Goal: Task Accomplishment & Management: Manage account settings

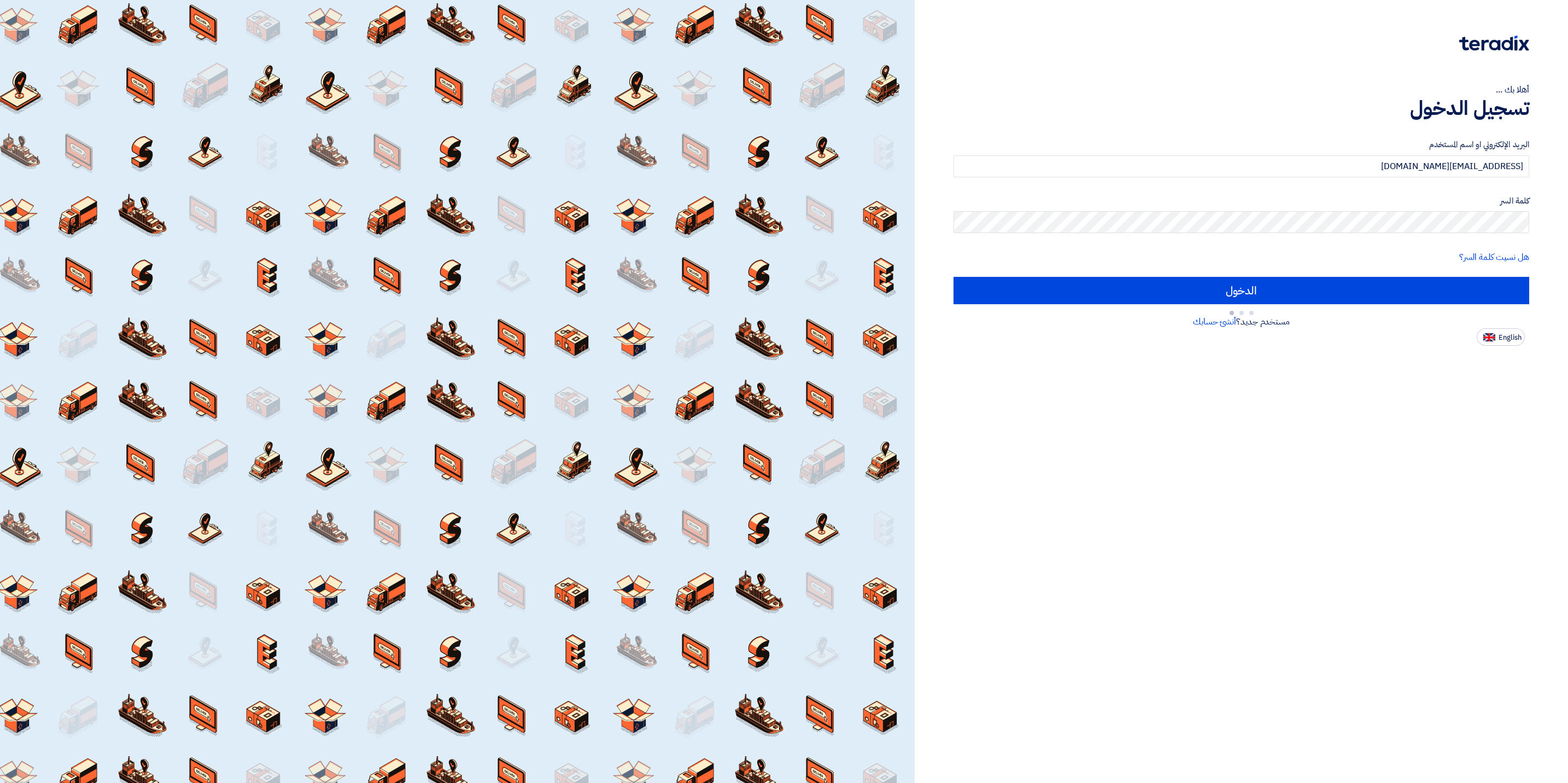
type input "Sign in"
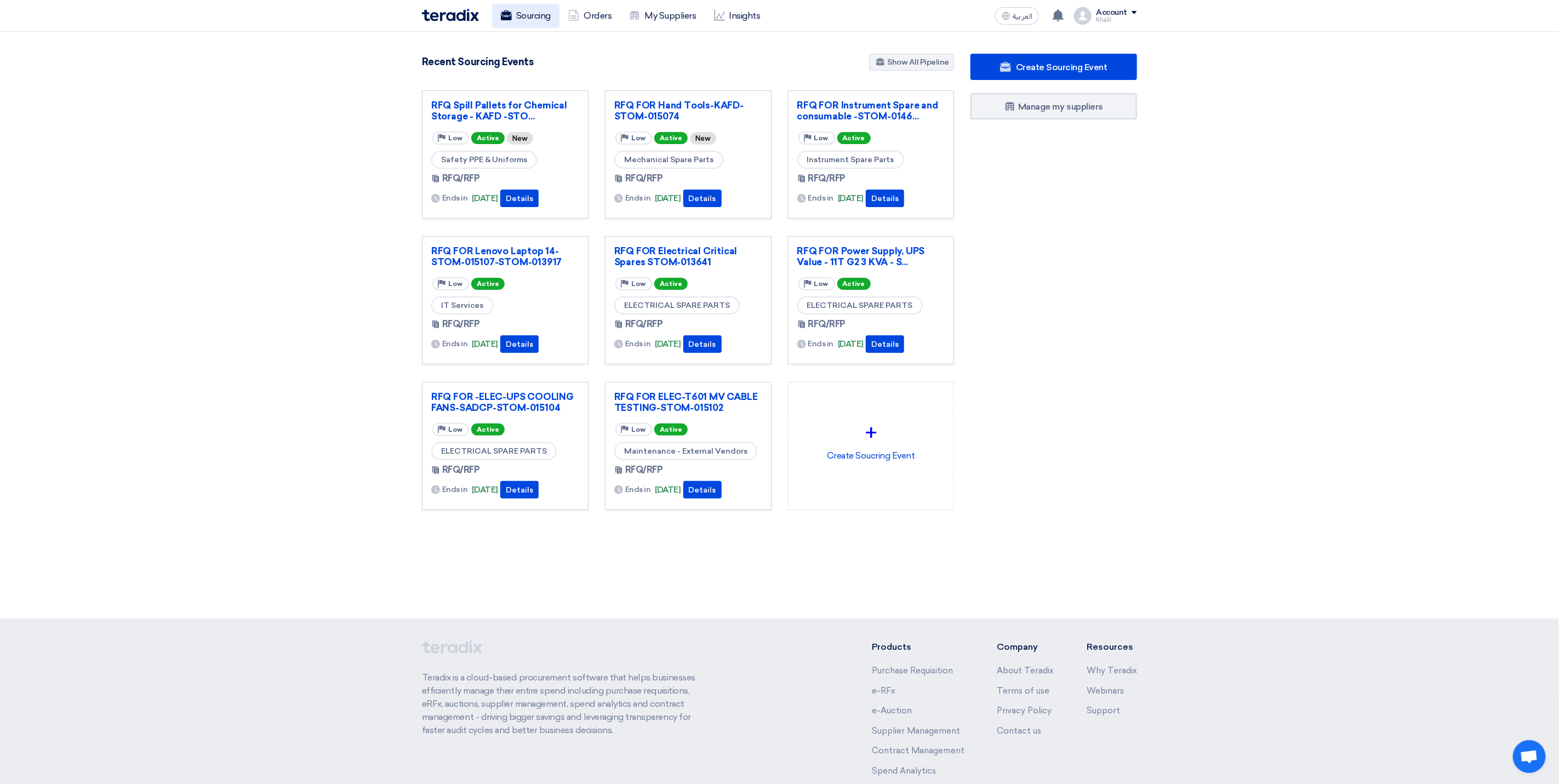
click at [525, 15] on link "Sourcing" at bounding box center [525, 16] width 68 height 24
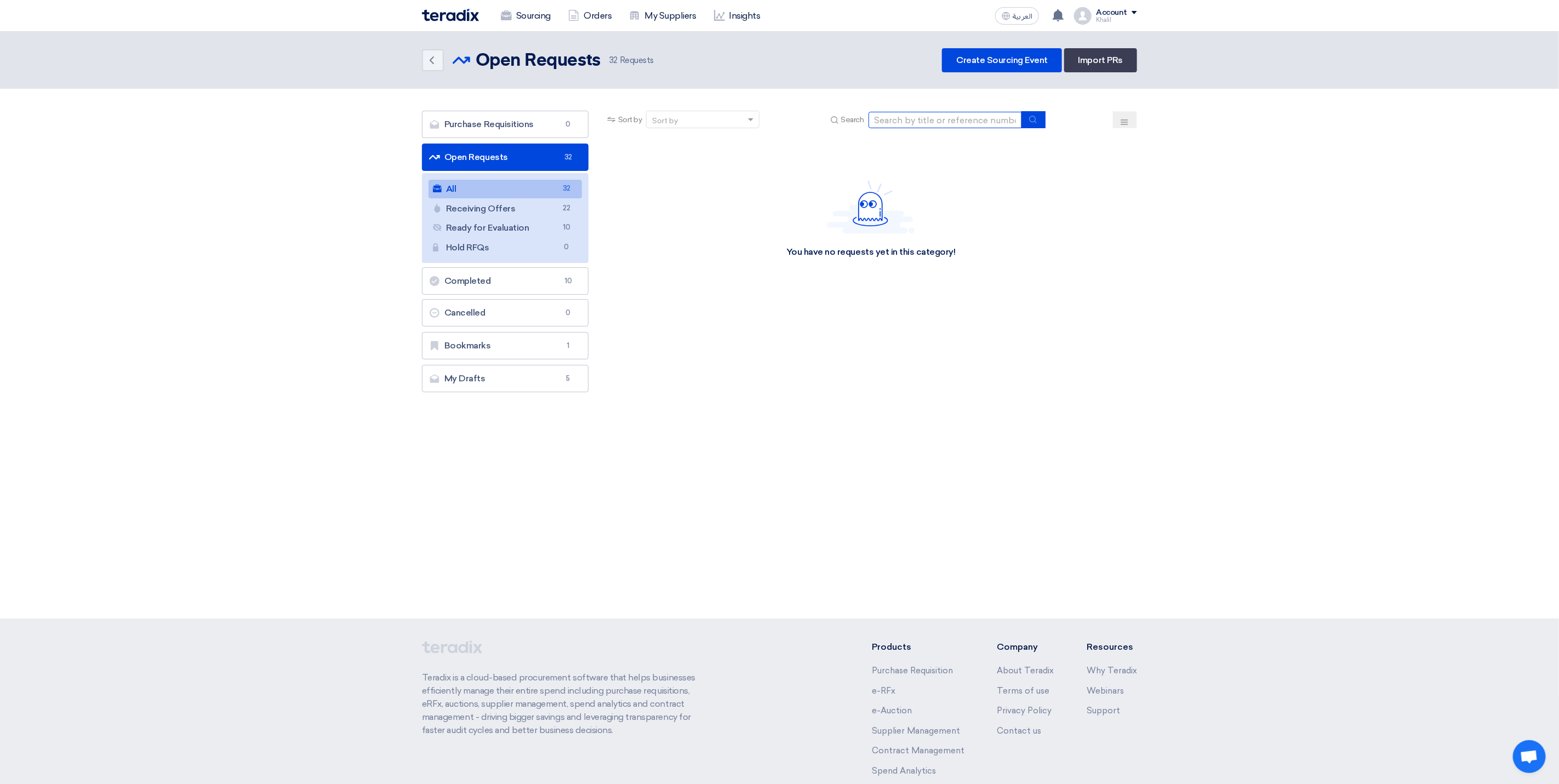
click at [899, 117] on input at bounding box center [945, 120] width 154 height 16
paste input "STOM-013967"
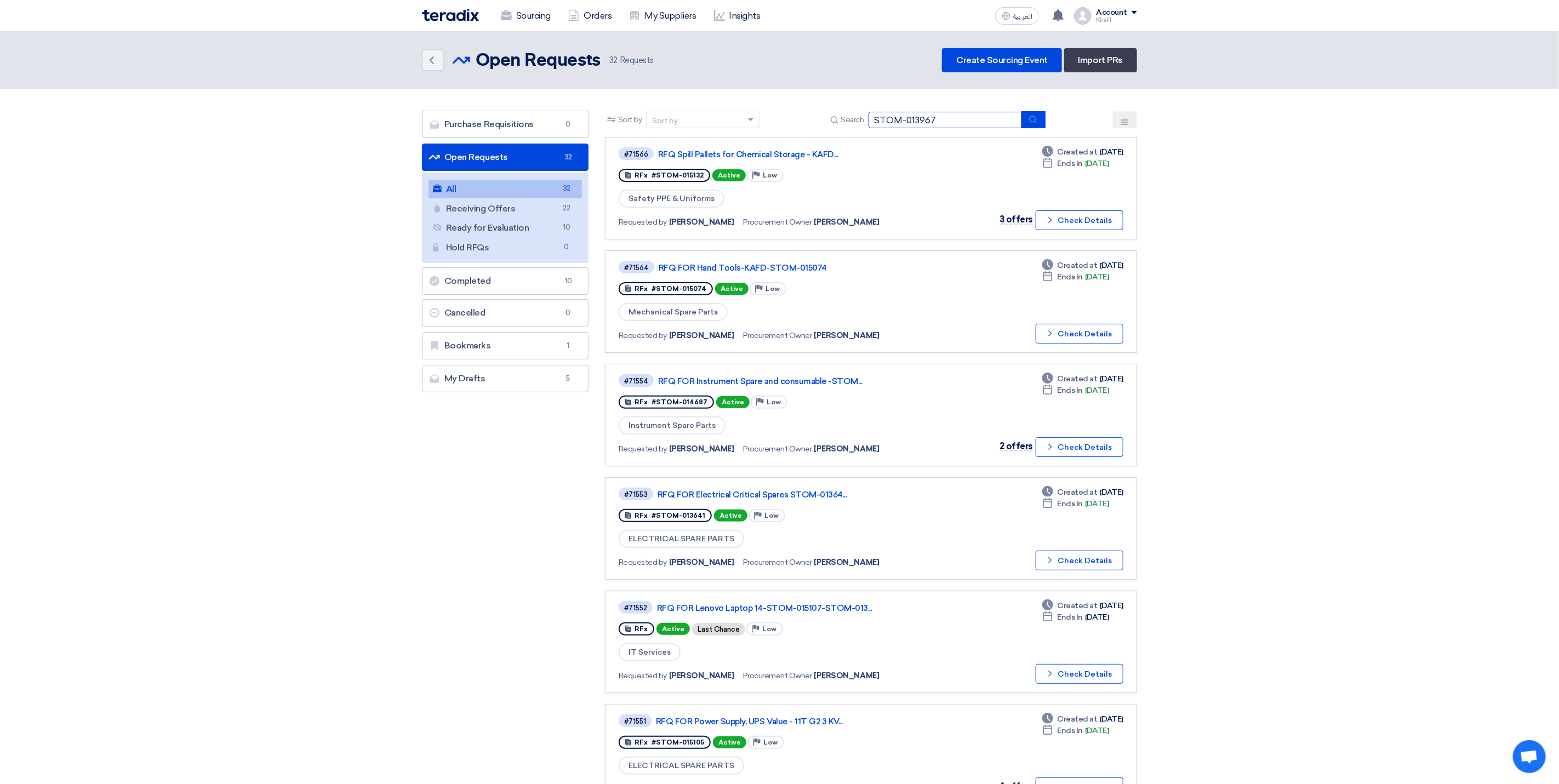
type input "STOM-013967"
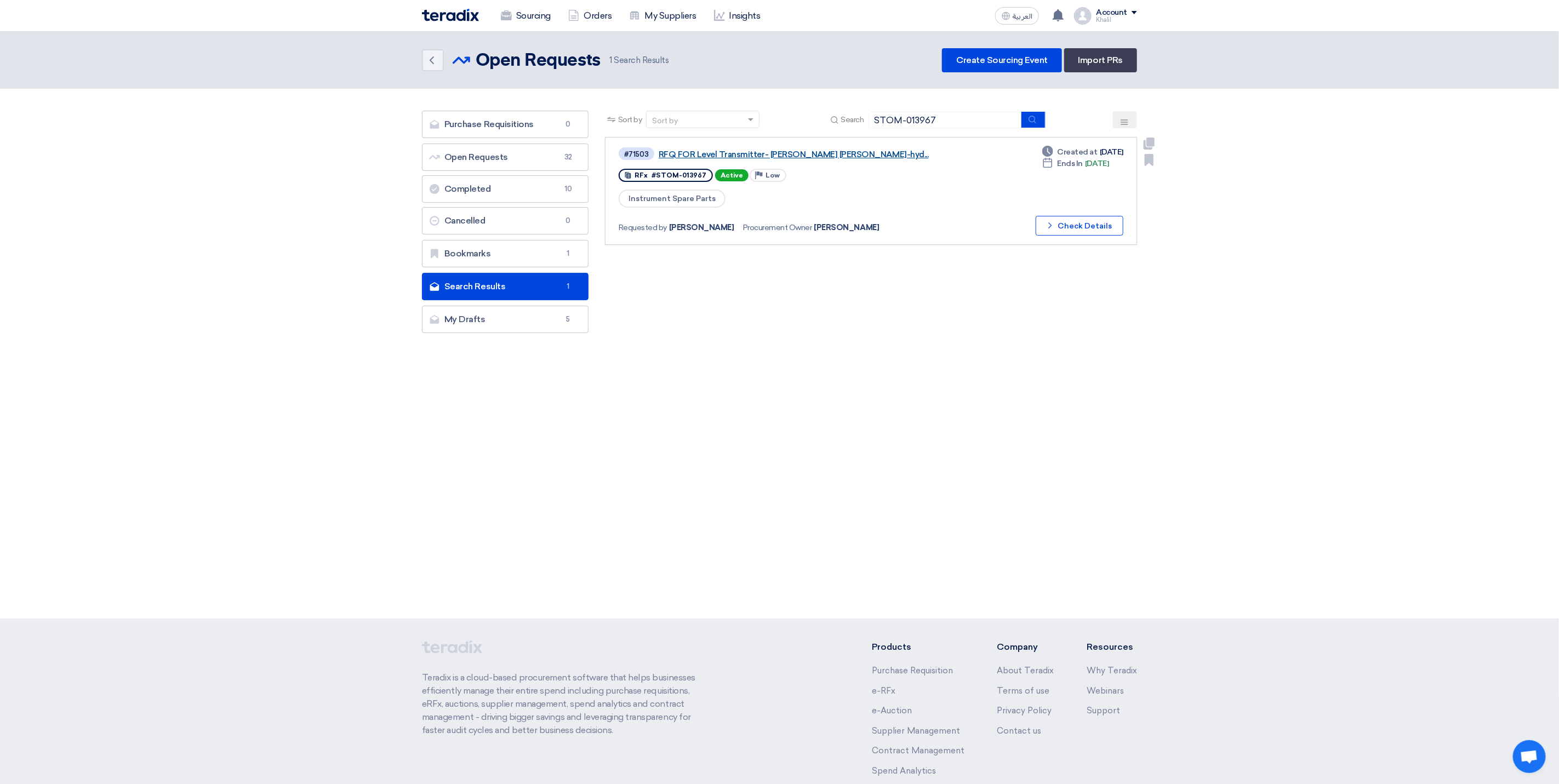
click at [719, 153] on link "RFQ FOR Level Transmitter- [PERSON_NAME] [PERSON_NAME]-hyd..." at bounding box center [795, 154] width 274 height 10
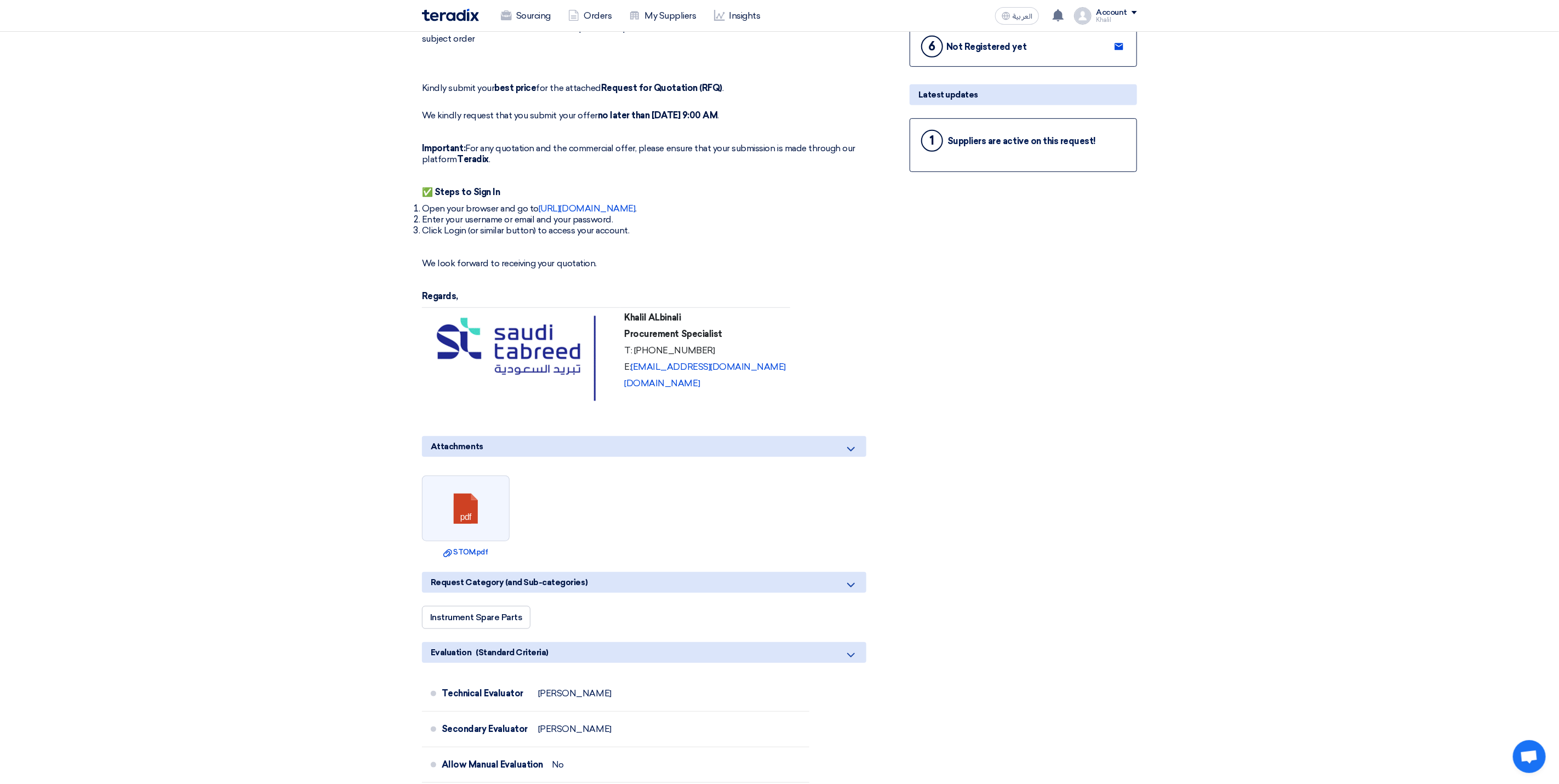
scroll to position [191, 0]
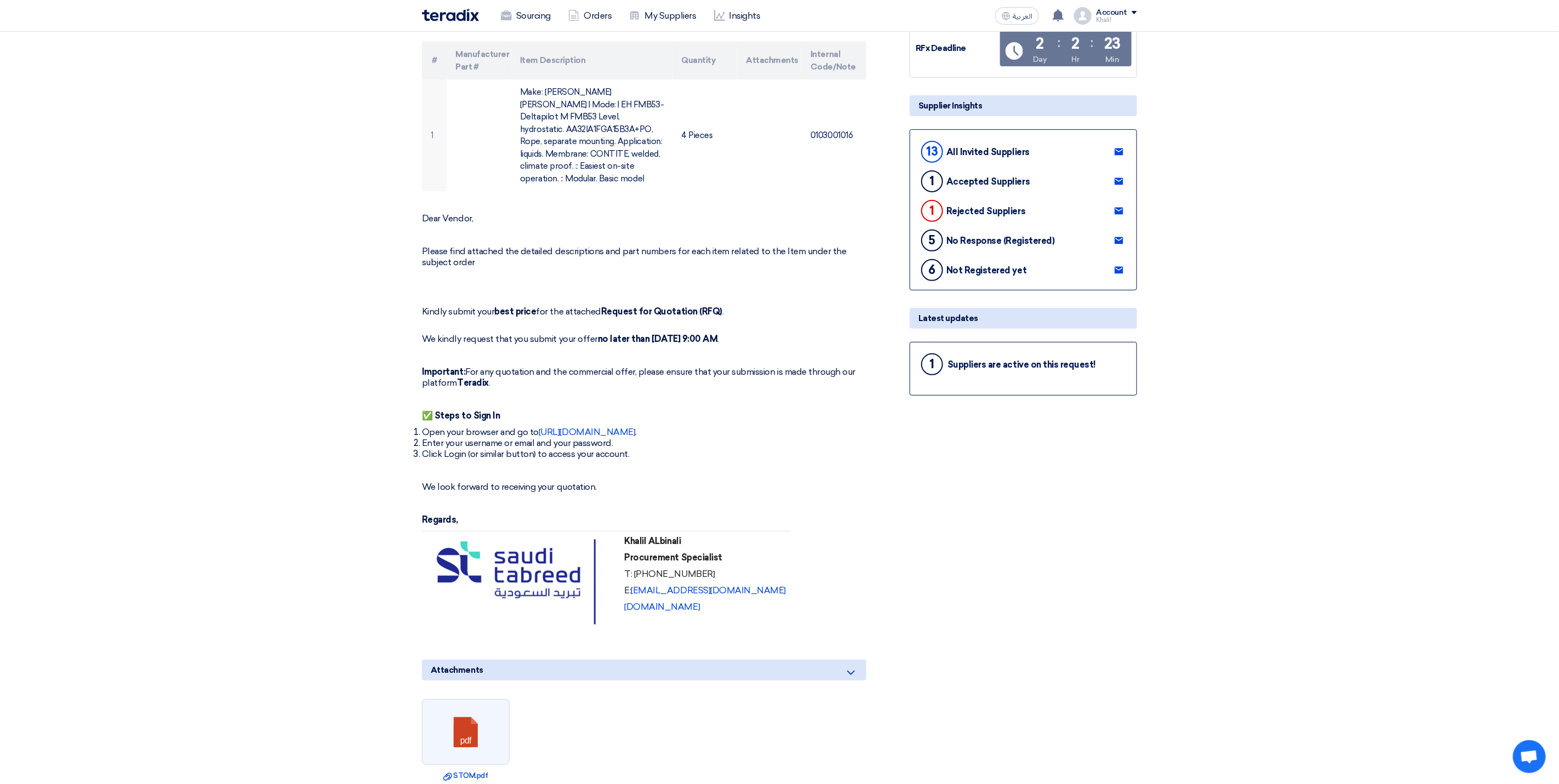
click at [990, 359] on div "Suppliers are active on this request!" at bounding box center [1021, 364] width 148 height 10
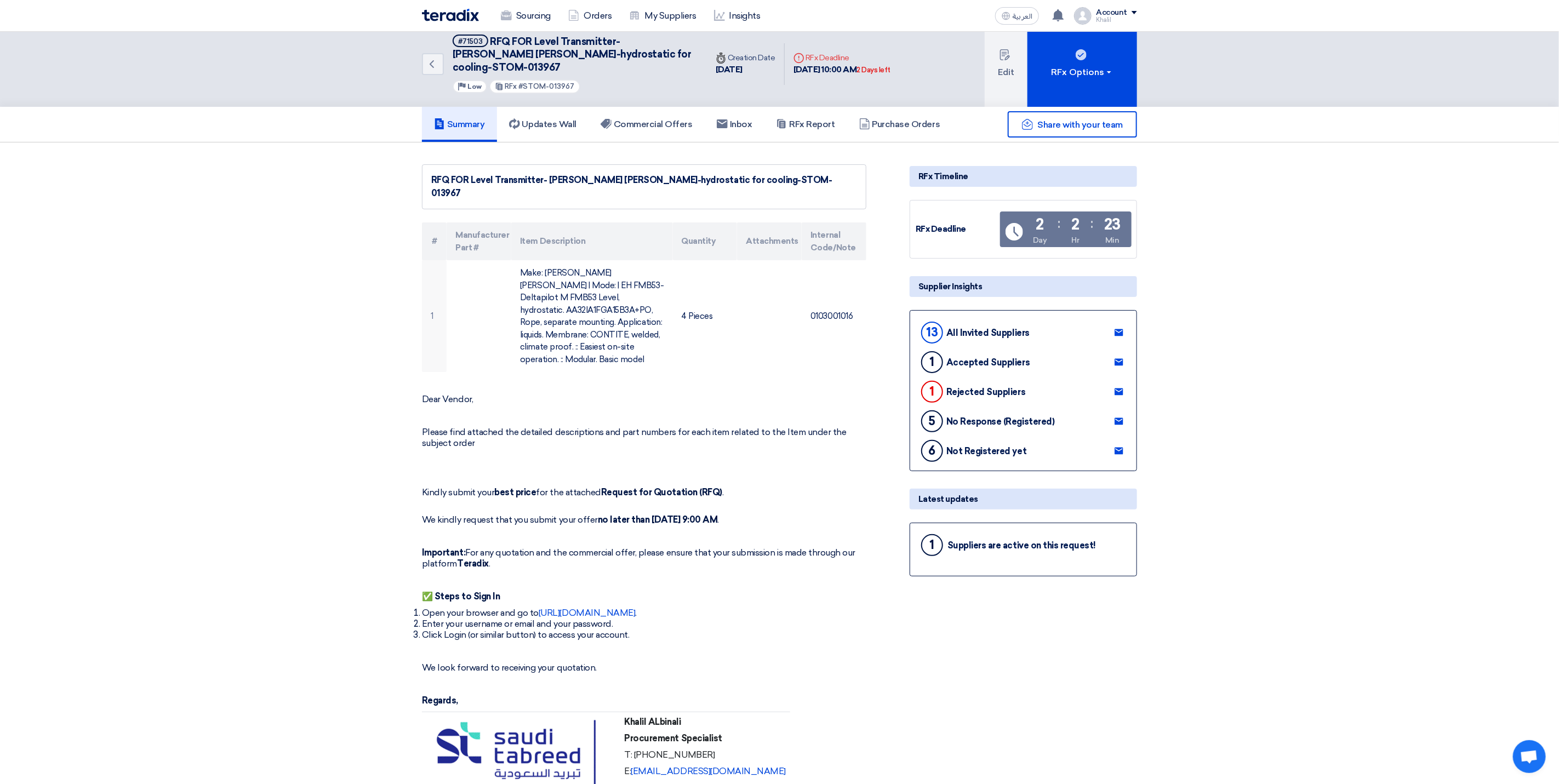
scroll to position [0, 0]
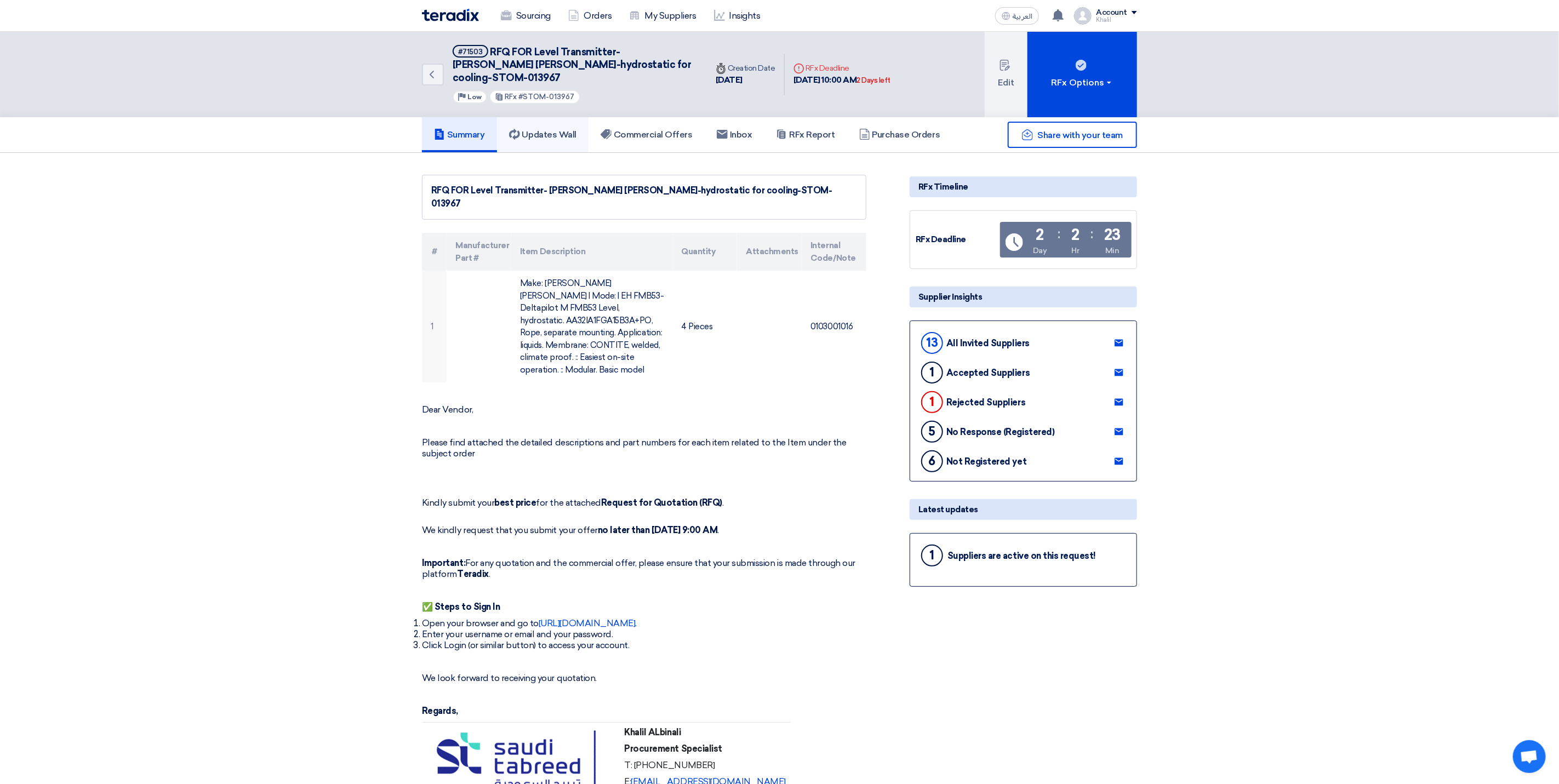
click at [531, 129] on h5 "Updates Wall" at bounding box center [542, 135] width 68 height 11
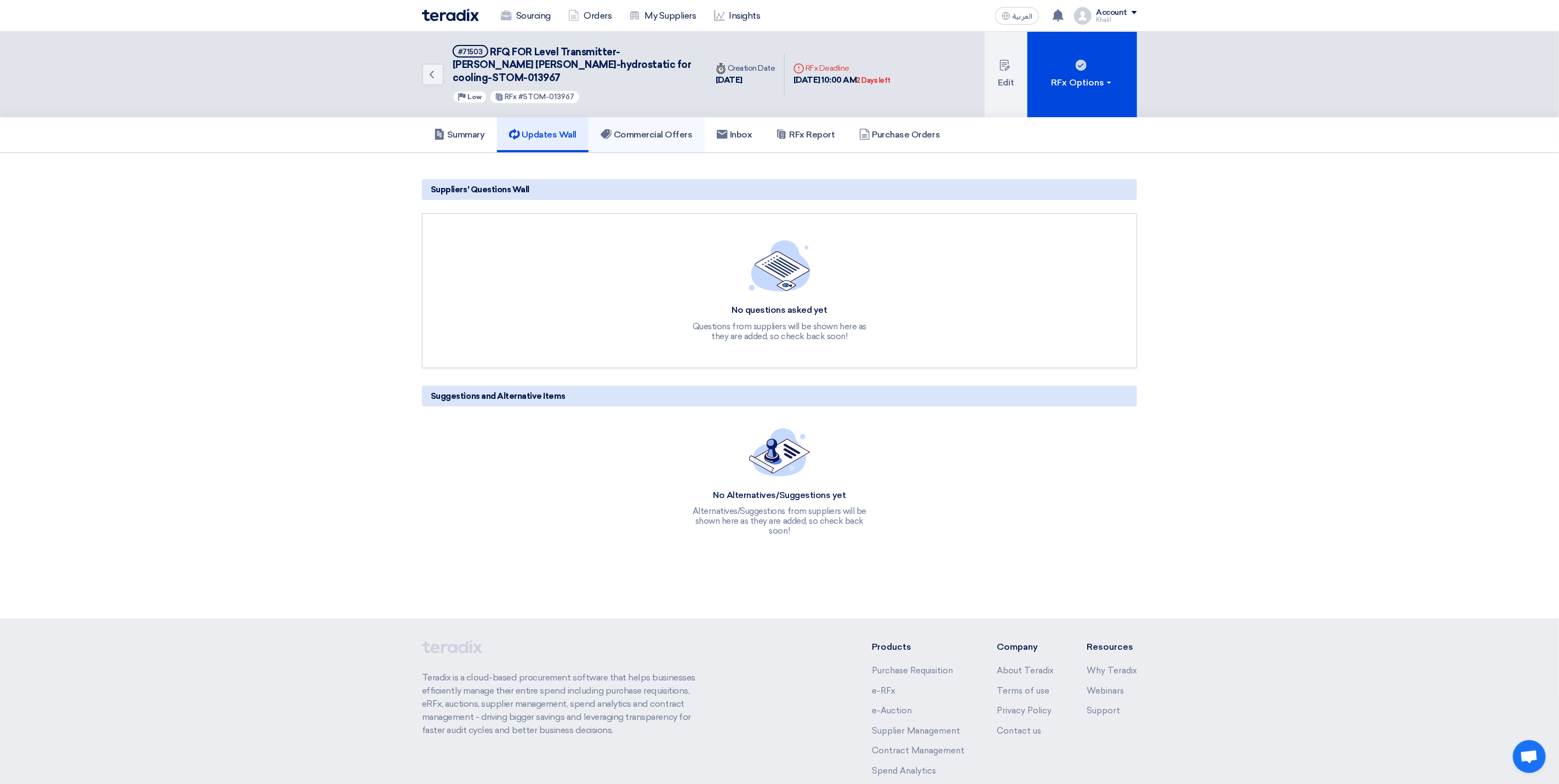
click at [669, 117] on link "Commercial Offers" at bounding box center [646, 135] width 116 height 35
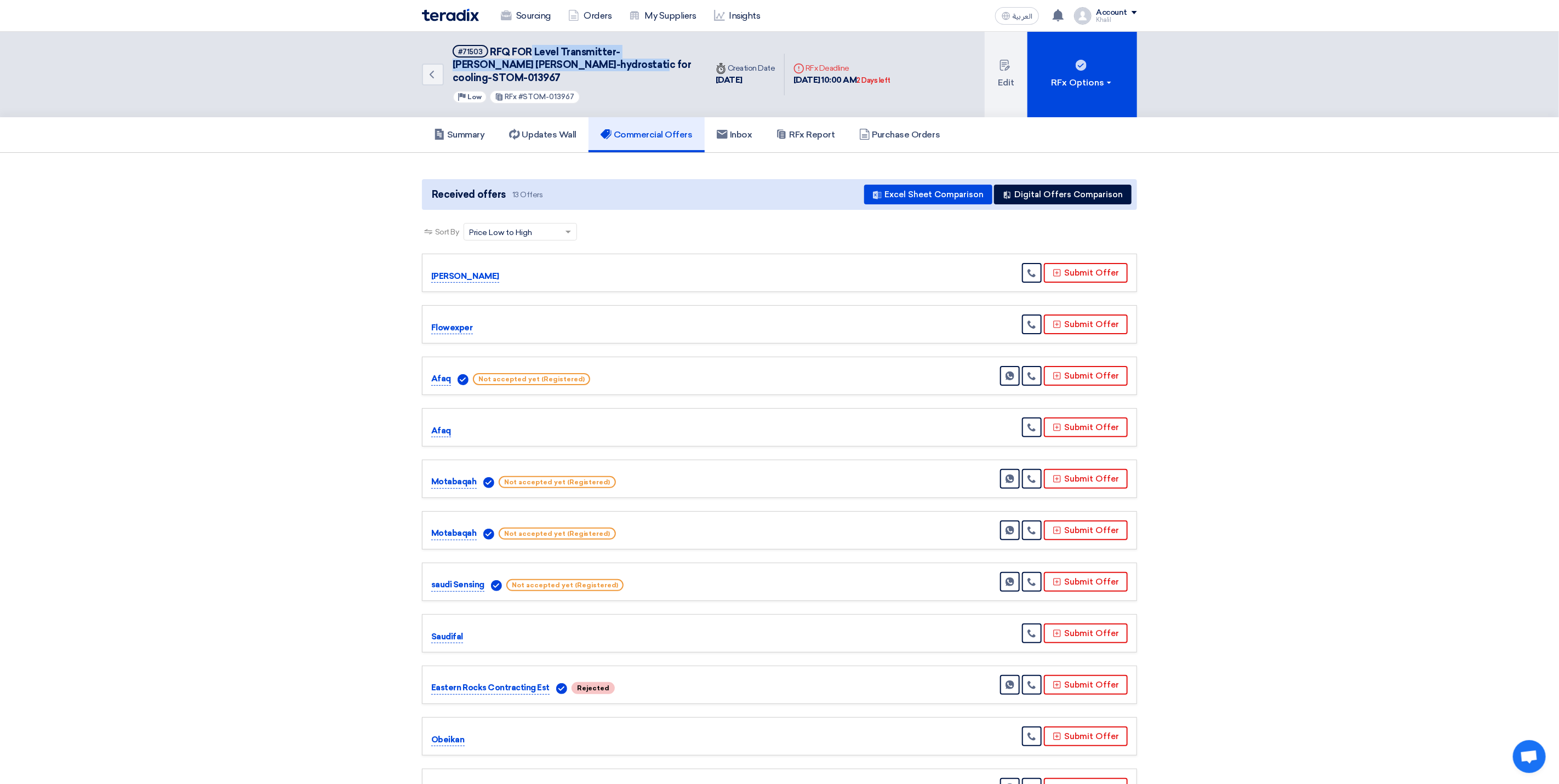
drag, startPoint x: 553, startPoint y: 50, endPoint x: 557, endPoint y: 63, distance: 13.6
click at [557, 63] on span "RFQ FOR Level Transmitter- [PERSON_NAME] [PERSON_NAME]-hydrostatic for cooling-…" at bounding box center [571, 64] width 238 height 38
click at [438, 72] on icon "Back" at bounding box center [431, 74] width 13 height 13
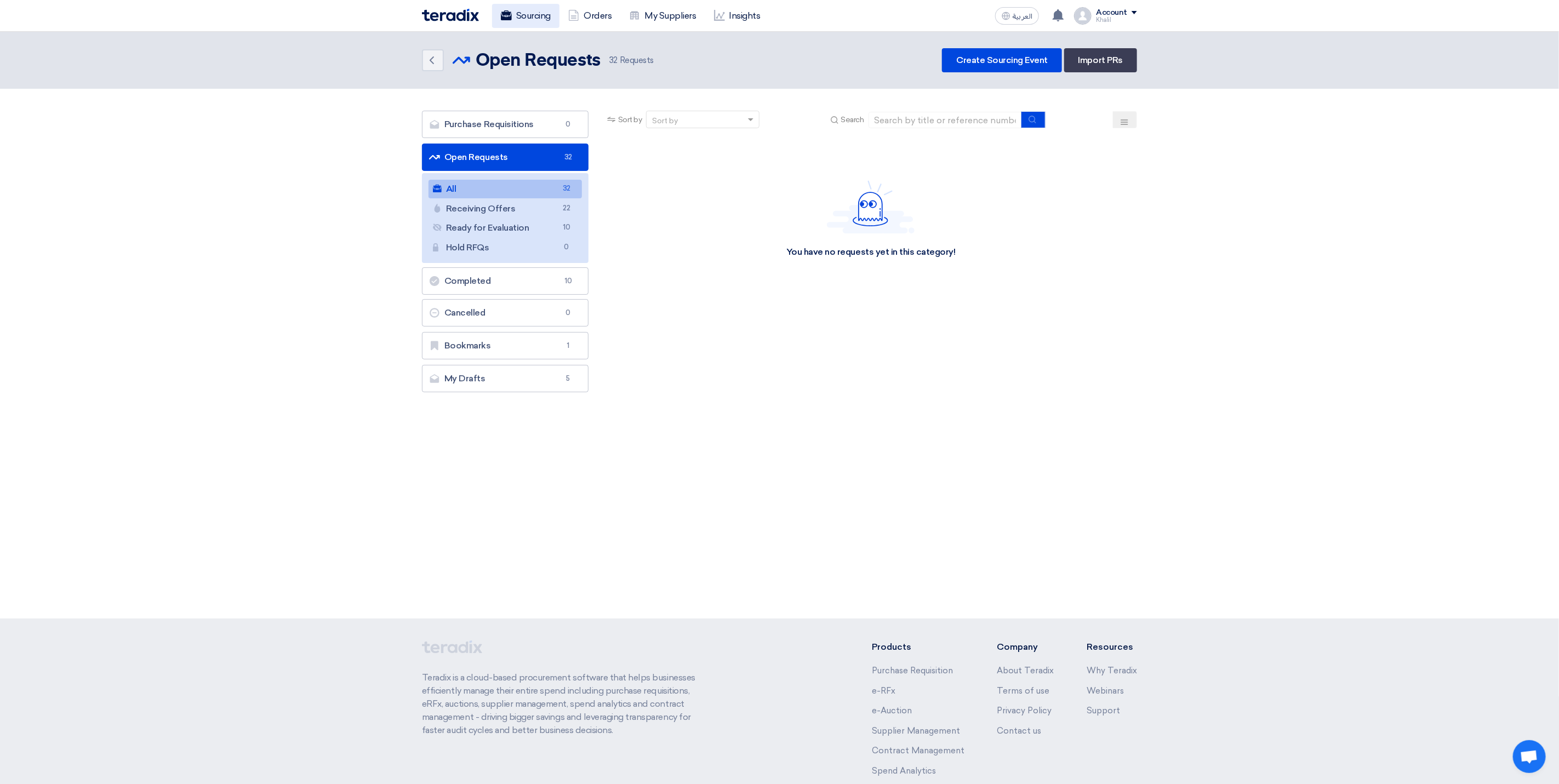
click at [535, 22] on link "Sourcing" at bounding box center [525, 16] width 68 height 24
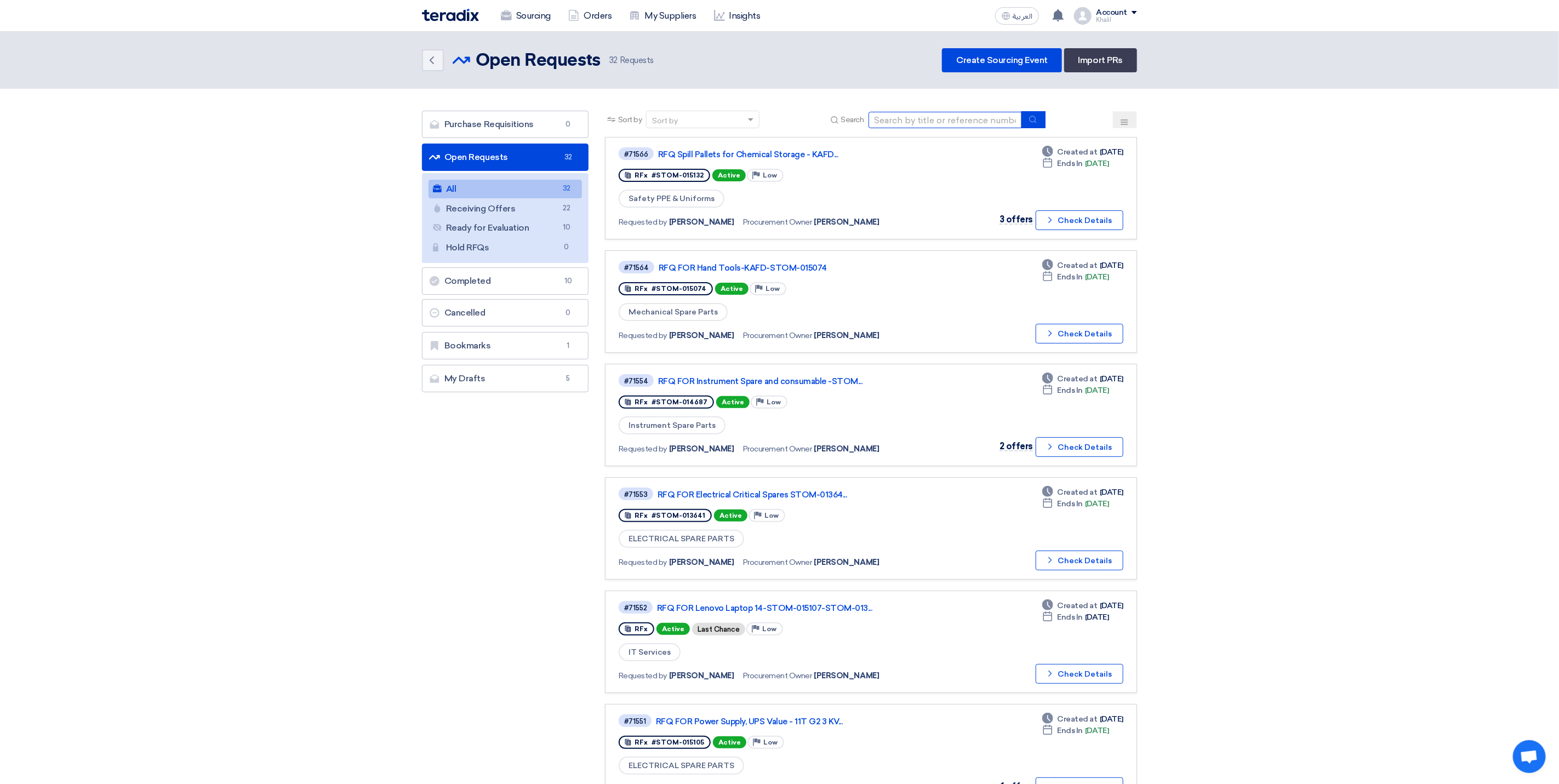
click at [911, 123] on input at bounding box center [945, 120] width 154 height 16
paste input "STOM-014711"
type input "STOM-014711"
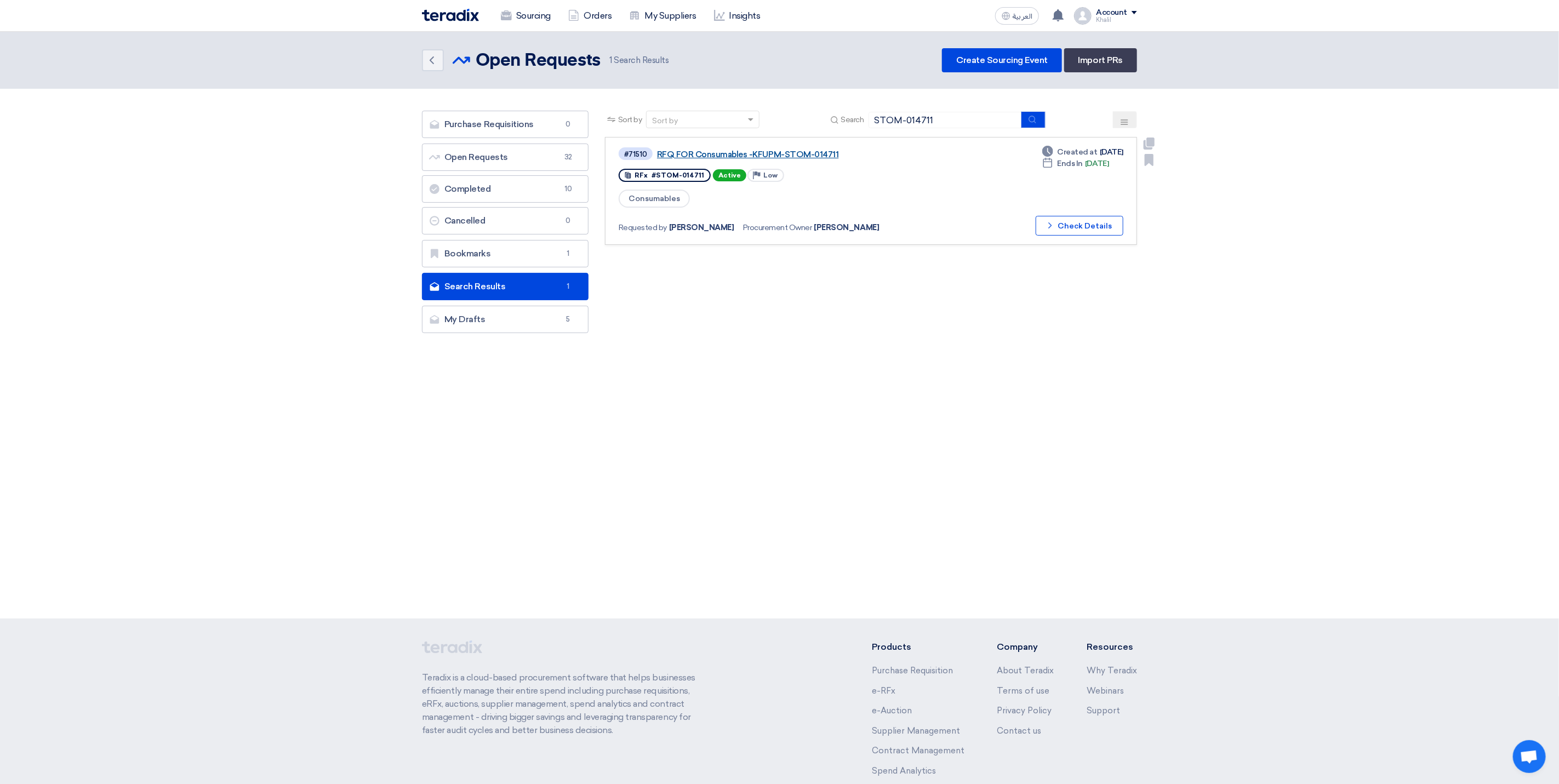
click at [751, 152] on link "RFQ FOR Consumables -KFUPM-STOM-014711" at bounding box center [794, 154] width 274 height 10
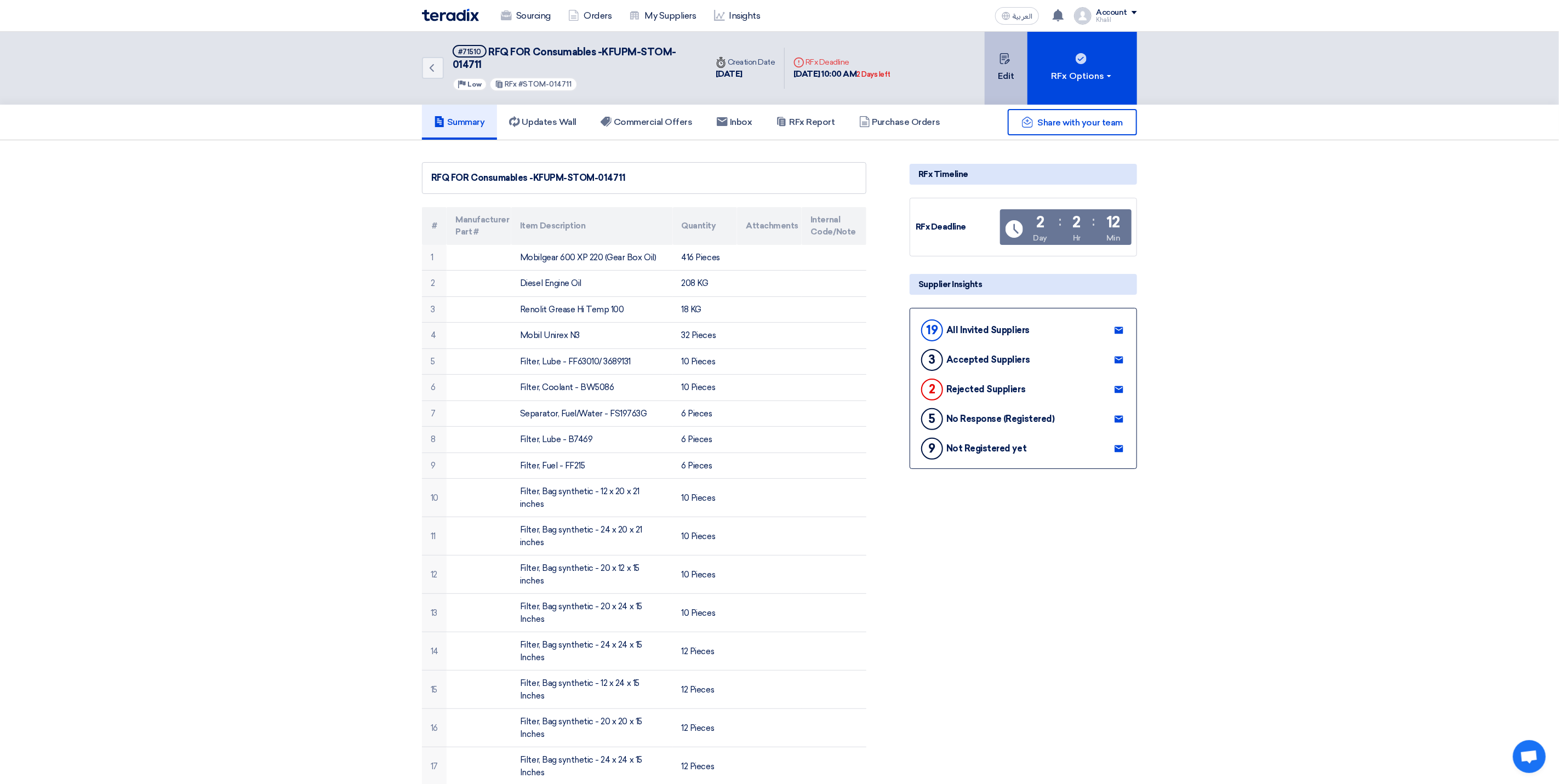
click at [1004, 83] on button "Edit" at bounding box center [1006, 68] width 43 height 73
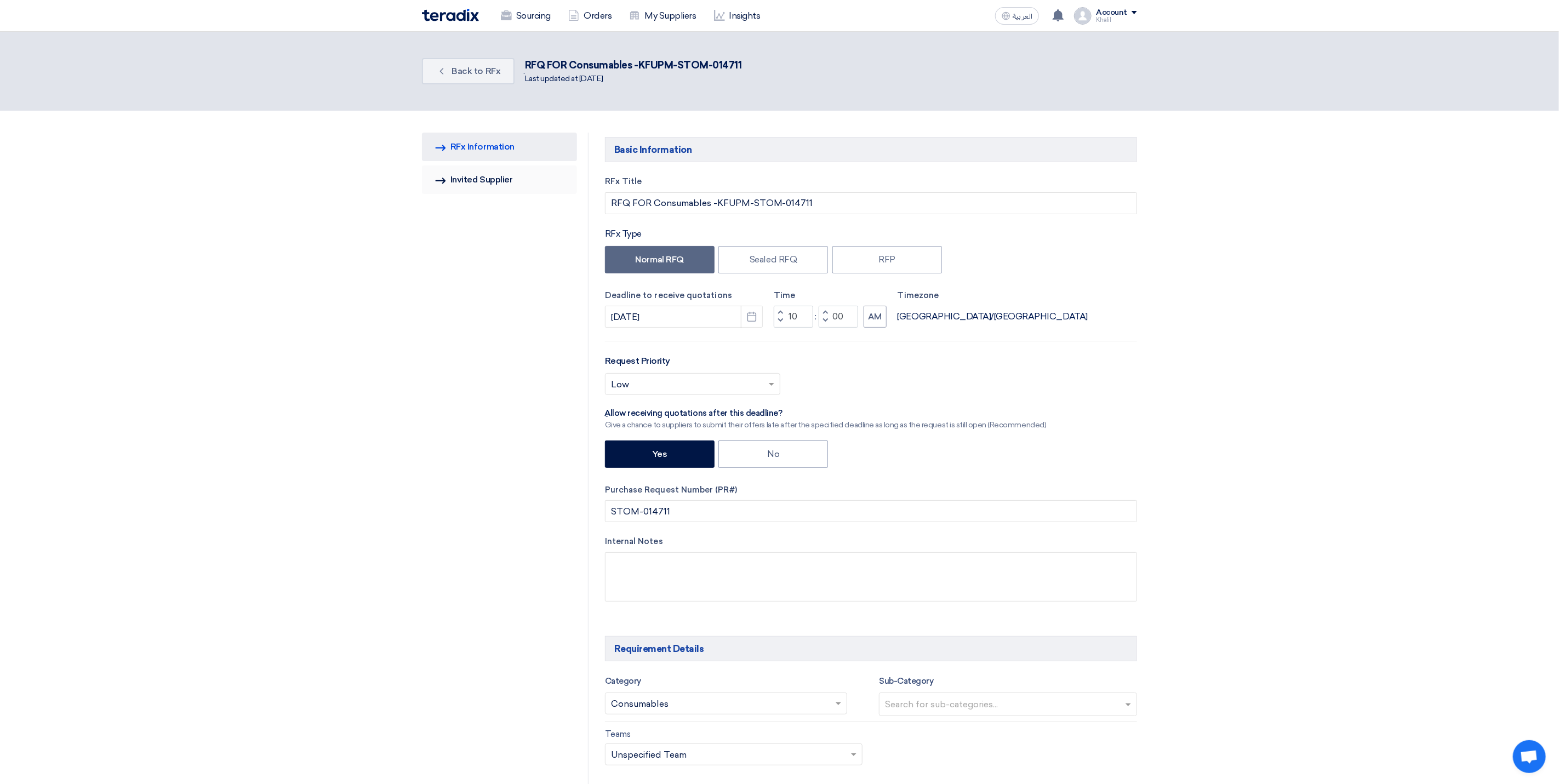
click at [479, 181] on link "Invited Suppliers Invited Supplier" at bounding box center [499, 180] width 155 height 29
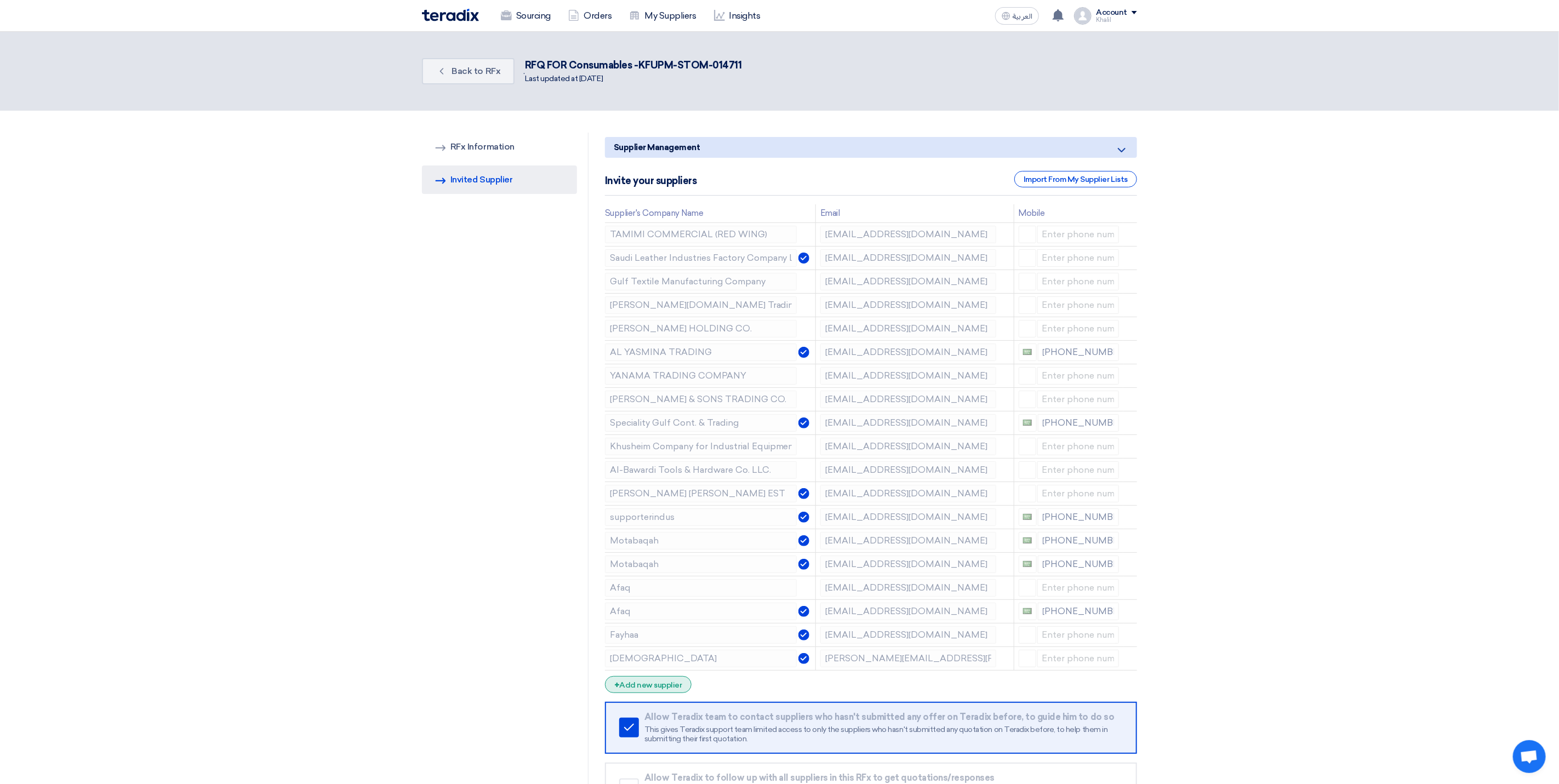
click at [672, 693] on div "+ Add new supplier" at bounding box center [648, 684] width 87 height 17
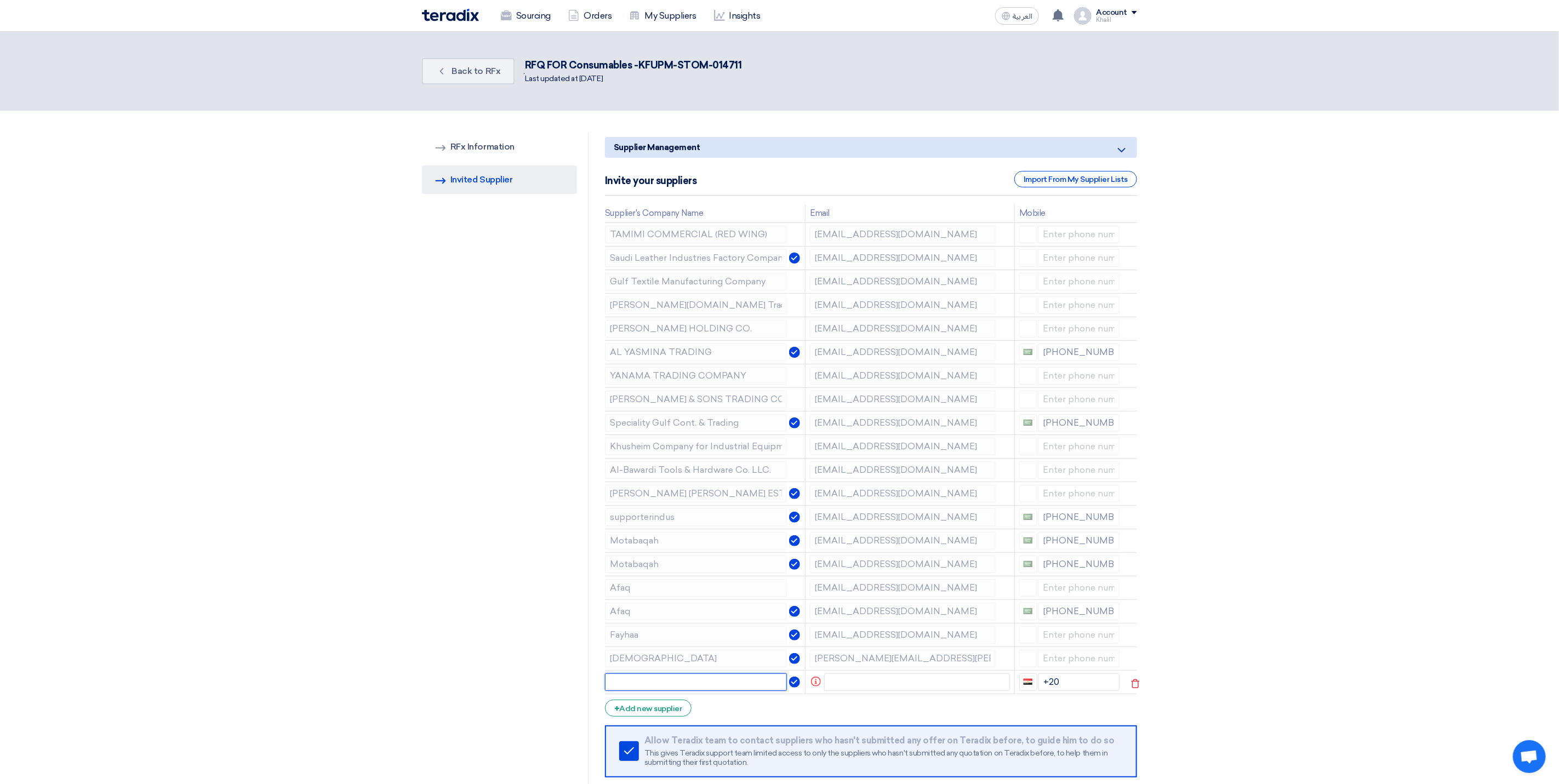
click at [710, 689] on input "text" at bounding box center [695, 682] width 182 height 18
click at [848, 686] on input "text" at bounding box center [917, 682] width 186 height 18
paste input "Sales @ GAFCO <[EMAIL_ADDRESS][DOMAIN_NAME]>"
drag, startPoint x: 898, startPoint y: 685, endPoint x: 859, endPoint y: 684, distance: 39.0
click at [859, 684] on input "Sales @ GAFCO <[EMAIL_ADDRESS][DOMAIN_NAME]>" at bounding box center [908, 682] width 176 height 18
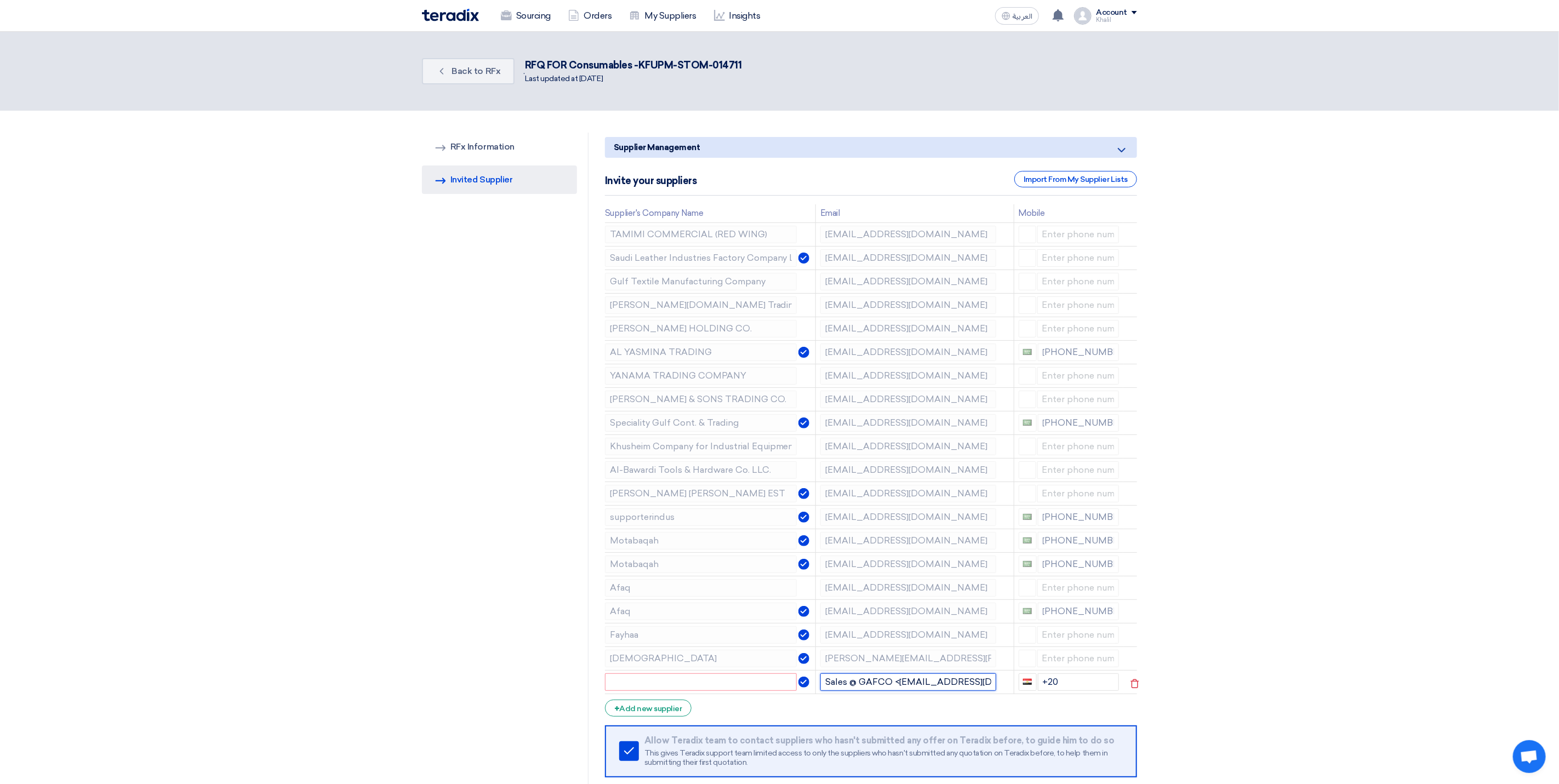
type input "Sales @ GAFCO <[EMAIL_ADDRESS][DOMAIN_NAME]>"
click at [650, 690] on input "text" at bounding box center [700, 682] width 192 height 18
paste input "GAFCO <"
type input "GAFCO <"
drag, startPoint x: 895, startPoint y: 687, endPoint x: 806, endPoint y: 682, distance: 89.1
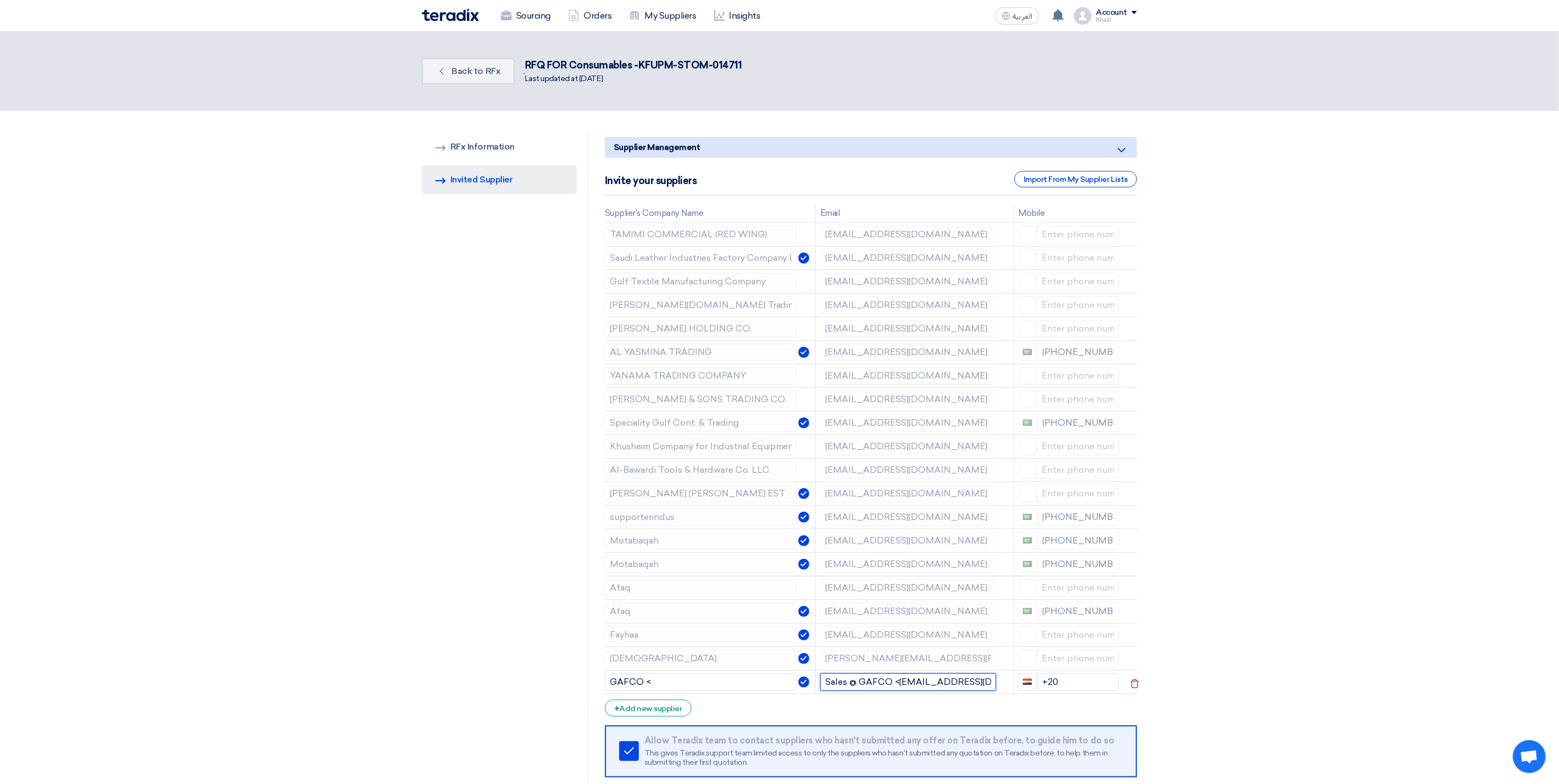
click at [806, 682] on tr "GAFCO < Sales @ GAFCO <[EMAIL_ADDRESS][DOMAIN_NAME]> +20" at bounding box center [870, 682] width 532 height 23
click at [831, 685] on input "<[EMAIL_ADDRESS][DOMAIN_NAME]>" at bounding box center [908, 682] width 176 height 18
click at [921, 682] on input "[EMAIL_ADDRESS][DOMAIN_NAME]>" at bounding box center [908, 682] width 176 height 18
type input "[EMAIL_ADDRESS][DOMAIN_NAME]"
drag, startPoint x: 697, startPoint y: 684, endPoint x: 691, endPoint y: 684, distance: 6.0
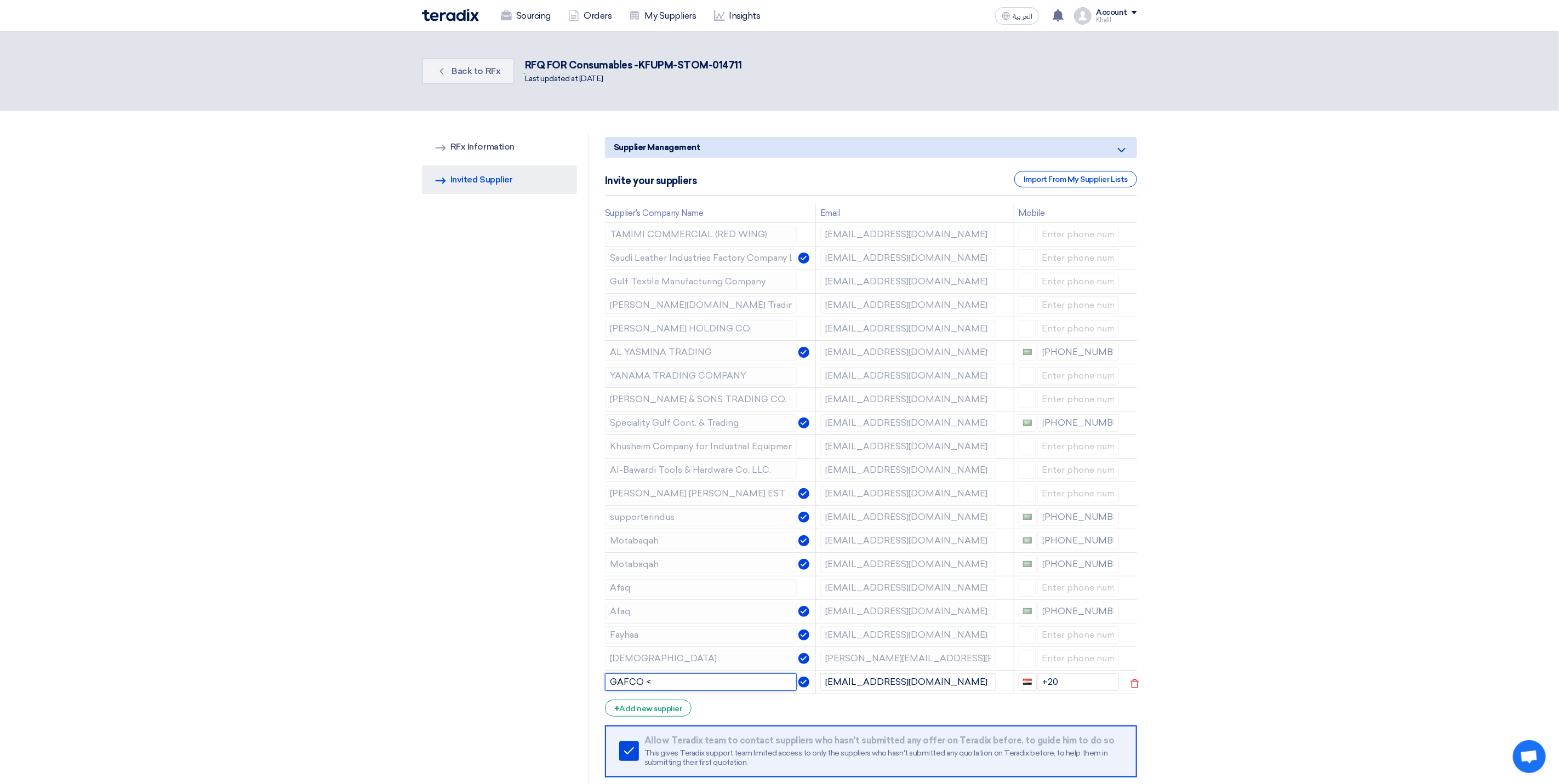
click at [691, 684] on input "GAFCO <" at bounding box center [700, 682] width 192 height 18
type input "GAFCO"
click at [660, 705] on div "+ Add new supplier" at bounding box center [648, 708] width 87 height 17
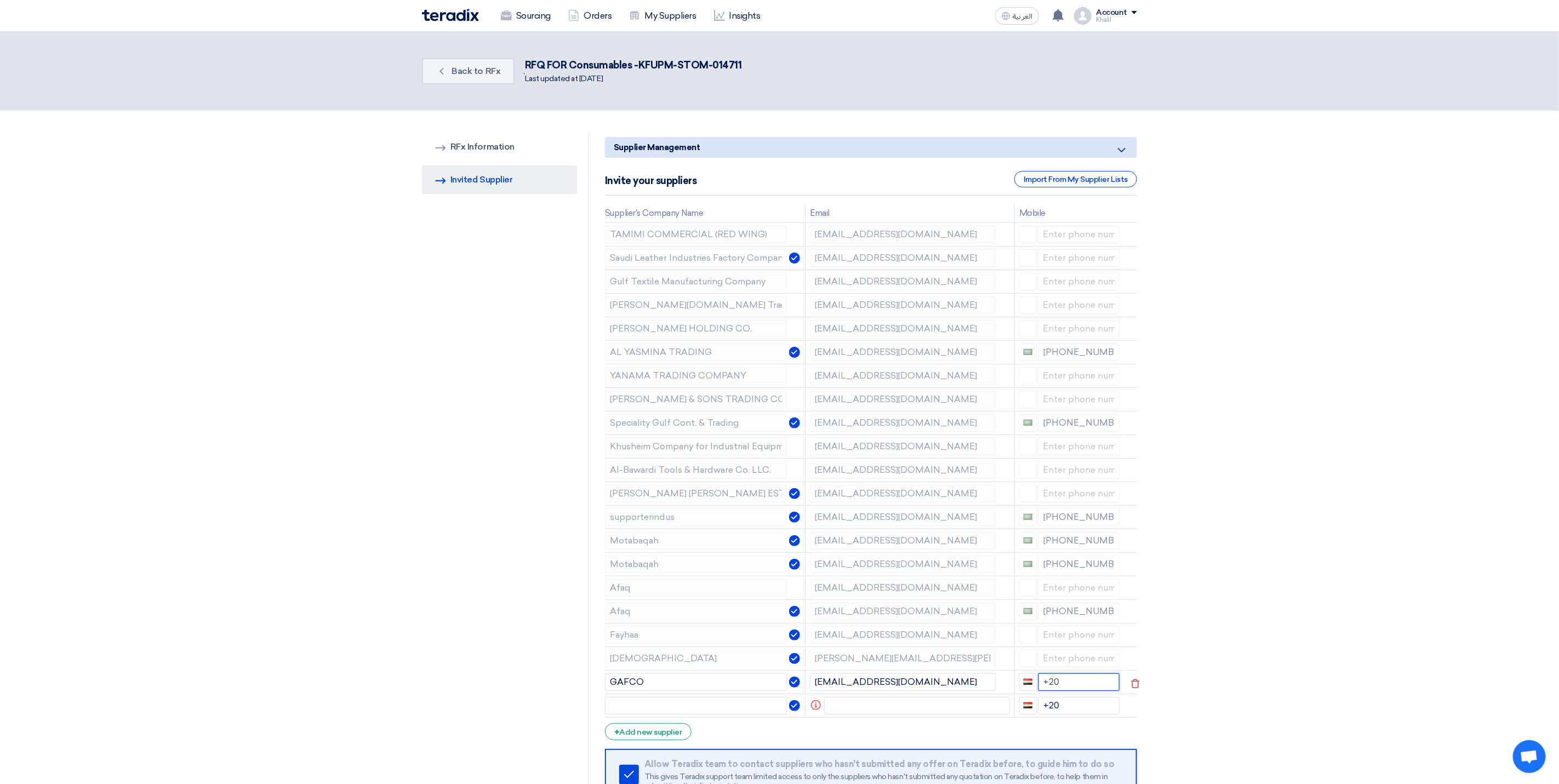
drag, startPoint x: 1062, startPoint y: 688, endPoint x: 1049, endPoint y: 688, distance: 13.0
click at [1049, 688] on input "+20" at bounding box center [1079, 682] width 81 height 18
type input "+"
click at [1094, 710] on input "+20" at bounding box center [1079, 705] width 81 height 18
type input "+20"
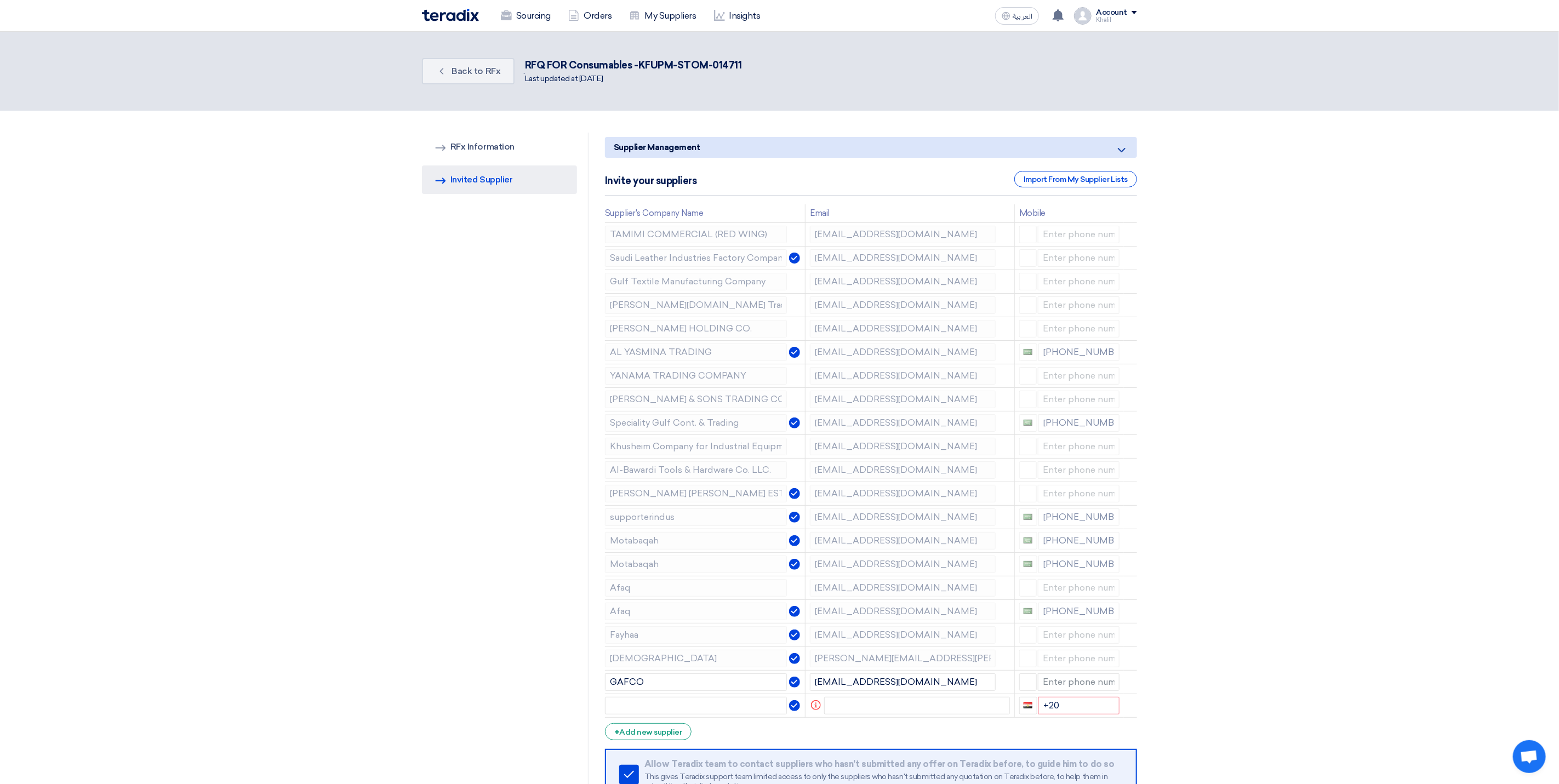
click at [1224, 689] on section "RFQ Information RFx Information Invited Suppliers Invited Supplier Supplier Man…" at bounding box center [780, 514] width 1559 height 806
click at [718, 714] on input "text" at bounding box center [695, 705] width 182 height 18
paste input "[PERSON_NAME] <[PERSON_NAME][EMAIL_ADDRESS][PERSON_NAME][DOMAIN_NAME]>"
type input "[PERSON_NAME] <[PERSON_NAME][EMAIL_ADDRESS][PERSON_NAME][DOMAIN_NAME]>"
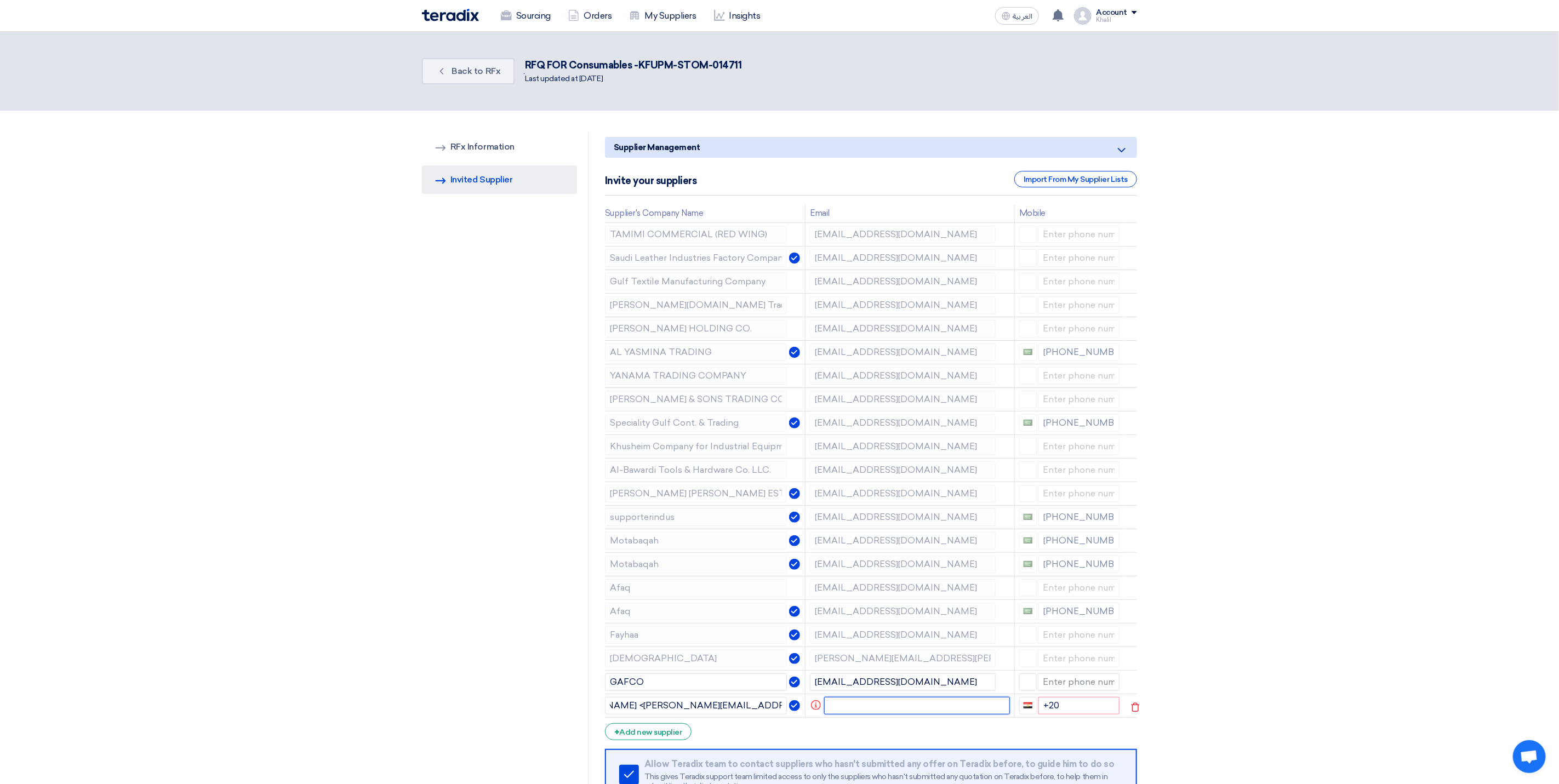
scroll to position [0, 0]
click at [861, 714] on input "text" at bounding box center [917, 705] width 186 height 18
paste input "[PERSON_NAME] <[PERSON_NAME][EMAIL_ADDRESS][PERSON_NAME][DOMAIN_NAME]>"
drag, startPoint x: 839, startPoint y: 727, endPoint x: 756, endPoint y: 728, distance: 83.0
click at [756, 717] on tr "[PERSON_NAME] <[PERSON_NAME][EMAIL_ADDRESS][PERSON_NAME][DOMAIN_NAME]> [PERSON_…" at bounding box center [870, 705] width 532 height 23
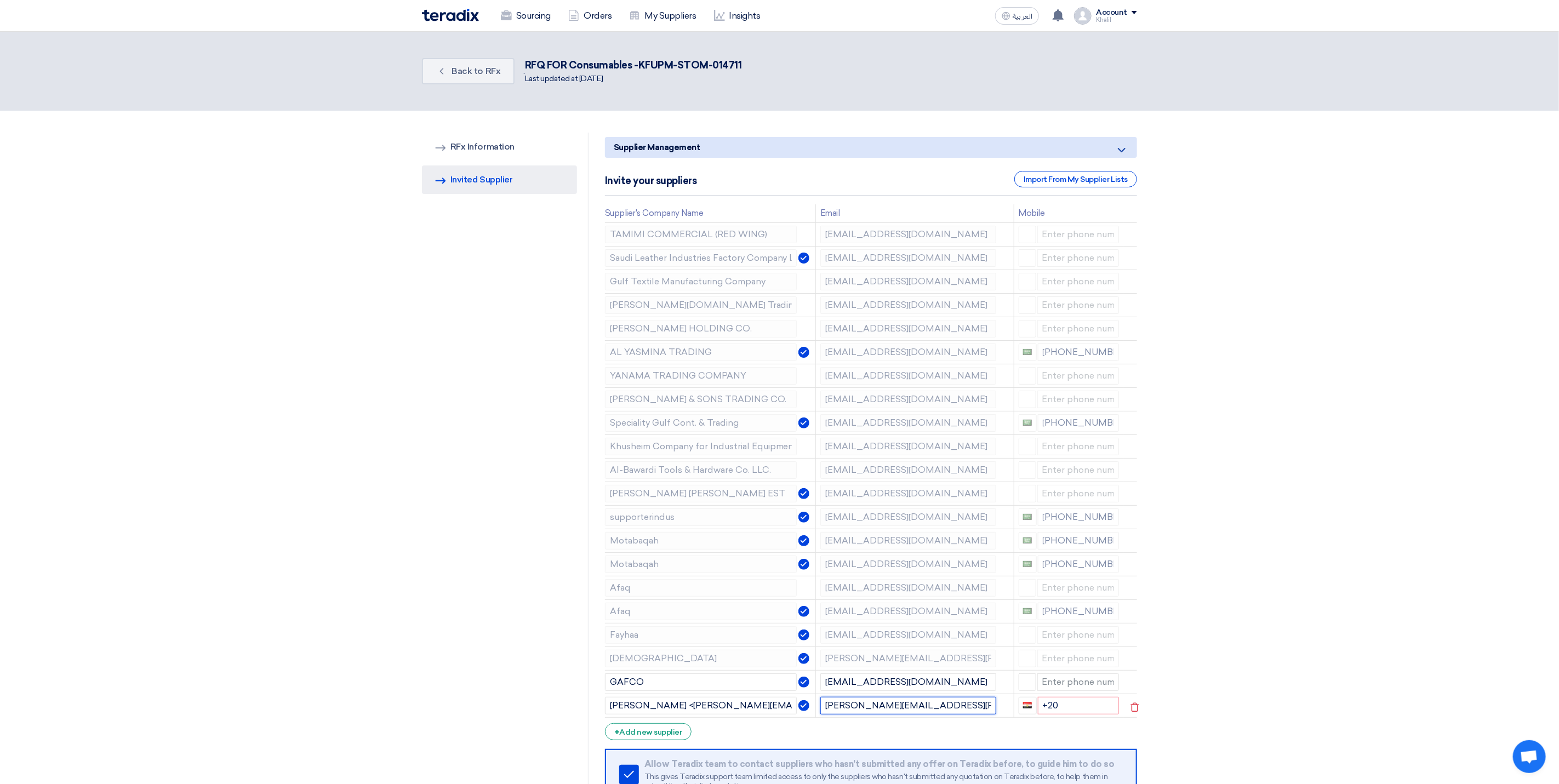
click at [989, 714] on input "[PERSON_NAME][EMAIL_ADDRESS][PERSON_NAME][DOMAIN_NAME]>" at bounding box center [908, 705] width 176 height 18
type input "[PERSON_NAME][EMAIL_ADDRESS][PERSON_NAME][DOMAIN_NAME]"
click at [947, 717] on td "[PERSON_NAME][EMAIL_ADDRESS][PERSON_NAME][DOMAIN_NAME]" at bounding box center [915, 705] width 198 height 23
drag, startPoint x: 747, startPoint y: 723, endPoint x: 507, endPoint y: 712, distance: 240.3
click at [507, 712] on div "RFQ Information RFx Information Invited Suppliers Invited Supplier Supplier Man…" at bounding box center [780, 514] width 732 height 762
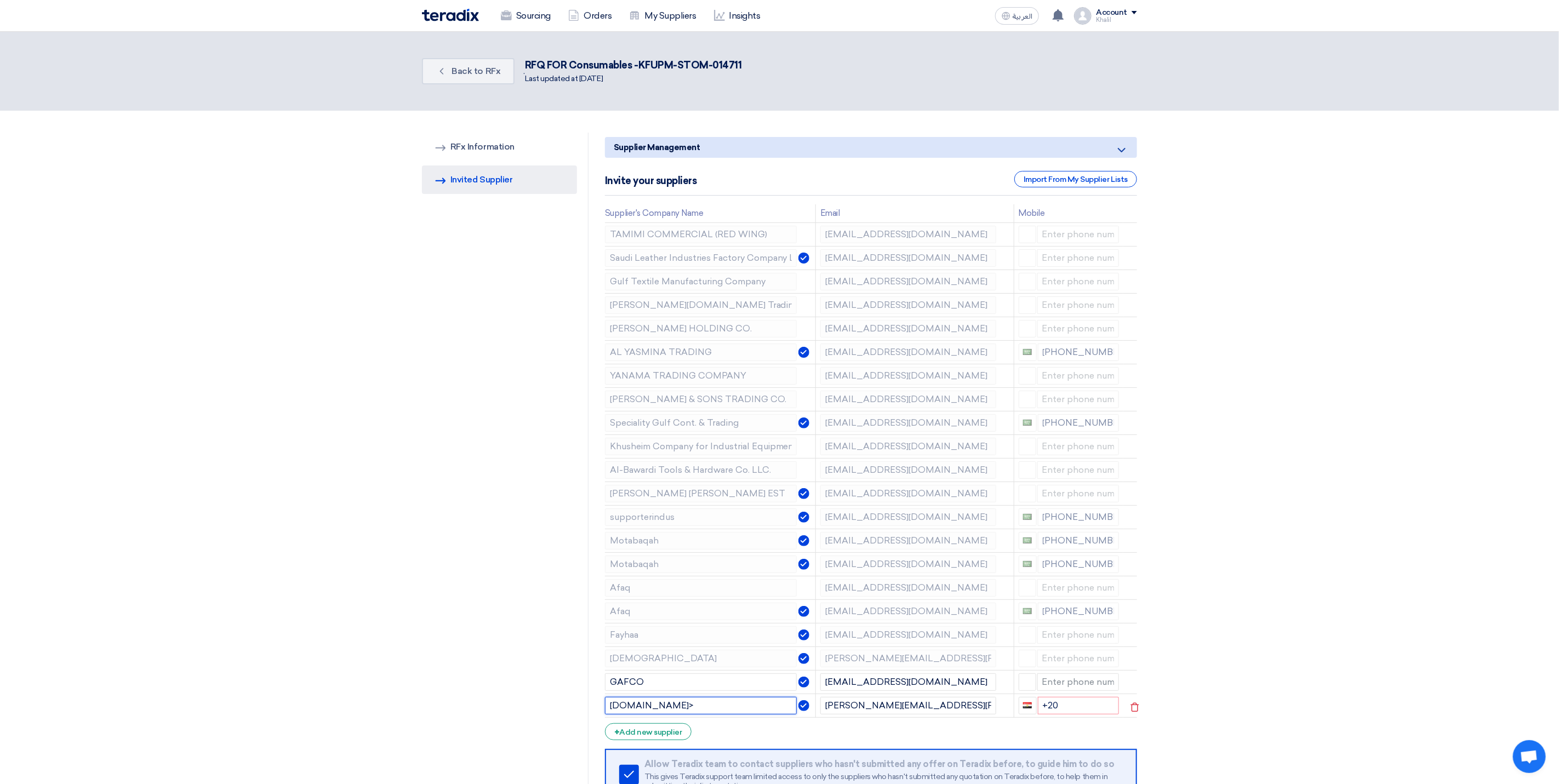
click at [714, 714] on input "[DOMAIN_NAME]>" at bounding box center [700, 705] width 192 height 18
click at [780, 753] on form "Supplier Management Minimize/Maximize Category Invite your suppliers Import Fro…" at bounding box center [870, 515] width 532 height 757
drag, startPoint x: 699, startPoint y: 725, endPoint x: 671, endPoint y: 727, distance: 28.1
click at [671, 714] on input "[DOMAIN_NAME]" at bounding box center [700, 705] width 192 height 18
type input "albawarditool"
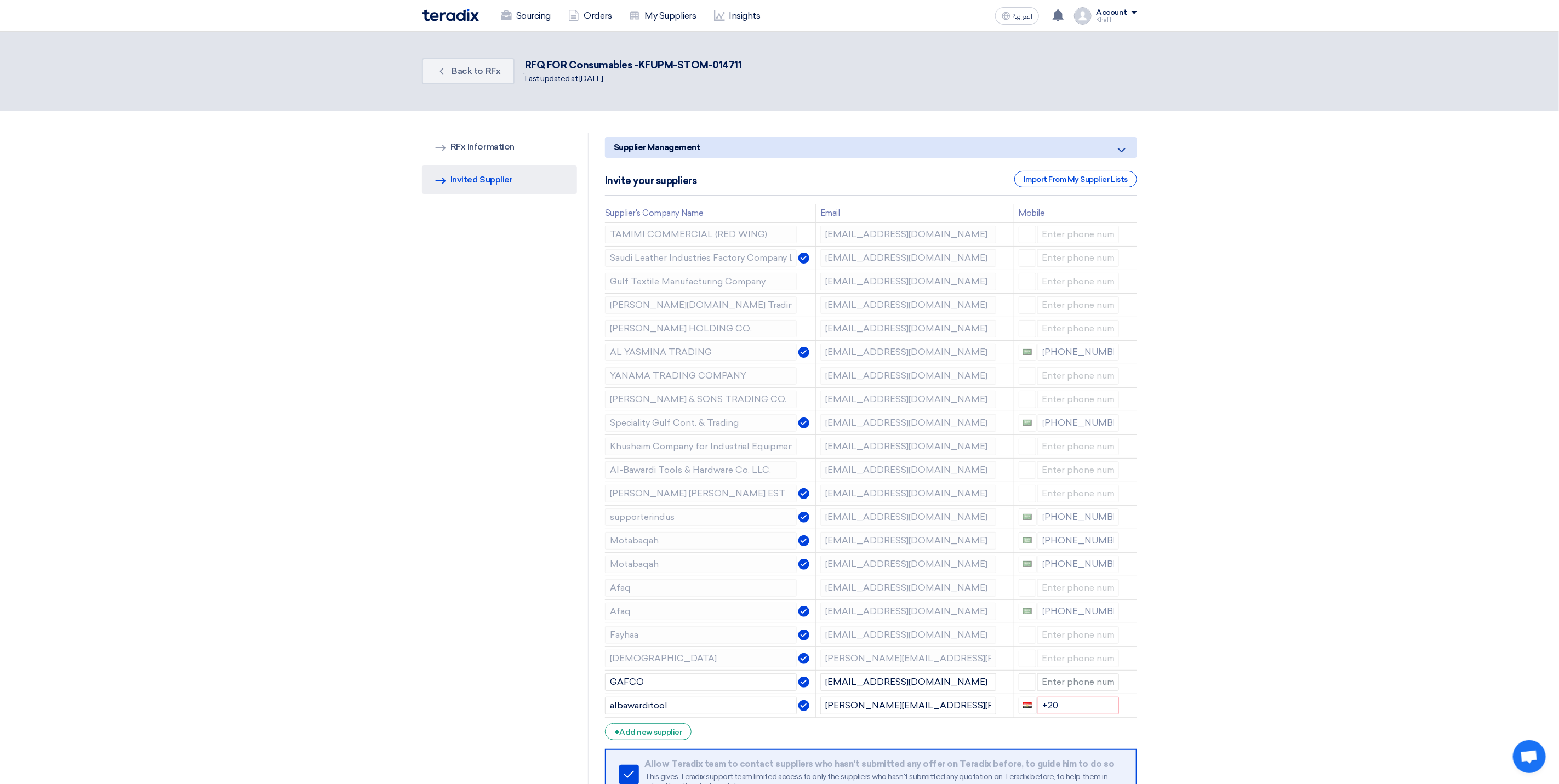
click at [1238, 682] on section "RFQ Information RFx Information Invited Suppliers Invited Supplier Supplier Man…" at bounding box center [780, 514] width 1559 height 806
drag, startPoint x: 1080, startPoint y: 722, endPoint x: 1021, endPoint y: 728, distance: 59.3
click at [1021, 714] on div "+20" at bounding box center [1069, 705] width 101 height 18
click at [1230, 687] on section "RFQ Information RFx Information Invited Suppliers Invited Supplier Supplier Man…" at bounding box center [780, 514] width 1559 height 806
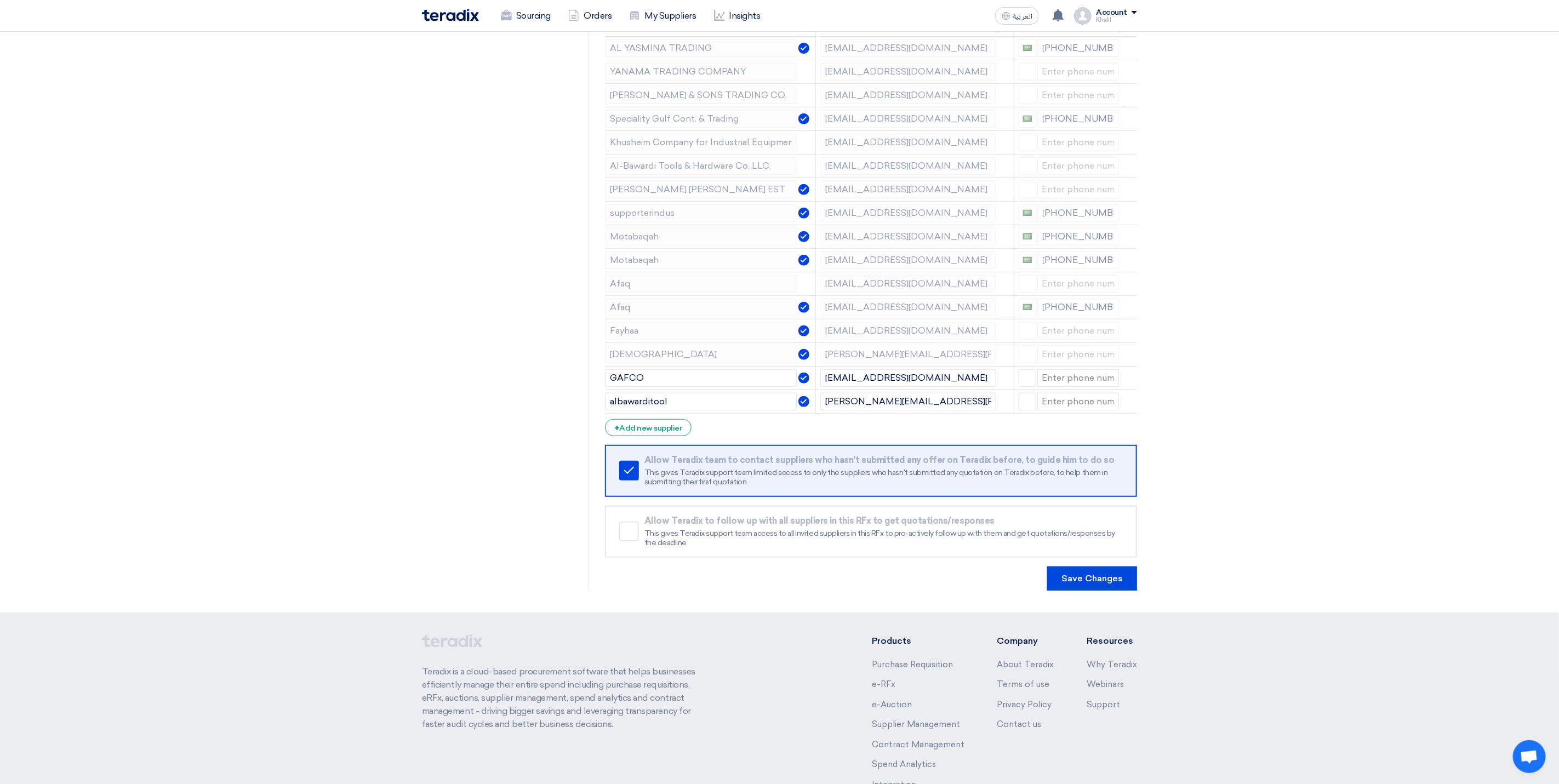
scroll to position [328, 0]
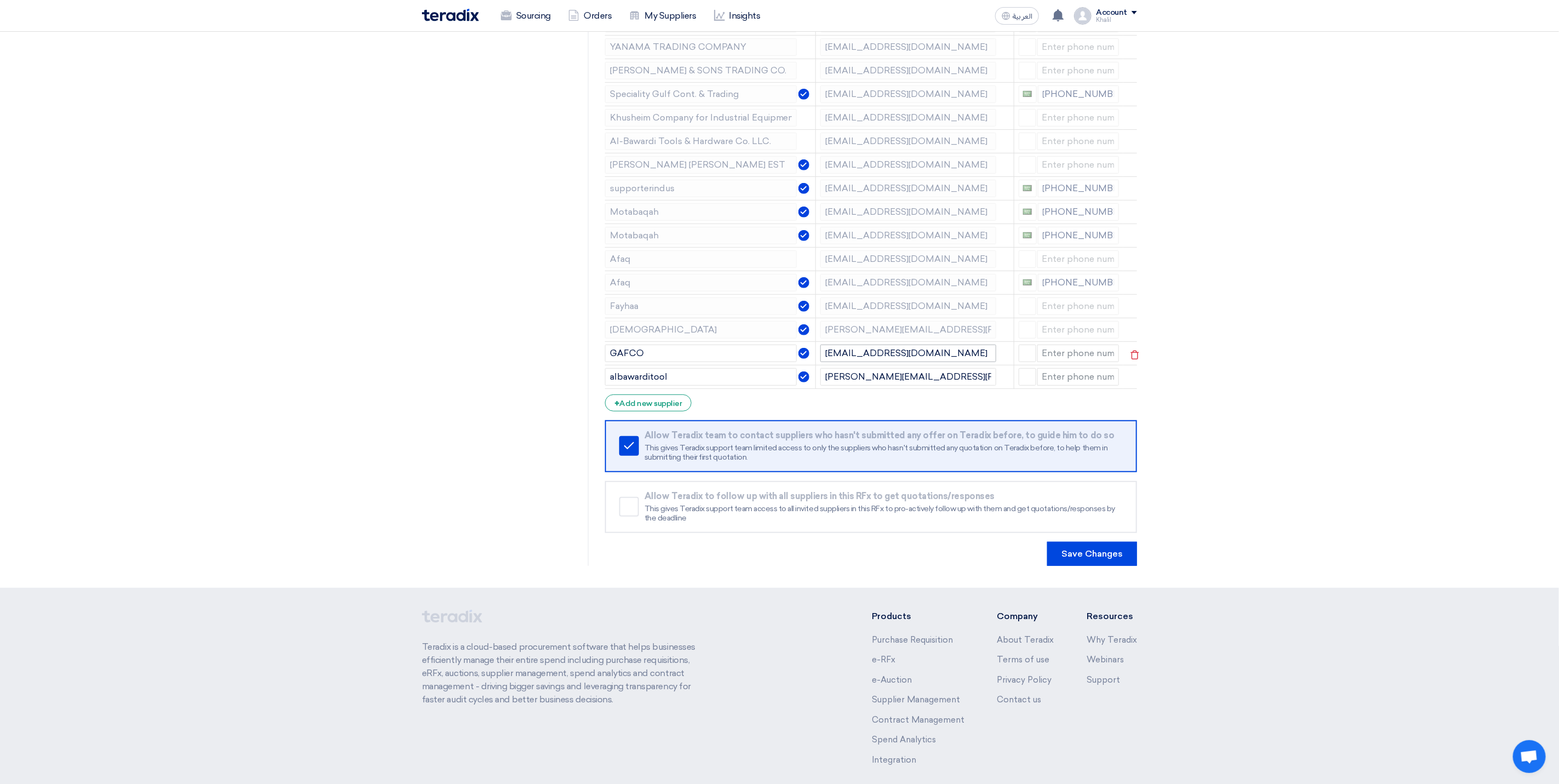
drag, startPoint x: 919, startPoint y: 365, endPoint x: 842, endPoint y: 362, distance: 77.1
click at [842, 362] on td "[EMAIL_ADDRESS][DOMAIN_NAME]" at bounding box center [915, 353] width 198 height 23
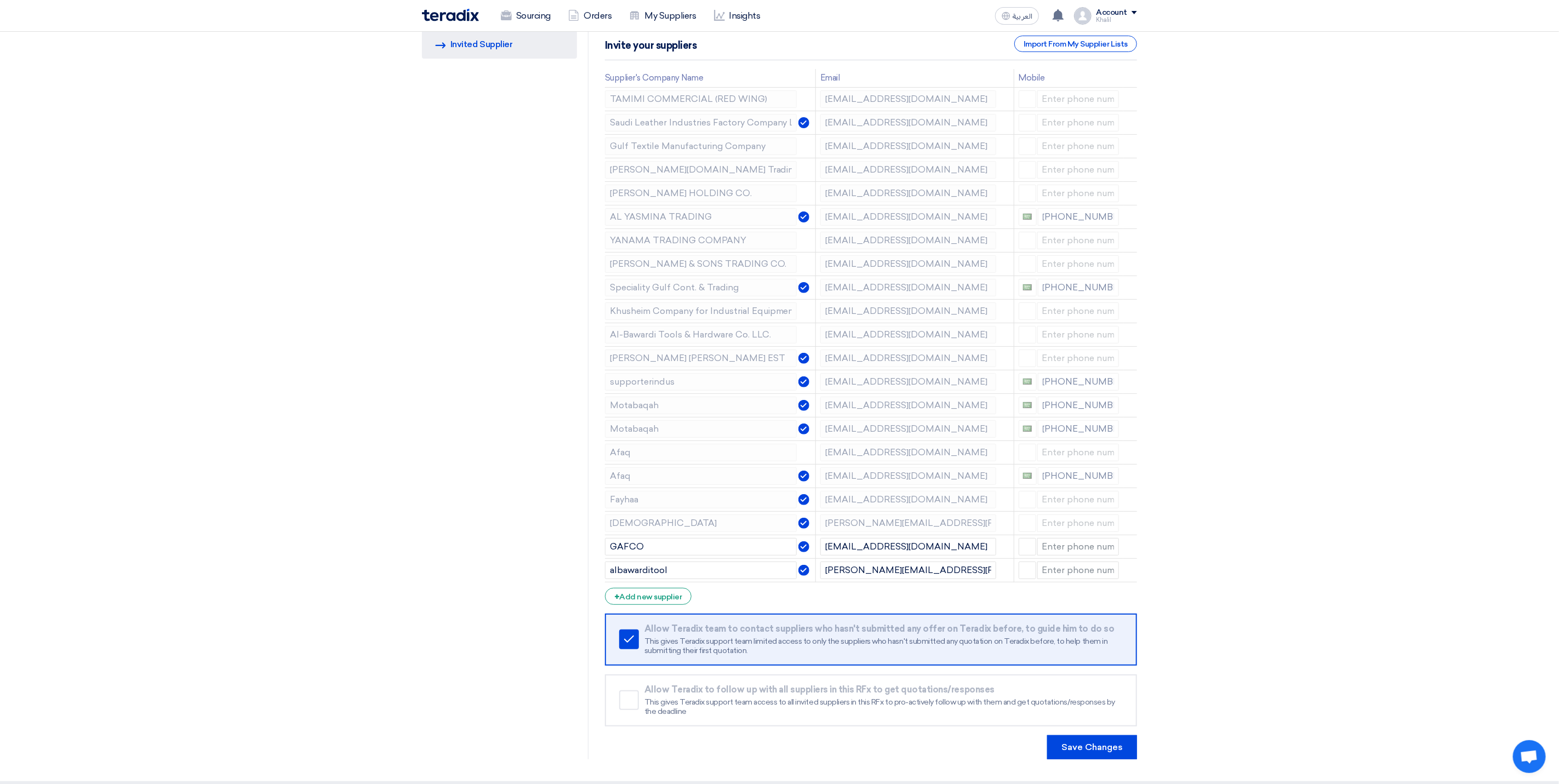
scroll to position [0, 0]
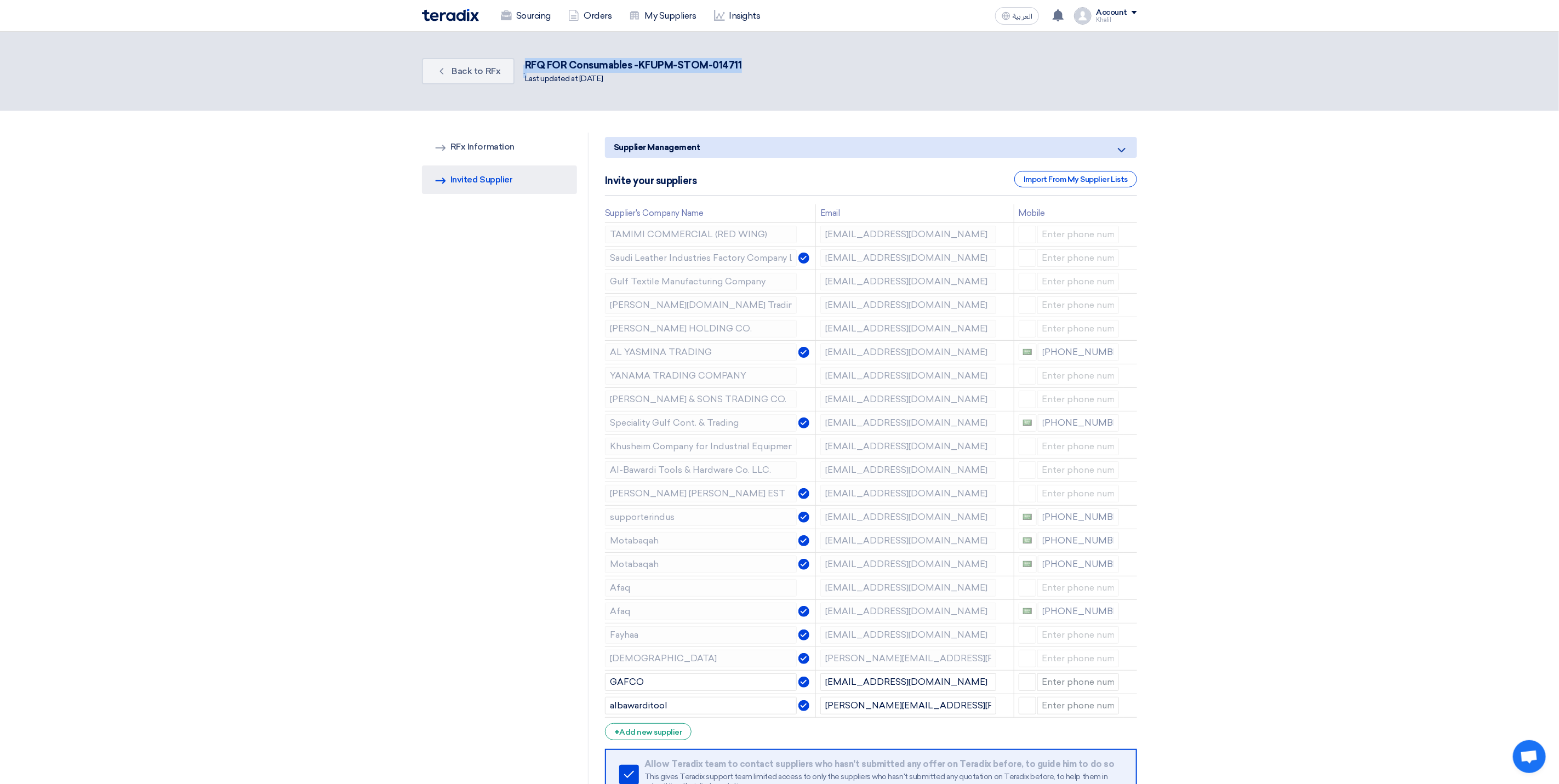
drag, startPoint x: 747, startPoint y: 59, endPoint x: 515, endPoint y: 61, distance: 232.0
click at [515, 61] on div "Back Back to RFx . RFQ FOR Consumables -KFUPM-STOM-014711 Last updated at [DATE]" at bounding box center [780, 71] width 715 height 35
copy div ". RFQ FOR Consumables -KFUPM-STOM-014711"
click at [633, 58] on div "RFQ FOR Consumables -KFUPM-STOM-014711" at bounding box center [633, 66] width 217 height 15
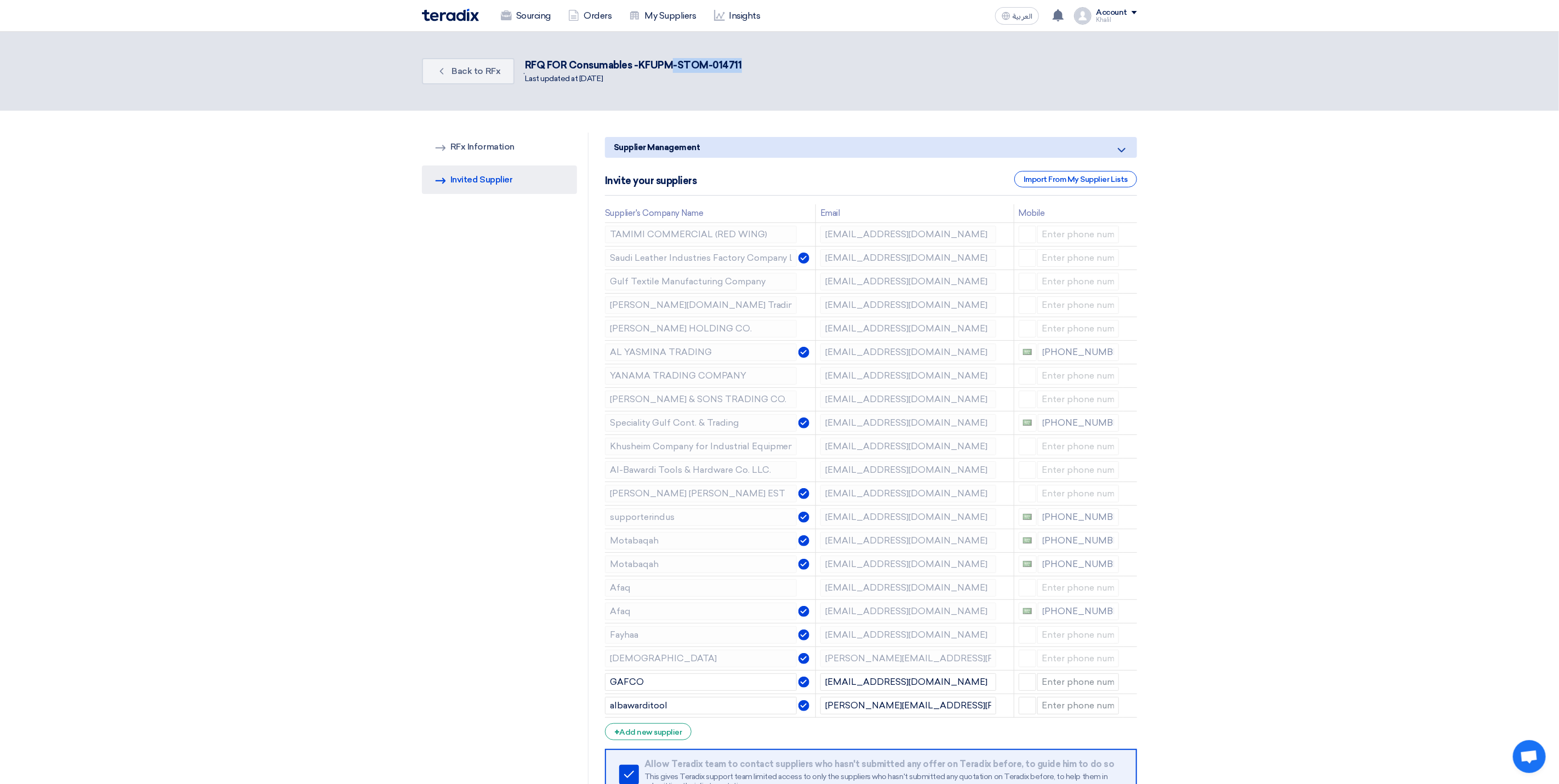
drag, startPoint x: 673, startPoint y: 64, endPoint x: 754, endPoint y: 66, distance: 81.0
click at [754, 66] on div "Back Back to RFx . RFQ FOR Consumables -KFUPM-STOM-014711 Last updated at [DATE]" at bounding box center [780, 71] width 715 height 35
copy div "-STOM-014711"
drag, startPoint x: 934, startPoint y: 686, endPoint x: 814, endPoint y: 680, distance: 120.1
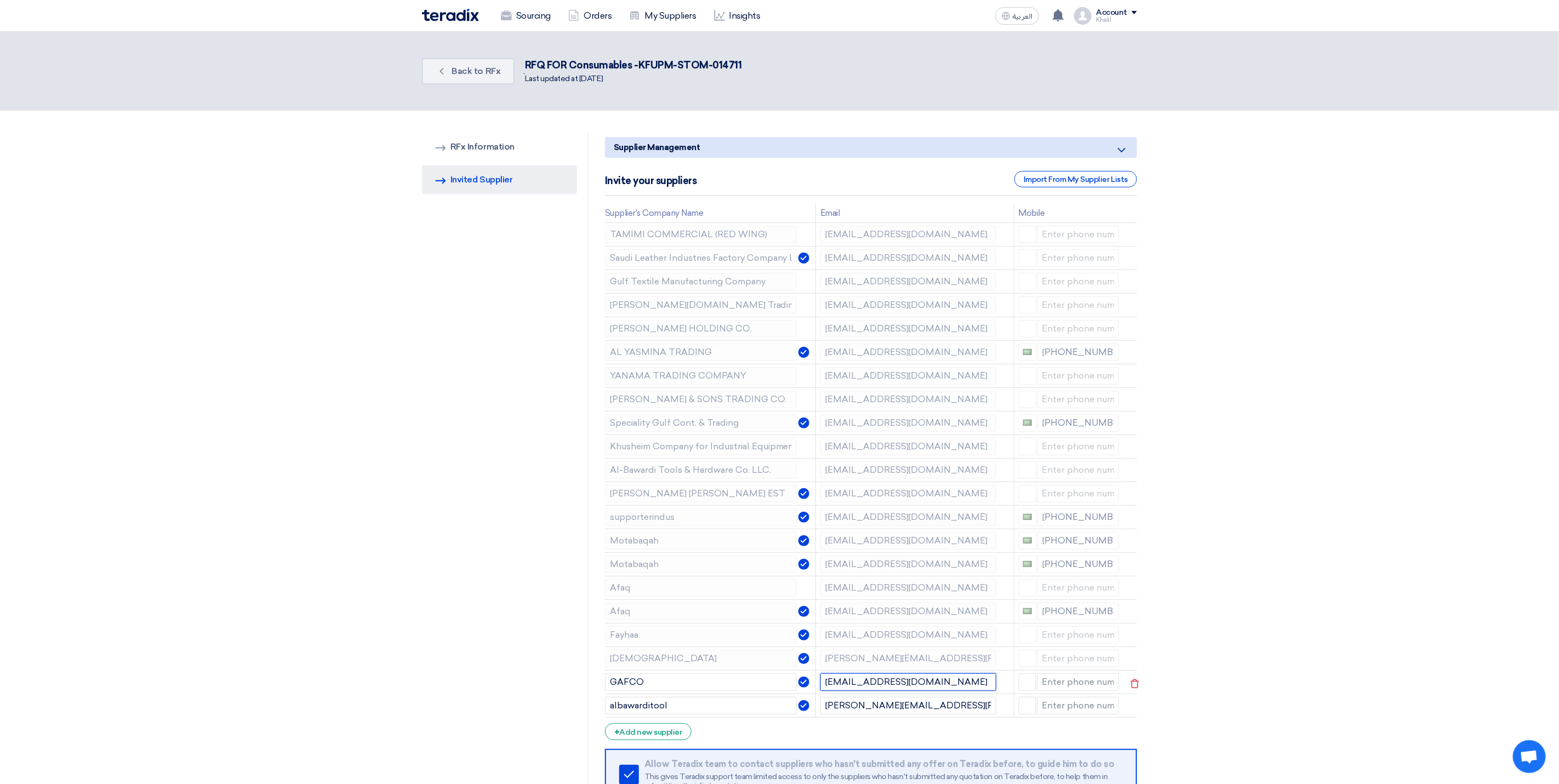
click at [816, 680] on td "[EMAIL_ADDRESS][DOMAIN_NAME]" at bounding box center [915, 682] width 198 height 23
drag, startPoint x: 976, startPoint y: 713, endPoint x: 824, endPoint y: 701, distance: 152.5
click at [824, 701] on input "[PERSON_NAME][EMAIL_ADDRESS][PERSON_NAME][DOMAIN_NAME]" at bounding box center [908, 705] width 176 height 18
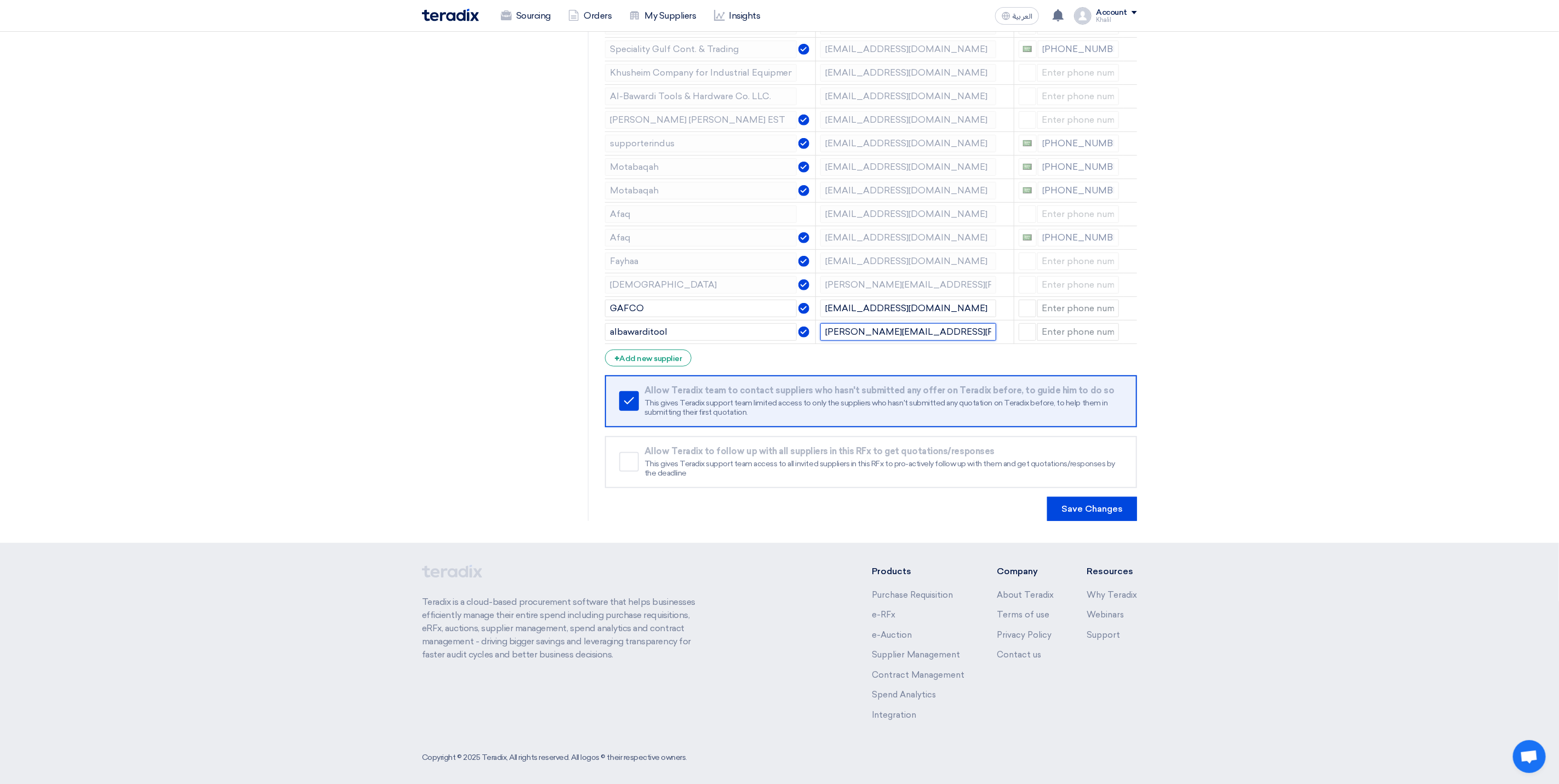
scroll to position [383, 0]
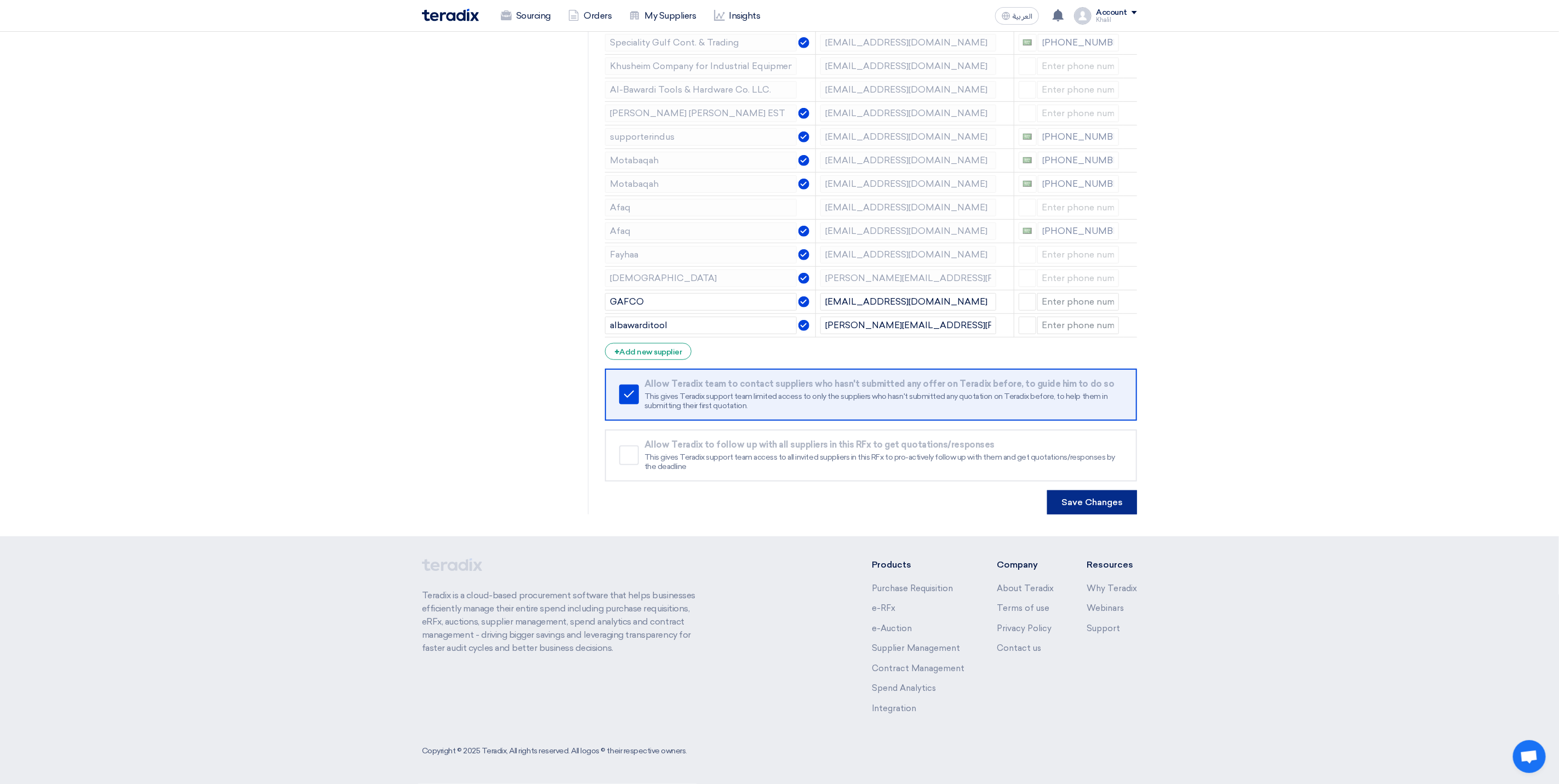
click at [1094, 502] on button "Save Changes" at bounding box center [1092, 502] width 90 height 24
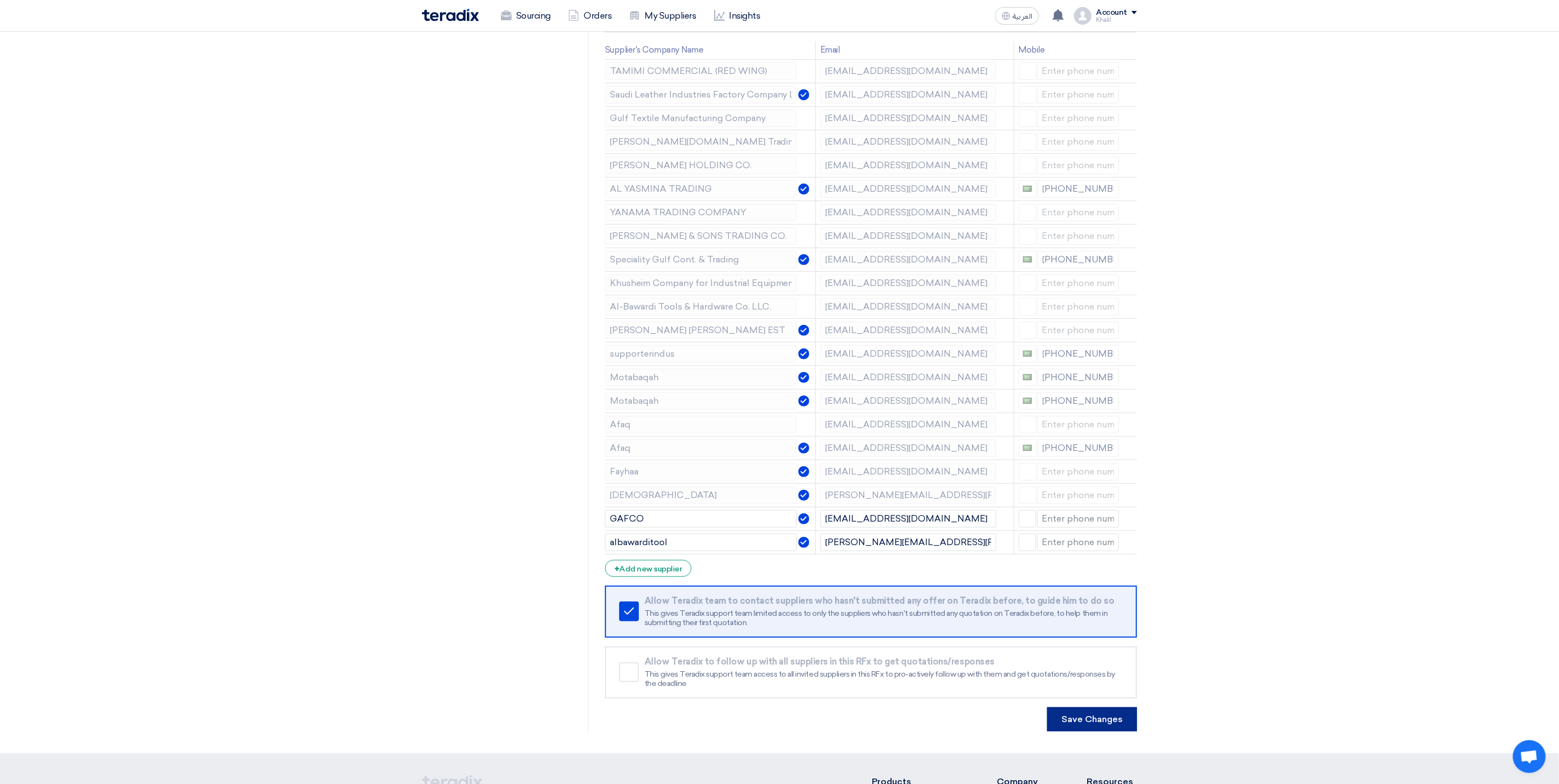
scroll to position [0, 0]
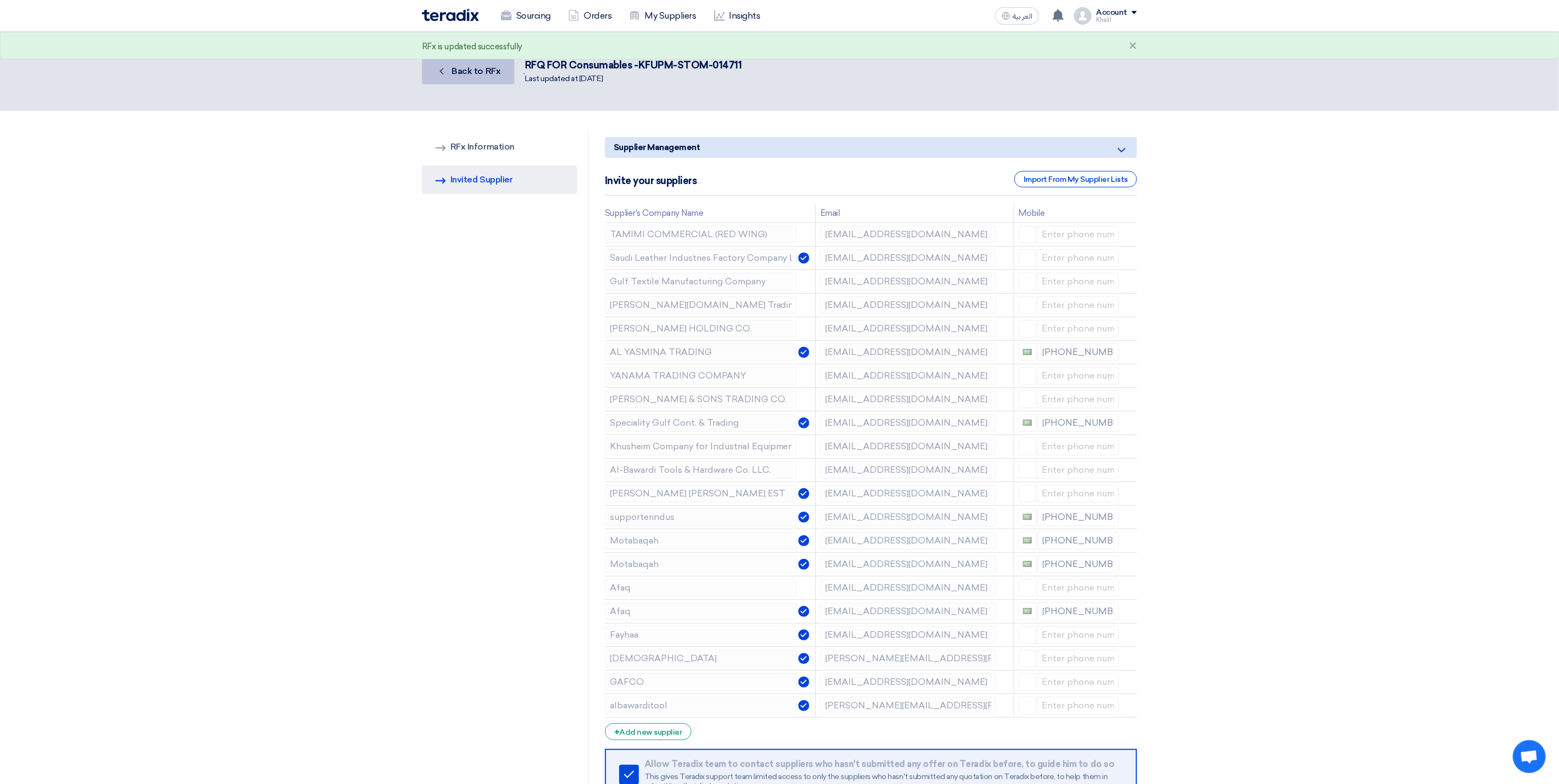
click at [460, 74] on span "Back to RFx" at bounding box center [476, 70] width 49 height 10
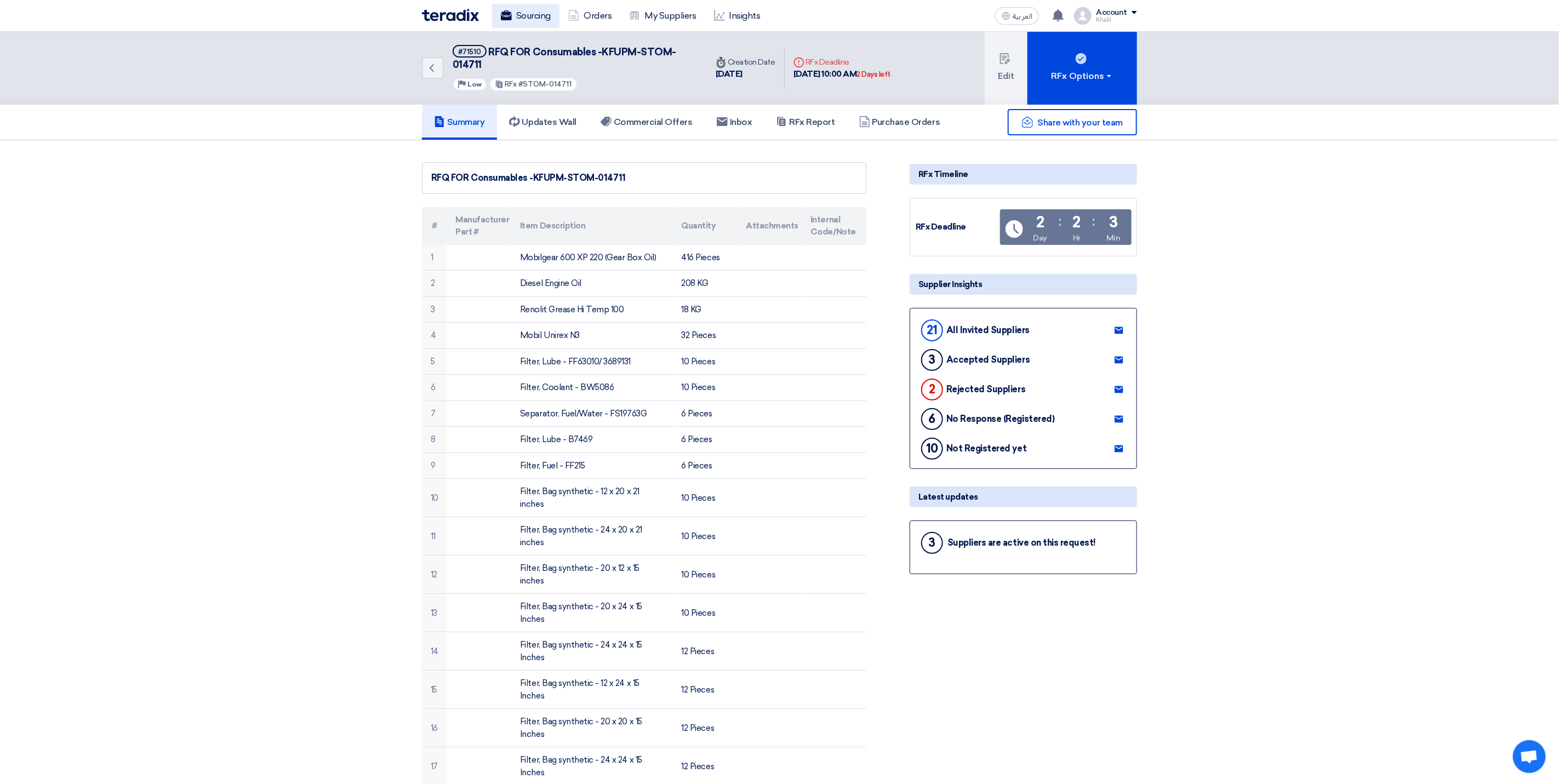
click at [519, 18] on link "Sourcing" at bounding box center [525, 16] width 68 height 24
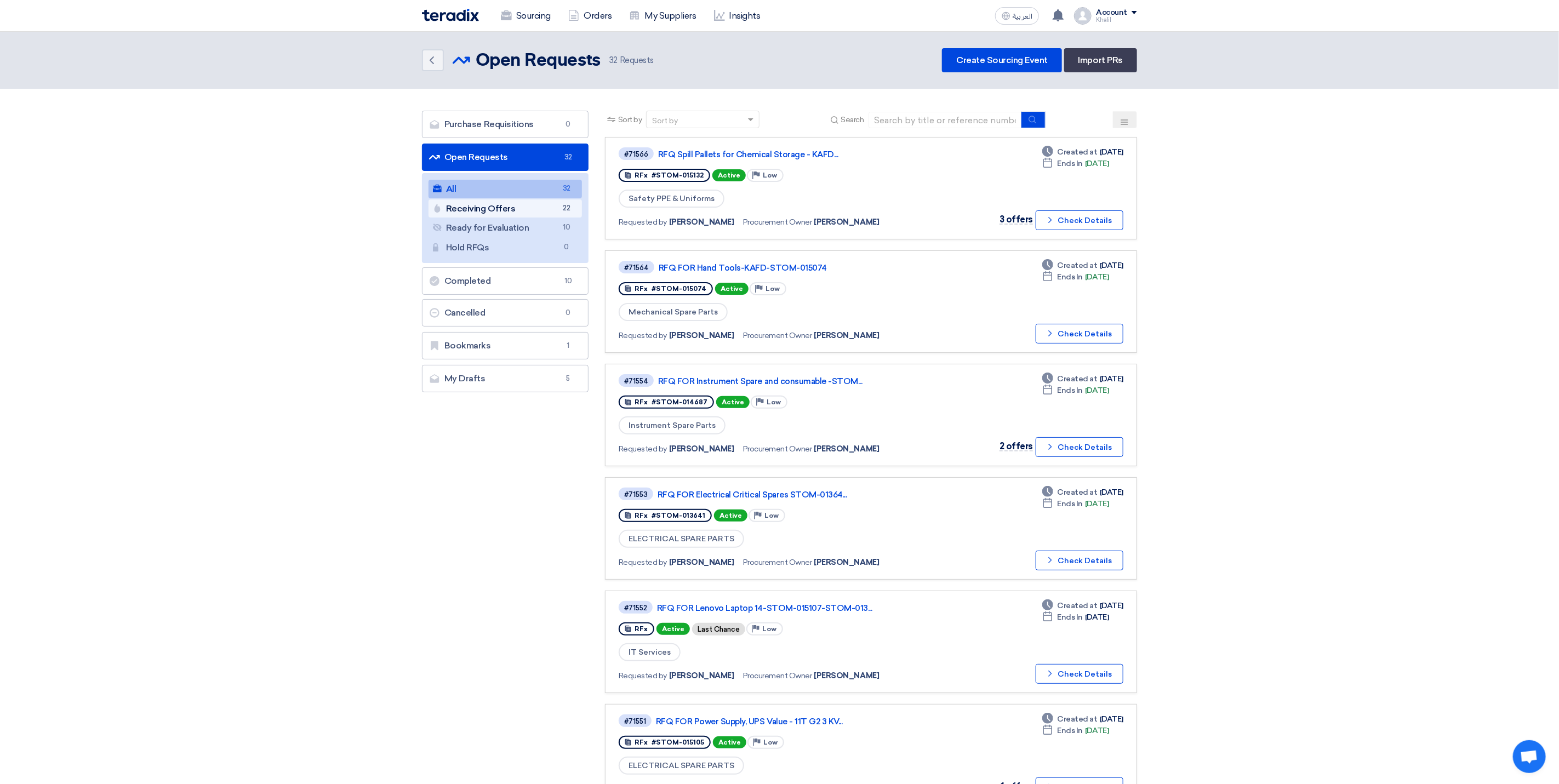
click at [532, 214] on link "Receiving Offers Receiving Offers 22" at bounding box center [505, 208] width 154 height 18
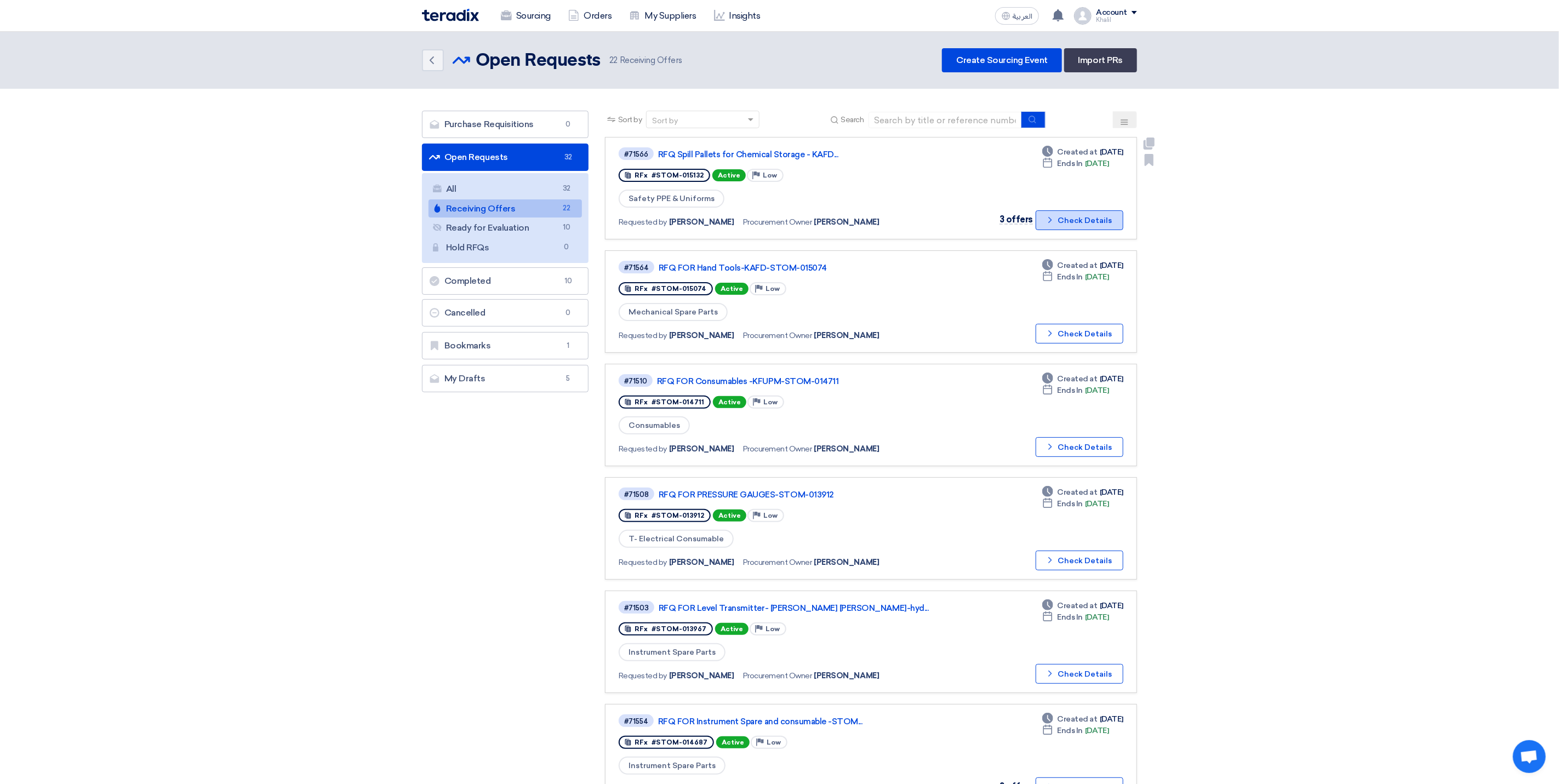
click at [1079, 227] on button "Check details Check Details" at bounding box center [1079, 220] width 87 height 20
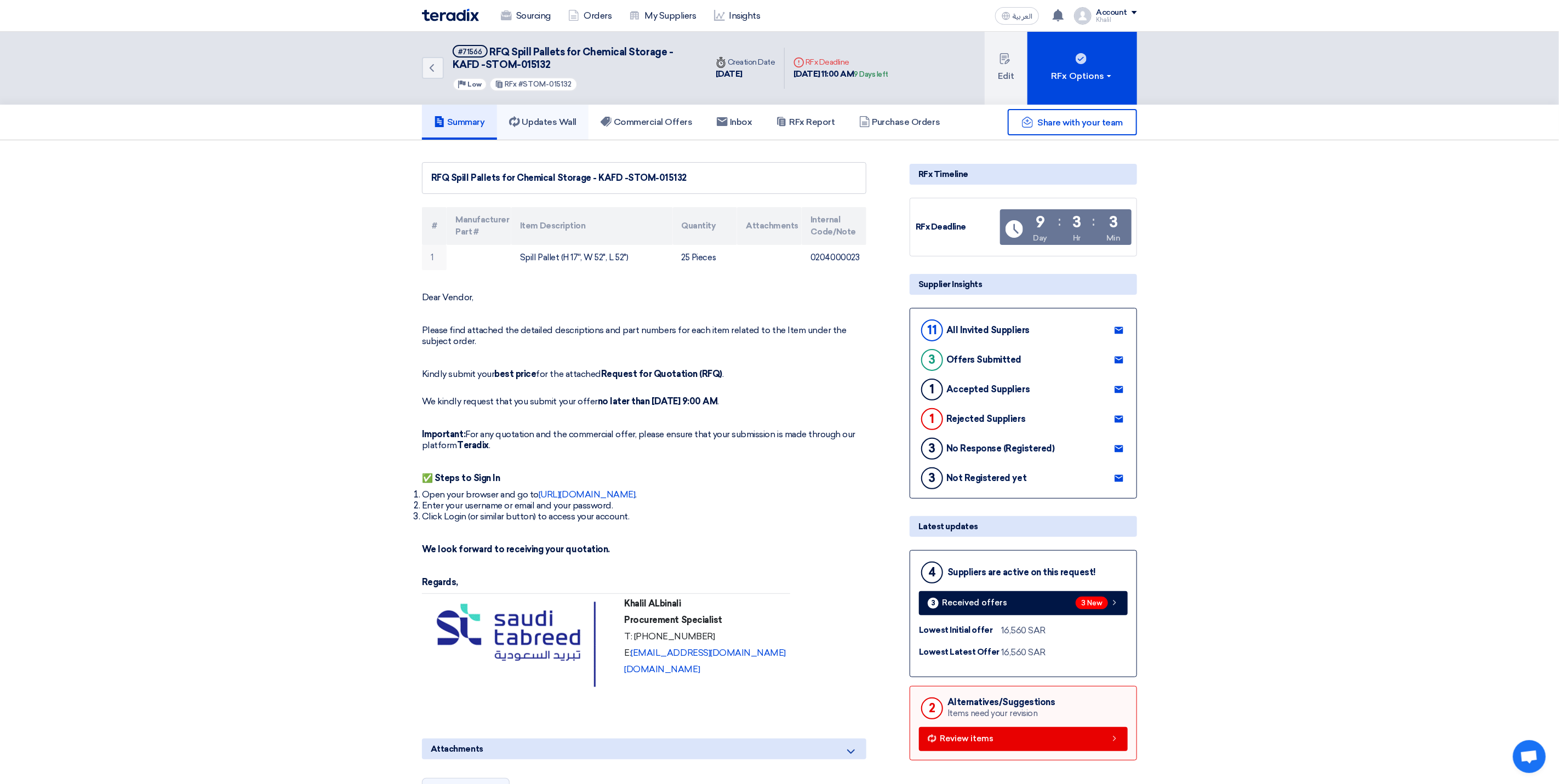
click at [560, 119] on h5 "Updates Wall" at bounding box center [542, 122] width 68 height 11
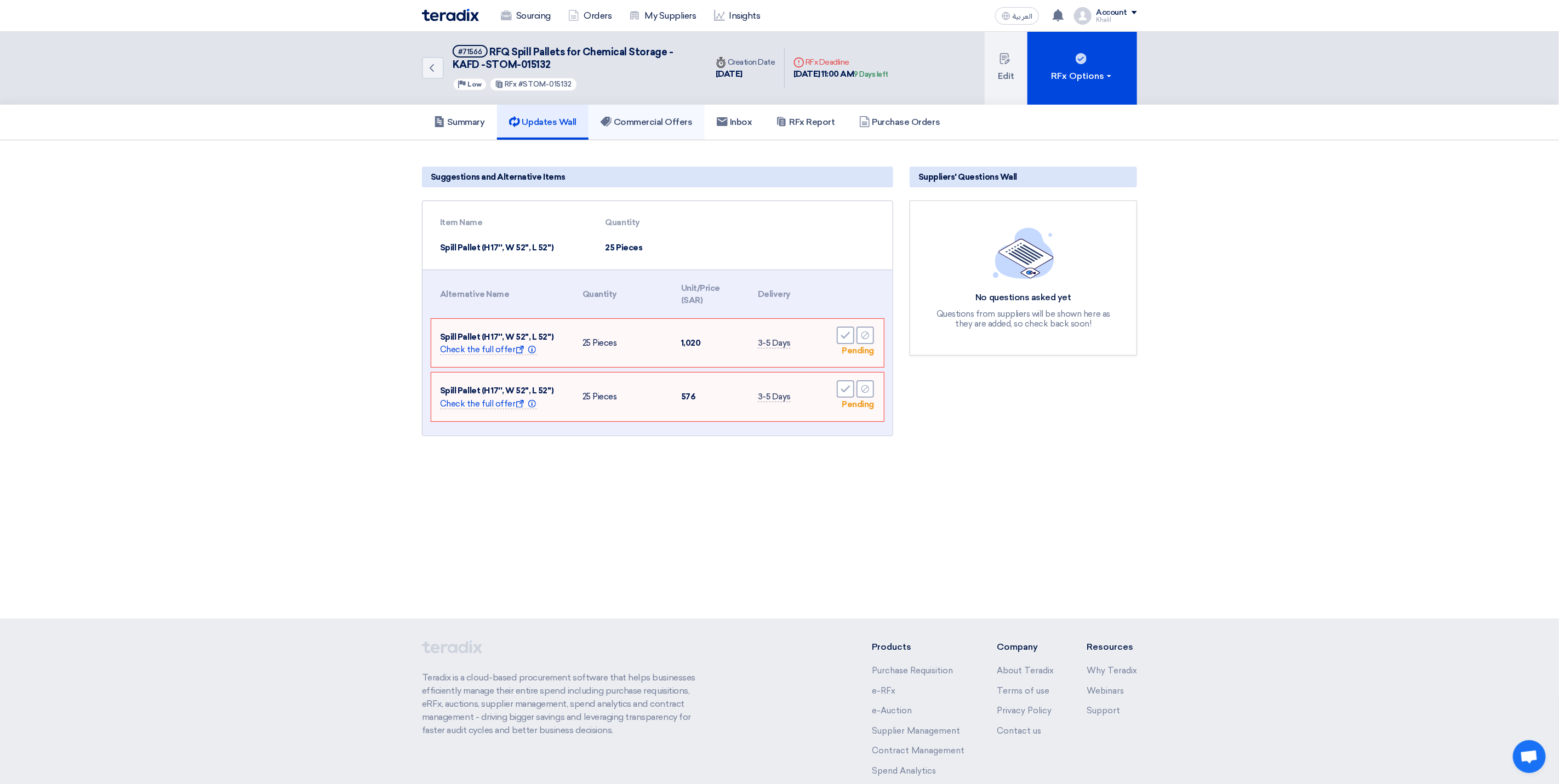
click at [637, 123] on h5 "Commercial Offers" at bounding box center [646, 122] width 92 height 11
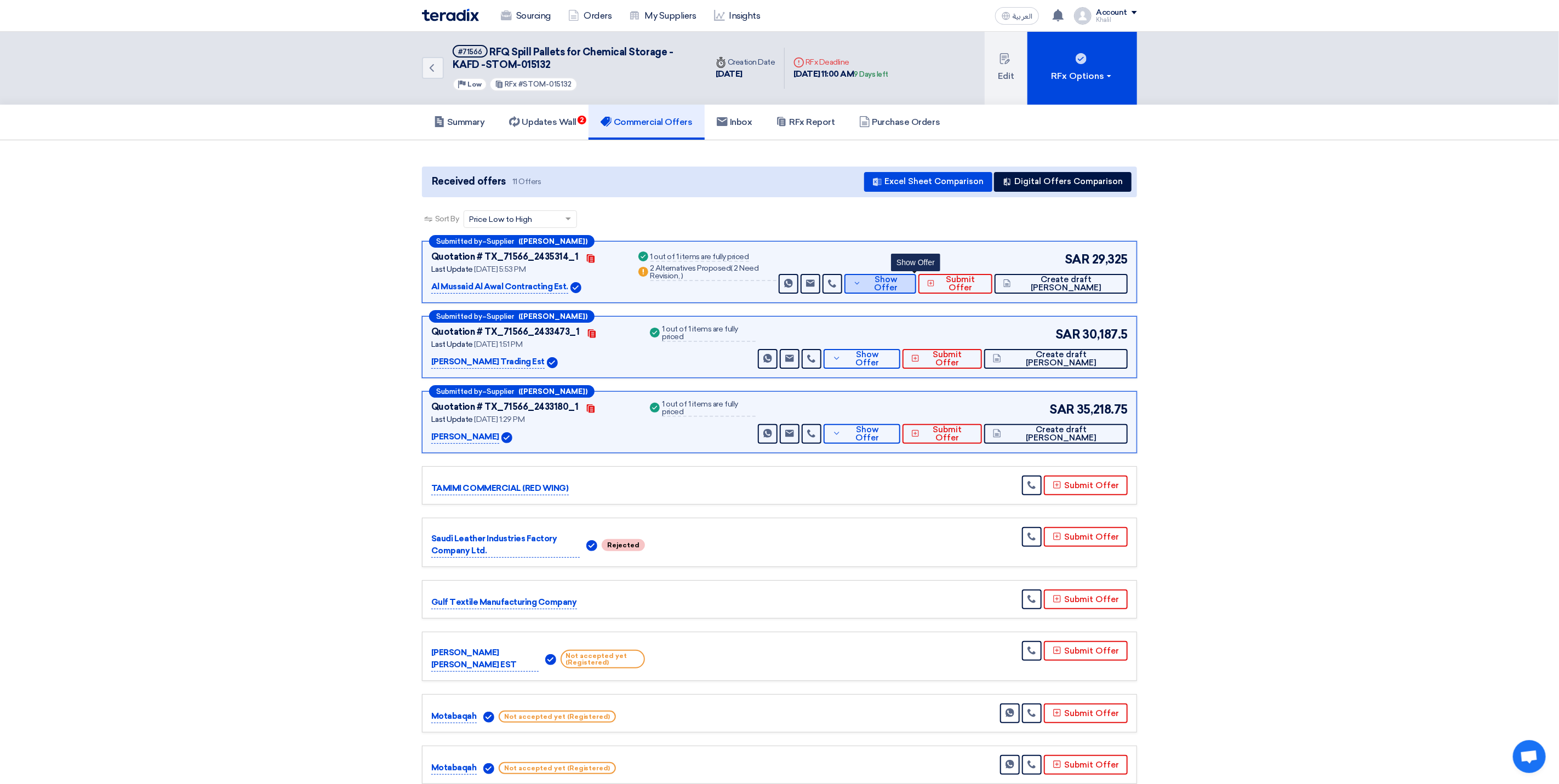
click at [901, 285] on span "Show Offer" at bounding box center [885, 283] width 43 height 16
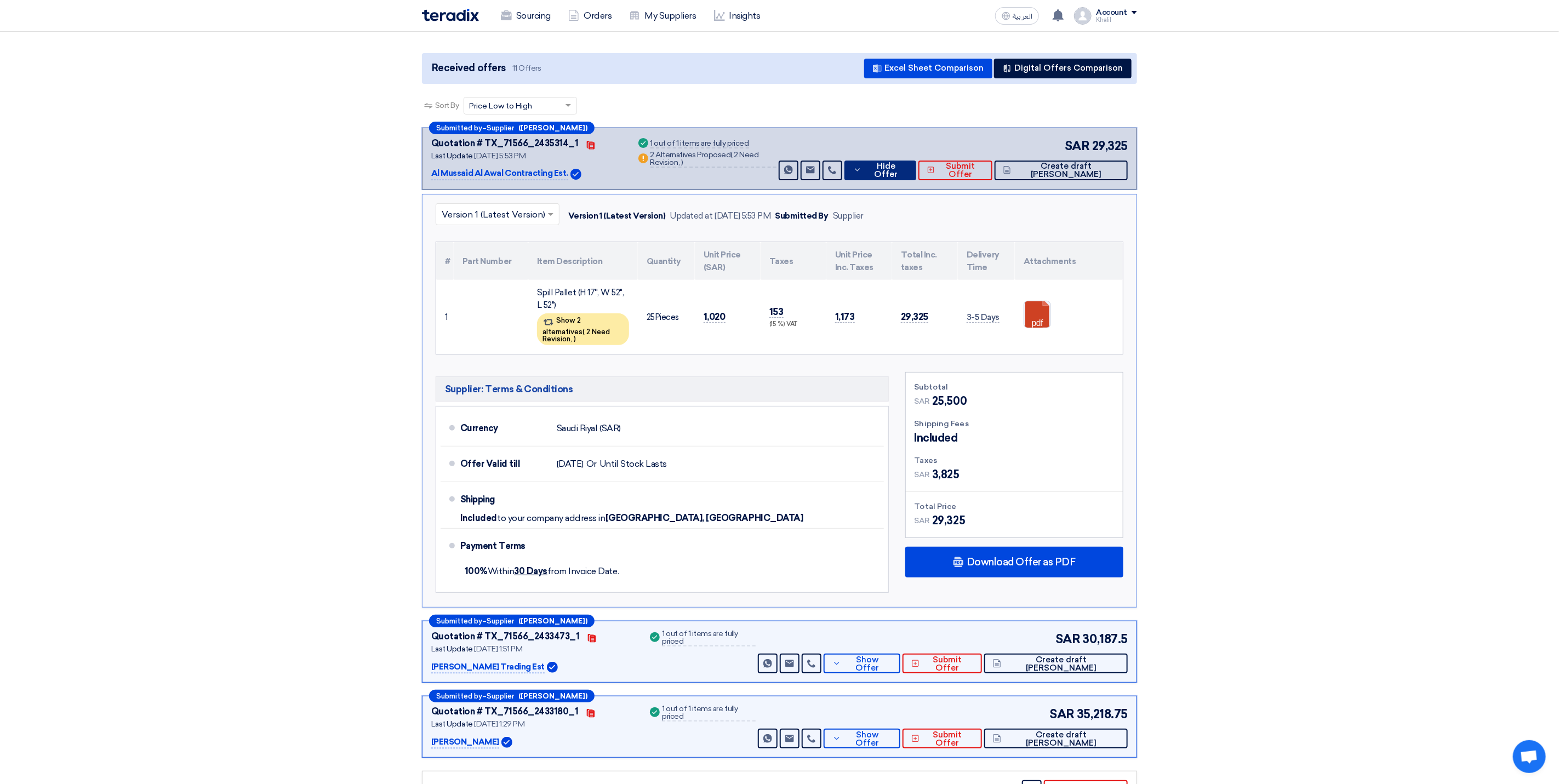
scroll to position [82, 0]
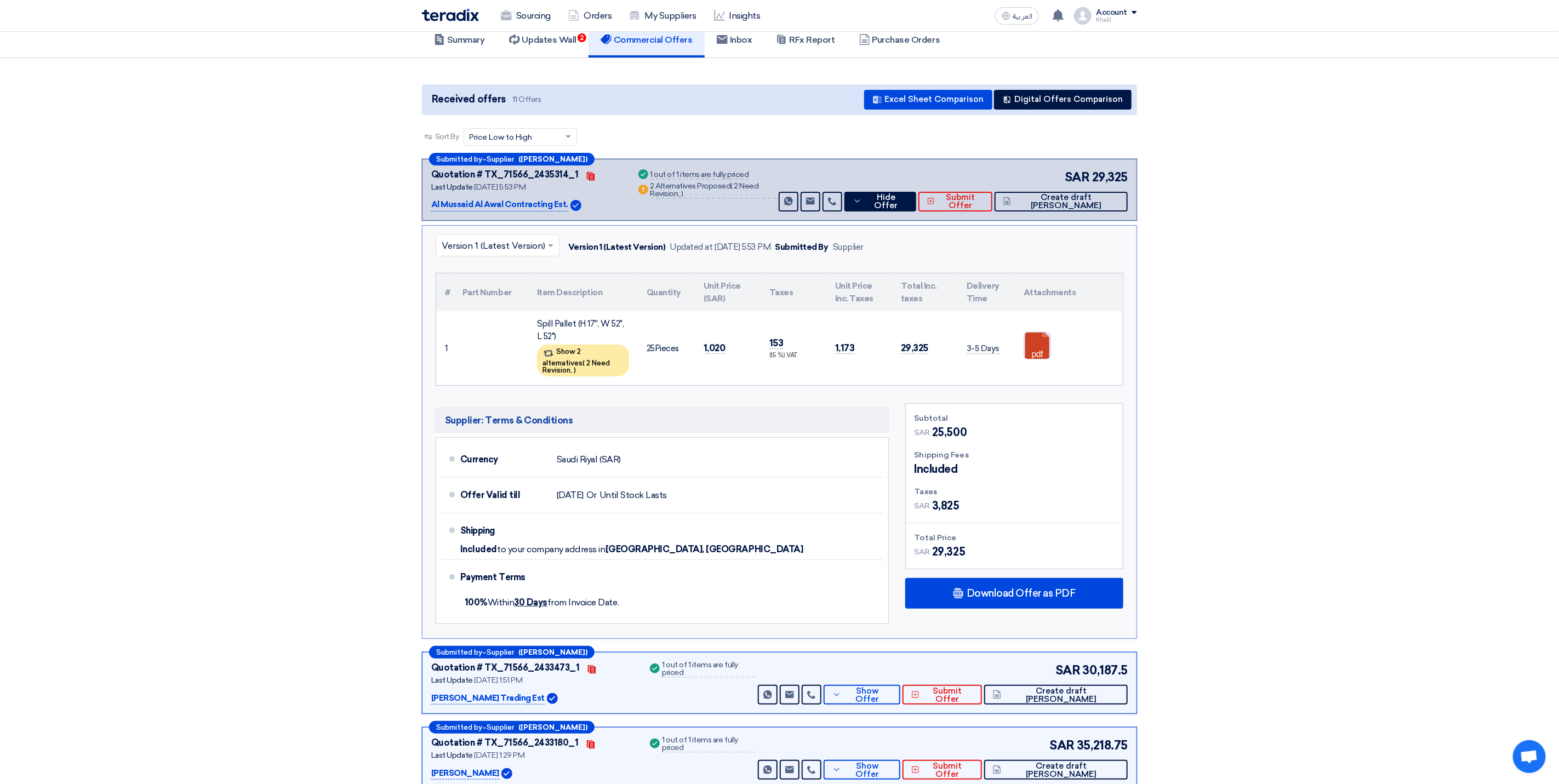
click at [1045, 347] on link at bounding box center [1068, 365] width 87 height 66
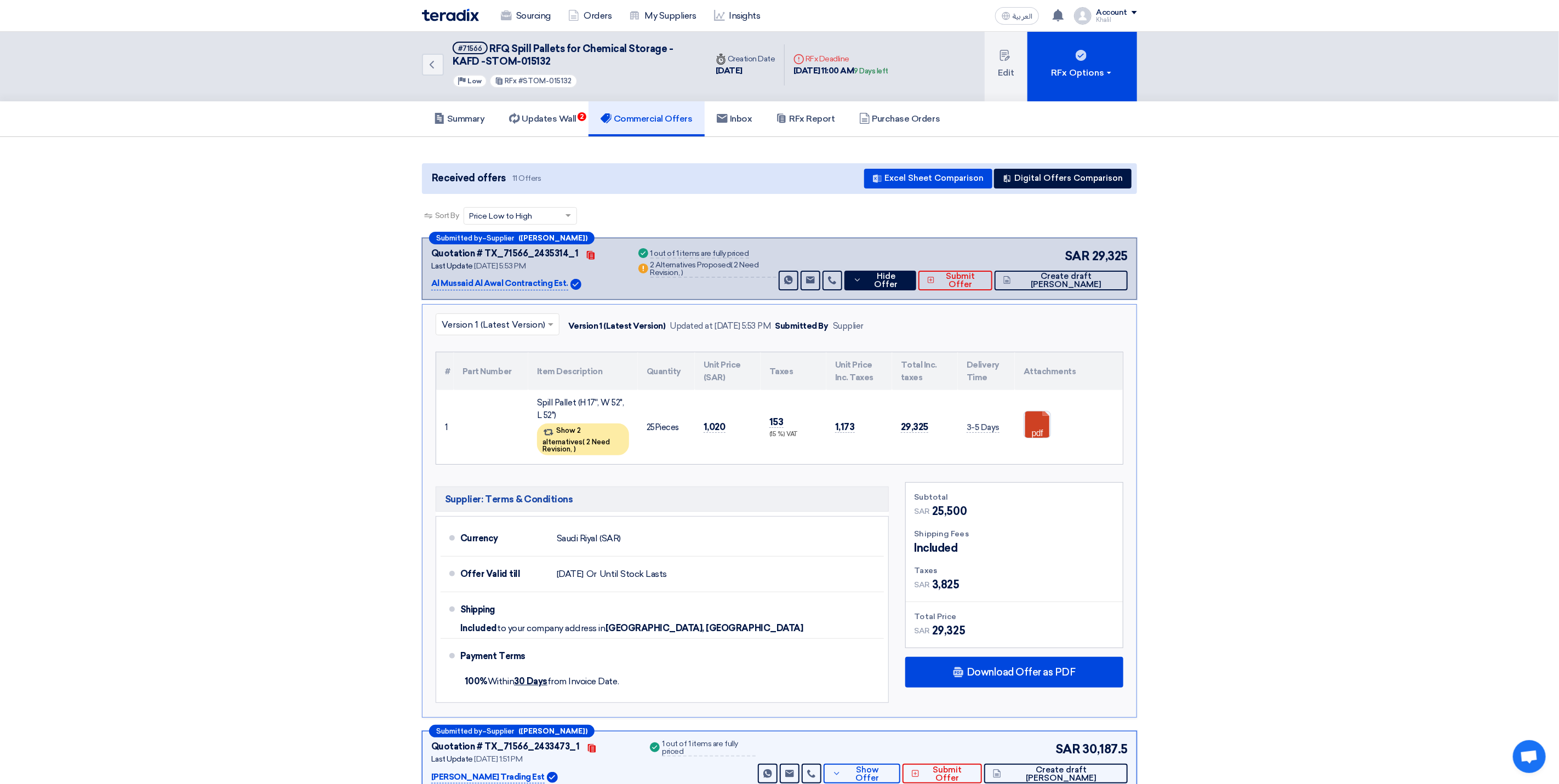
scroll to position [0, 0]
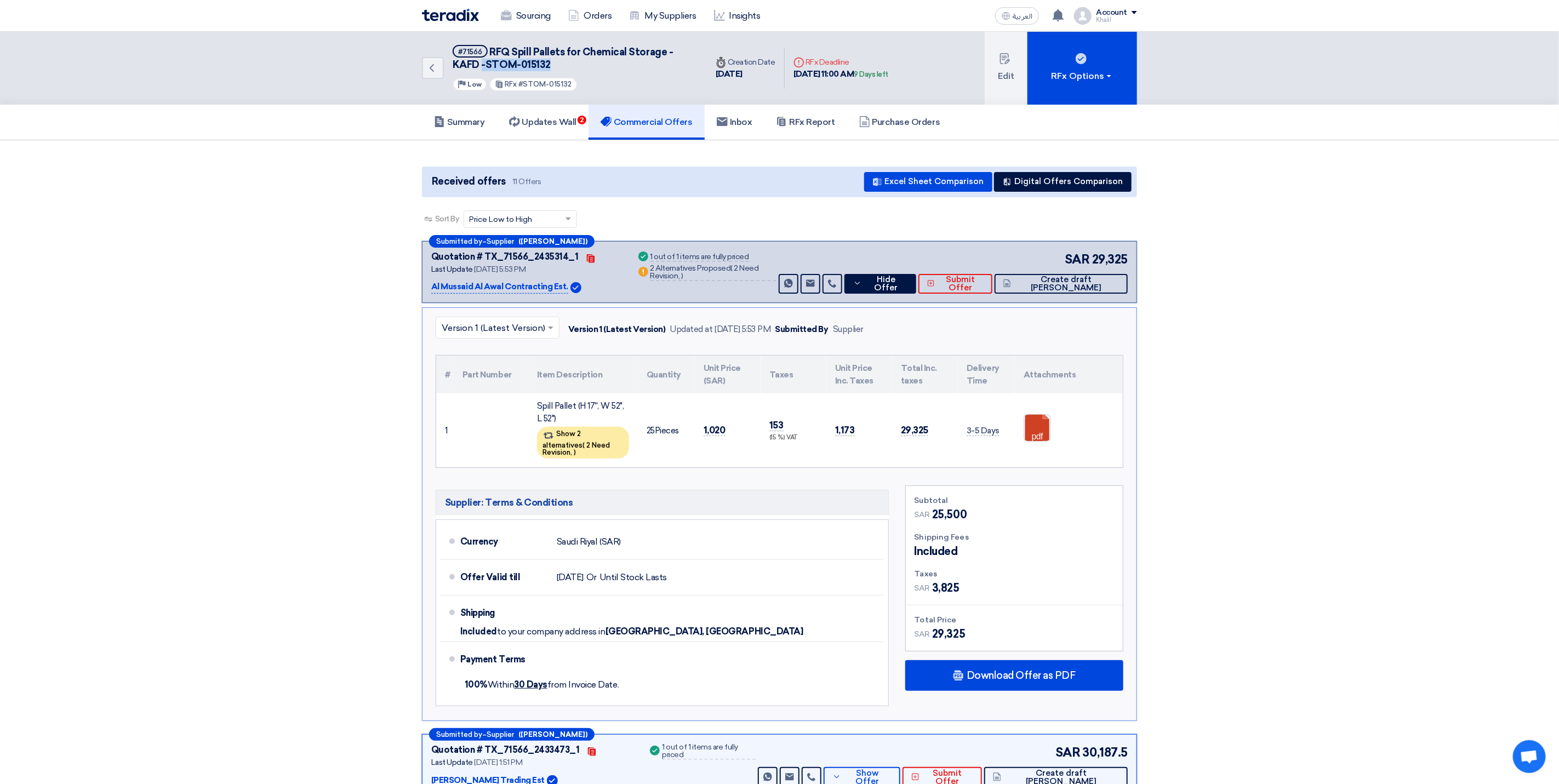
drag, startPoint x: 559, startPoint y: 61, endPoint x: 483, endPoint y: 61, distance: 76.0
click at [483, 61] on h5 "#71566 RFQ Spill Pallets for Chemical Storage - KAFD -STOM-015132" at bounding box center [572, 58] width 241 height 27
copy span "-STOM-015132"
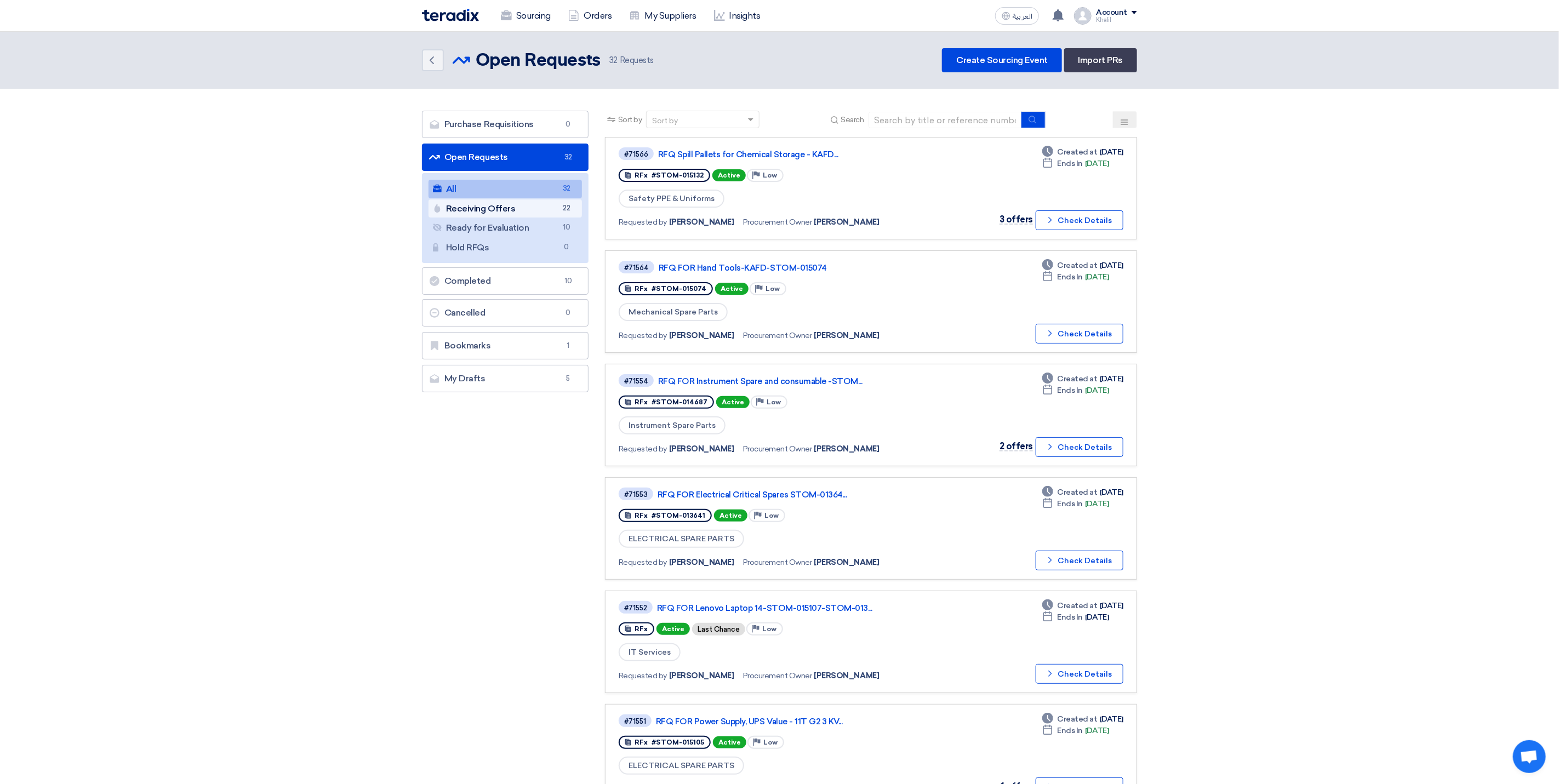
click at [506, 211] on link "Receiving Offers Receiving Offers 22" at bounding box center [505, 208] width 154 height 18
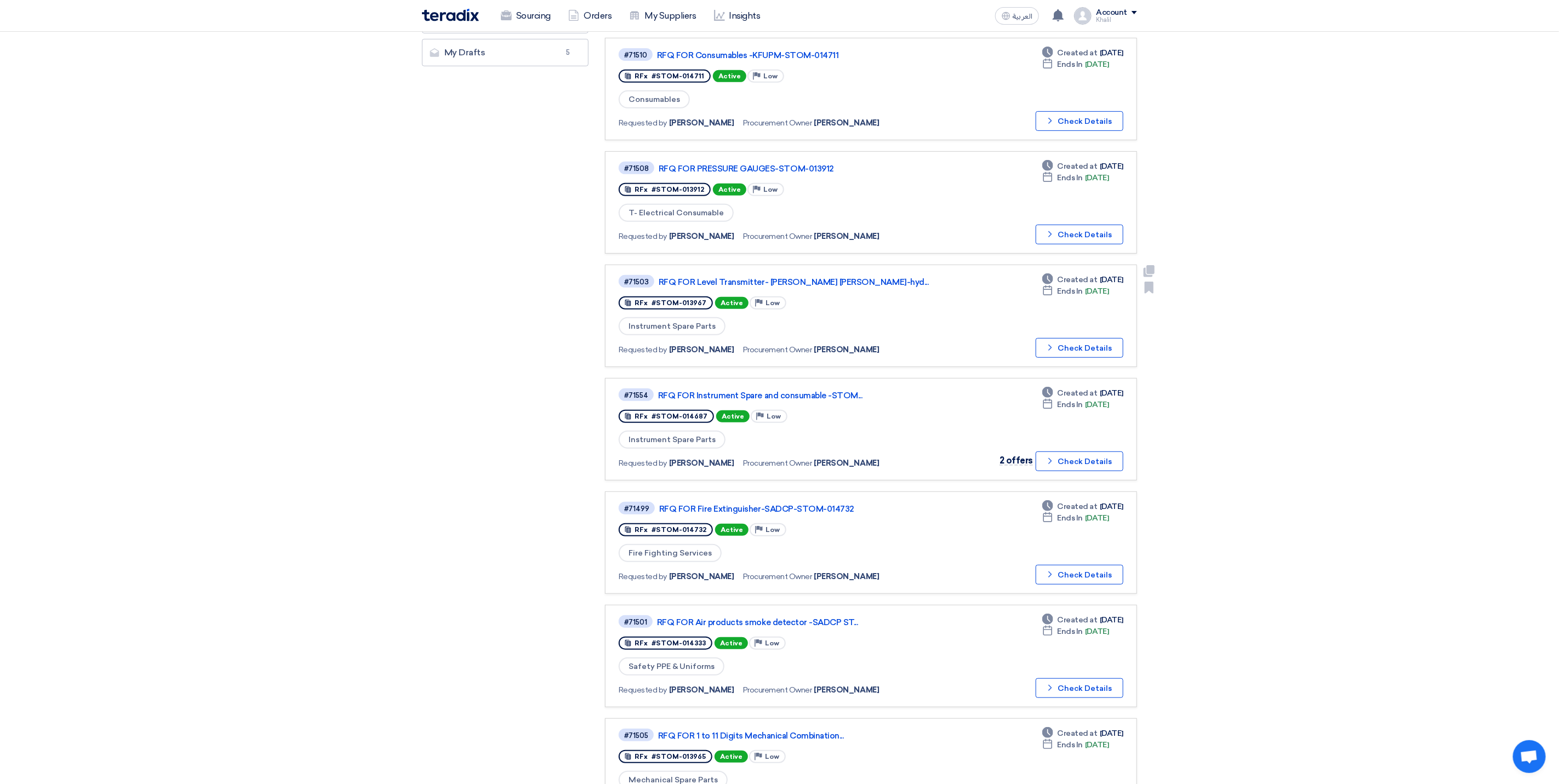
scroll to position [328, 0]
click at [1066, 453] on button "Check details Check Details" at bounding box center [1079, 458] width 87 height 20
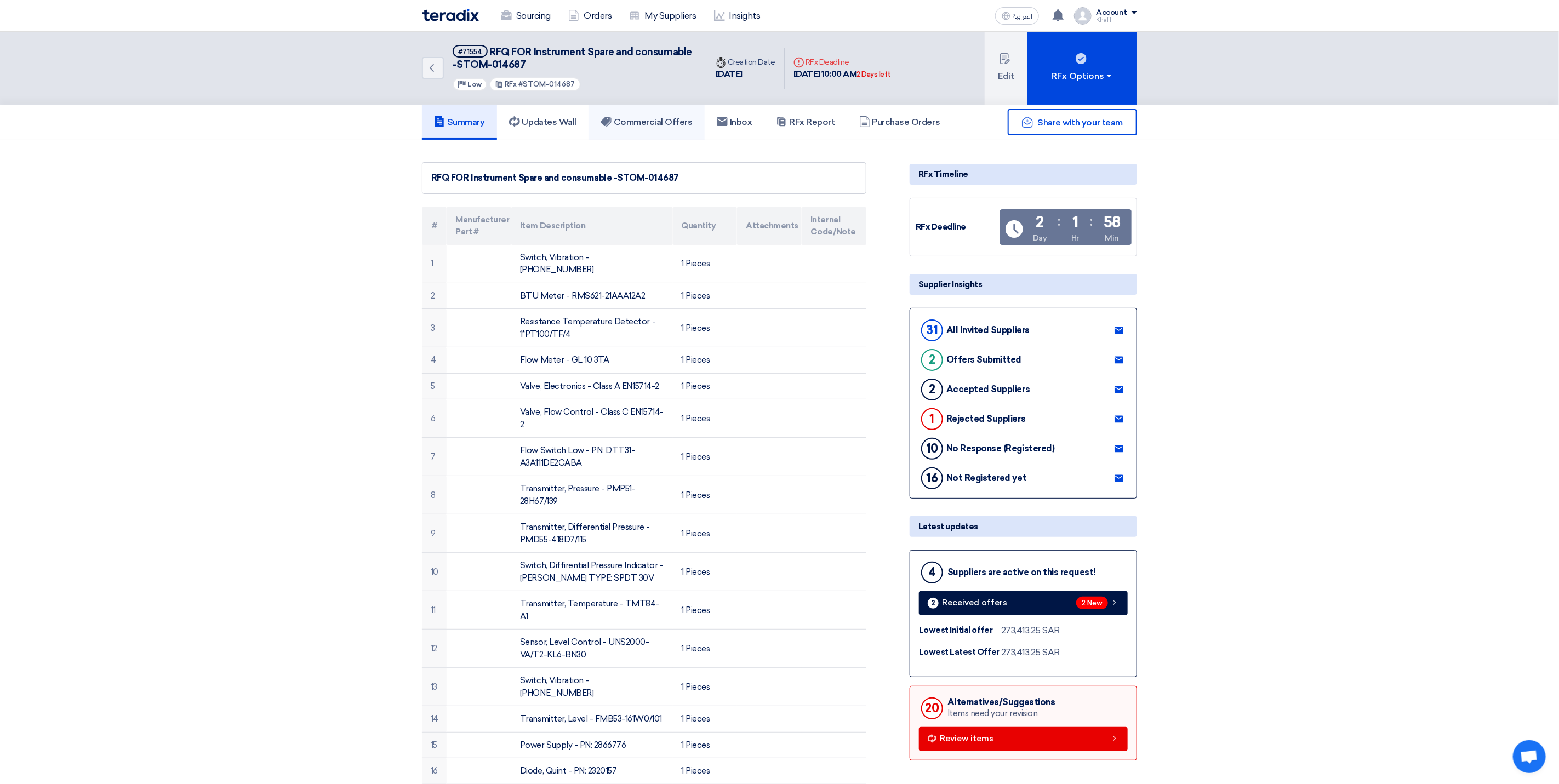
click at [661, 113] on link "Commercial Offers" at bounding box center [646, 122] width 116 height 35
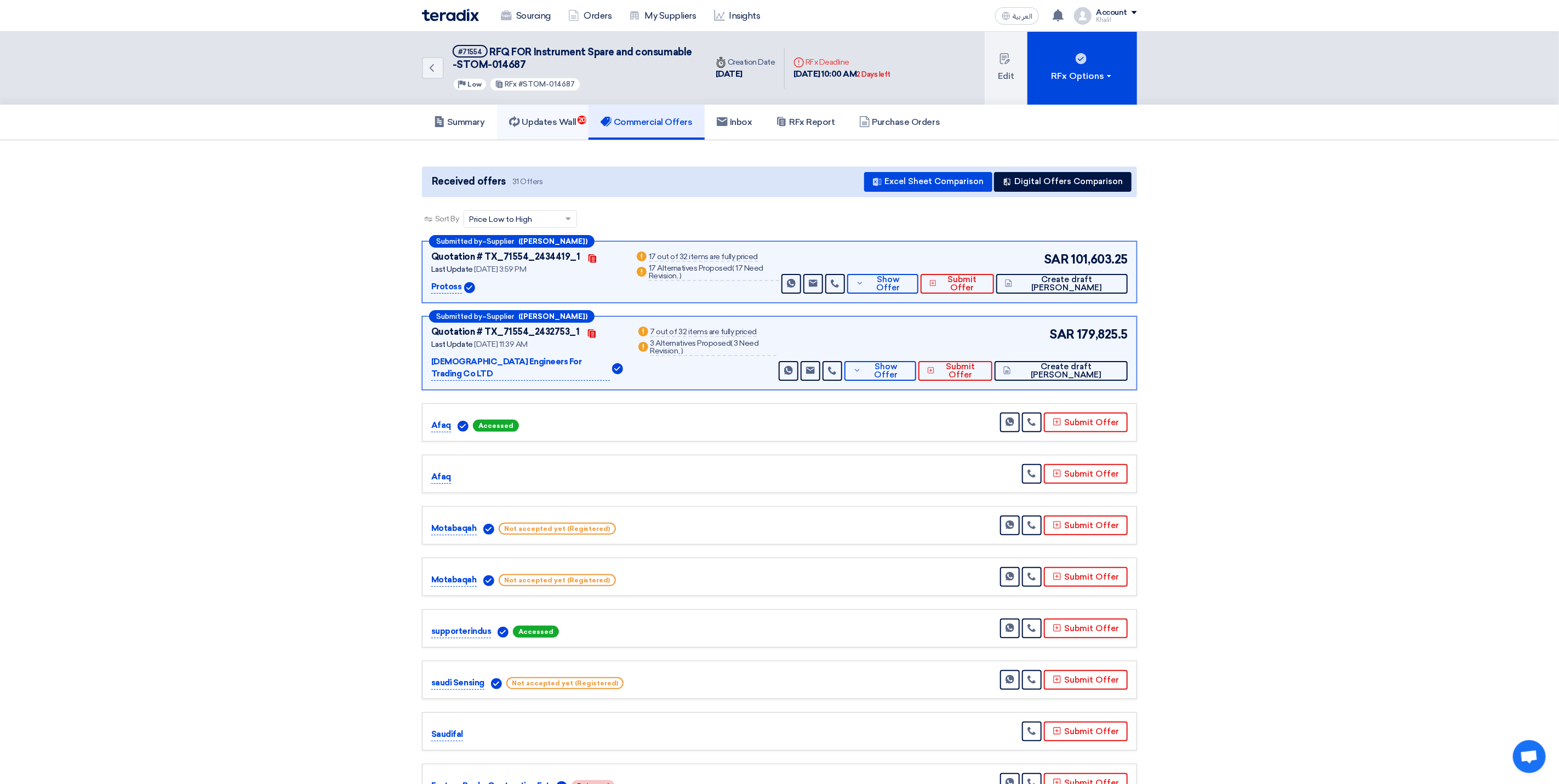
click at [570, 120] on h5 "Updates Wall 20" at bounding box center [542, 122] width 68 height 11
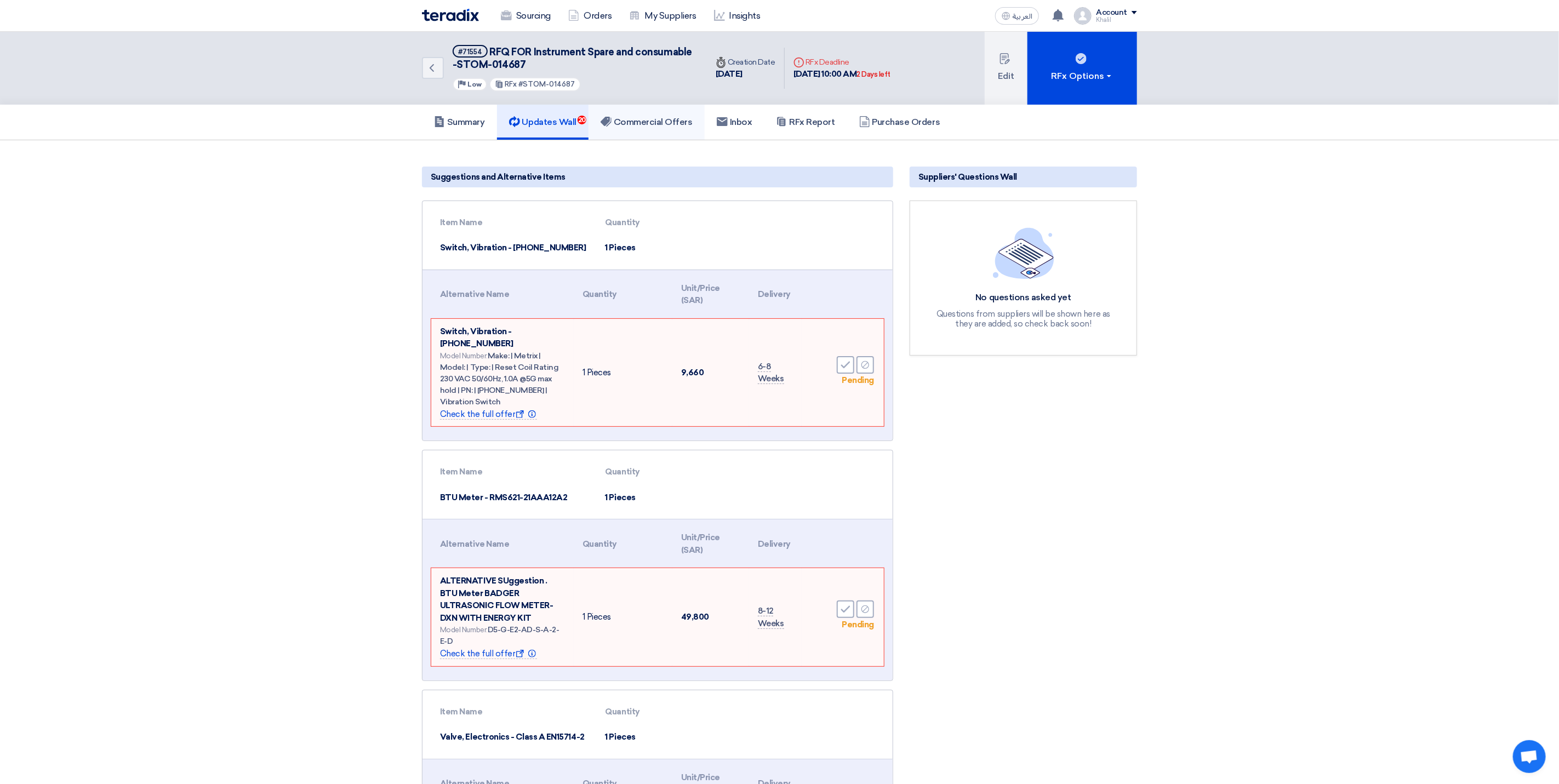
click at [669, 122] on h5 "Commercial Offers" at bounding box center [646, 122] width 92 height 11
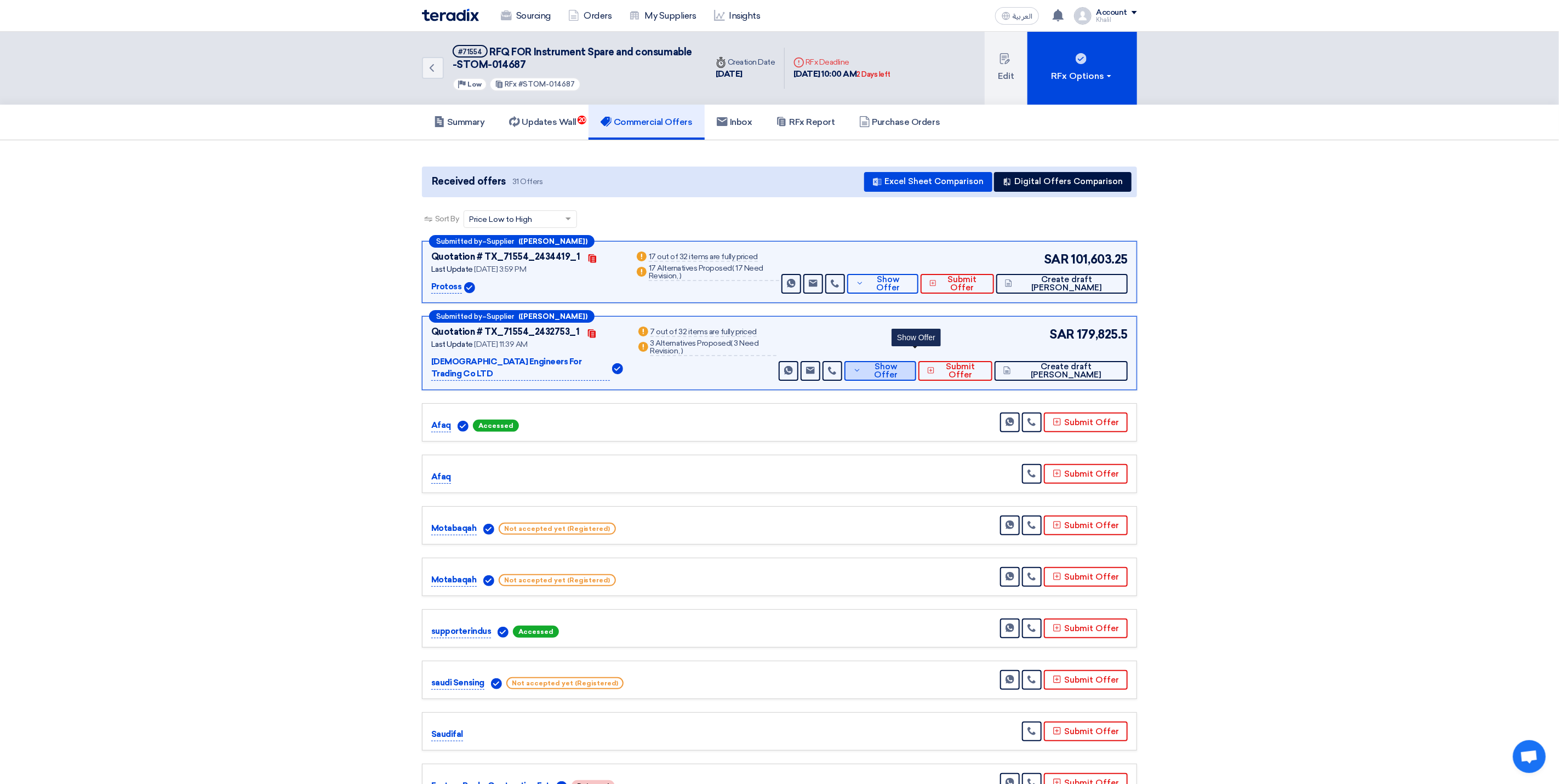
click at [889, 364] on button "Show Offer" at bounding box center [880, 371] width 72 height 20
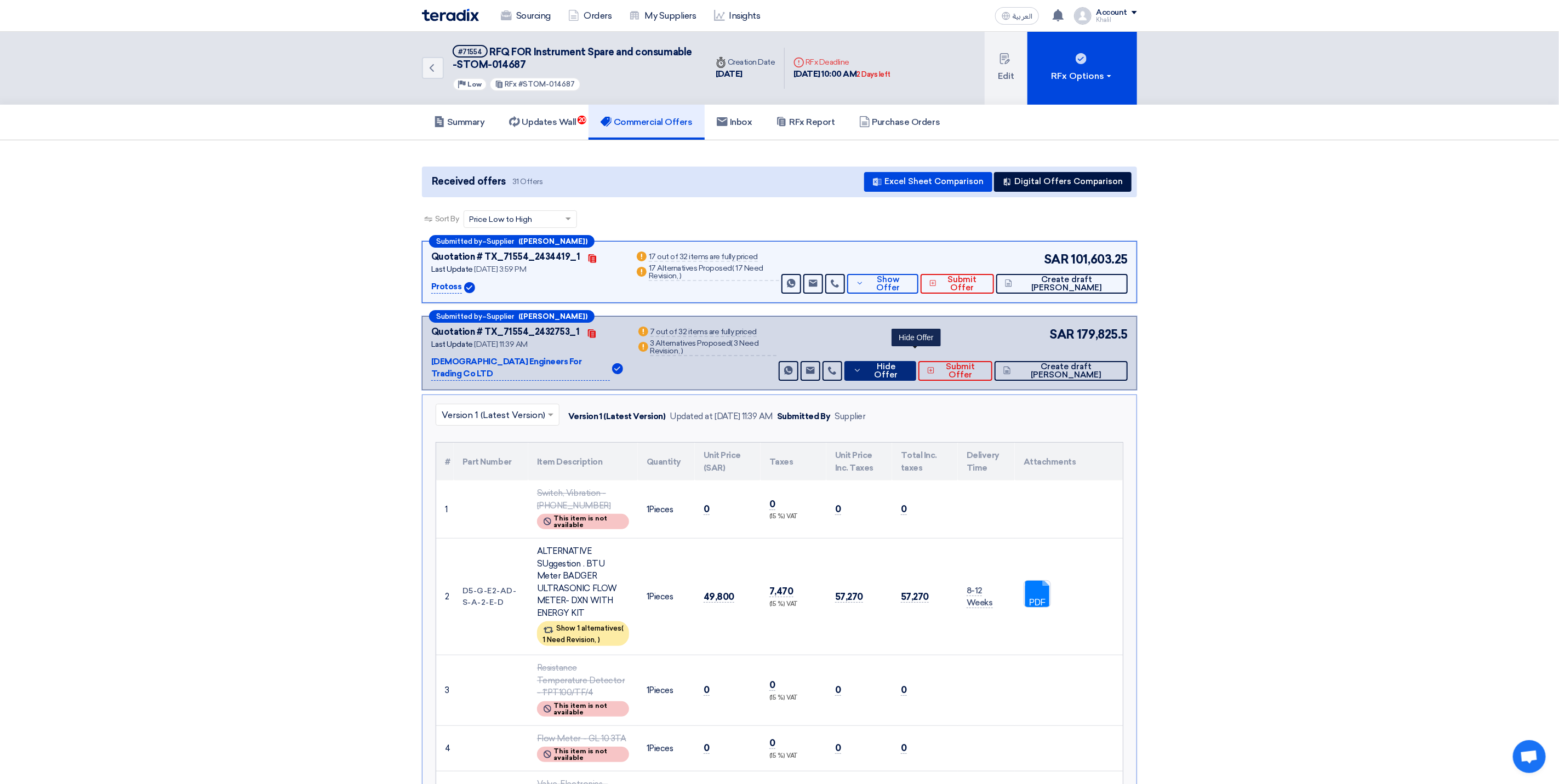
click at [898, 364] on button "Hide Offer" at bounding box center [880, 371] width 72 height 20
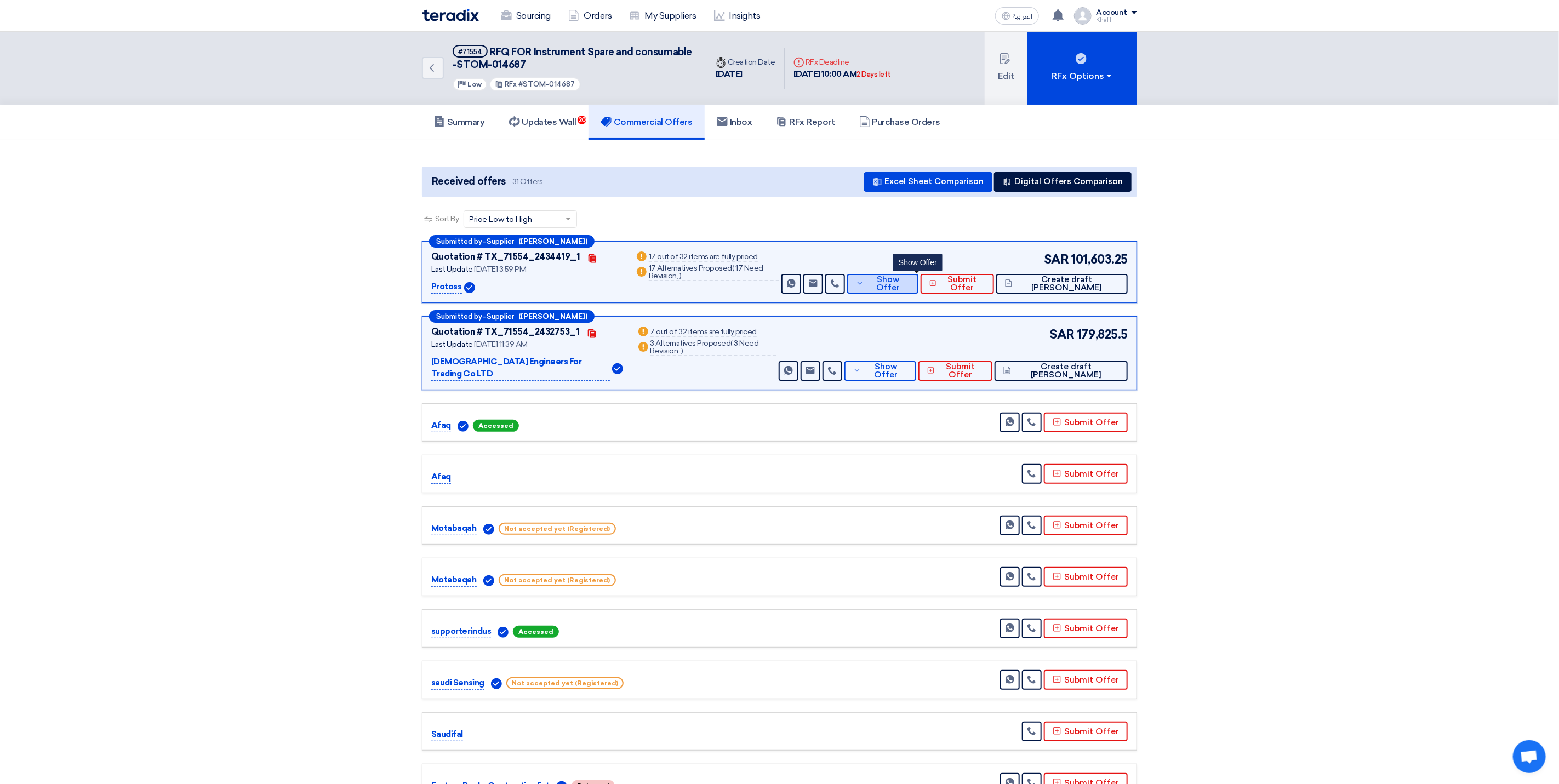
click at [864, 281] on icon at bounding box center [859, 283] width 8 height 9
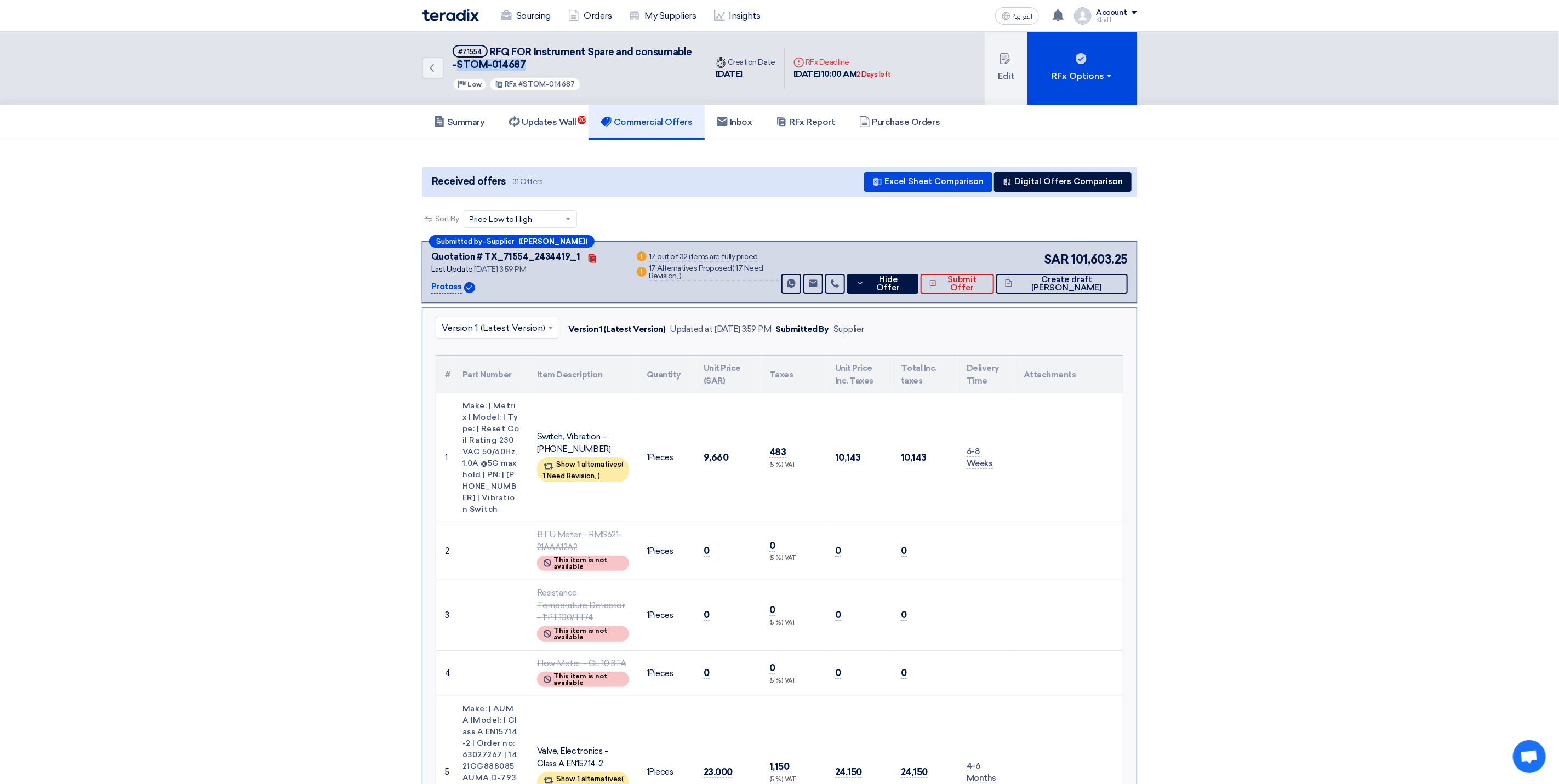
drag, startPoint x: 531, startPoint y: 62, endPoint x: 455, endPoint y: 66, distance: 76.1
click at [455, 66] on h5 "#71554 RFQ FOR Instrument Spare and consumable -STOM-014687" at bounding box center [572, 58] width 241 height 27
copy span "STOM-014687"
click at [523, 62] on h5 "#71554 RFQ FOR Instrument Spare and consumable -STOM-014687" at bounding box center [572, 58] width 241 height 27
drag, startPoint x: 526, startPoint y: 62, endPoint x: 456, endPoint y: 62, distance: 70.0
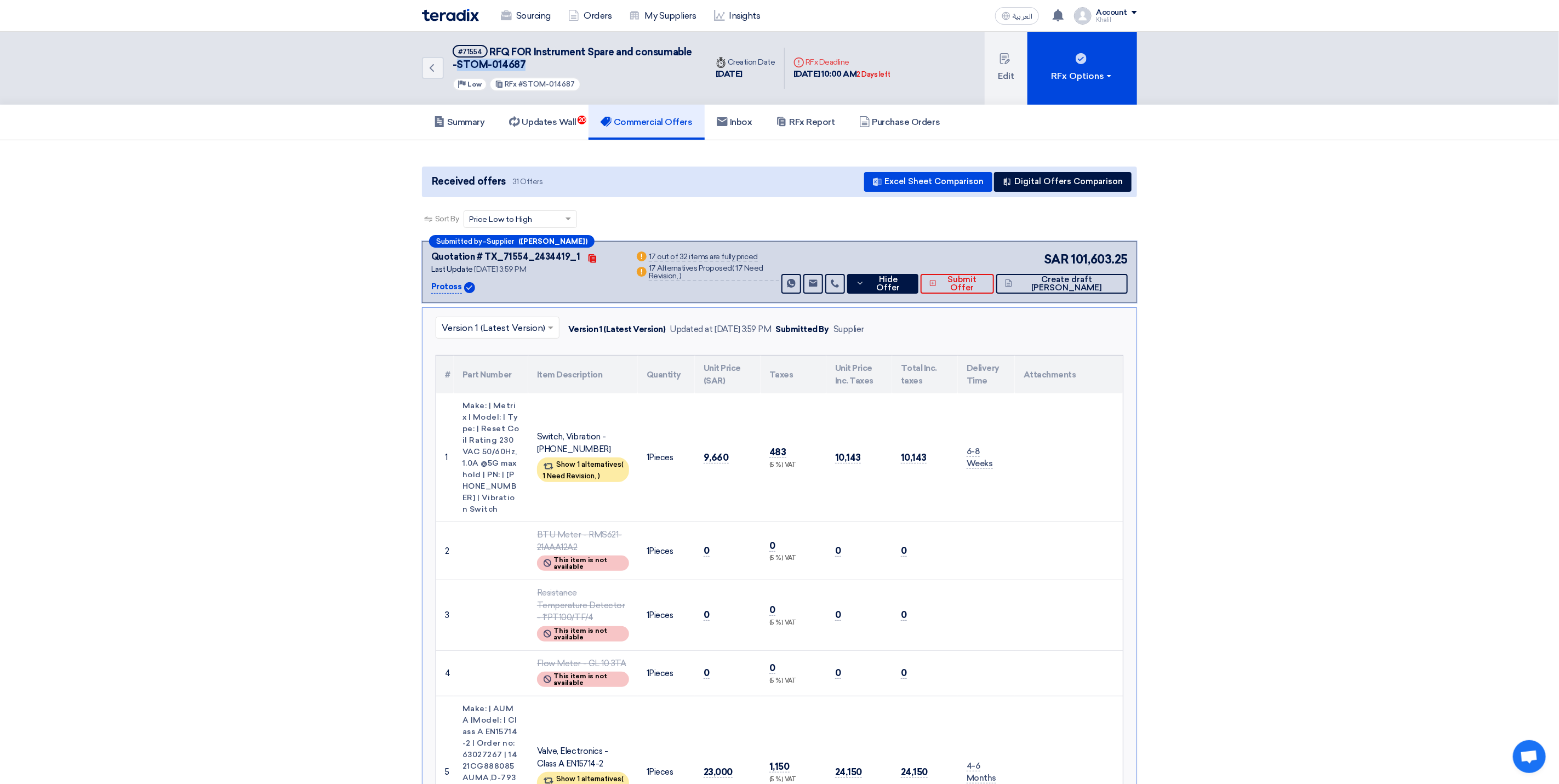
click at [456, 62] on h5 "#71554 RFQ FOR Instrument Spare and consumable -STOM-014687" at bounding box center [572, 58] width 241 height 27
copy span "STOM-014687"
click at [516, 65] on span "RFQ FOR Instrument Spare and consumable -STOM-014687" at bounding box center [572, 58] width 239 height 25
drag, startPoint x: 528, startPoint y: 65, endPoint x: 456, endPoint y: 59, distance: 72.2
click at [456, 59] on h5 "#71554 RFQ FOR Instrument Spare and consumable -STOM-014687" at bounding box center [572, 58] width 241 height 27
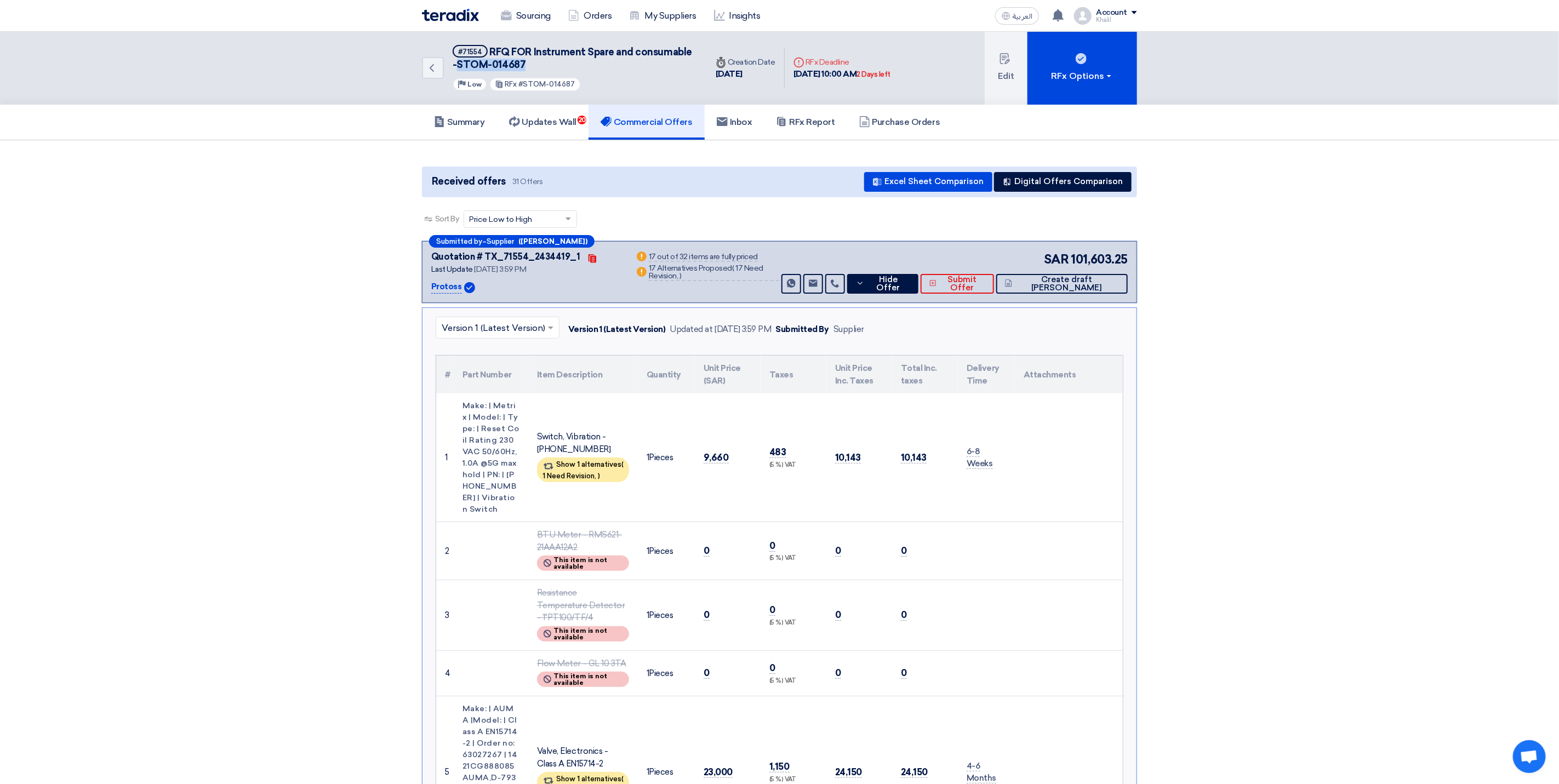
copy span "STOM-014687"
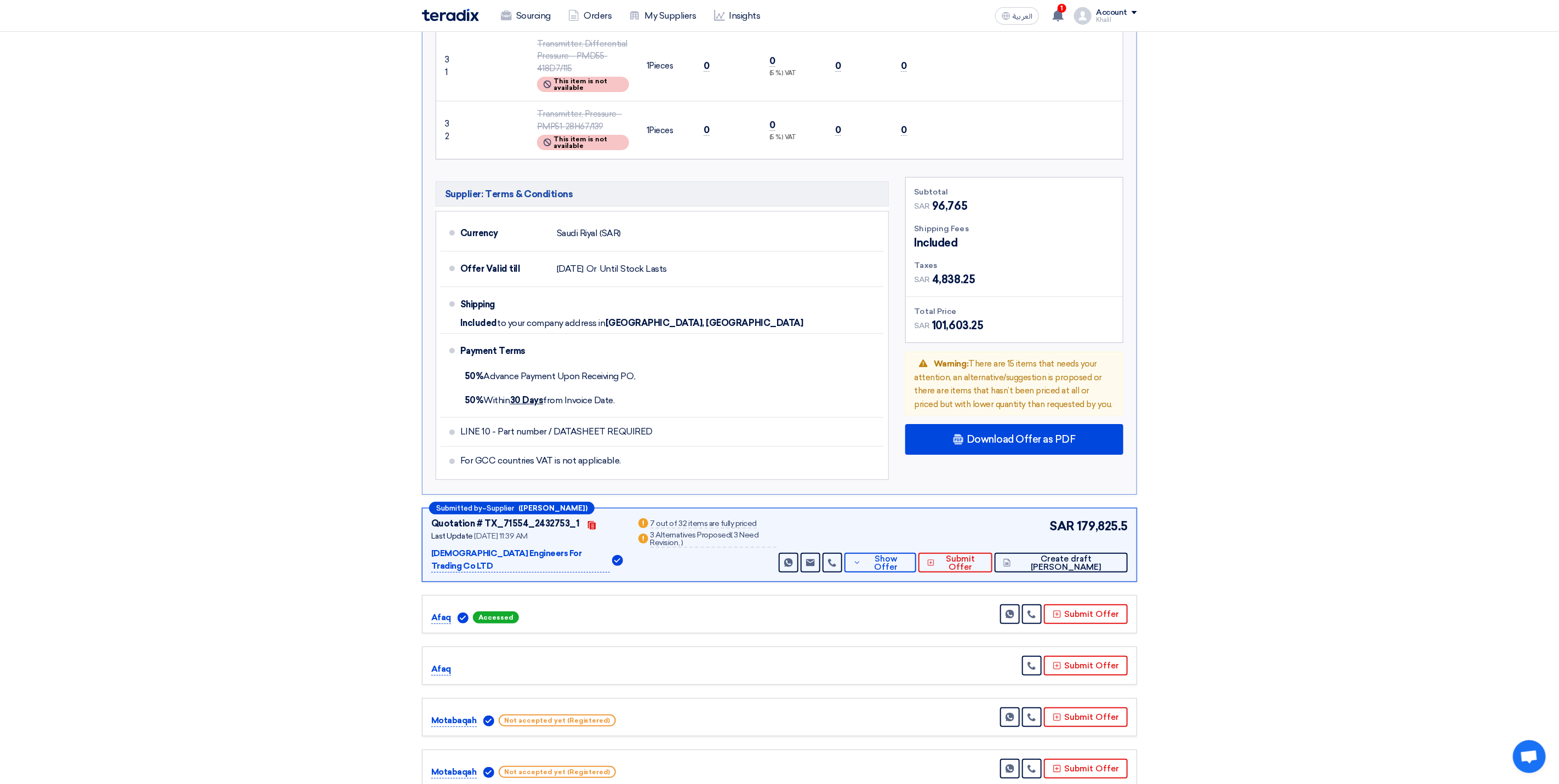
scroll to position [3040, 0]
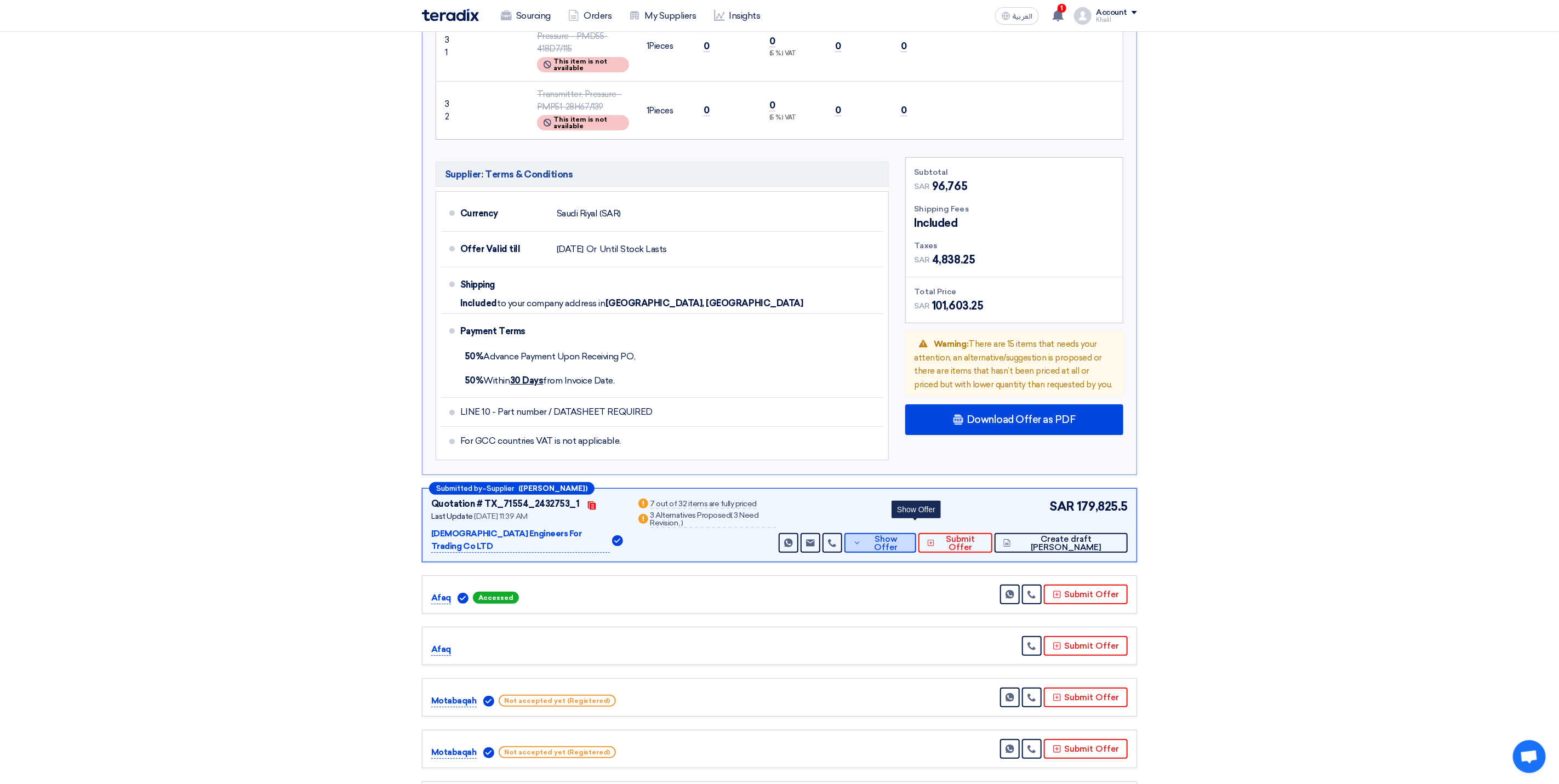
click at [907, 535] on span "Show Offer" at bounding box center [885, 544] width 43 height 16
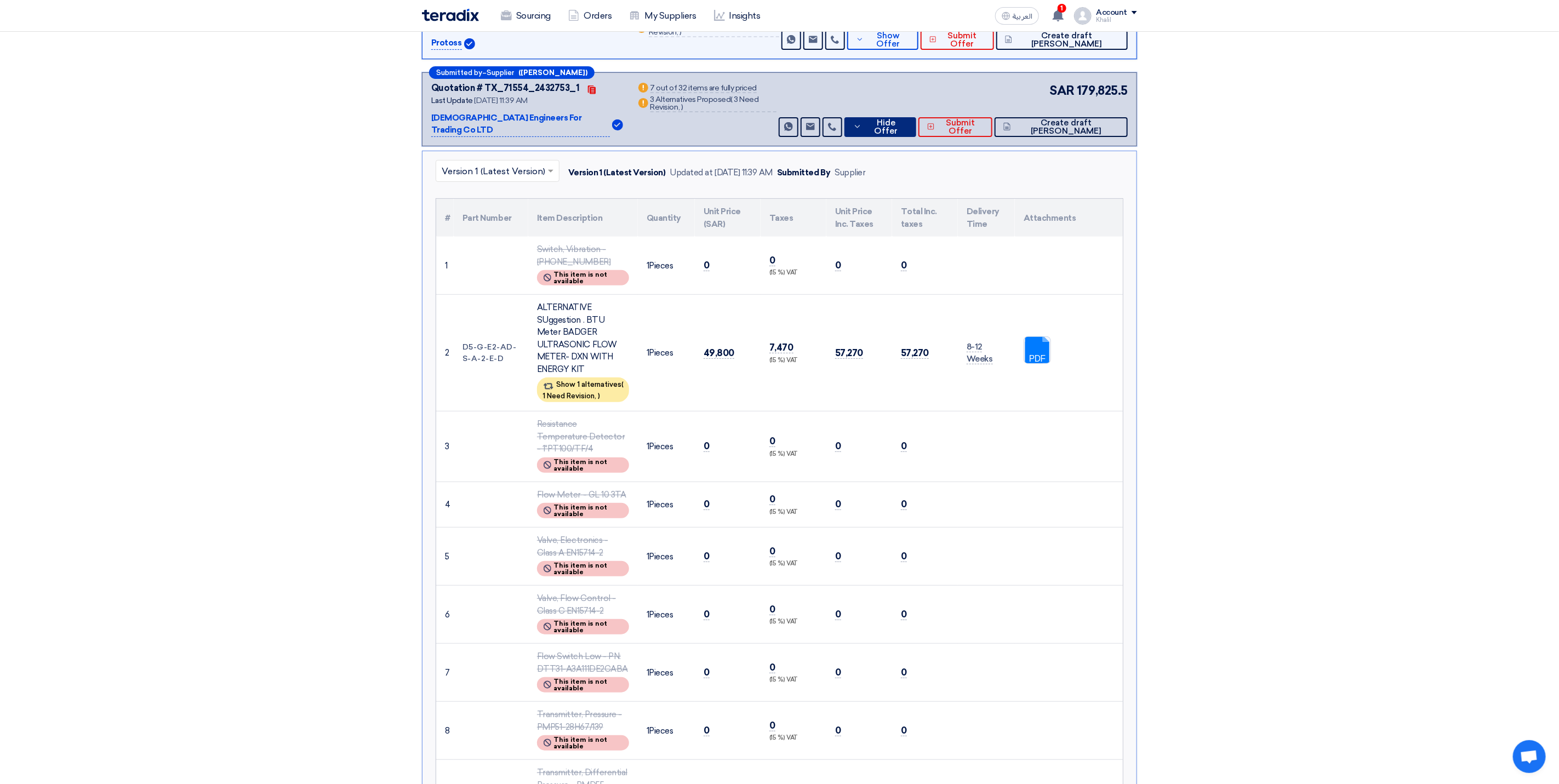
scroll to position [247, 0]
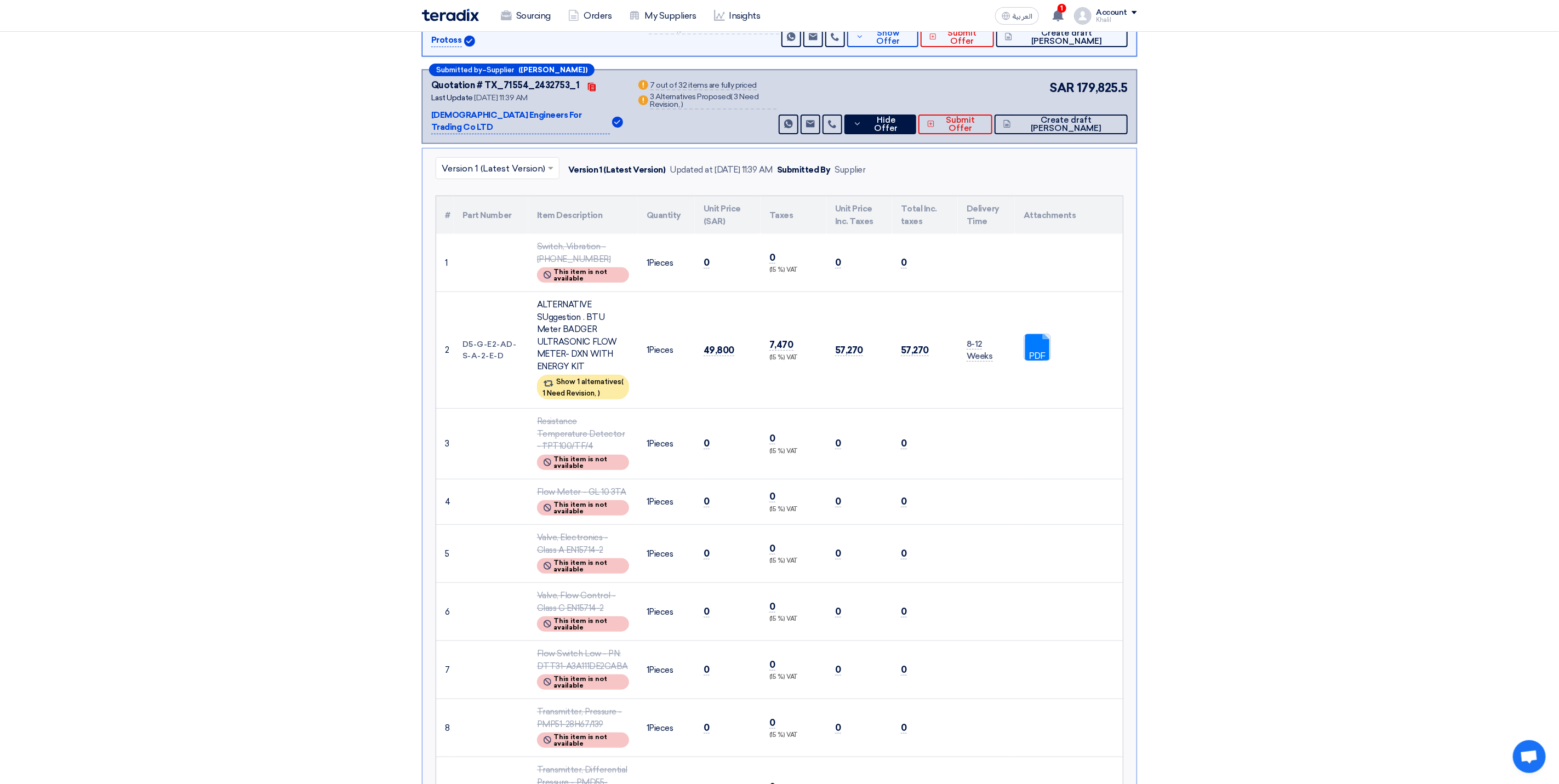
click at [1031, 334] on link at bounding box center [1068, 367] width 87 height 66
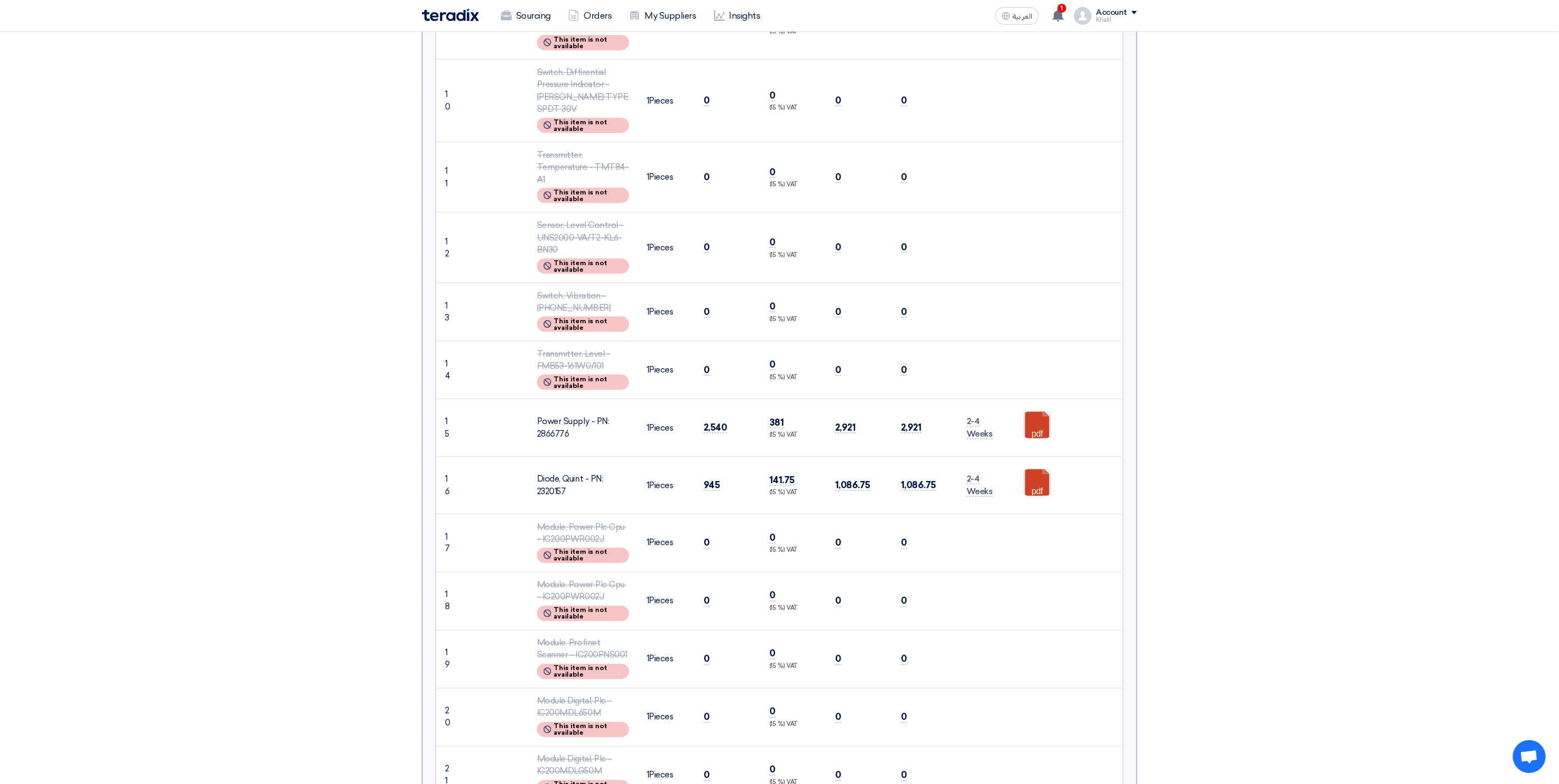
scroll to position [986, 0]
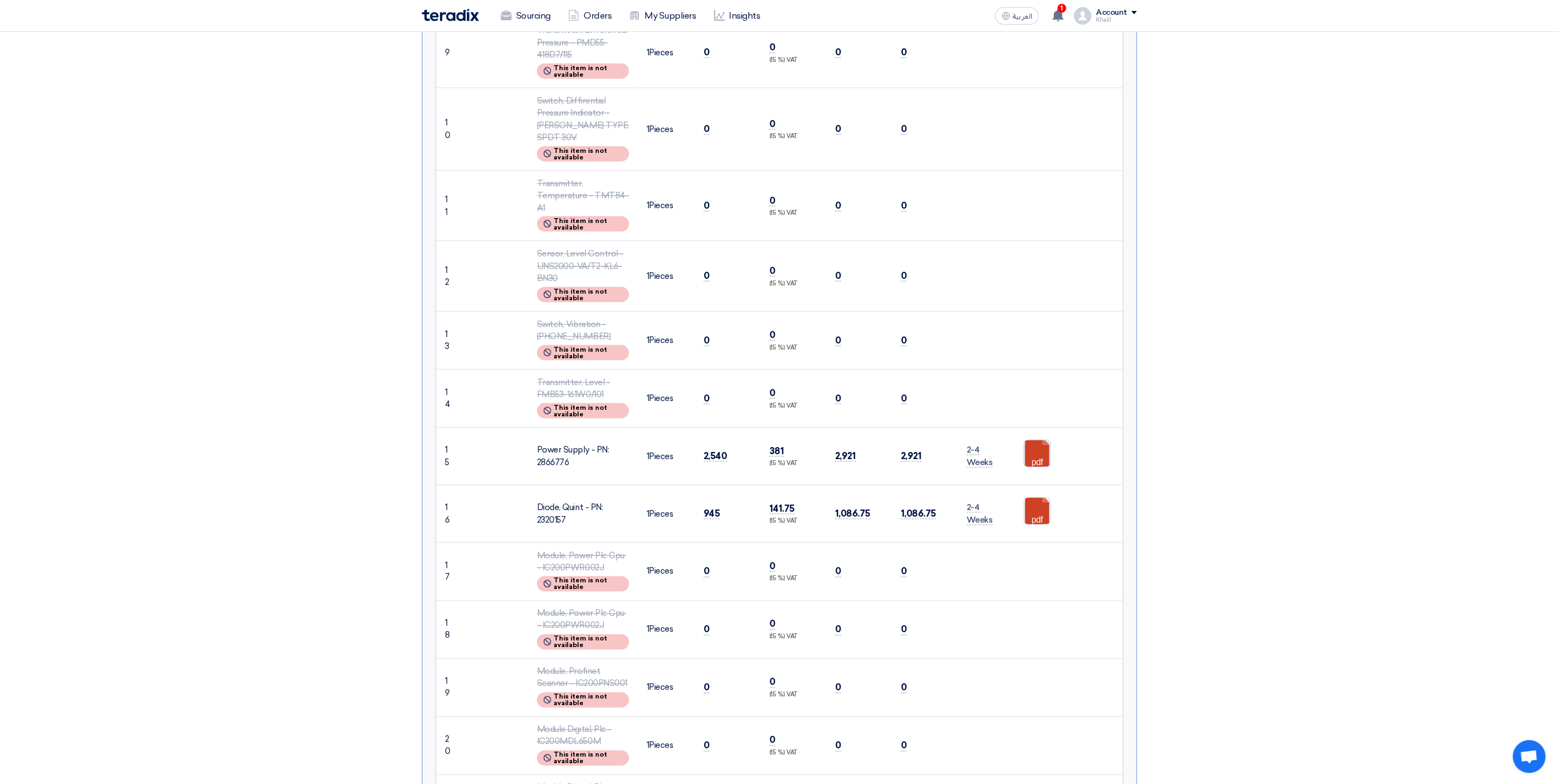
click at [1034, 440] on link at bounding box center [1068, 473] width 87 height 66
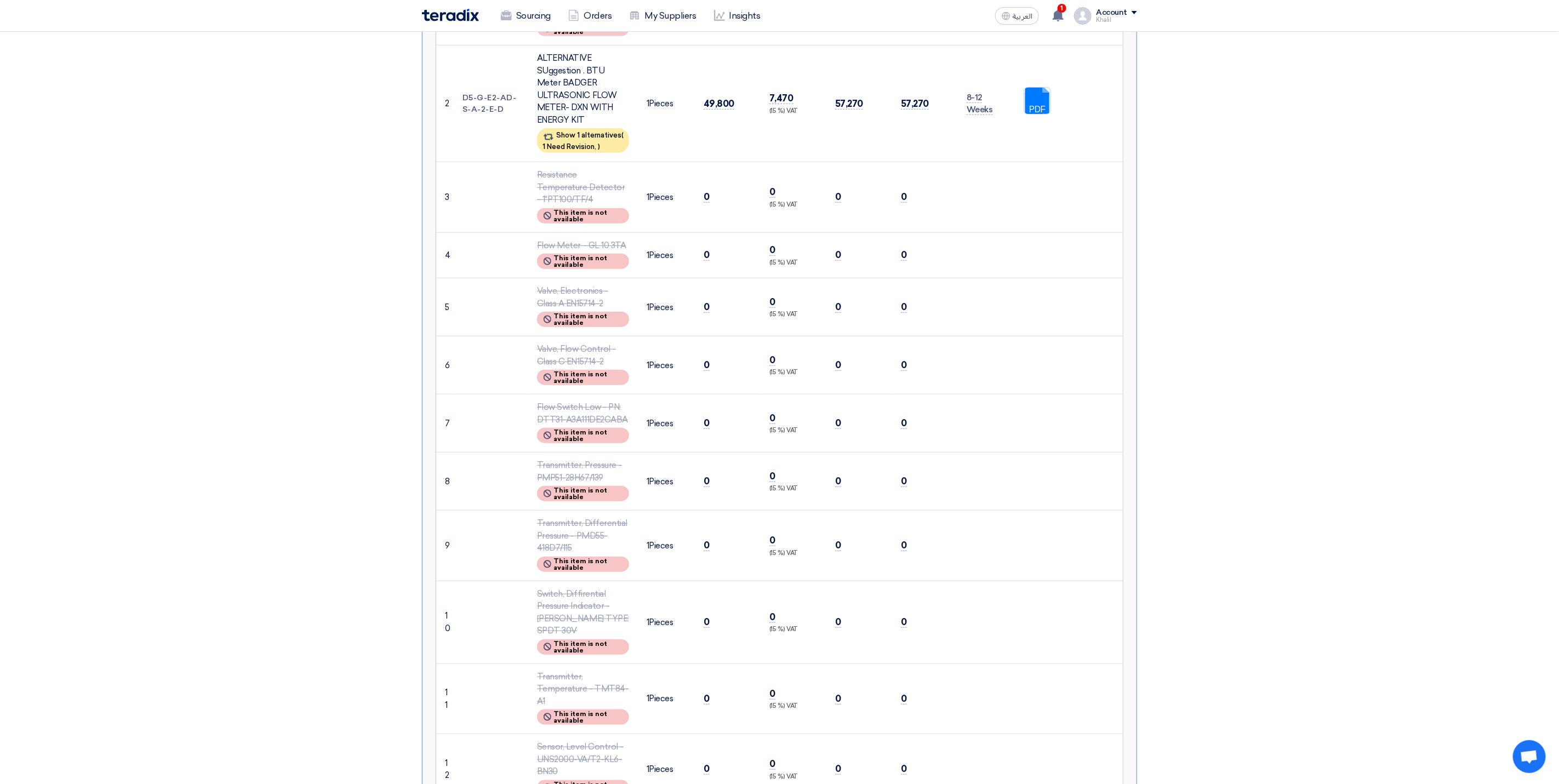
scroll to position [0, 0]
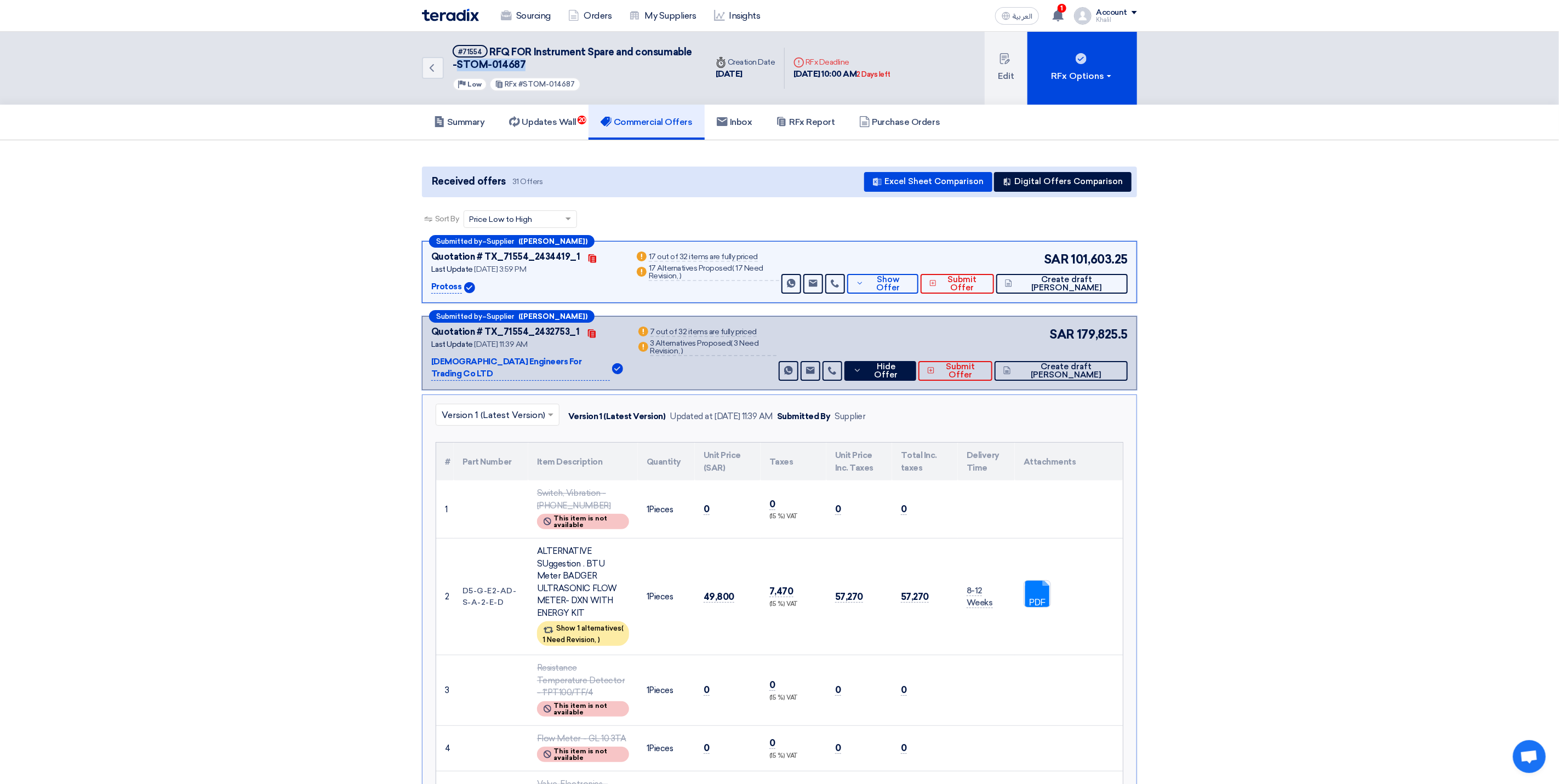
click at [521, 63] on h5 "#71554 RFQ FOR Instrument Spare and consumable -STOM-014687" at bounding box center [572, 58] width 241 height 27
click at [495, 53] on span "RFQ FOR Instrument Spare and consumable -STOM-014687" at bounding box center [572, 58] width 239 height 25
drag, startPoint x: 488, startPoint y: 46, endPoint x: 539, endPoint y: 61, distance: 53.2
click at [539, 61] on h5 "#71554 RFQ FOR Instrument Spare and consumable -STOM-014687" at bounding box center [572, 58] width 241 height 27
copy span "RFQ FOR Instrument Spare and consumable -STOM-014687"
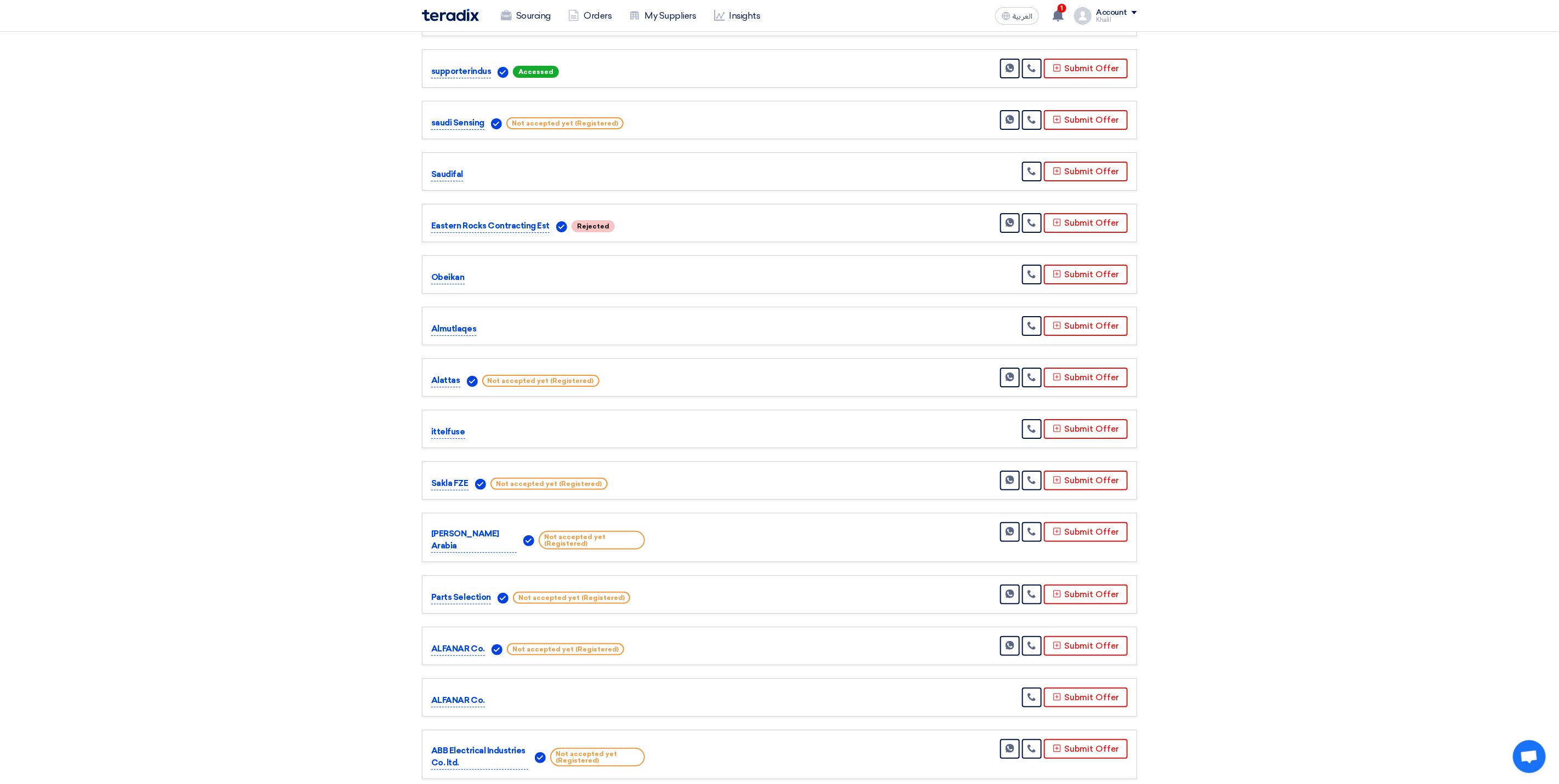
scroll to position [3002, 0]
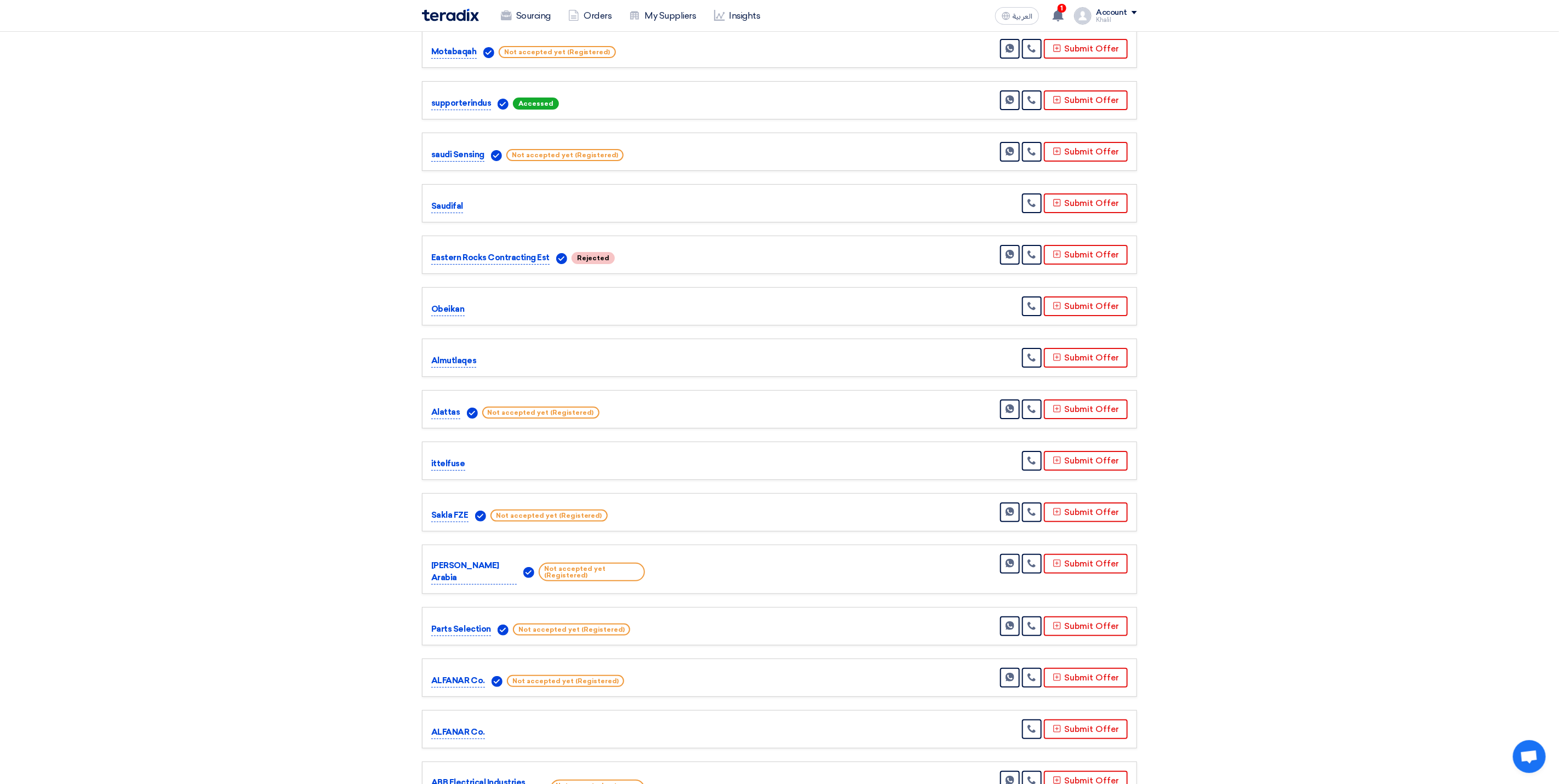
click at [452, 200] on p "Saudifal" at bounding box center [447, 206] width 32 height 13
drag, startPoint x: 466, startPoint y: 159, endPoint x: 431, endPoint y: 163, distance: 35.2
click at [431, 200] on div "Saudifal" at bounding box center [538, 206] width 214 height 13
copy p "Saudifal"
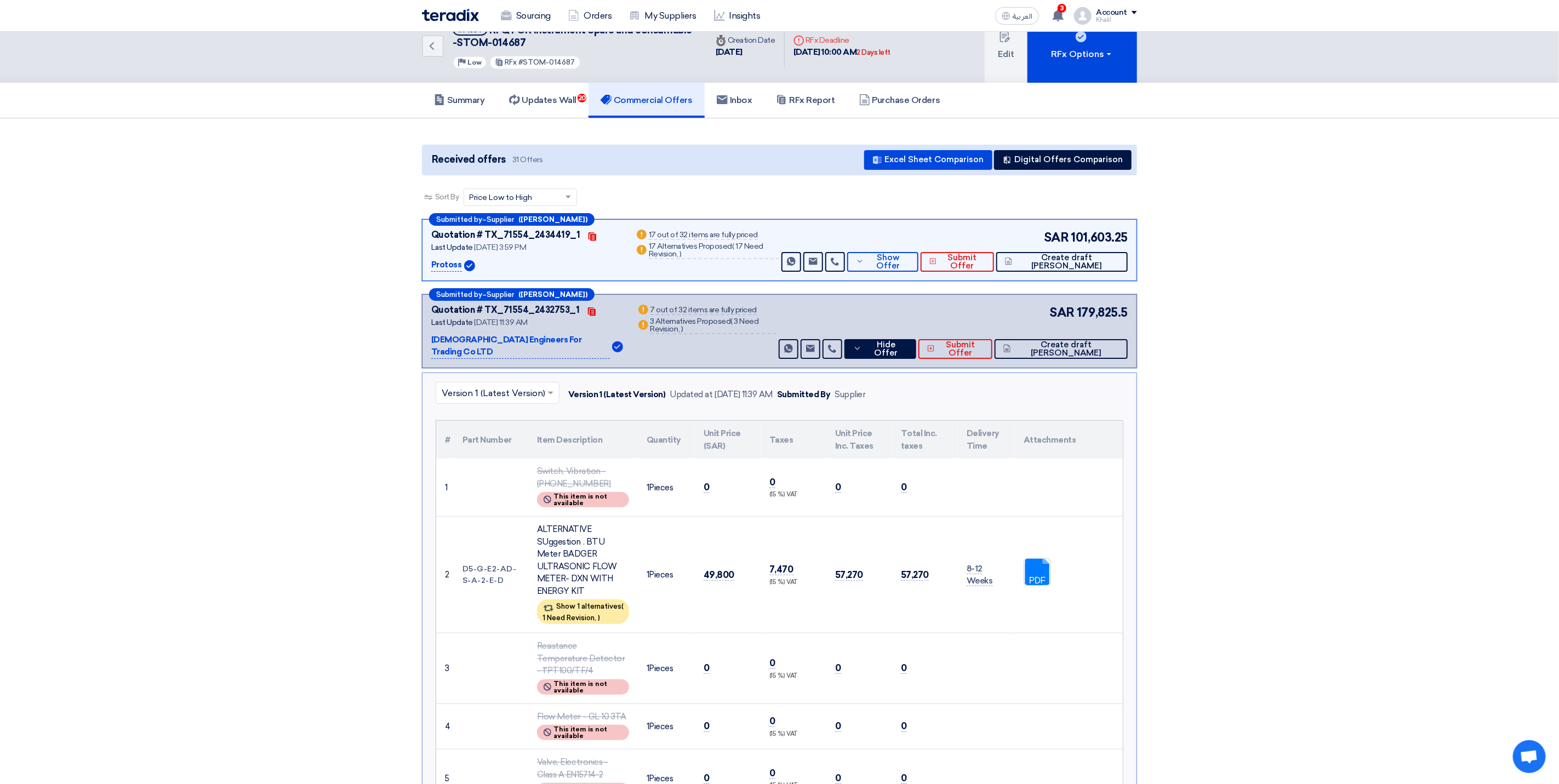
scroll to position [0, 0]
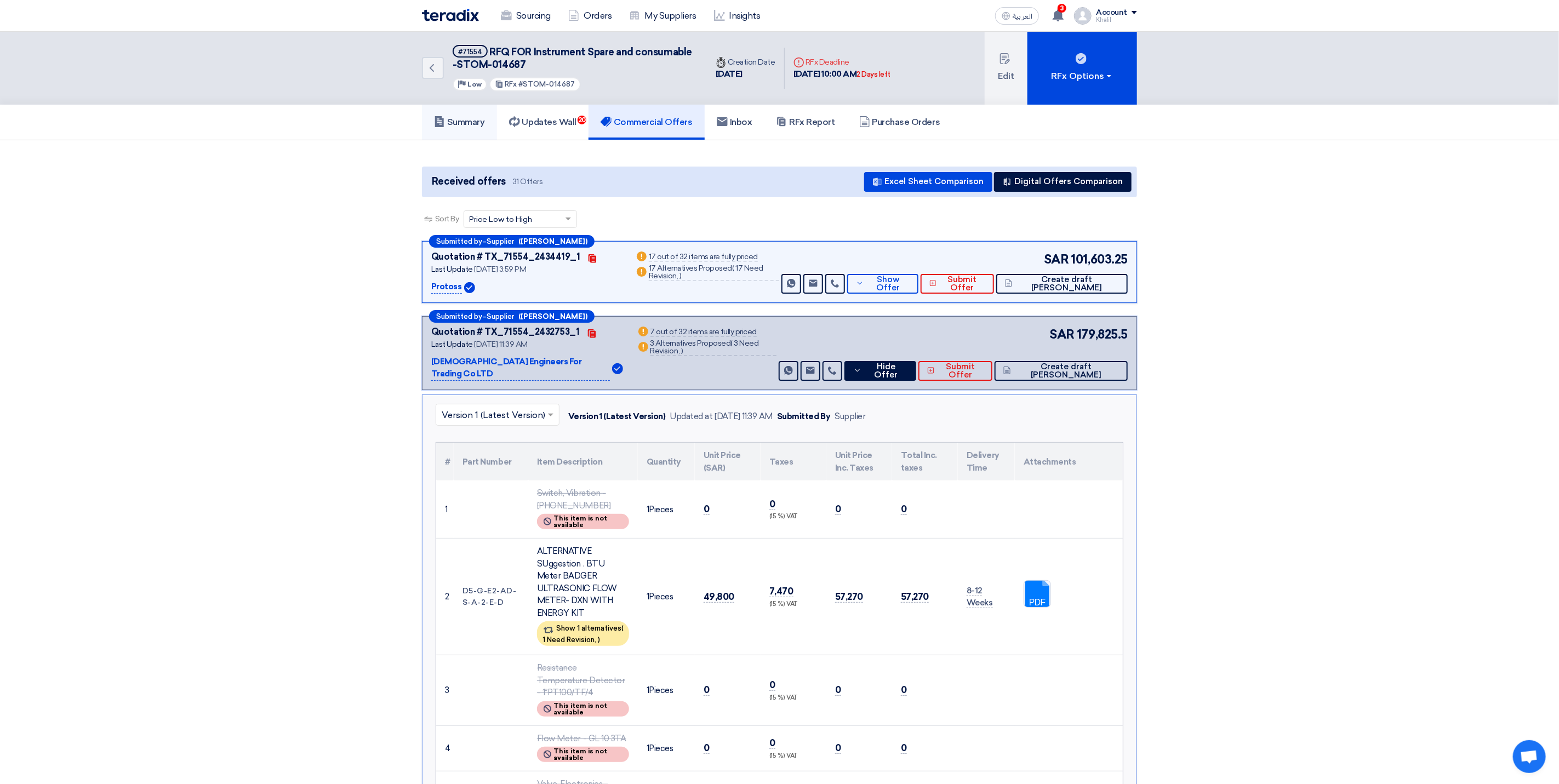
click at [469, 122] on h5 "Summary" at bounding box center [459, 122] width 51 height 11
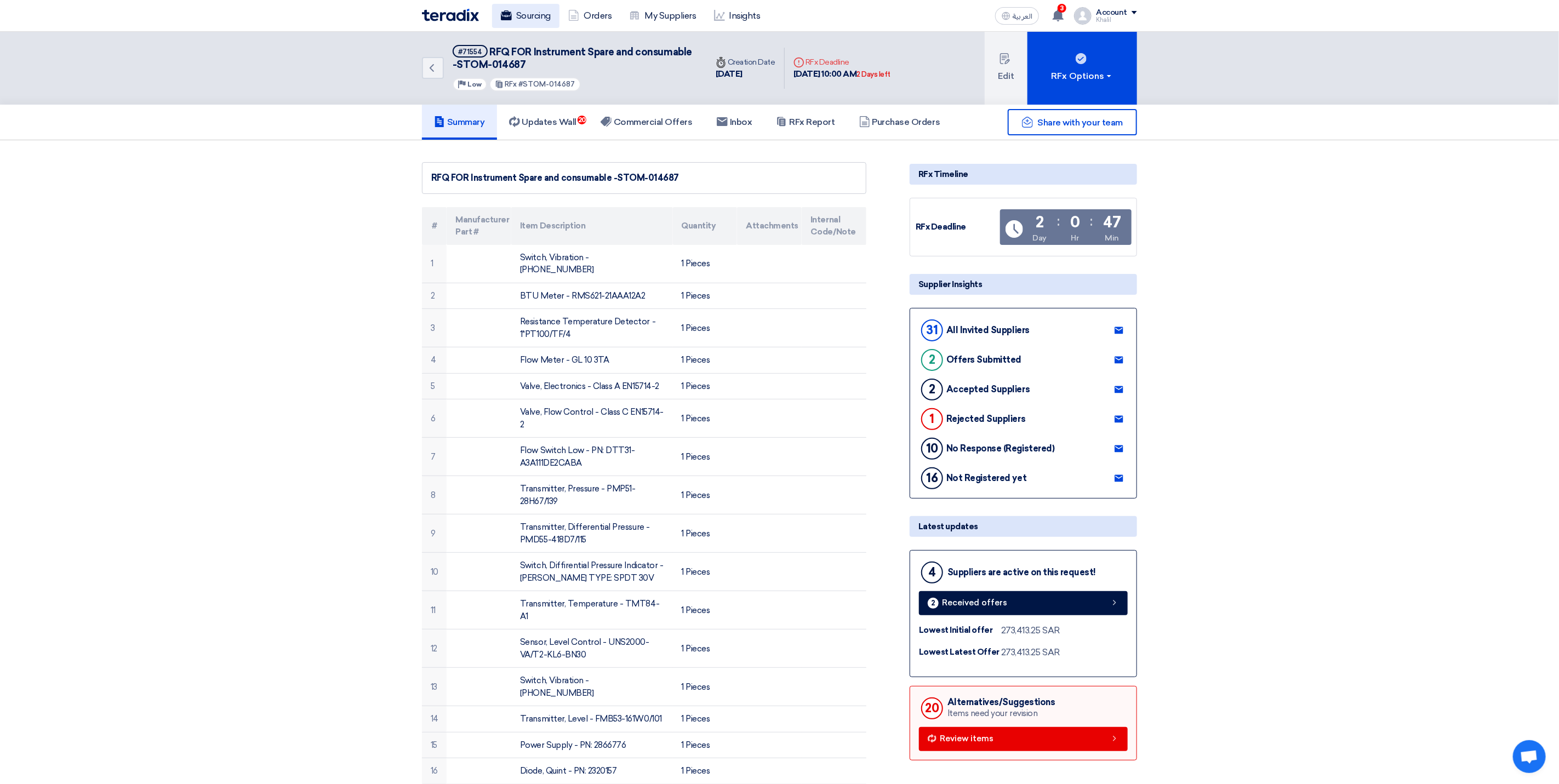
click at [529, 20] on link "Sourcing" at bounding box center [525, 16] width 68 height 24
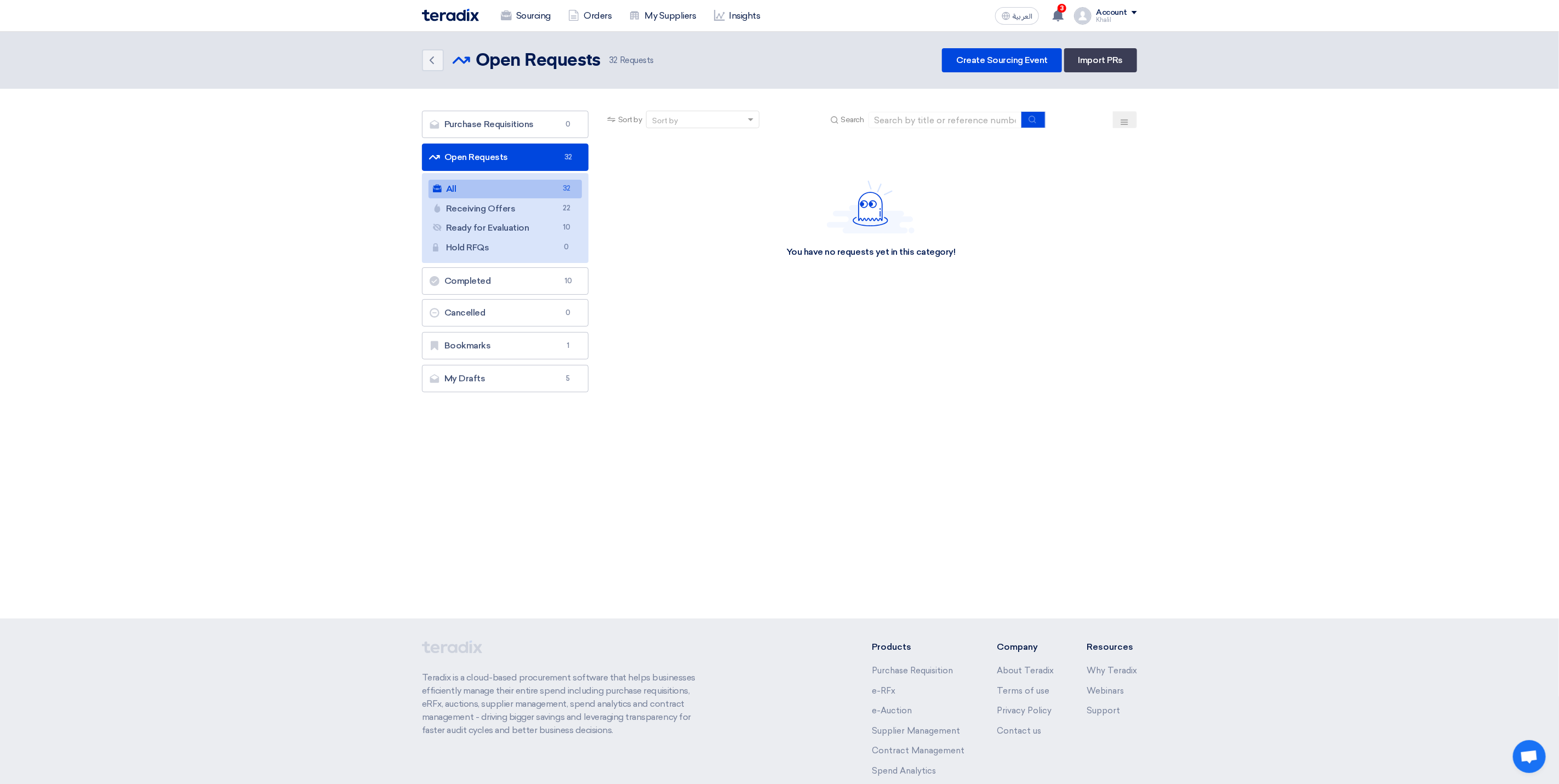
click at [519, 188] on link "All All 32" at bounding box center [505, 188] width 154 height 18
click at [681, 119] on div "Sort by" at bounding box center [695, 120] width 98 height 14
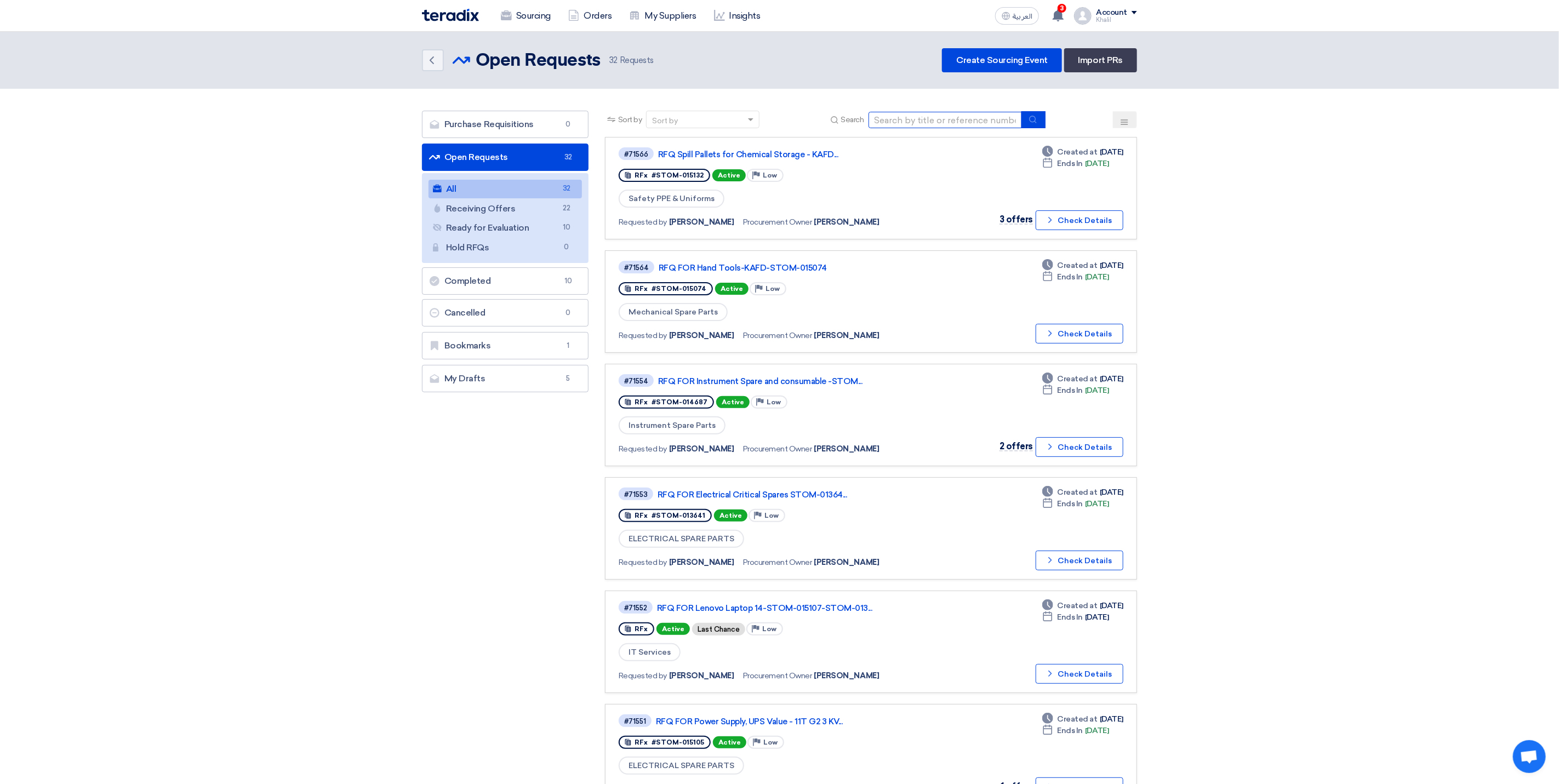
click at [924, 118] on input at bounding box center [945, 120] width 154 height 16
paste input "STOM-013641"
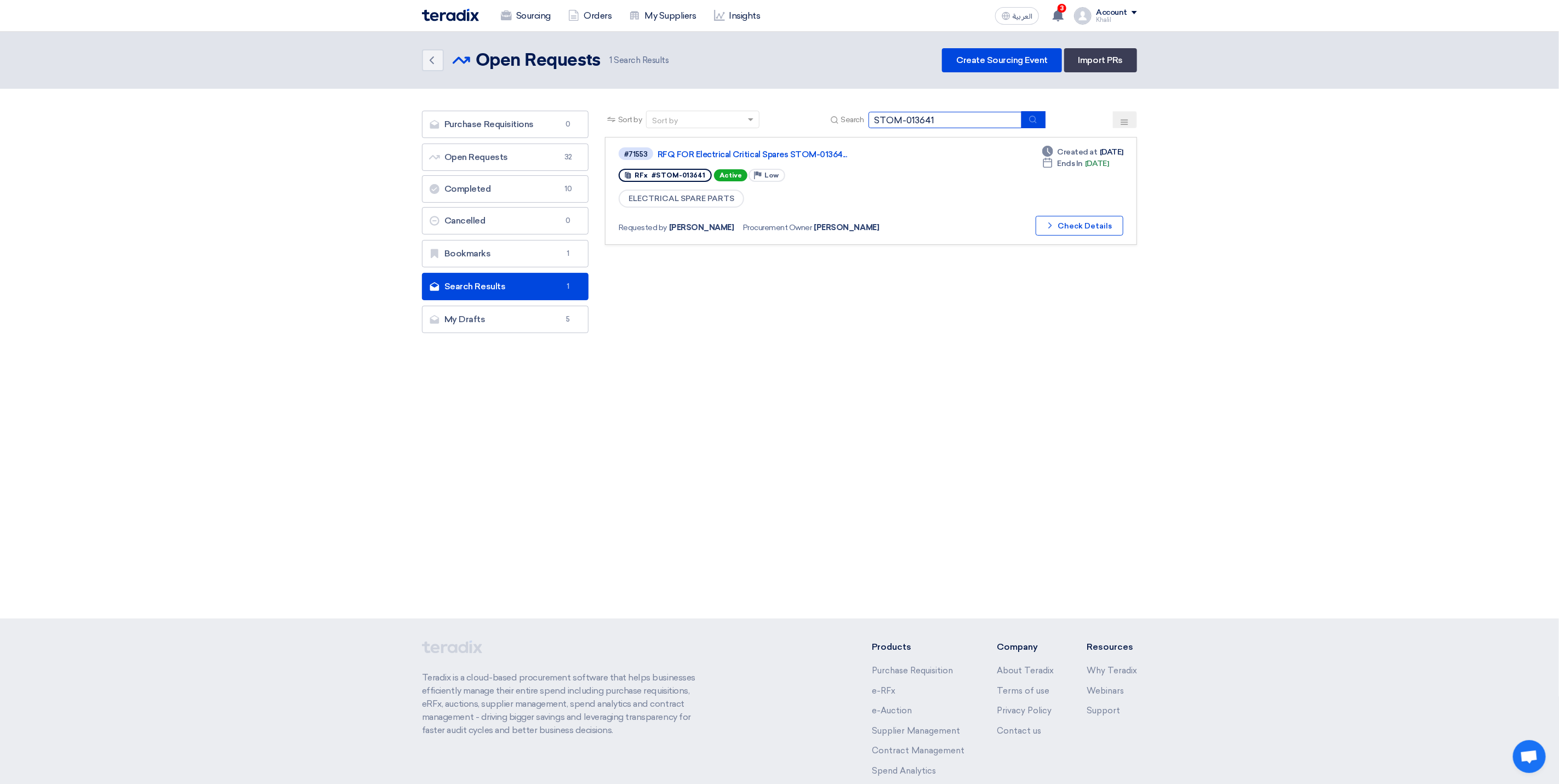
drag, startPoint x: 936, startPoint y: 124, endPoint x: 851, endPoint y: 112, distance: 85.8
click at [851, 112] on div "Search STOM-013641" at bounding box center [937, 120] width 217 height 17
paste input "5132"
type input "STOM-015132"
click at [798, 154] on link "RFQ Spill Pallets for Chemical Storage - KAFD..." at bounding box center [795, 154] width 274 height 10
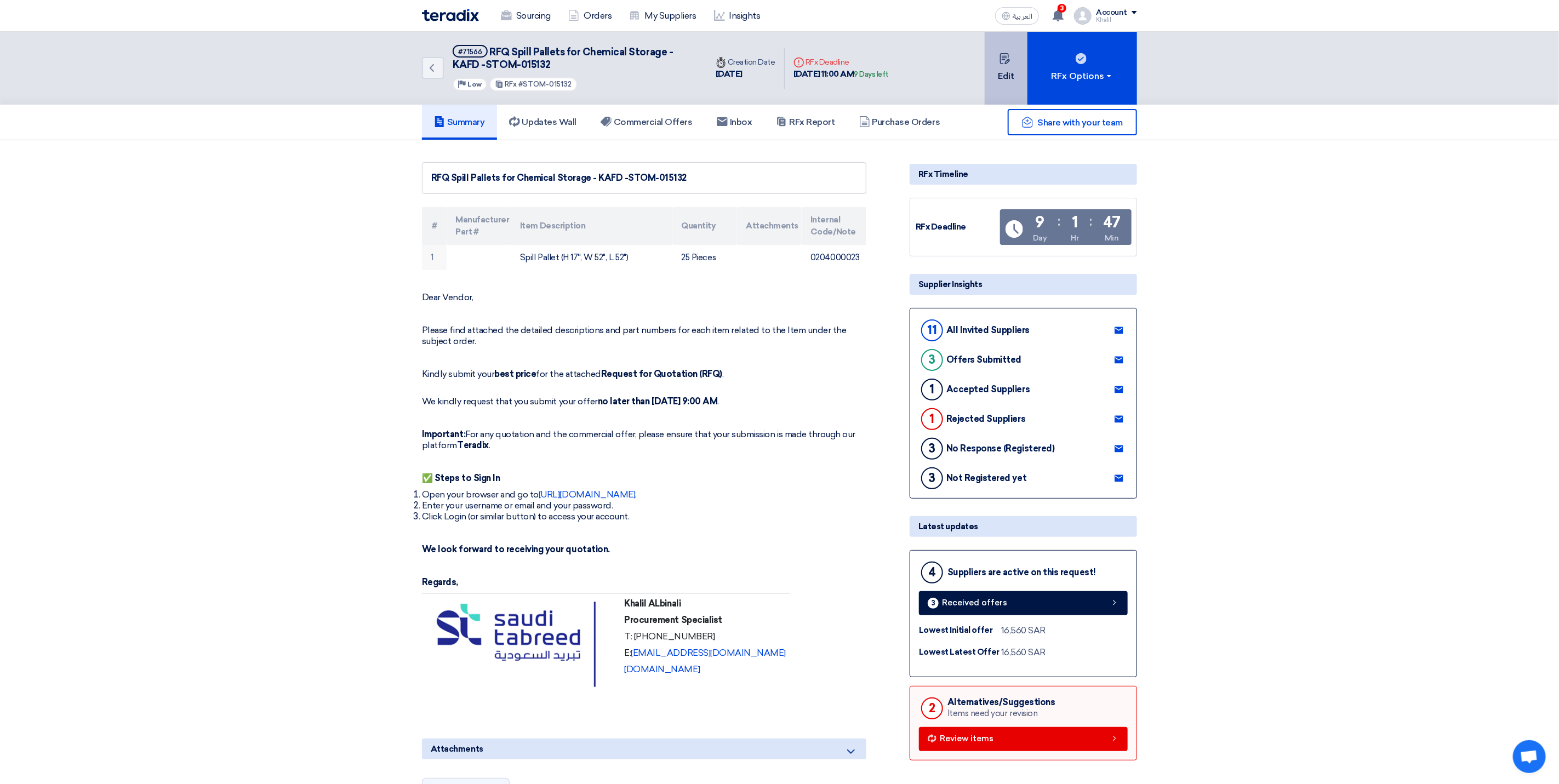
click at [1008, 61] on use at bounding box center [1004, 59] width 10 height 11
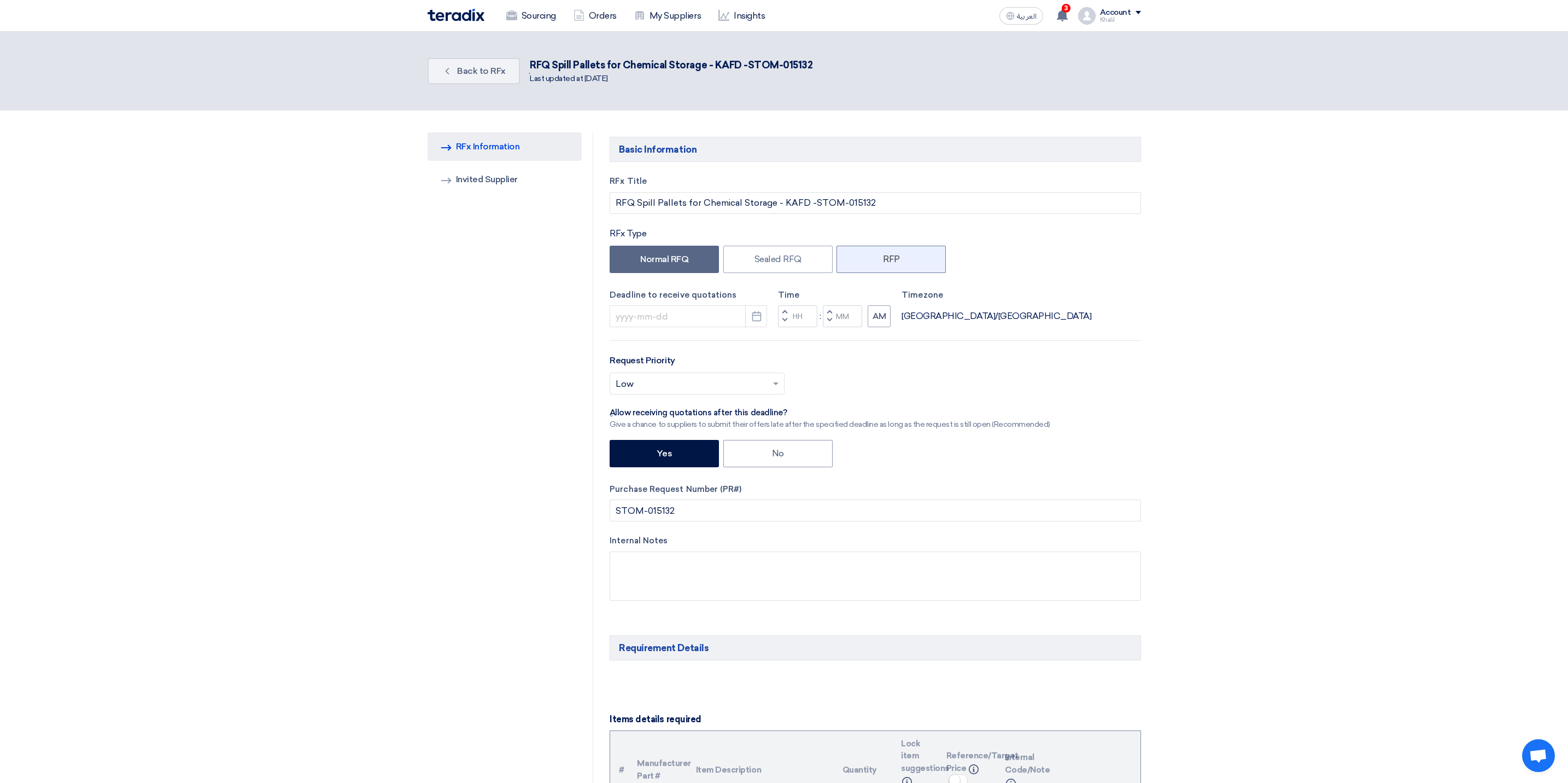
type input "[DATE]"
type input "11"
type input "00"
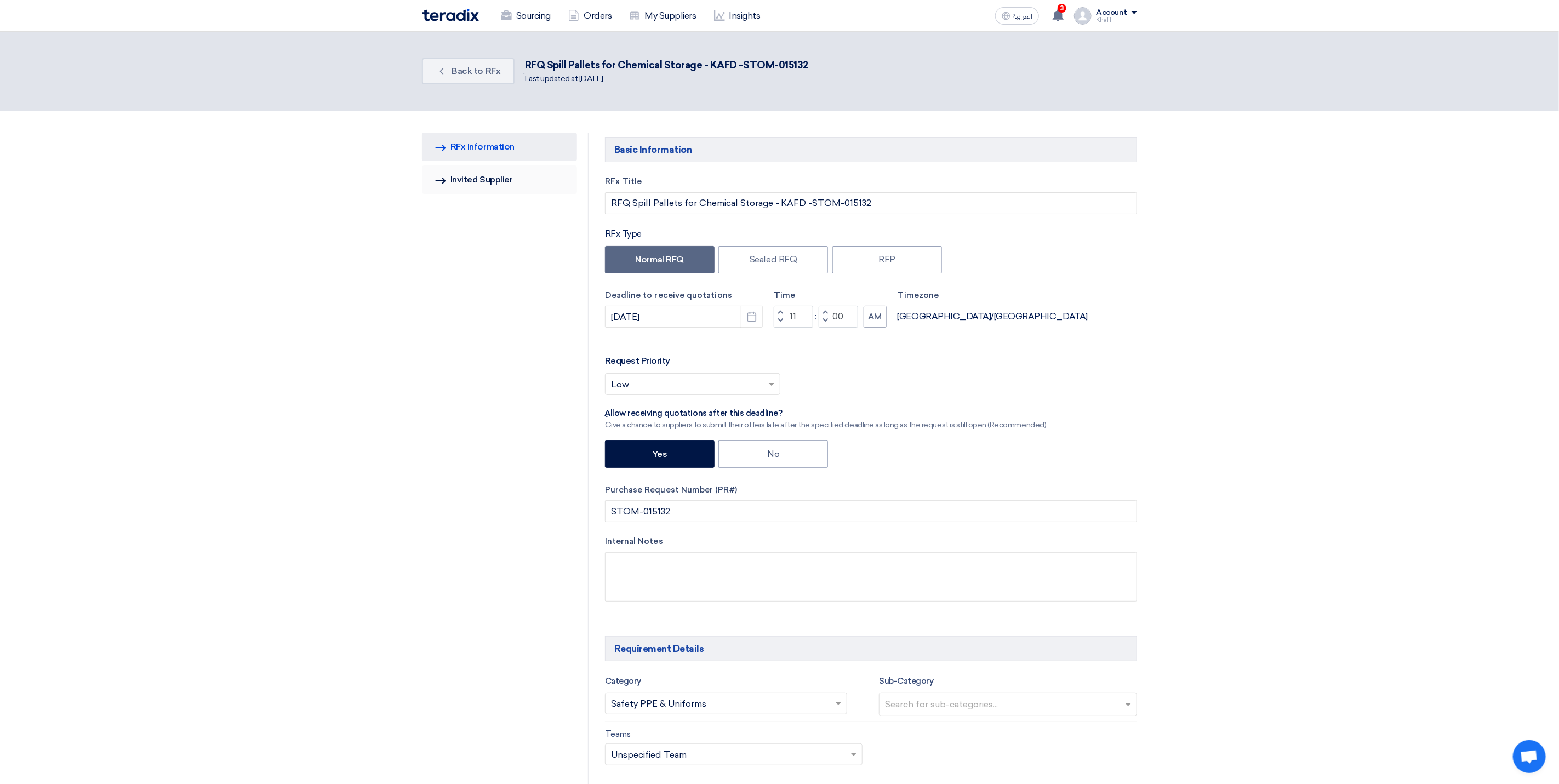
click at [439, 179] on icon "Invited Suppliers" at bounding box center [441, 181] width 11 height 11
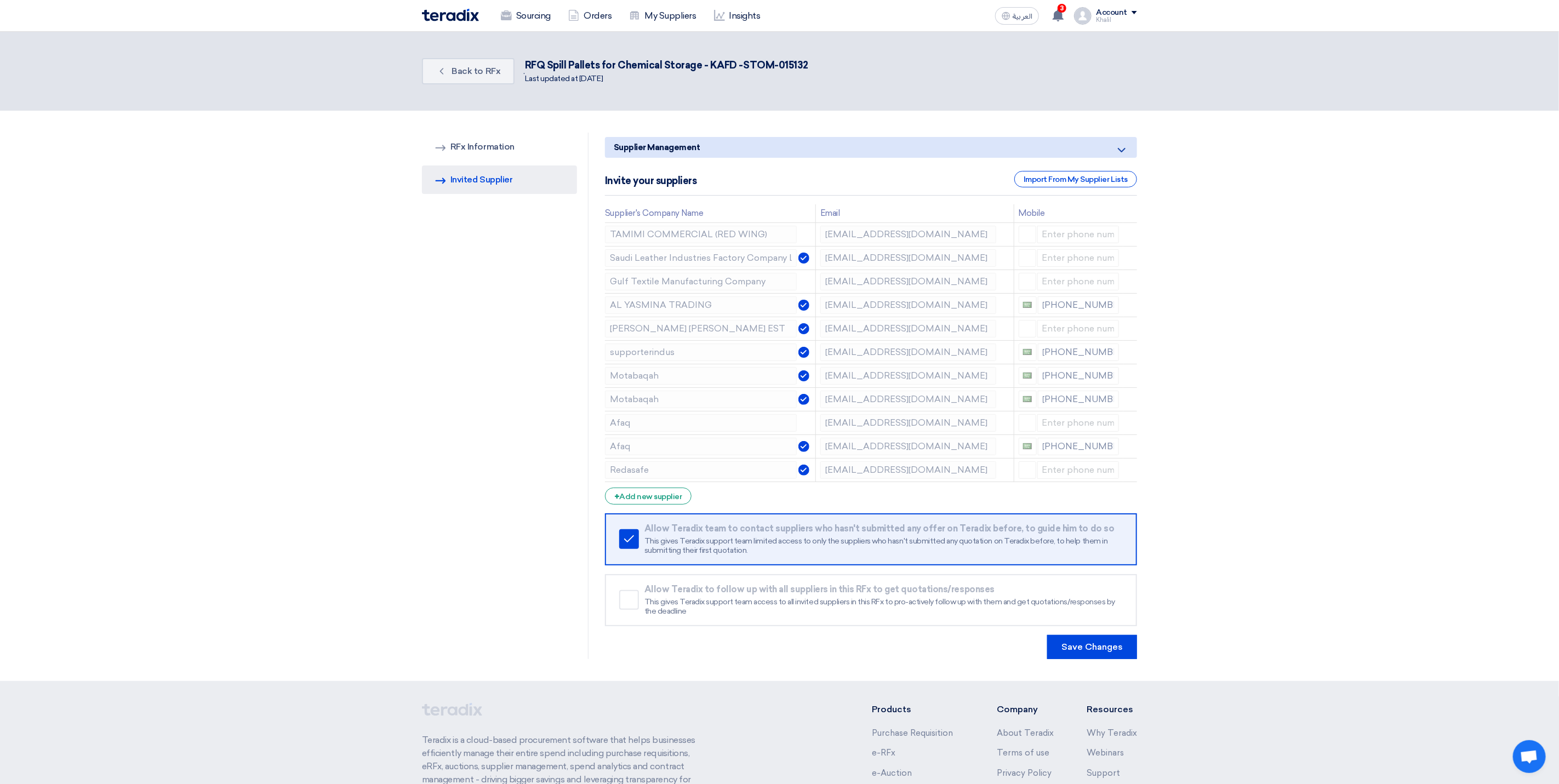
click at [1396, 69] on section "Back Back to RFx . RFQ Spill Pallets for Chemical Storage - KAFD -STOM-015132 L…" at bounding box center [780, 71] width 1559 height 79
click at [533, 15] on link "Sourcing" at bounding box center [525, 16] width 68 height 24
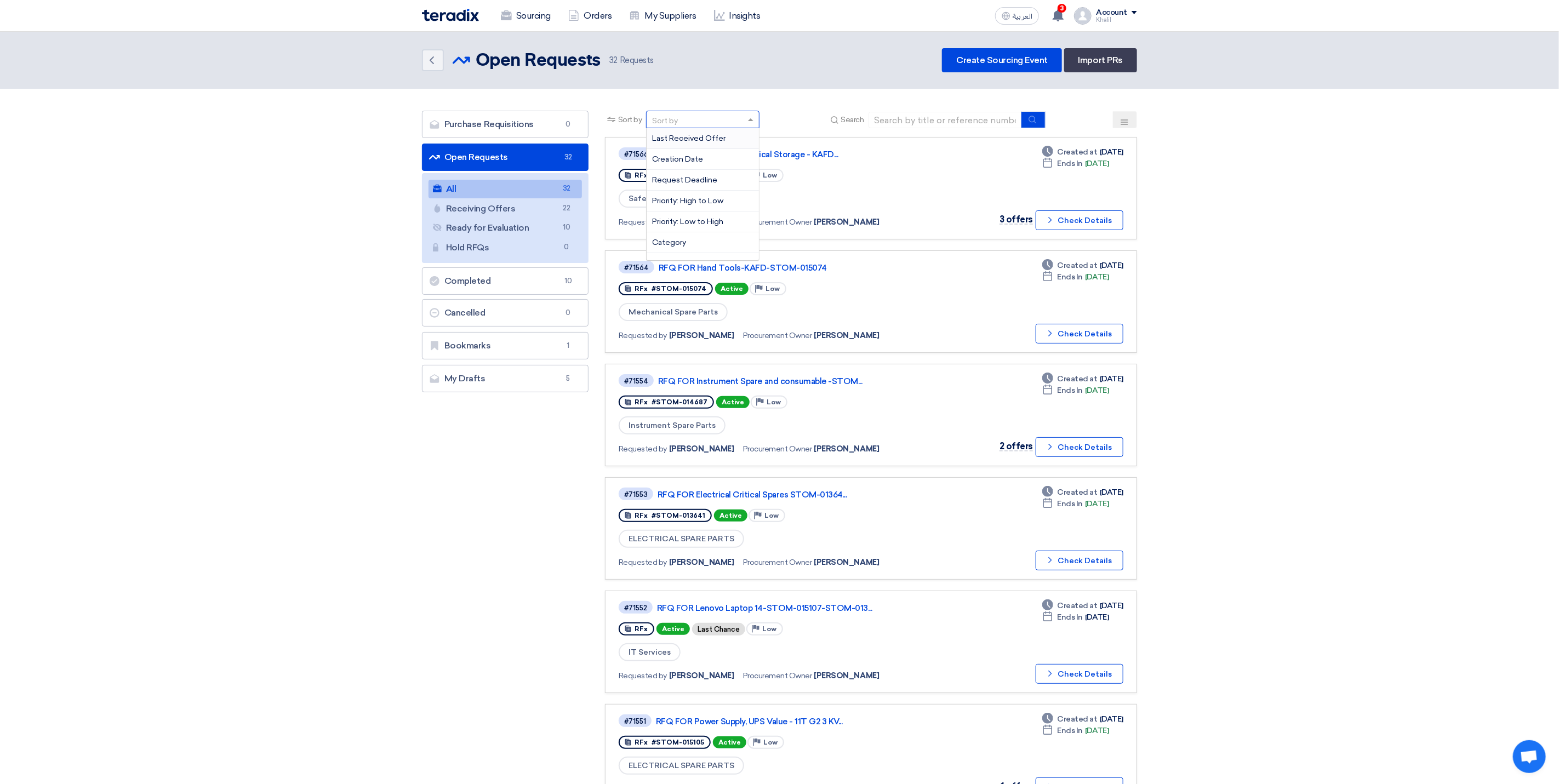
click at [681, 120] on div "Sort by" at bounding box center [695, 120] width 98 height 14
click at [681, 113] on div "Sort by" at bounding box center [695, 120] width 98 height 14
click at [693, 122] on div "Sort by" at bounding box center [695, 120] width 98 height 14
click at [934, 115] on input at bounding box center [945, 120] width 154 height 16
paste input "STOM-015121"
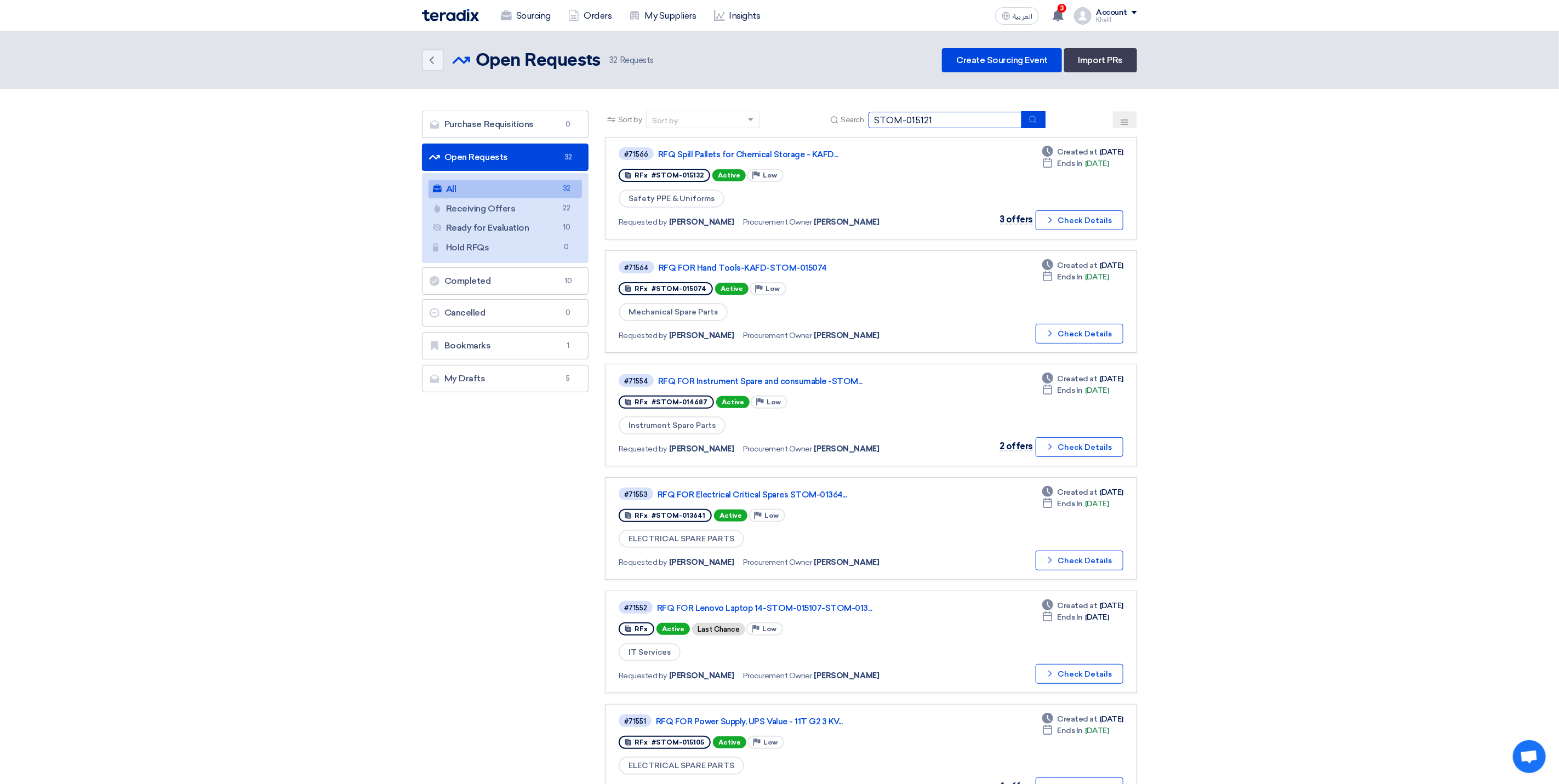
type input "STOM-015121"
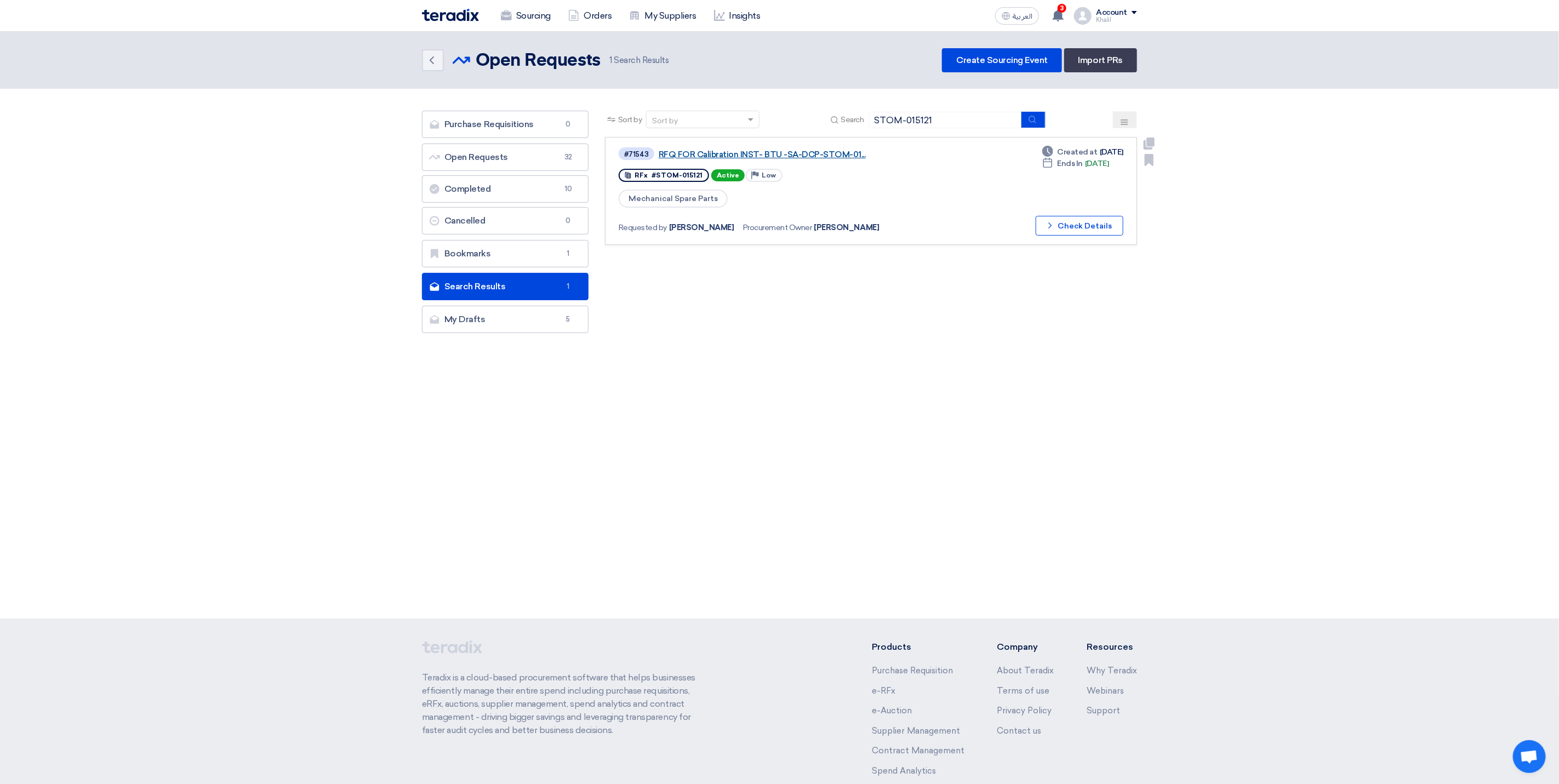
click at [798, 154] on link "RFQ FOR Calibration INST- BTU -SA-DCP-STOM-01..." at bounding box center [795, 154] width 274 height 10
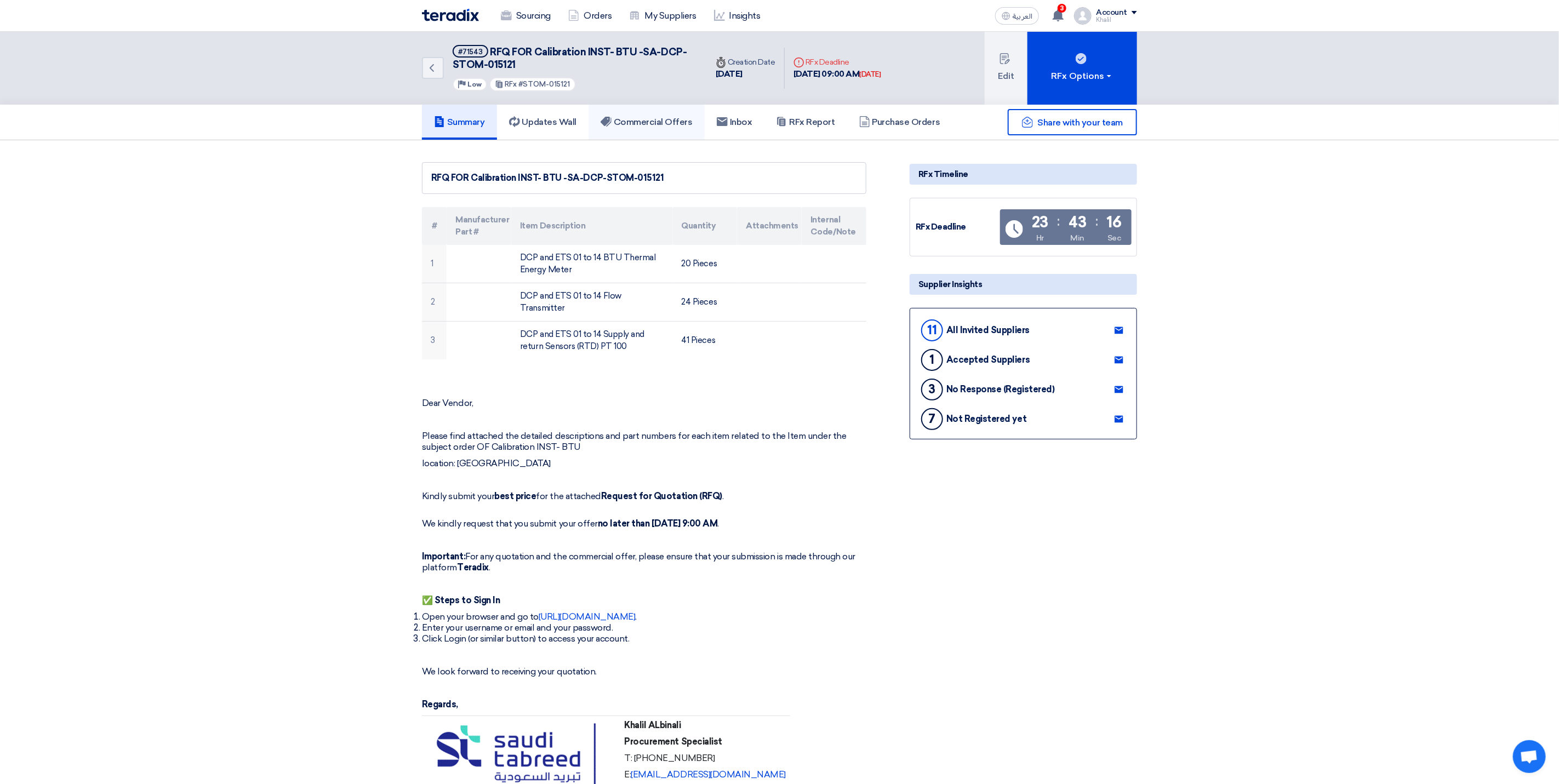
click at [637, 120] on h5 "Commercial Offers" at bounding box center [646, 122] width 92 height 11
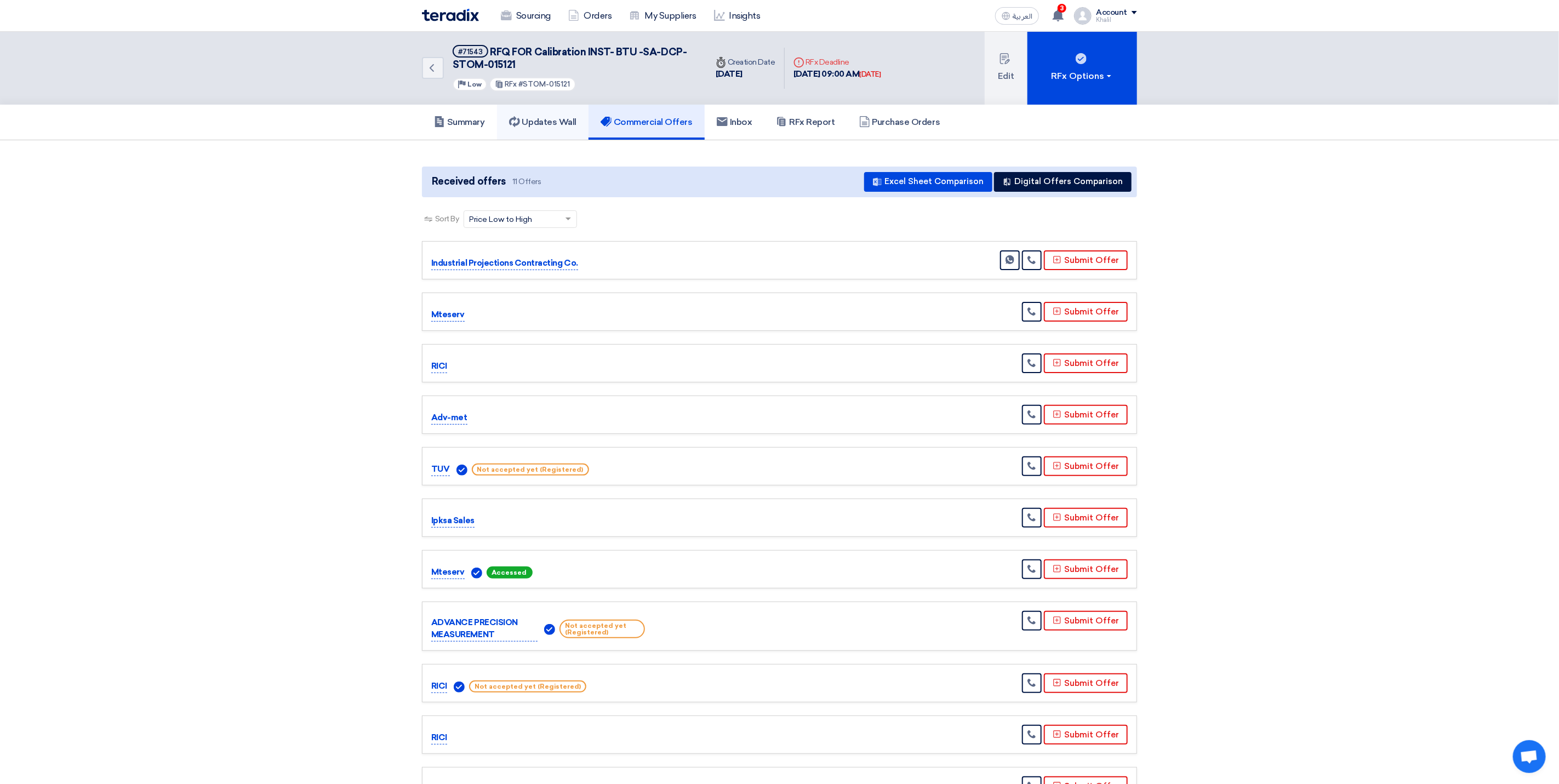
click at [561, 123] on h5 "Updates Wall" at bounding box center [542, 122] width 68 height 11
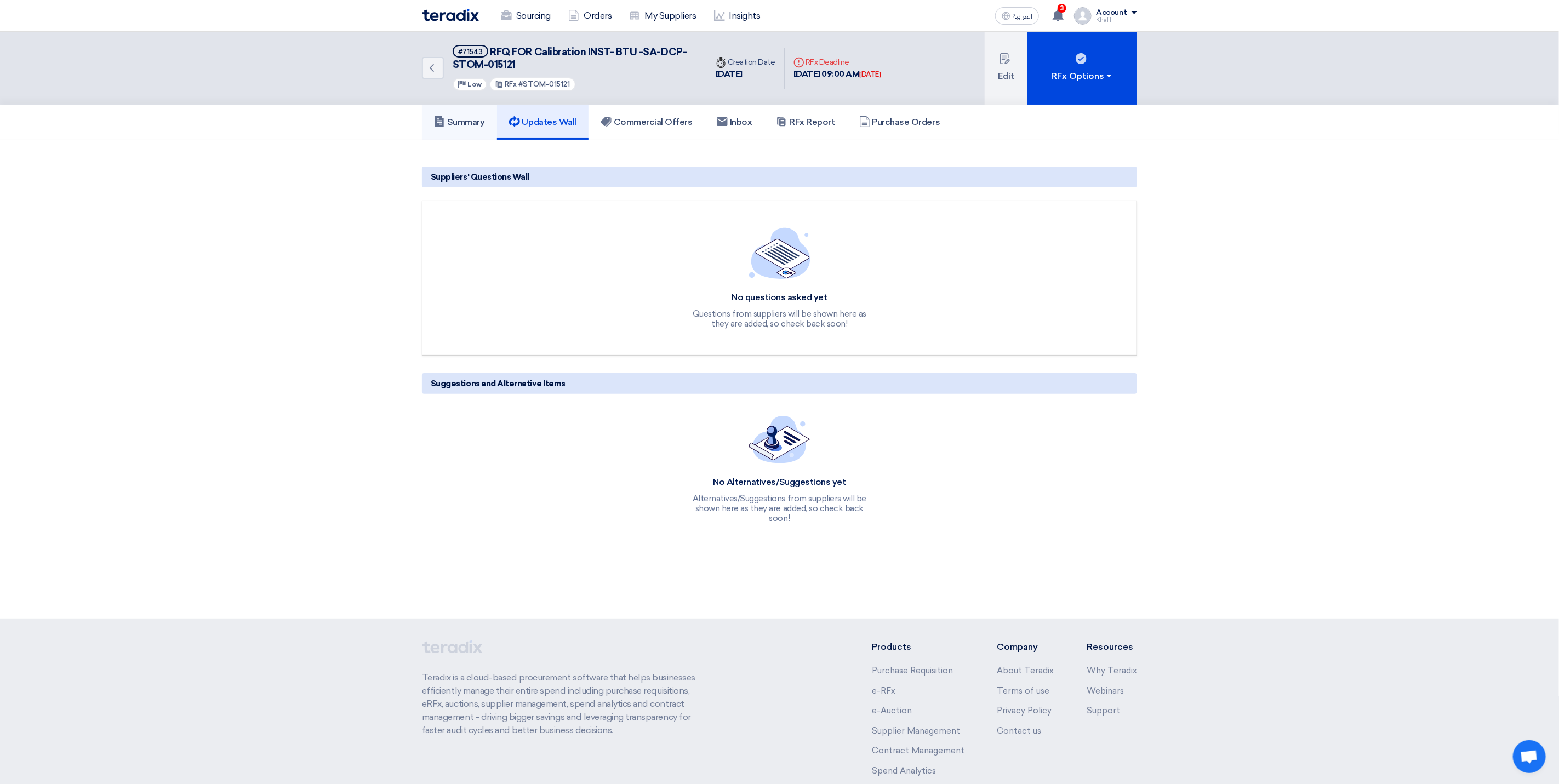
click at [472, 120] on h5 "Summary" at bounding box center [459, 122] width 51 height 11
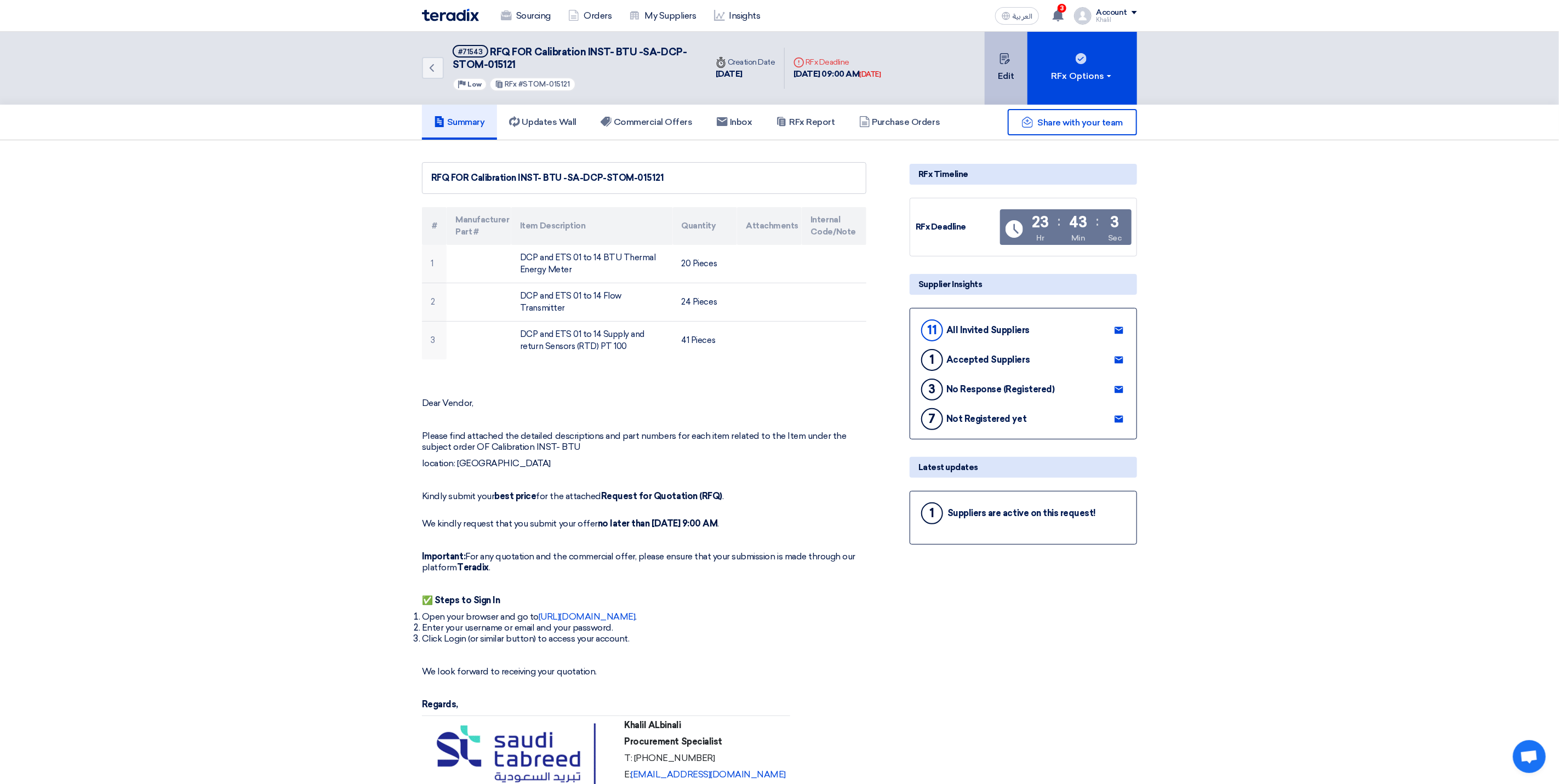
click at [993, 77] on button "Edit" at bounding box center [1006, 68] width 43 height 73
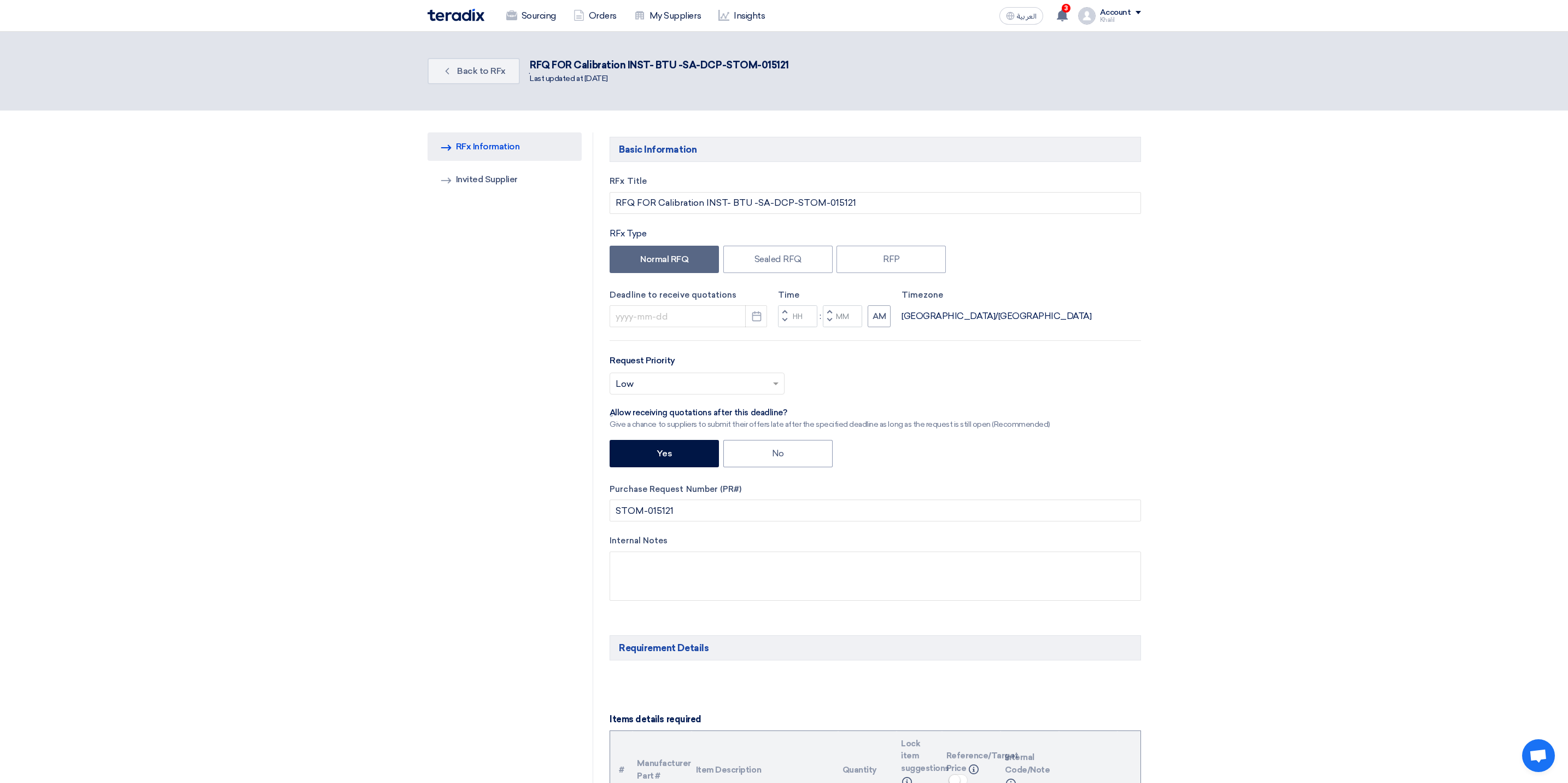
type input "[DATE]"
type input "09"
type input "00"
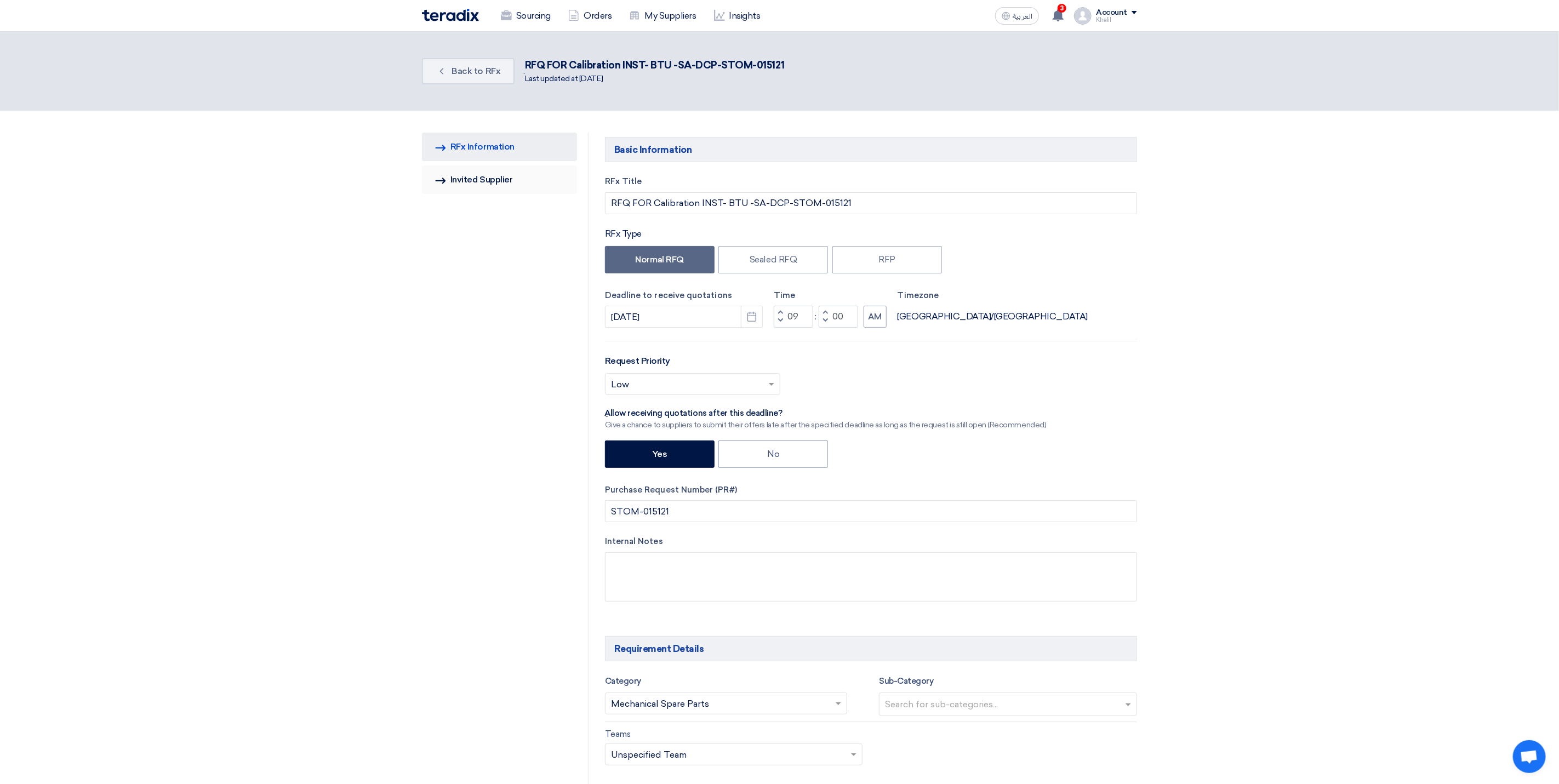
click at [505, 184] on link "Invited Suppliers Invited Supplier" at bounding box center [499, 180] width 155 height 29
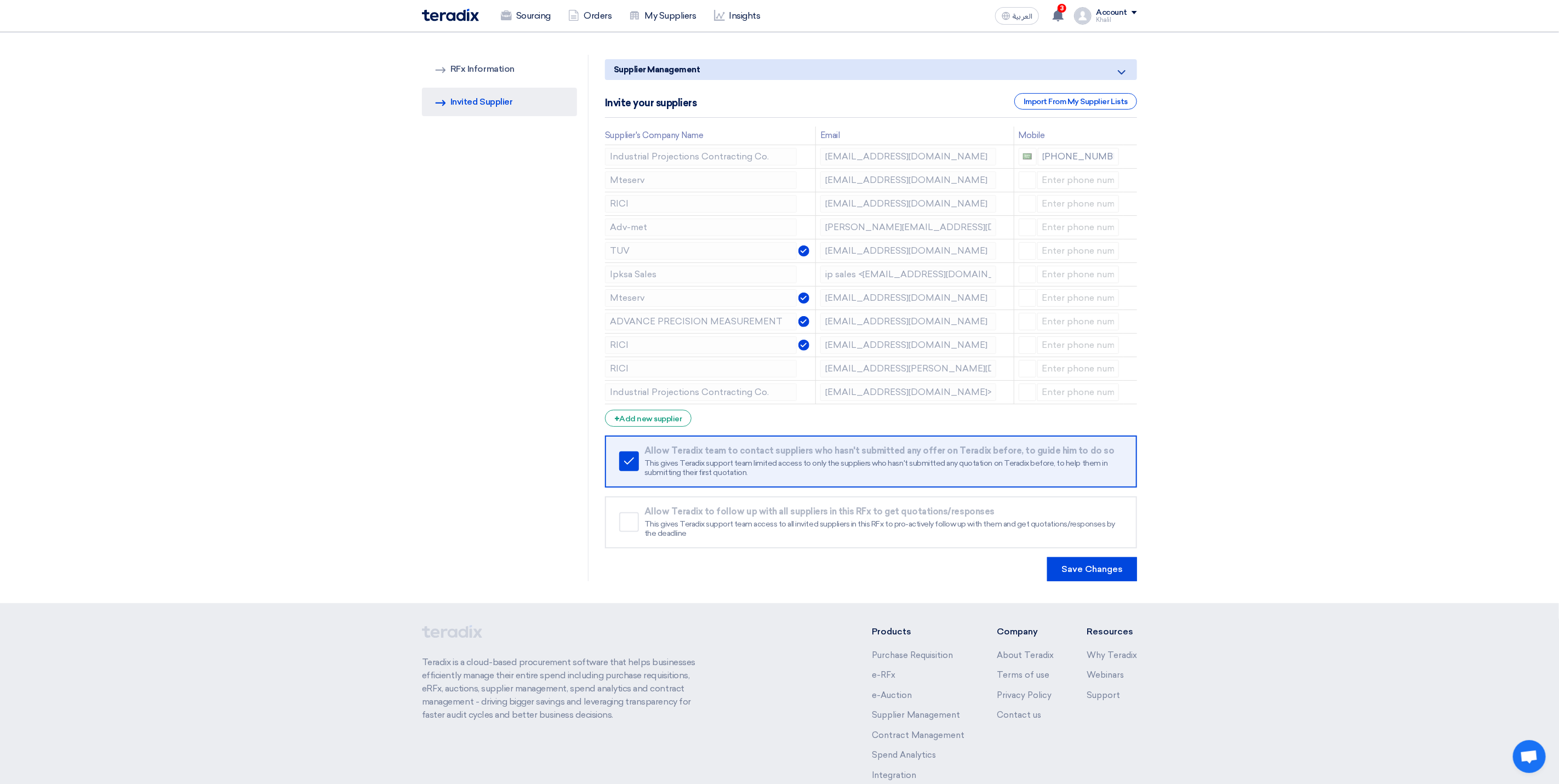
scroll to position [82, 0]
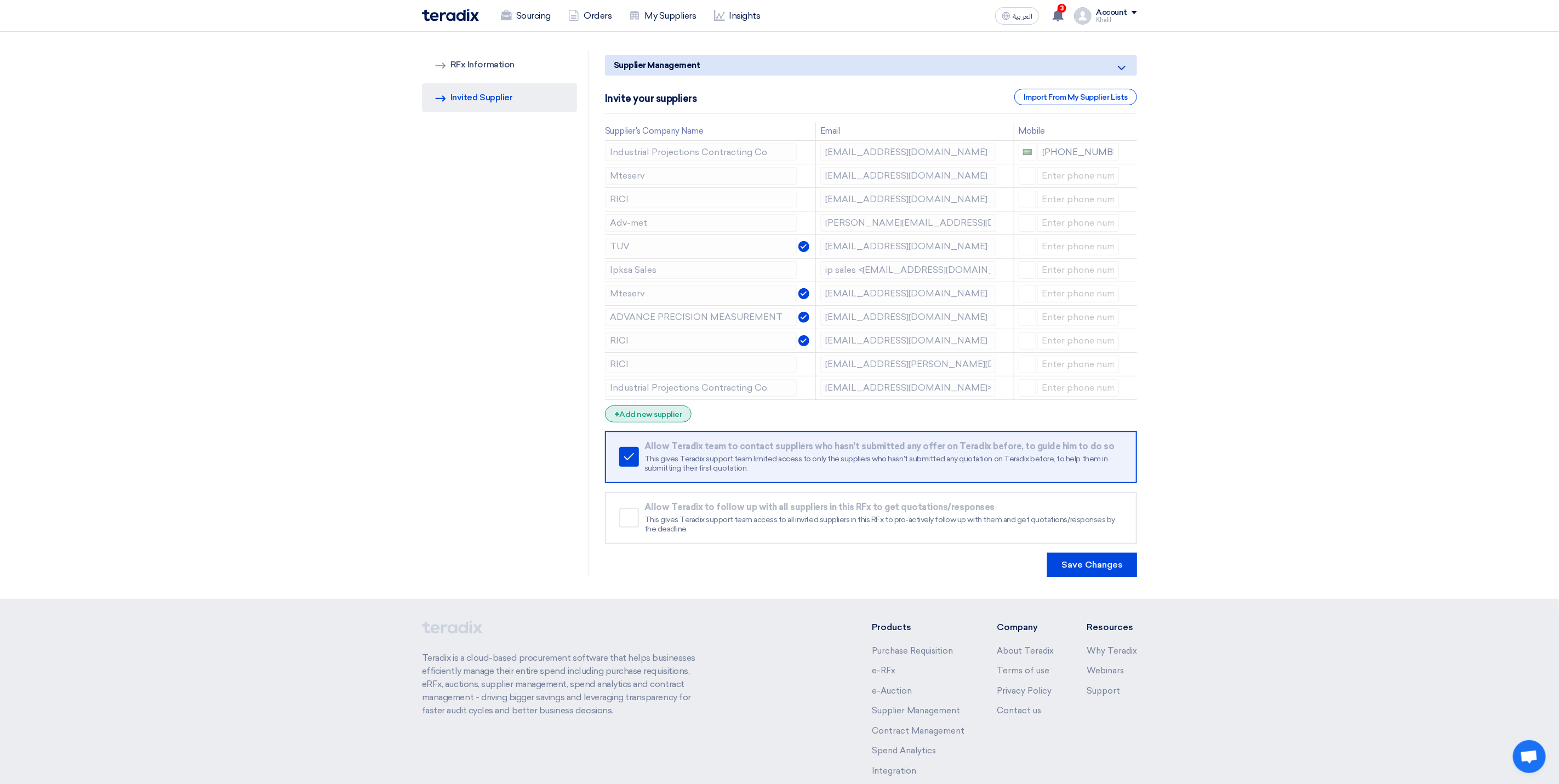
click at [661, 416] on div "+ Add new supplier" at bounding box center [648, 413] width 87 height 17
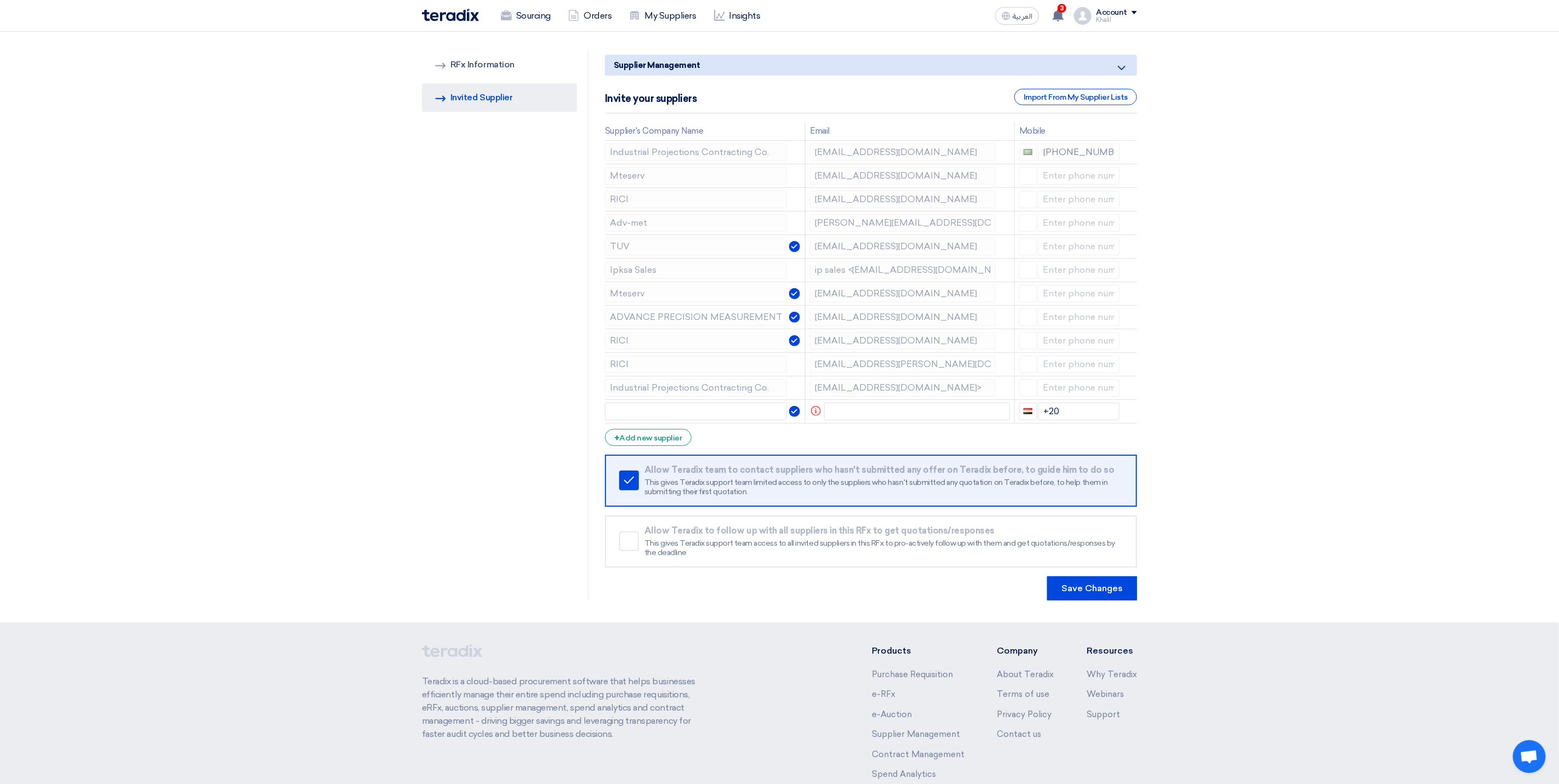
click at [544, 398] on div "RFQ Information RFx Information Invited Suppliers Invited Supplier" at bounding box center [506, 325] width 167 height 550
click at [1135, 391] on icon at bounding box center [1135, 389] width 18 height 18
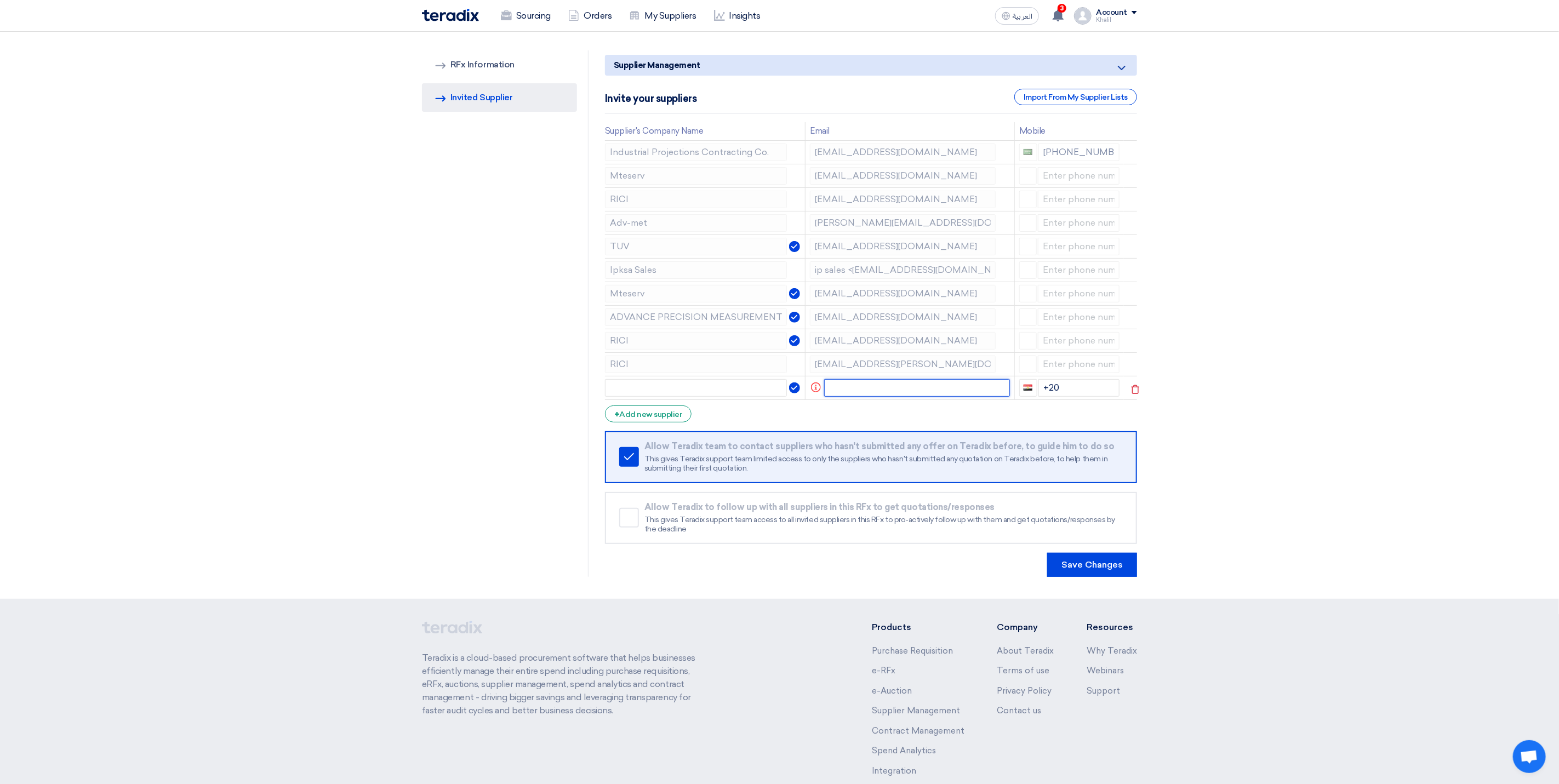
click at [873, 391] on input "text" at bounding box center [917, 388] width 186 height 18
paste input "[EMAIL_ADDRESS][DOMAIN_NAME]"
type input "[EMAIL_ADDRESS][DOMAIN_NAME]"
click at [888, 429] on form "Supplier Management Minimize/Maximize Category Invite your suppliers Import Fro…" at bounding box center [870, 316] width 532 height 522
click at [741, 390] on input "text" at bounding box center [700, 388] width 192 height 18
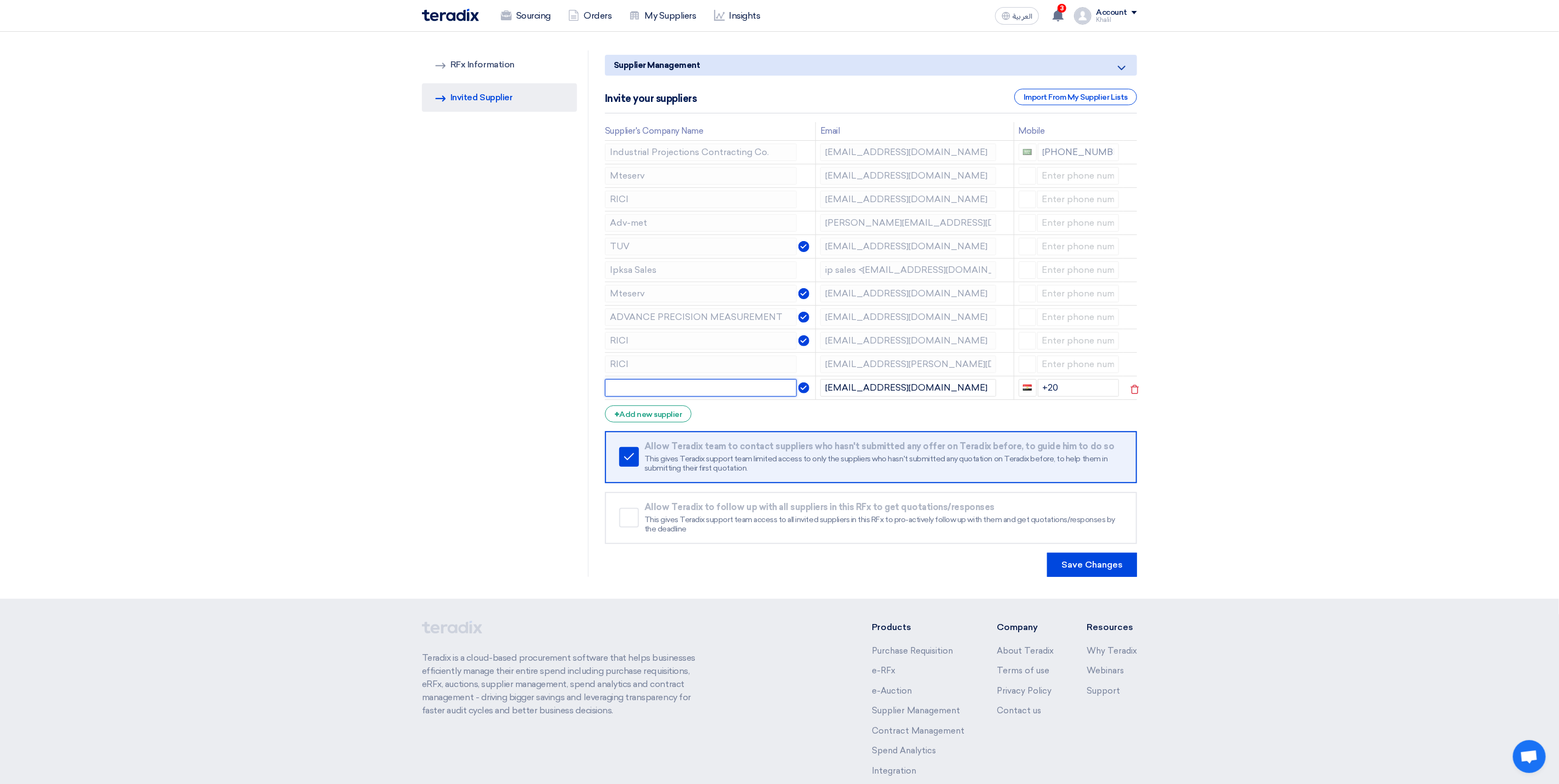
paste input "[EMAIL_ADDRESS][DOMAIN_NAME]"
drag, startPoint x: 646, startPoint y: 390, endPoint x: 569, endPoint y: 390, distance: 77.0
click at [569, 390] on div "RFQ Information RFx Information Invited Suppliers Invited Supplier Supplier Man…" at bounding box center [780, 313] width 732 height 527
click at [684, 386] on input "[DOMAIN_NAME]" at bounding box center [700, 388] width 192 height 18
type input "ipksa"
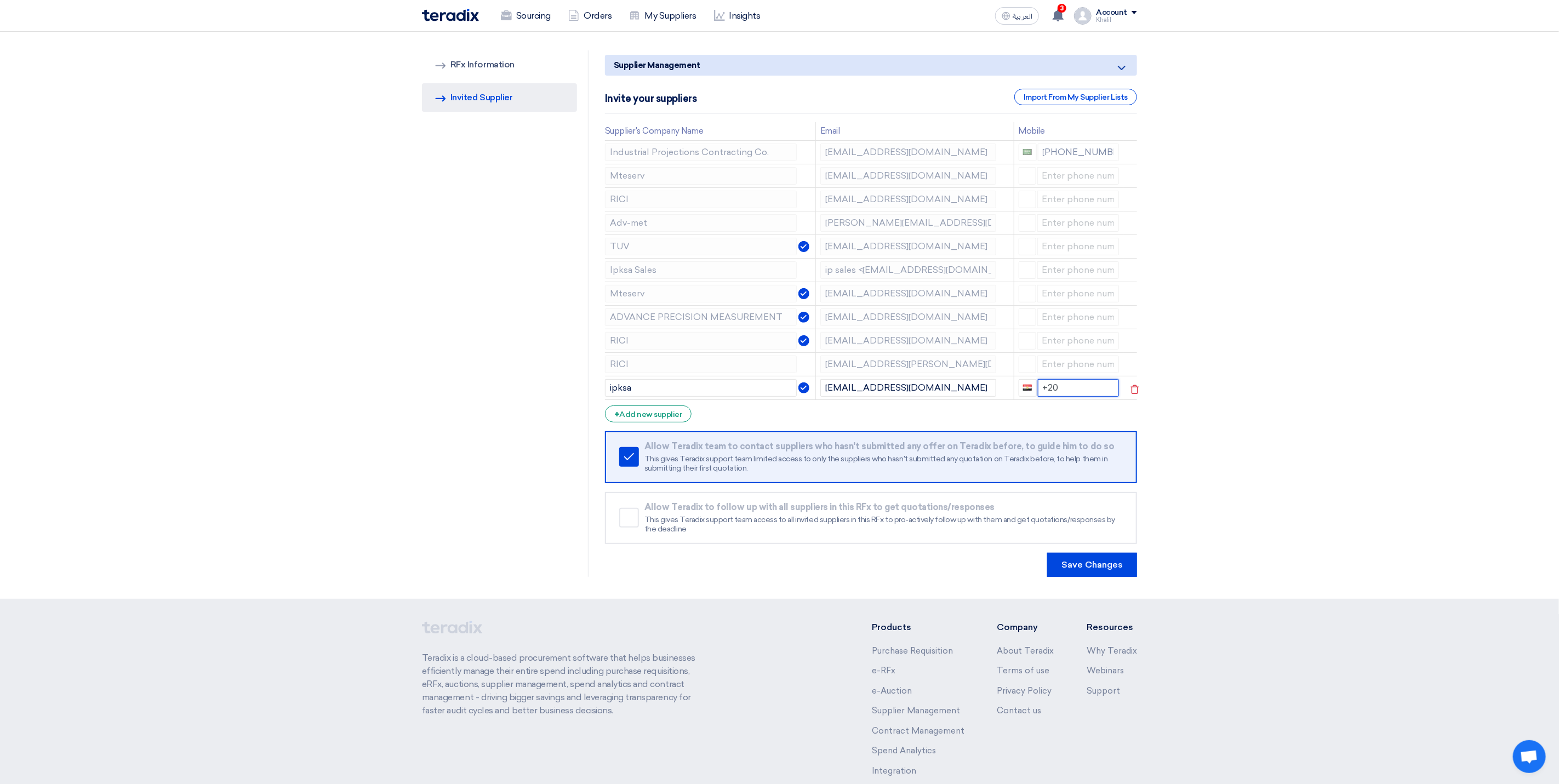
drag, startPoint x: 1074, startPoint y: 390, endPoint x: 1044, endPoint y: 390, distance: 30.0
click at [1044, 390] on input "+20" at bounding box center [1078, 388] width 81 height 18
click at [1086, 563] on button "Save Changes" at bounding box center [1092, 564] width 90 height 24
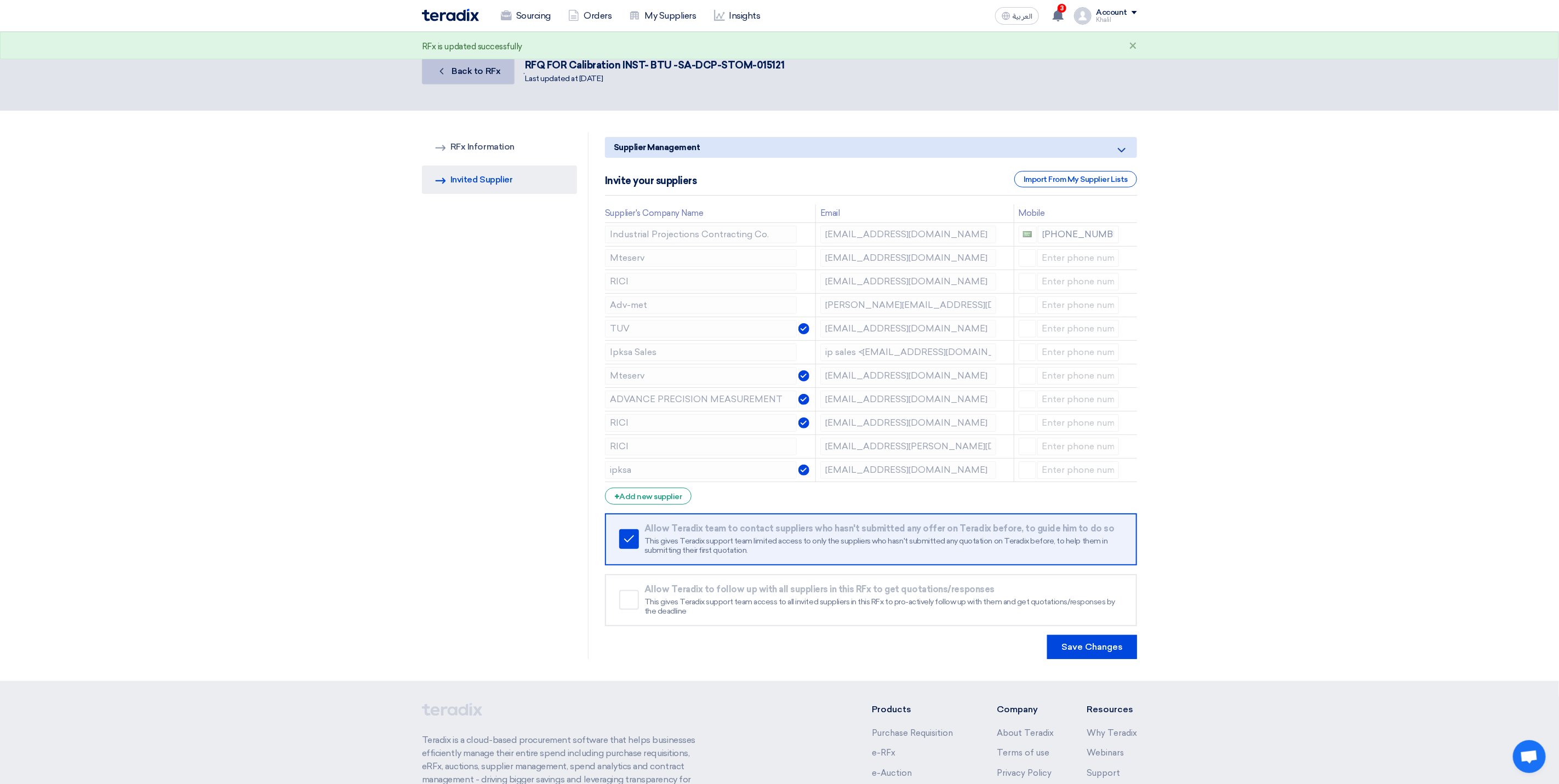
click at [472, 78] on link "Back Back to RFx" at bounding box center [469, 71] width 93 height 26
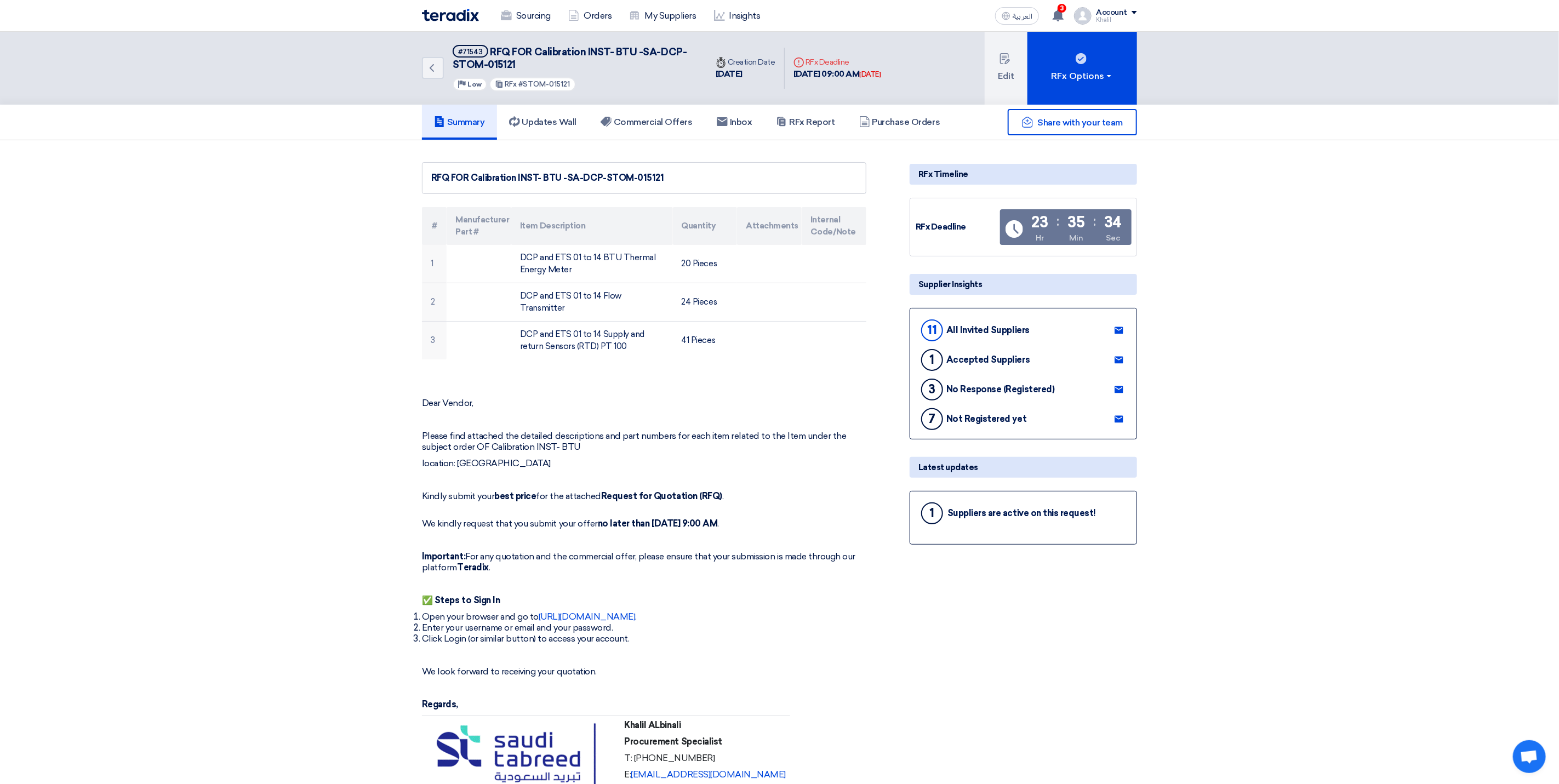
click at [467, 122] on h5 "Summary" at bounding box center [459, 122] width 51 height 11
drag, startPoint x: 478, startPoint y: 113, endPoint x: 480, endPoint y: 135, distance: 22.1
click at [478, 112] on link "Summary" at bounding box center [460, 122] width 75 height 35
click at [538, 20] on link "Sourcing" at bounding box center [525, 16] width 68 height 24
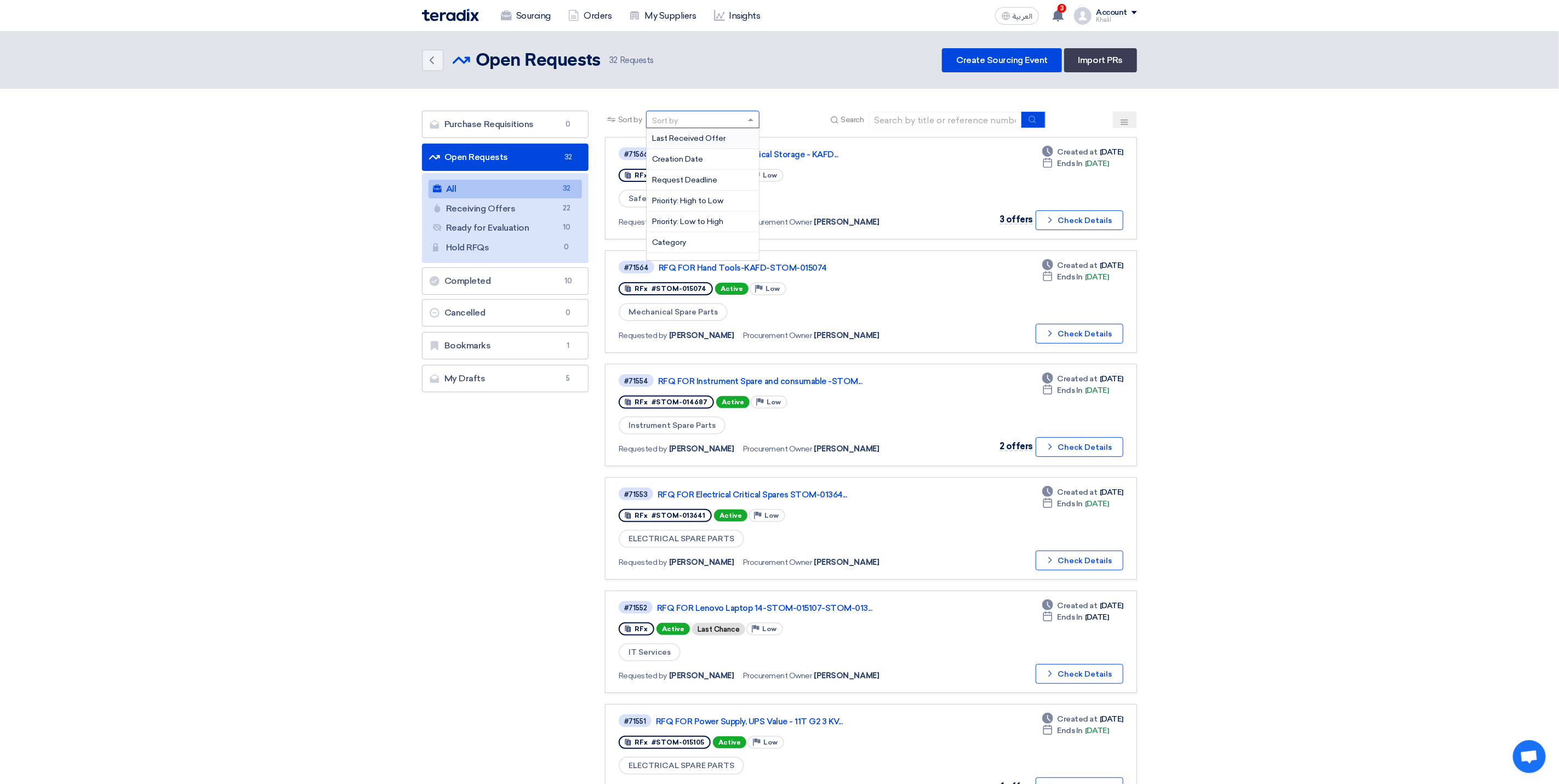
click at [698, 118] on div "Sort by" at bounding box center [695, 120] width 98 height 14
click at [906, 118] on input at bounding box center [945, 120] width 154 height 16
paste input "STOM-015121"
click at [1033, 120] on icon "submit" at bounding box center [1032, 119] width 9 height 9
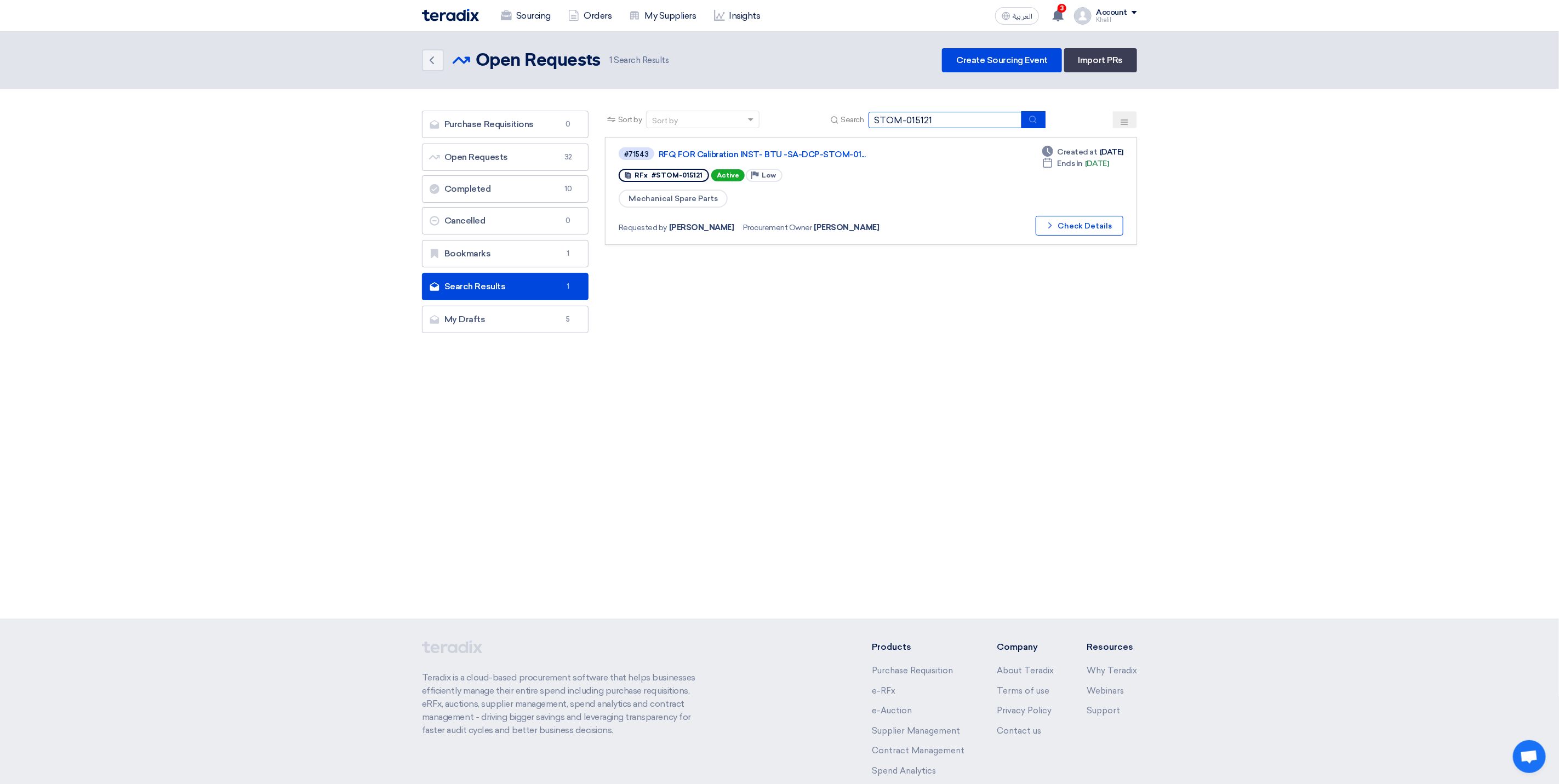
click at [929, 120] on input "STOM-015121" at bounding box center [945, 120] width 154 height 16
paste input "03"
type input "STOM-015103"
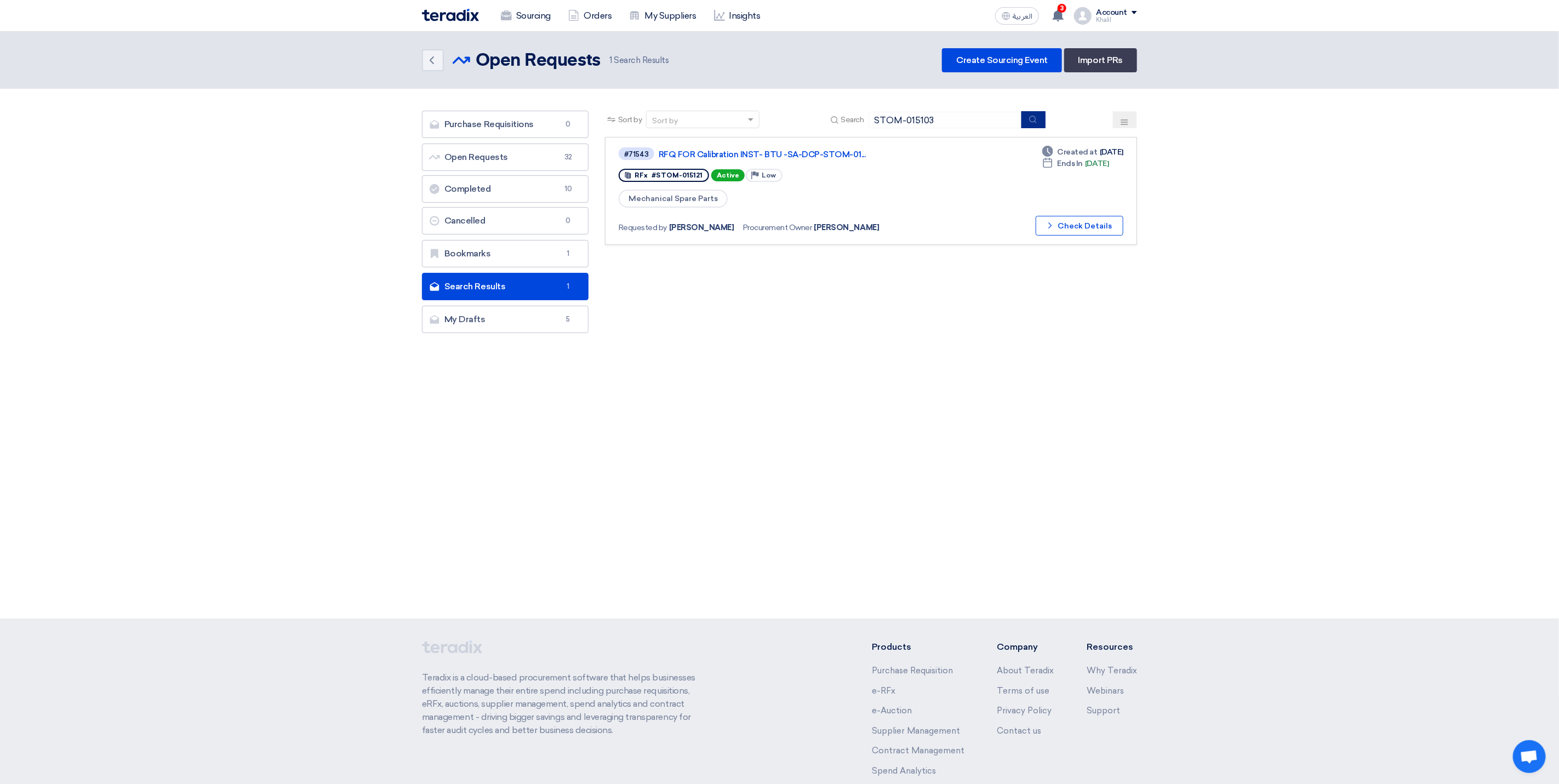
click at [1039, 118] on button "submit" at bounding box center [1033, 120] width 24 height 17
click at [1062, 223] on button "Check details Check Details" at bounding box center [1079, 225] width 87 height 20
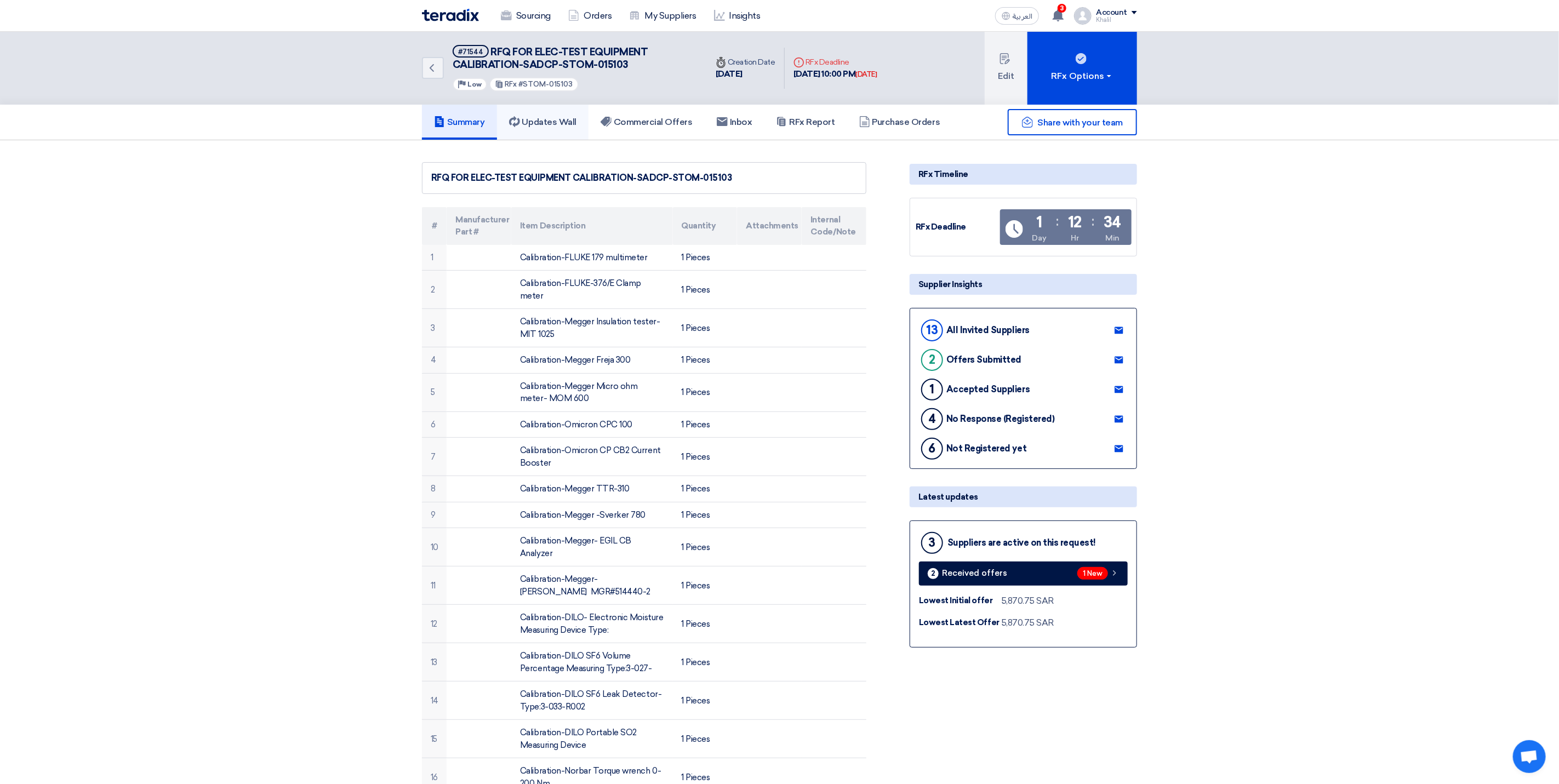
click at [534, 117] on h5 "Updates Wall" at bounding box center [542, 122] width 68 height 11
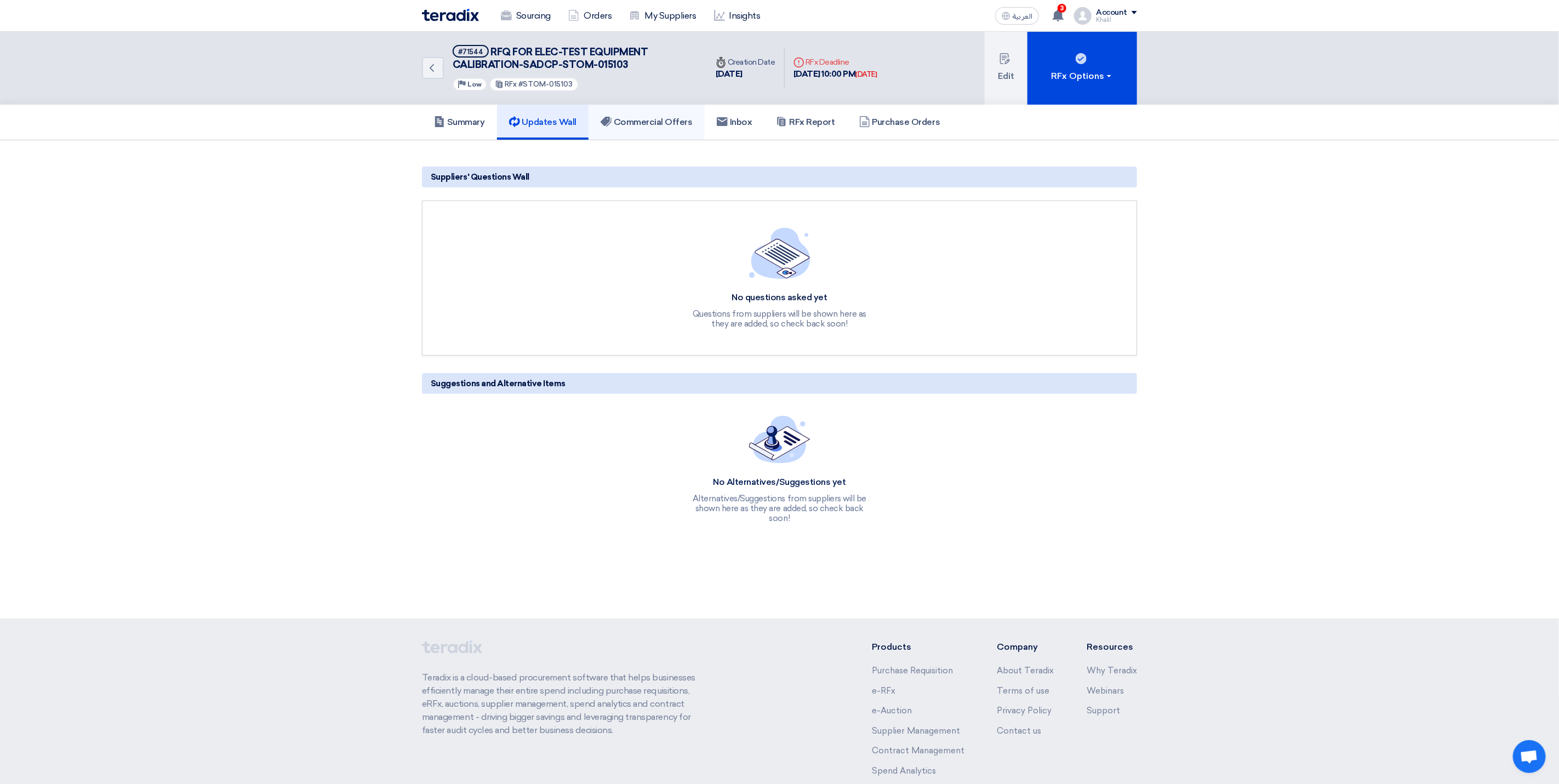
click at [638, 117] on h5 "Commercial Offers" at bounding box center [646, 122] width 92 height 11
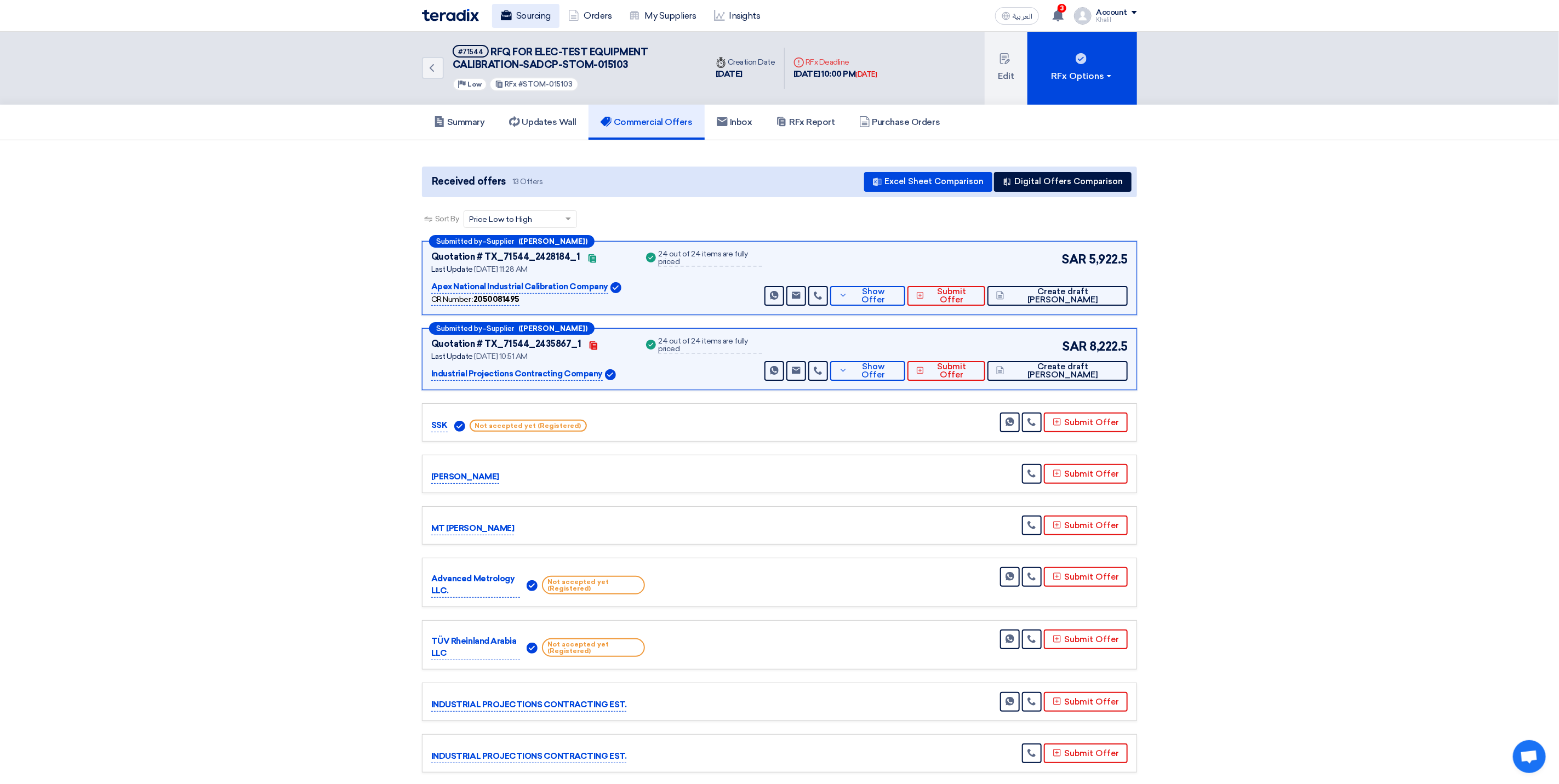
click at [525, 20] on link "Sourcing" at bounding box center [525, 16] width 68 height 24
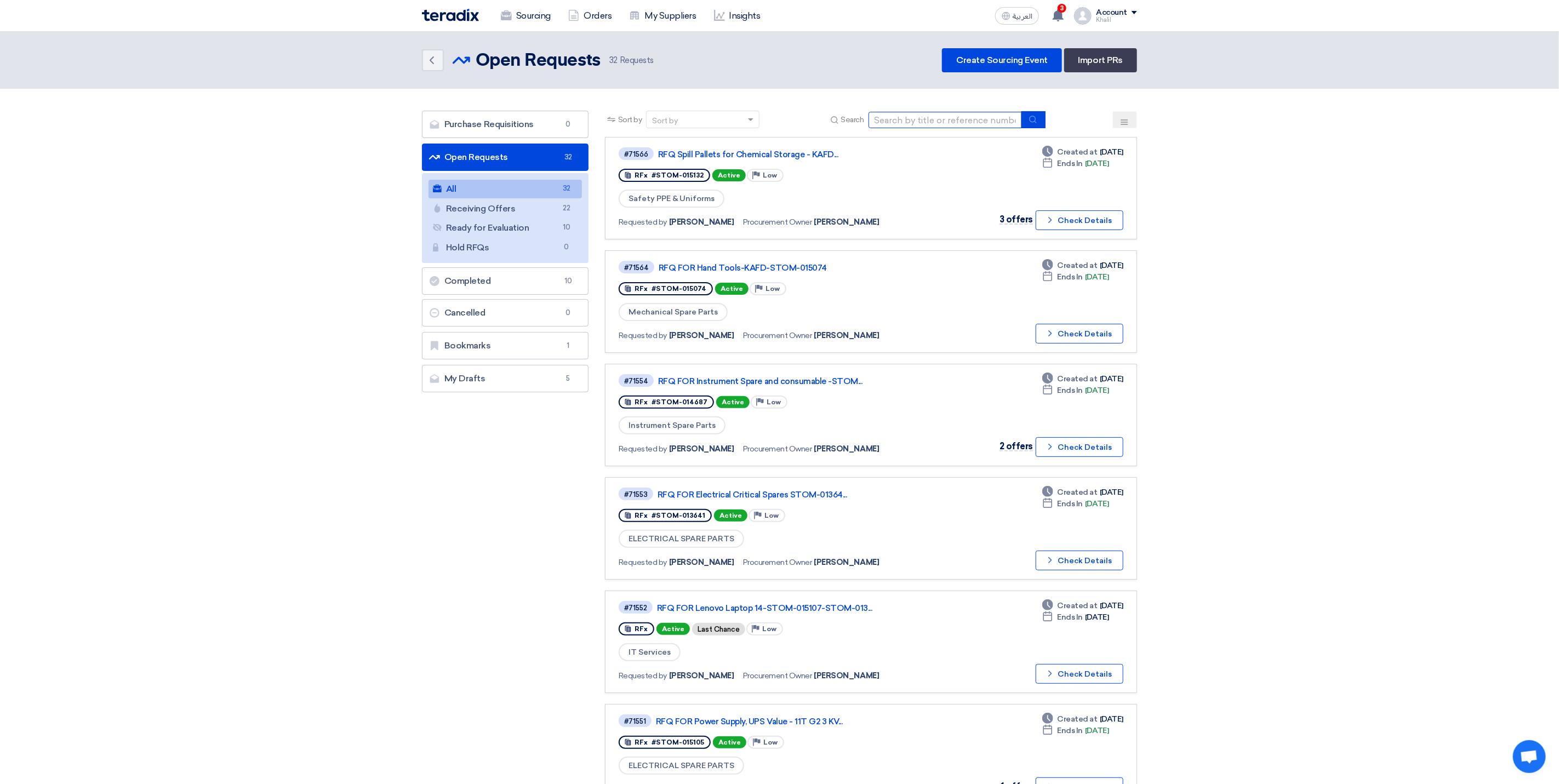
click at [898, 115] on input at bounding box center [945, 120] width 154 height 16
paste input "STOM-015052"
type input "STOM-015052"
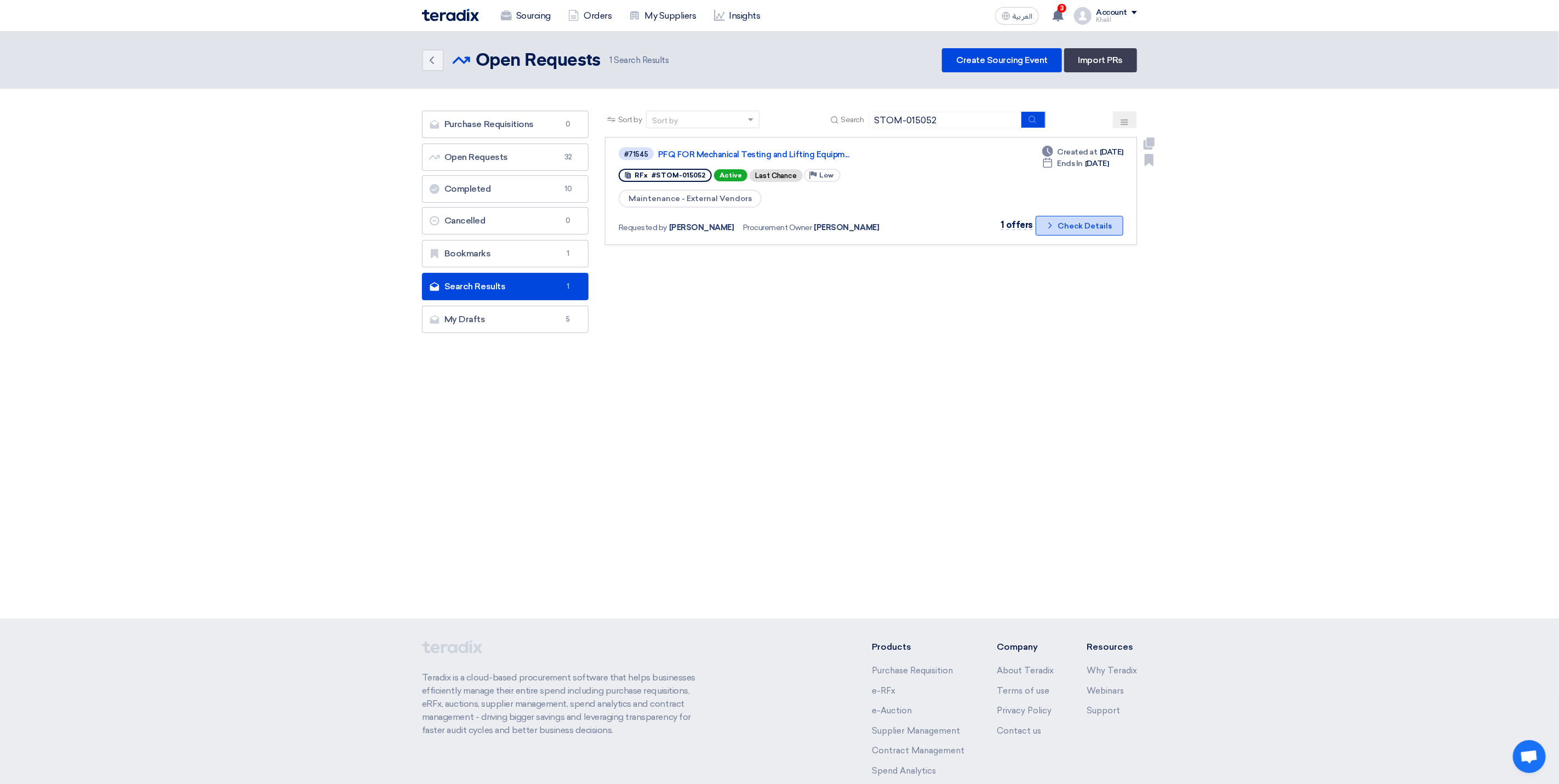
click at [1051, 225] on use at bounding box center [1049, 225] width 3 height 6
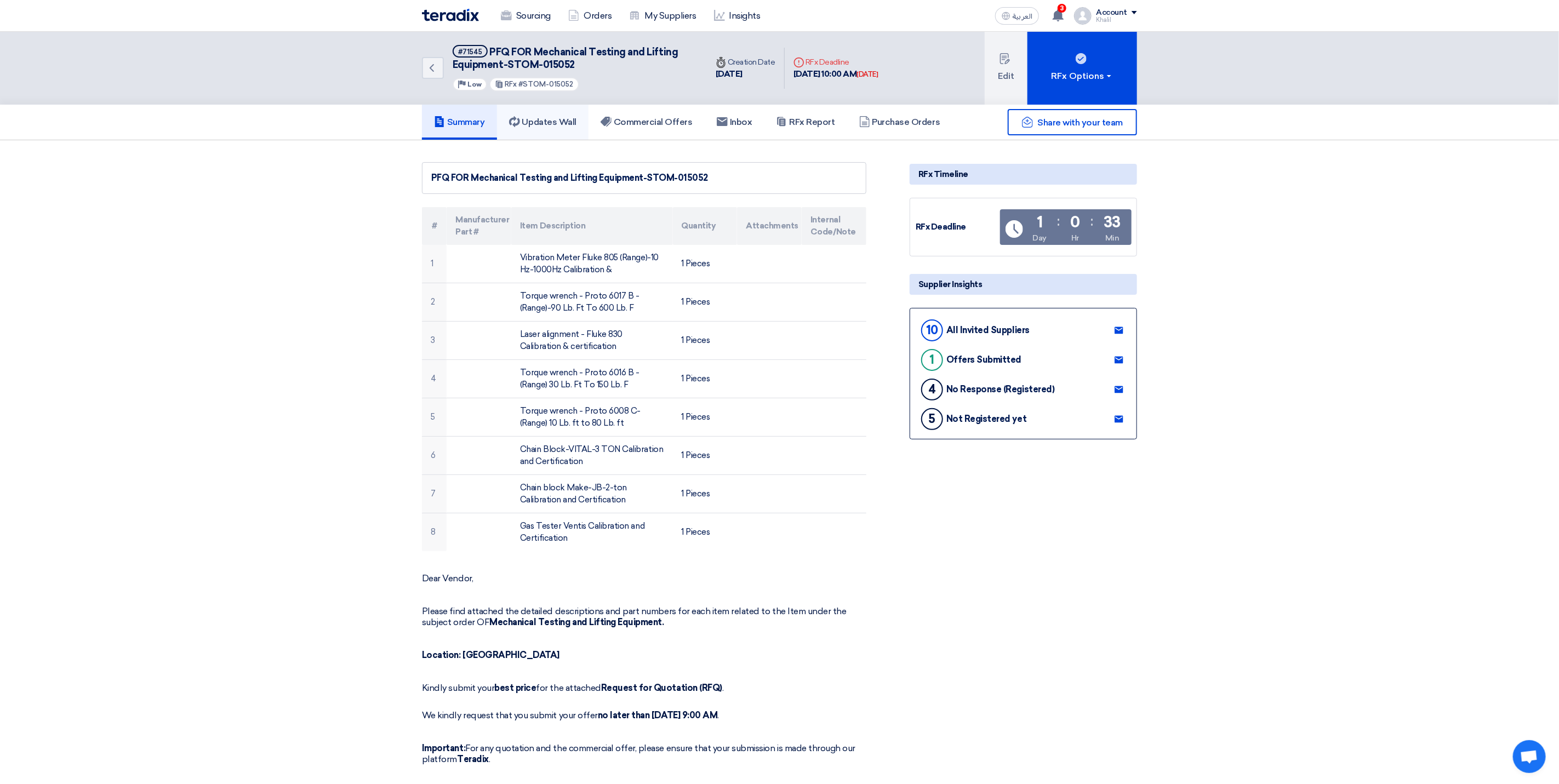
click at [583, 120] on link "Updates Wall" at bounding box center [542, 122] width 92 height 35
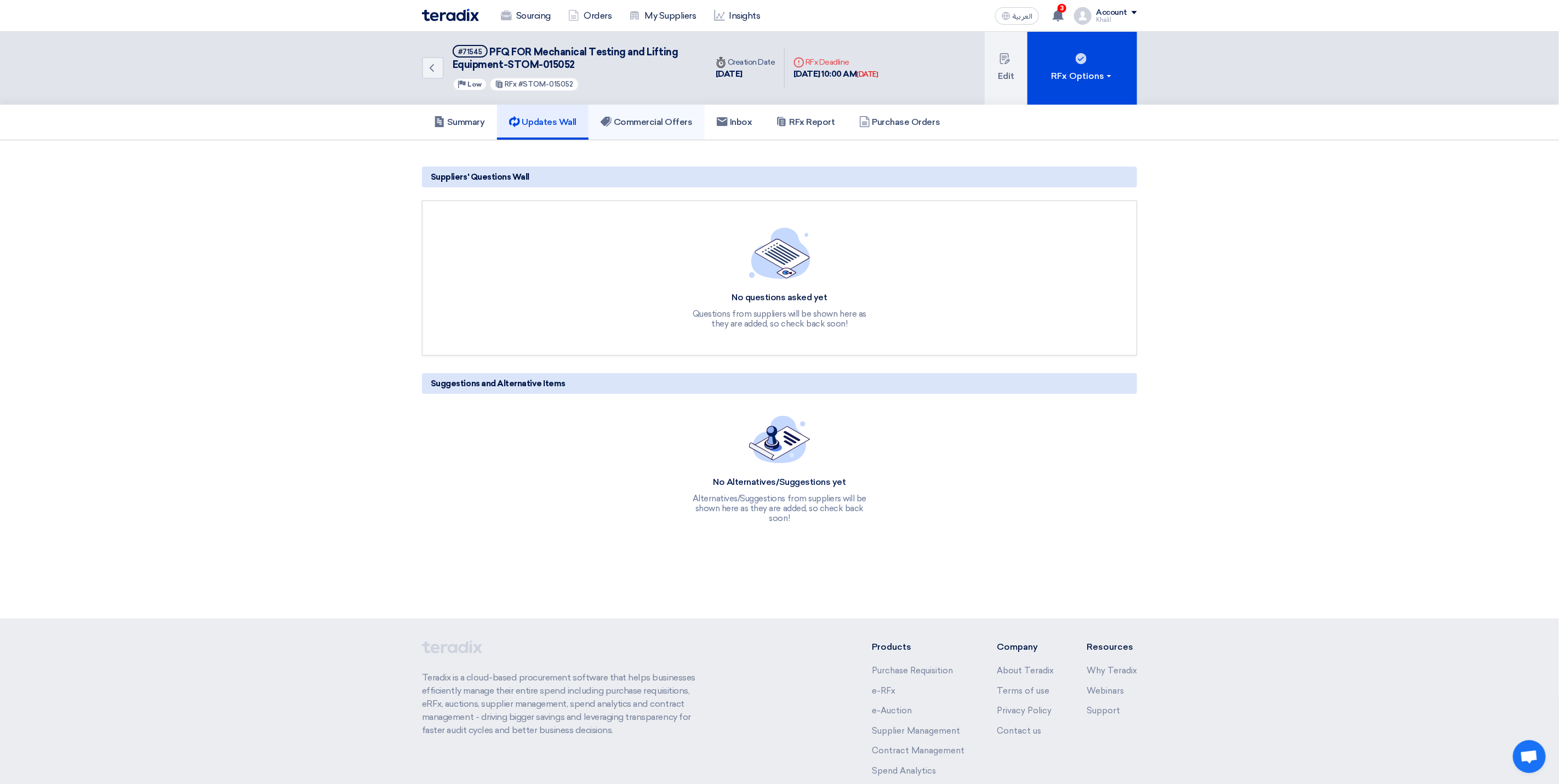
click at [646, 120] on h5 "Commercial Offers" at bounding box center [646, 122] width 92 height 11
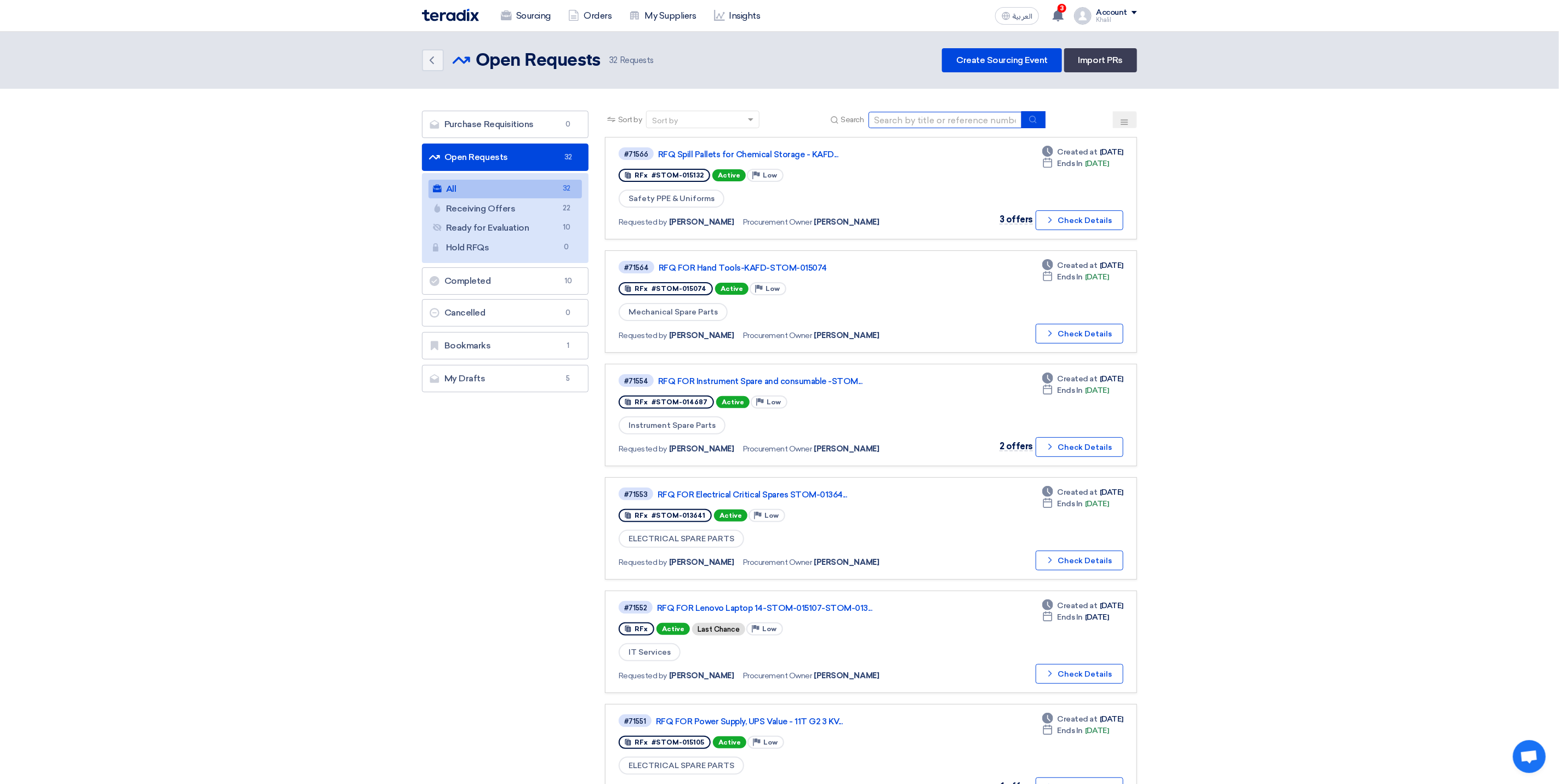
click at [908, 122] on input at bounding box center [945, 120] width 154 height 16
paste input "STOM-014965"
type input "STOM-014965"
click at [1034, 119] on icon "submit" at bounding box center [1032, 119] width 9 height 9
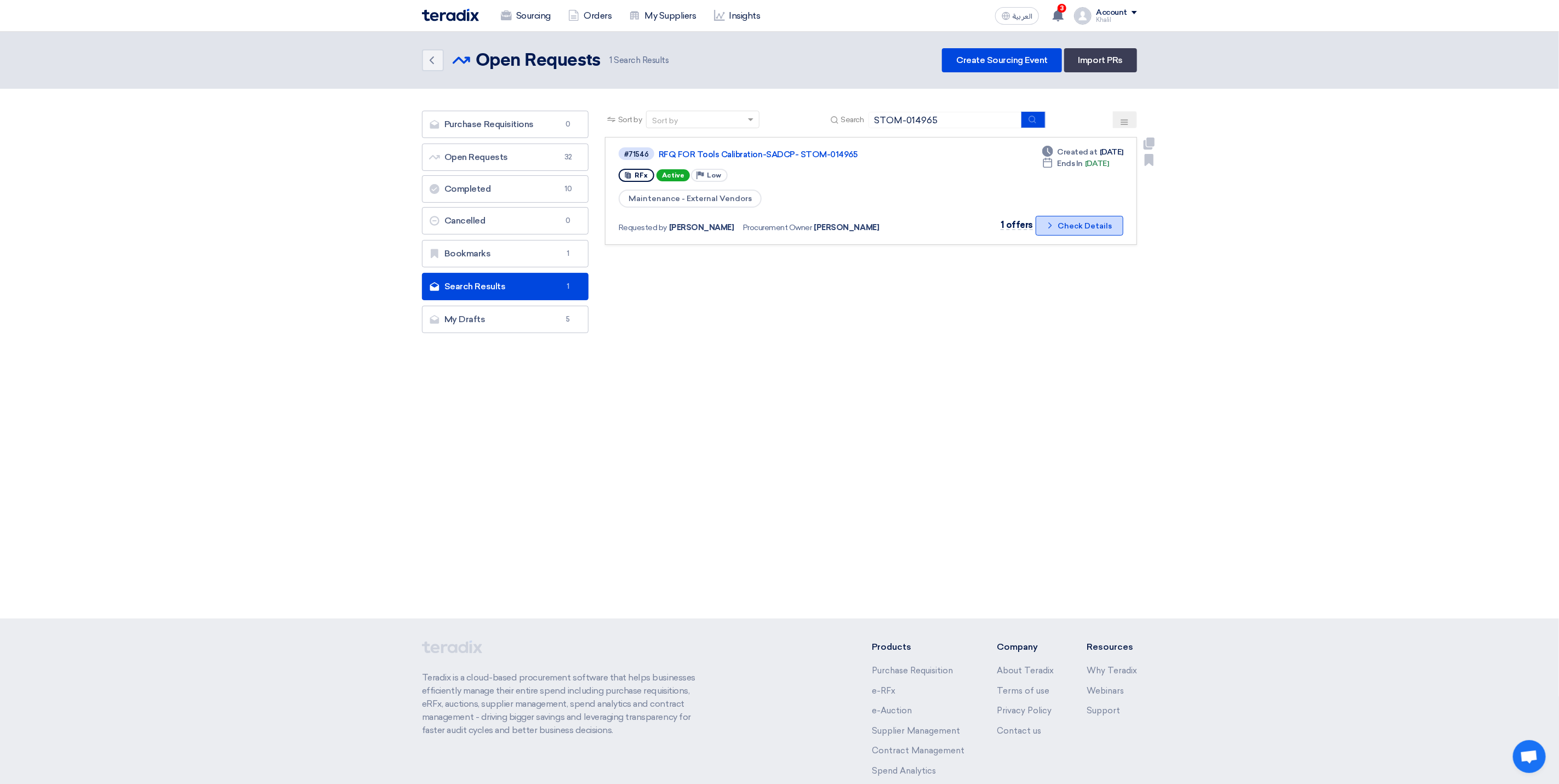
click at [1058, 220] on button "Check details Check Details" at bounding box center [1079, 225] width 87 height 20
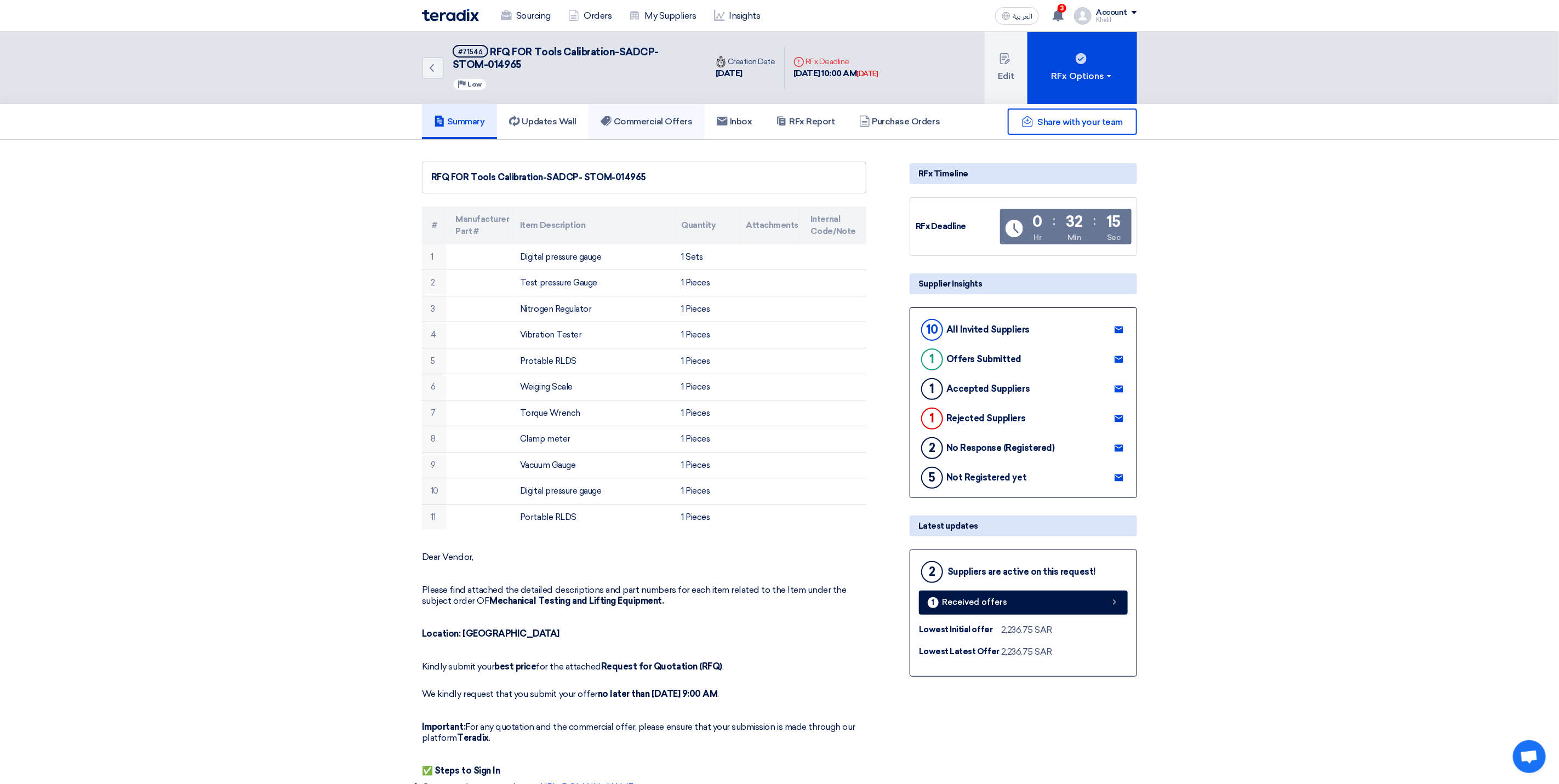
click at [658, 116] on h5 "Commercial Offers" at bounding box center [646, 122] width 92 height 11
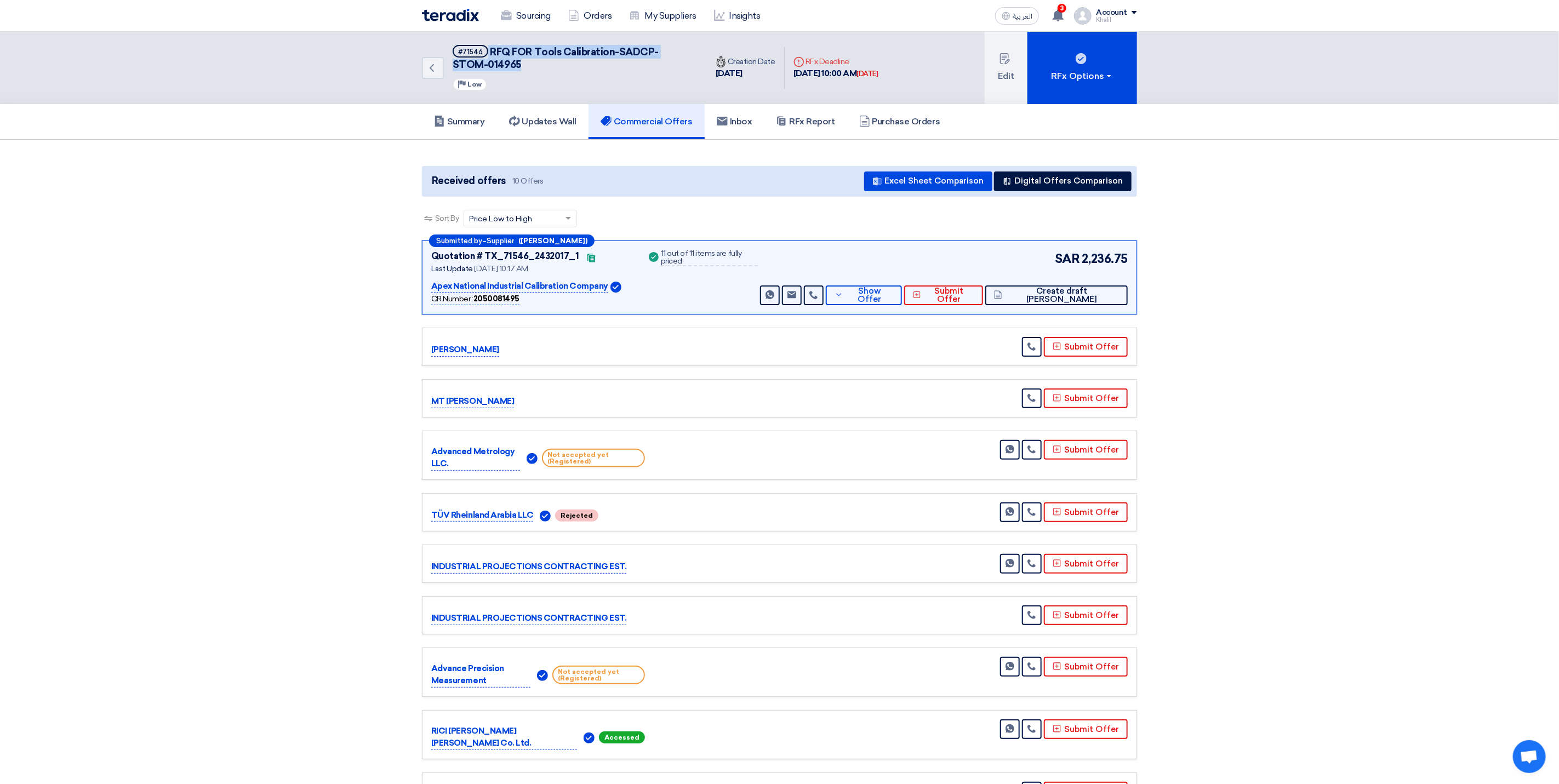
drag, startPoint x: 486, startPoint y: 65, endPoint x: 465, endPoint y: 57, distance: 22.5
click at [465, 57] on h5 "#71546 RFQ FOR Tools Calibration-SADCP- STOM-014965" at bounding box center [572, 58] width 241 height 27
click at [463, 124] on h5 "Summary" at bounding box center [459, 122] width 51 height 11
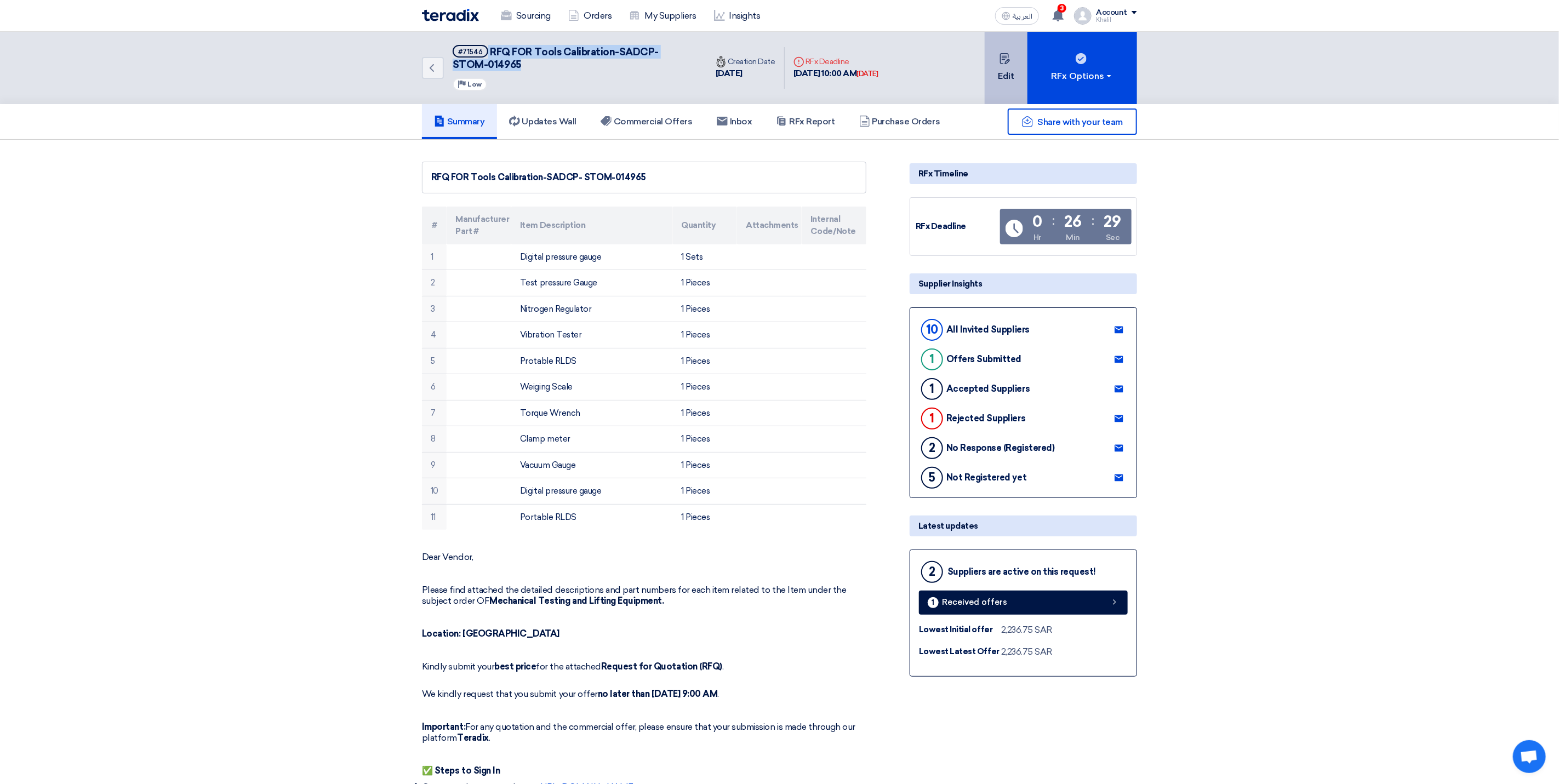
click at [1003, 70] on button "Edit" at bounding box center [1006, 68] width 43 height 72
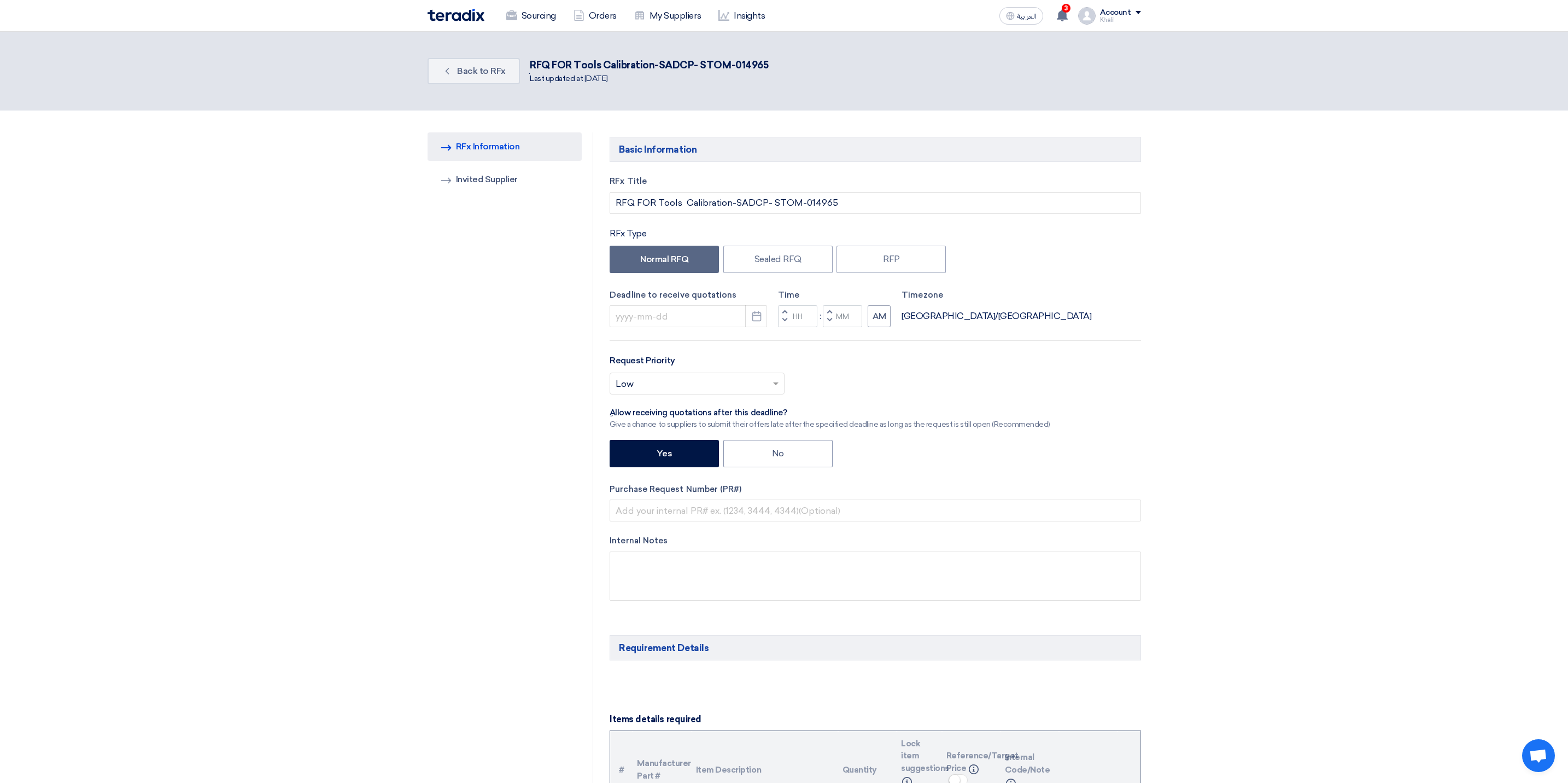
type input "[DATE]"
type input "10"
type input "00"
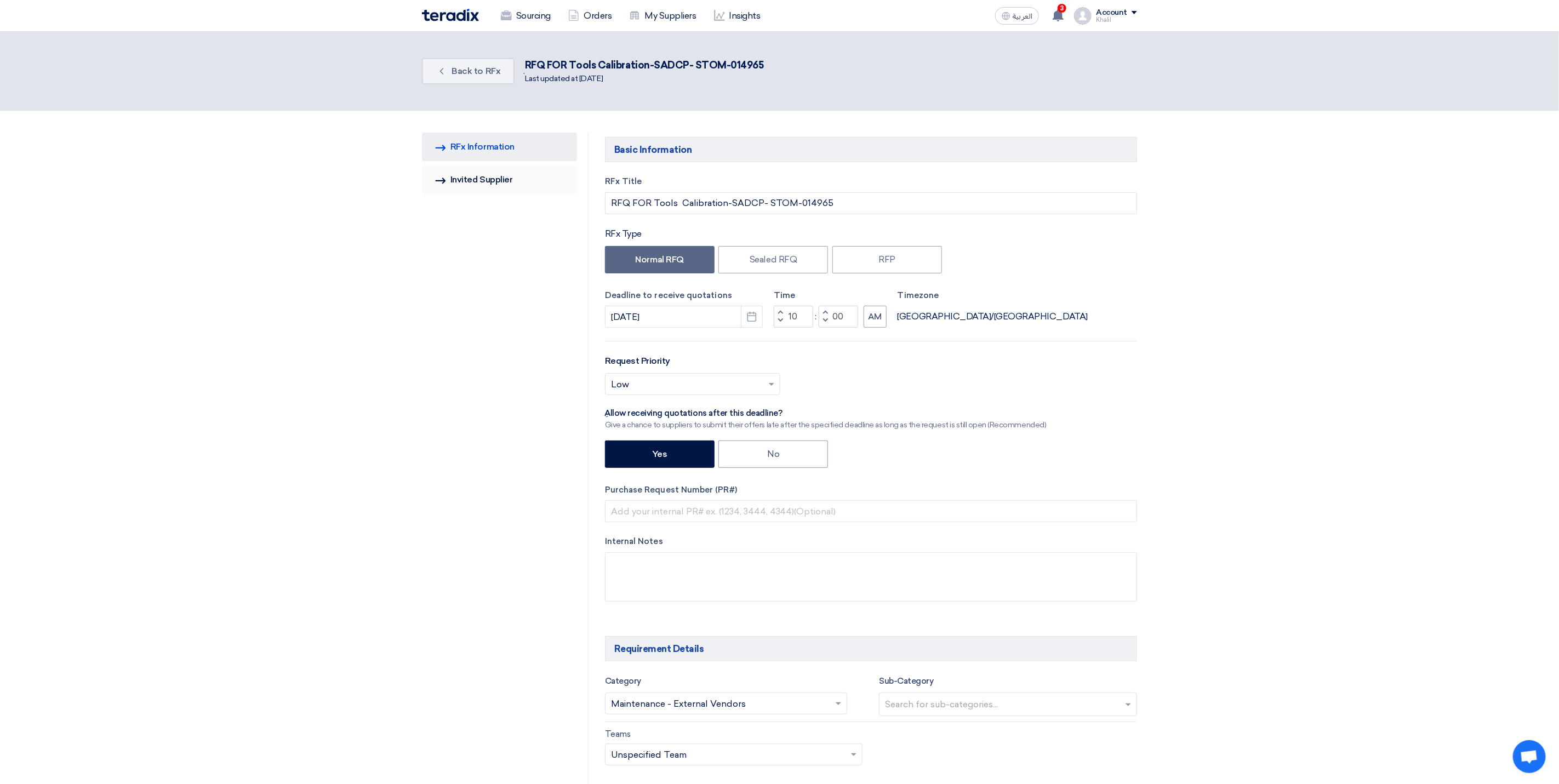
click at [503, 183] on link "Invited Suppliers Invited Supplier" at bounding box center [499, 180] width 155 height 29
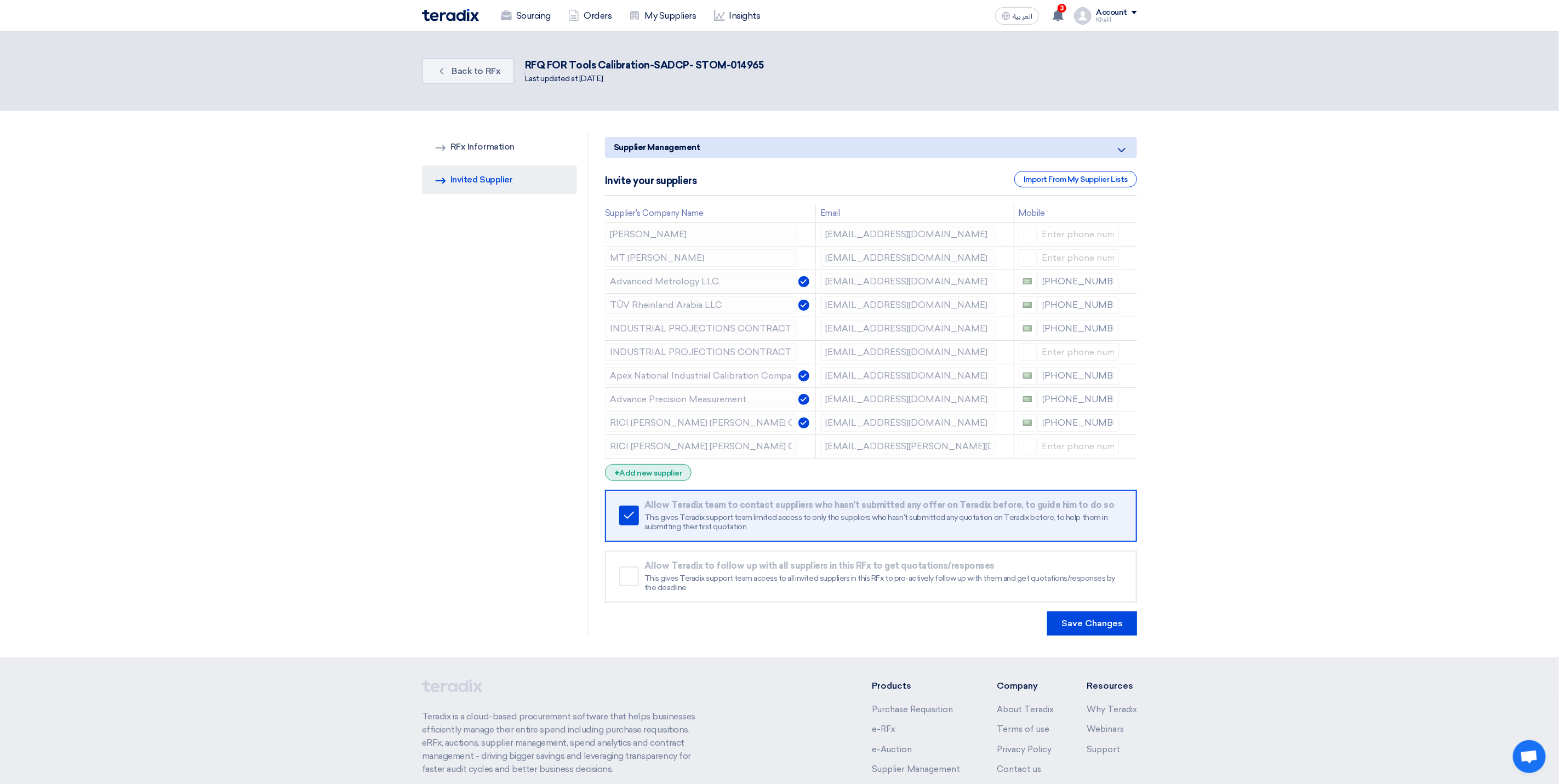
click at [671, 475] on div "+ Add new supplier" at bounding box center [648, 472] width 87 height 17
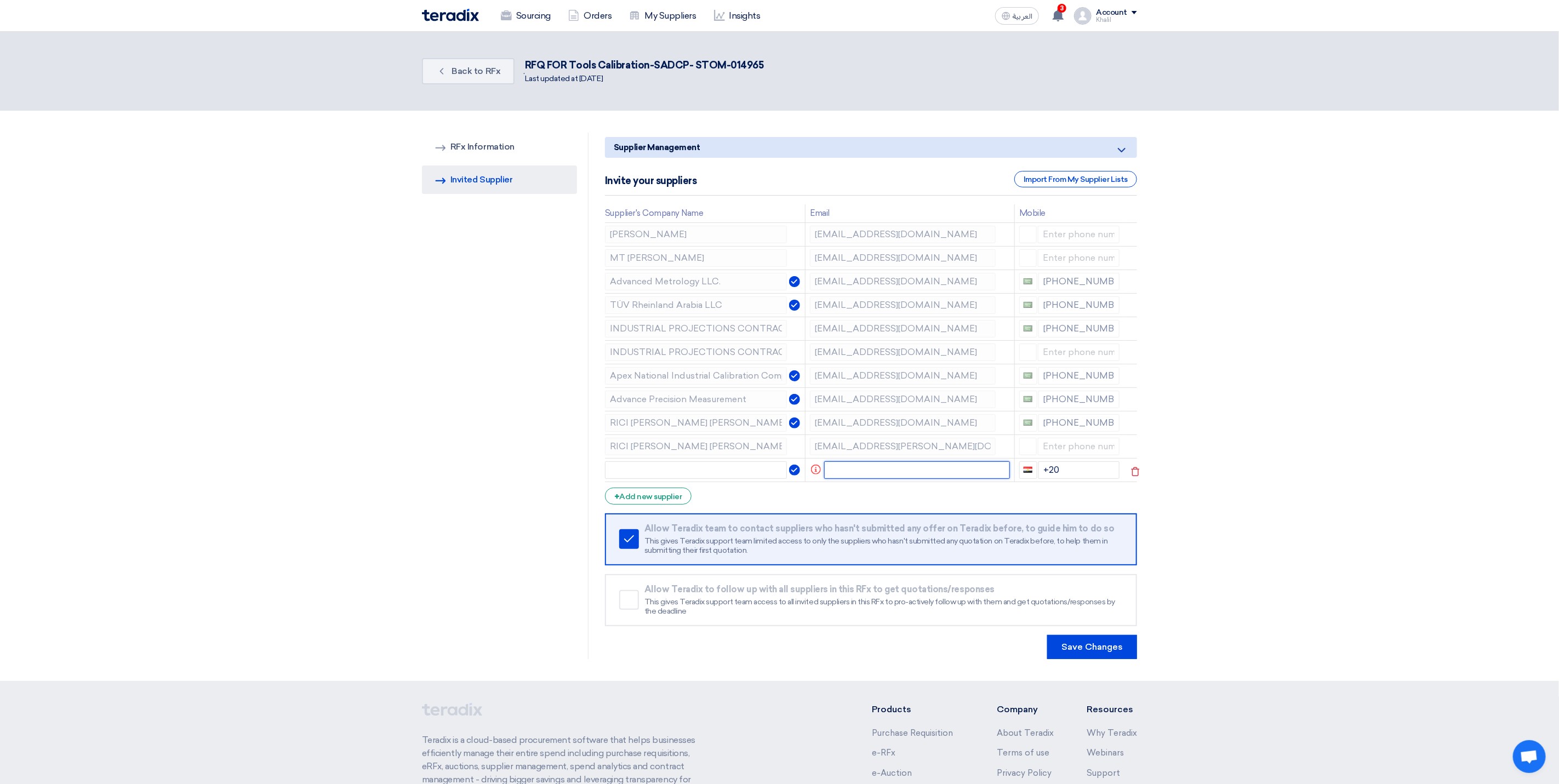
click at [845, 475] on input "text" at bounding box center [917, 470] width 186 height 18
paste input "[PERSON_NAME] <[PERSON_NAME][EMAIL_ADDRESS][PERSON_NAME][DOMAIN_NAME]>"
drag, startPoint x: 901, startPoint y: 472, endPoint x: 742, endPoint y: 468, distance: 159.1
click at [742, 468] on tr "[PERSON_NAME] <[PERSON_NAME][EMAIL_ADDRESS][PERSON_NAME][DOMAIN_NAME]> +20" at bounding box center [870, 469] width 532 height 23
click at [903, 472] on input "[PERSON_NAME] <[PERSON_NAME][EMAIL_ADDRESS][PERSON_NAME][DOMAIN_NAME]>" at bounding box center [908, 470] width 176 height 18
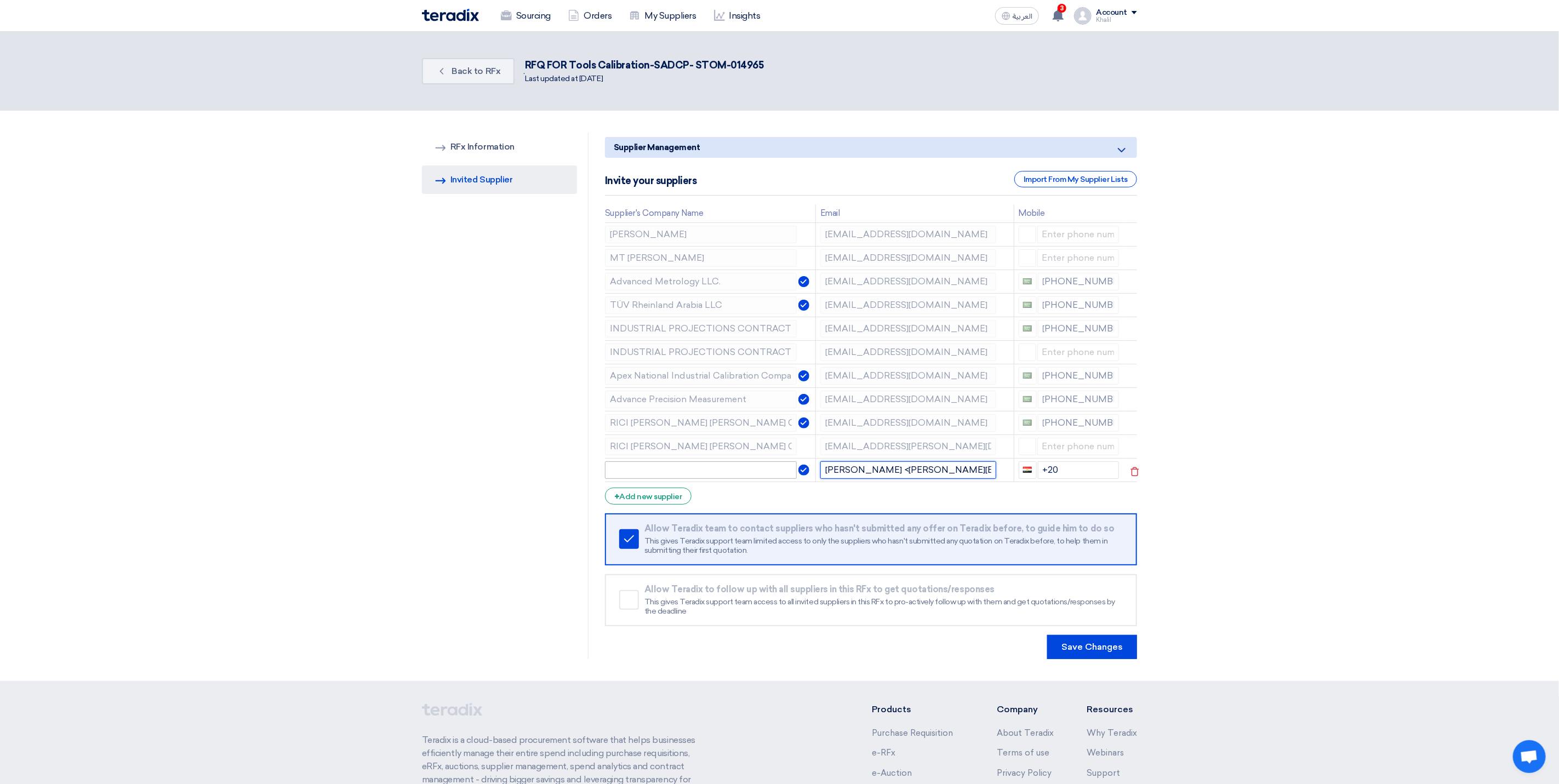
drag, startPoint x: 893, startPoint y: 474, endPoint x: 761, endPoint y: 471, distance: 132.0
click at [761, 471] on tr "[PERSON_NAME] <[PERSON_NAME][EMAIL_ADDRESS][PERSON_NAME][DOMAIN_NAME]> +20" at bounding box center [870, 469] width 532 height 23
click at [956, 478] on input "[EMAIL_ADDRESS][DOMAIN_NAME]>" at bounding box center [908, 470] width 176 height 18
type input "[EMAIL_ADDRESS][DOMAIN_NAME]"
click at [733, 475] on input "text" at bounding box center [700, 470] width 192 height 18
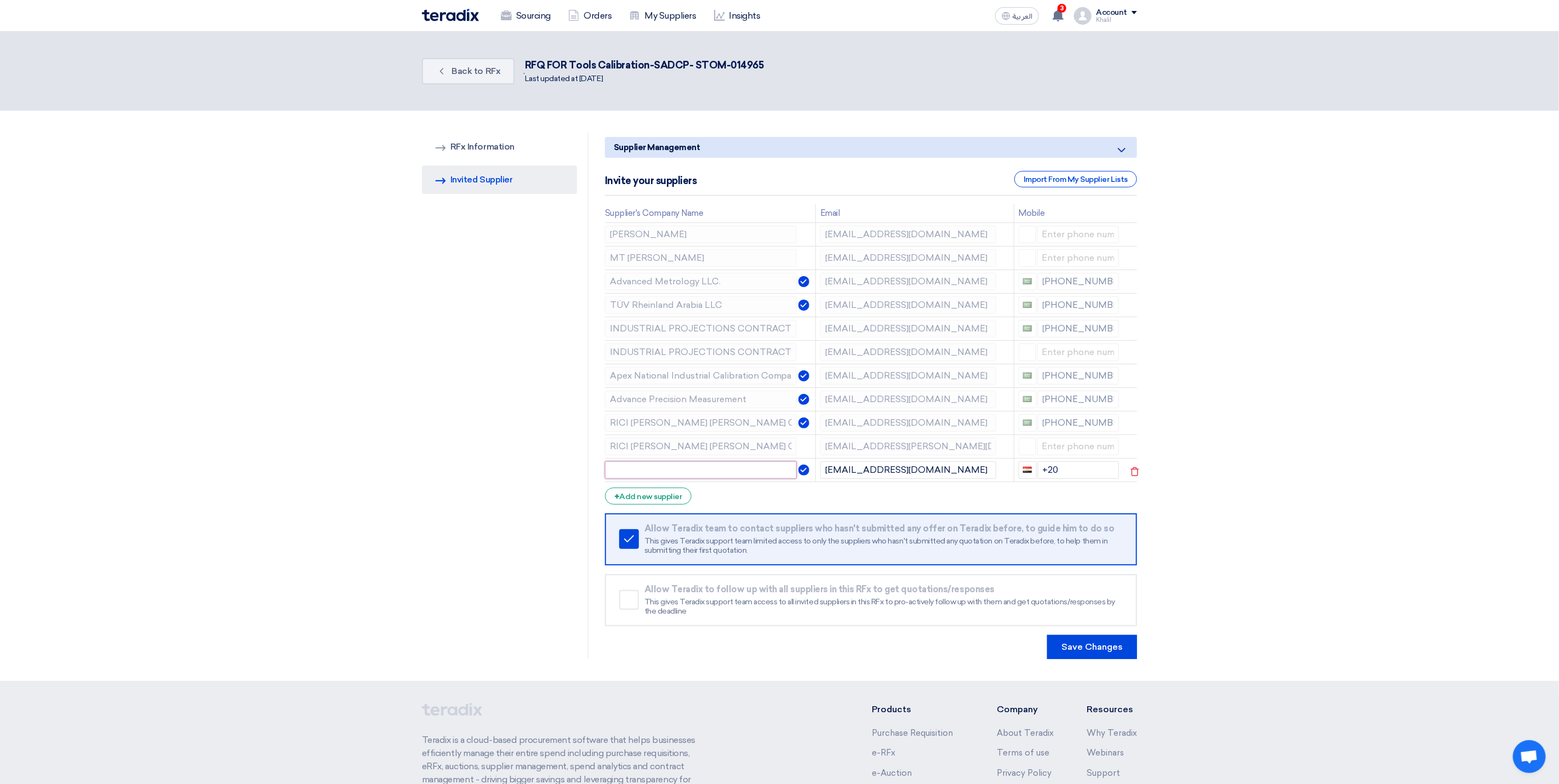
click at [665, 468] on input "text" at bounding box center [700, 470] width 192 height 18
paste input "Advance Precision Measurement"
type input "Advance Precision Measurement"
click at [812, 490] on form "Supplier Management Minimize/Maximize Category Invite your suppliers Import Fro…" at bounding box center [870, 397] width 532 height 522
drag, startPoint x: 1064, startPoint y: 477, endPoint x: 1015, endPoint y: 470, distance: 49.5
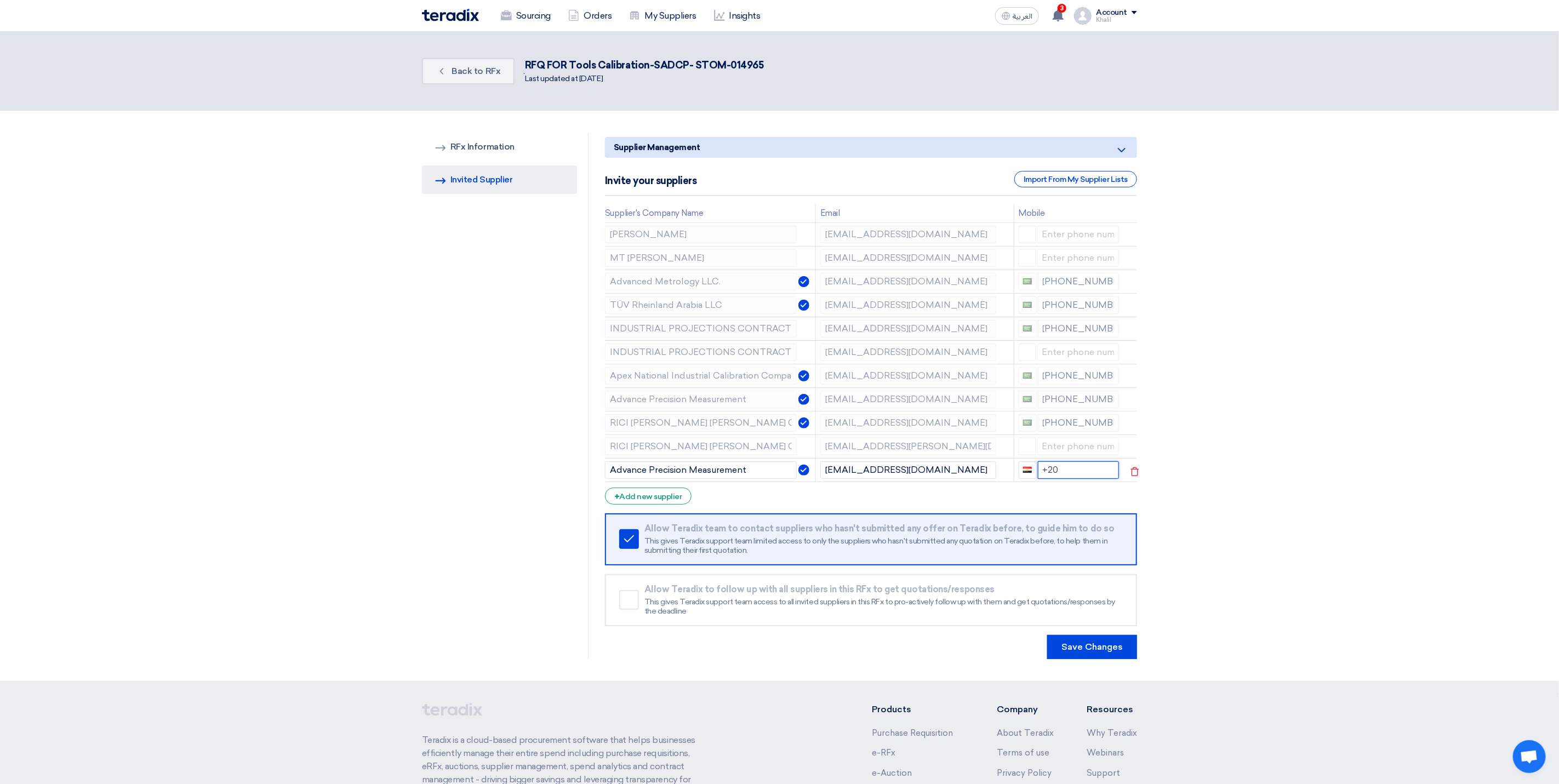
click at [1015, 470] on td "+20" at bounding box center [1068, 469] width 109 height 23
drag, startPoint x: 1274, startPoint y: 570, endPoint x: 1218, endPoint y: 592, distance: 60.2
click at [1274, 571] on section "RFQ Information RFx Information Invited Suppliers Invited Supplier Supplier Man…" at bounding box center [780, 395] width 1559 height 570
click at [1106, 641] on button "Save Changes" at bounding box center [1092, 647] width 90 height 24
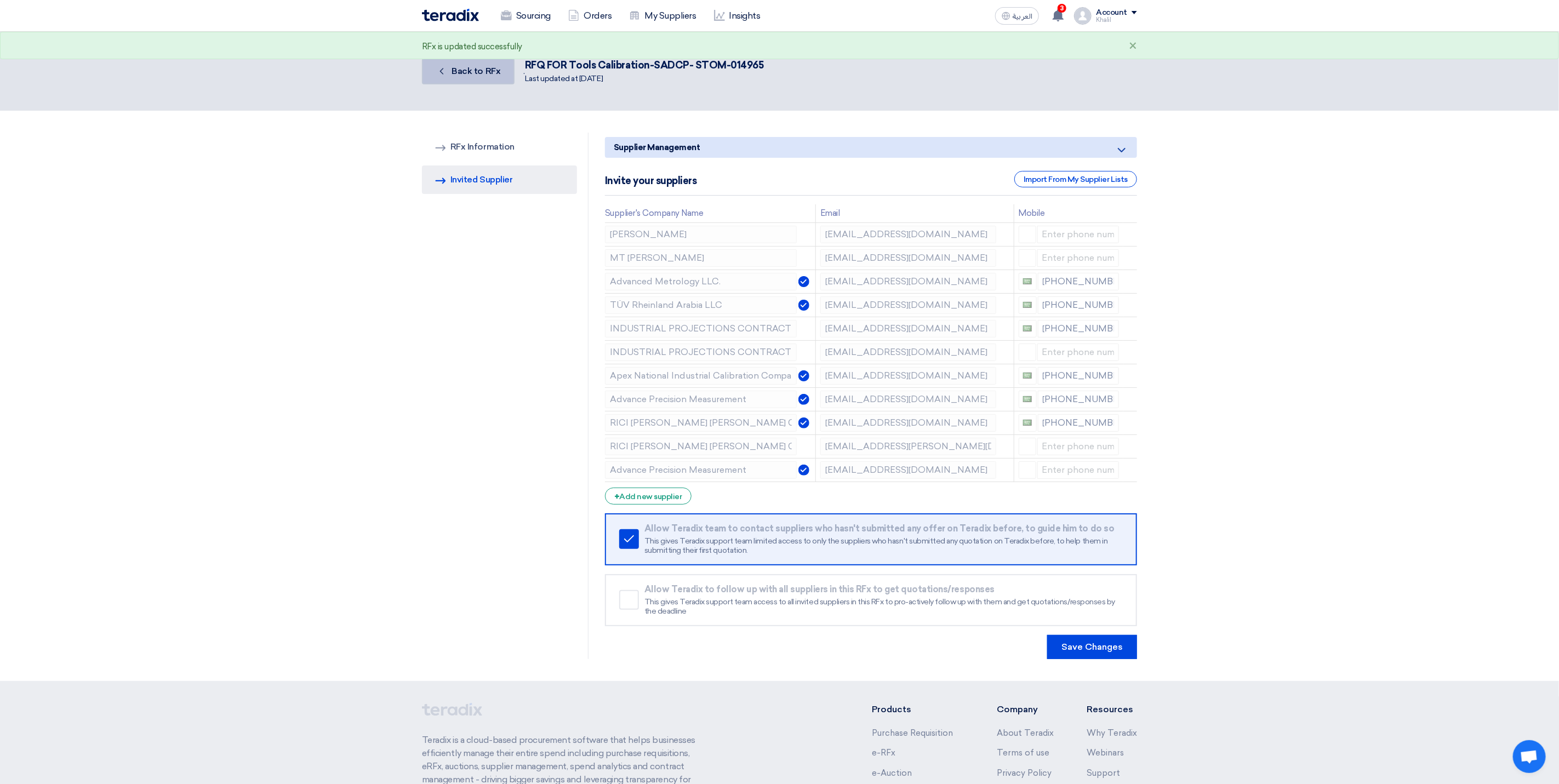
click at [465, 69] on span "Back to RFx" at bounding box center [476, 70] width 49 height 10
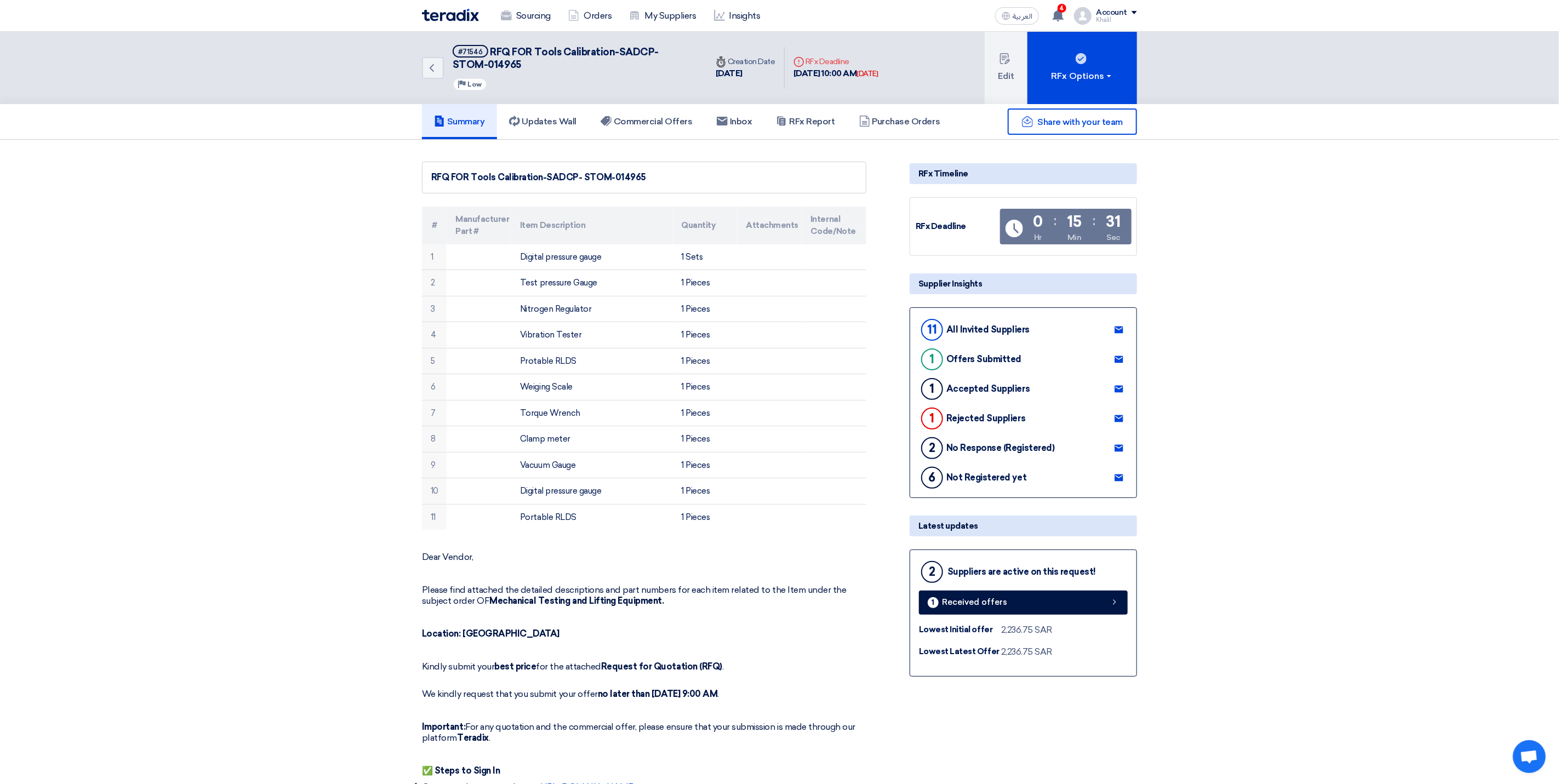
click at [1062, 10] on span "4" at bounding box center [1062, 8] width 9 height 9
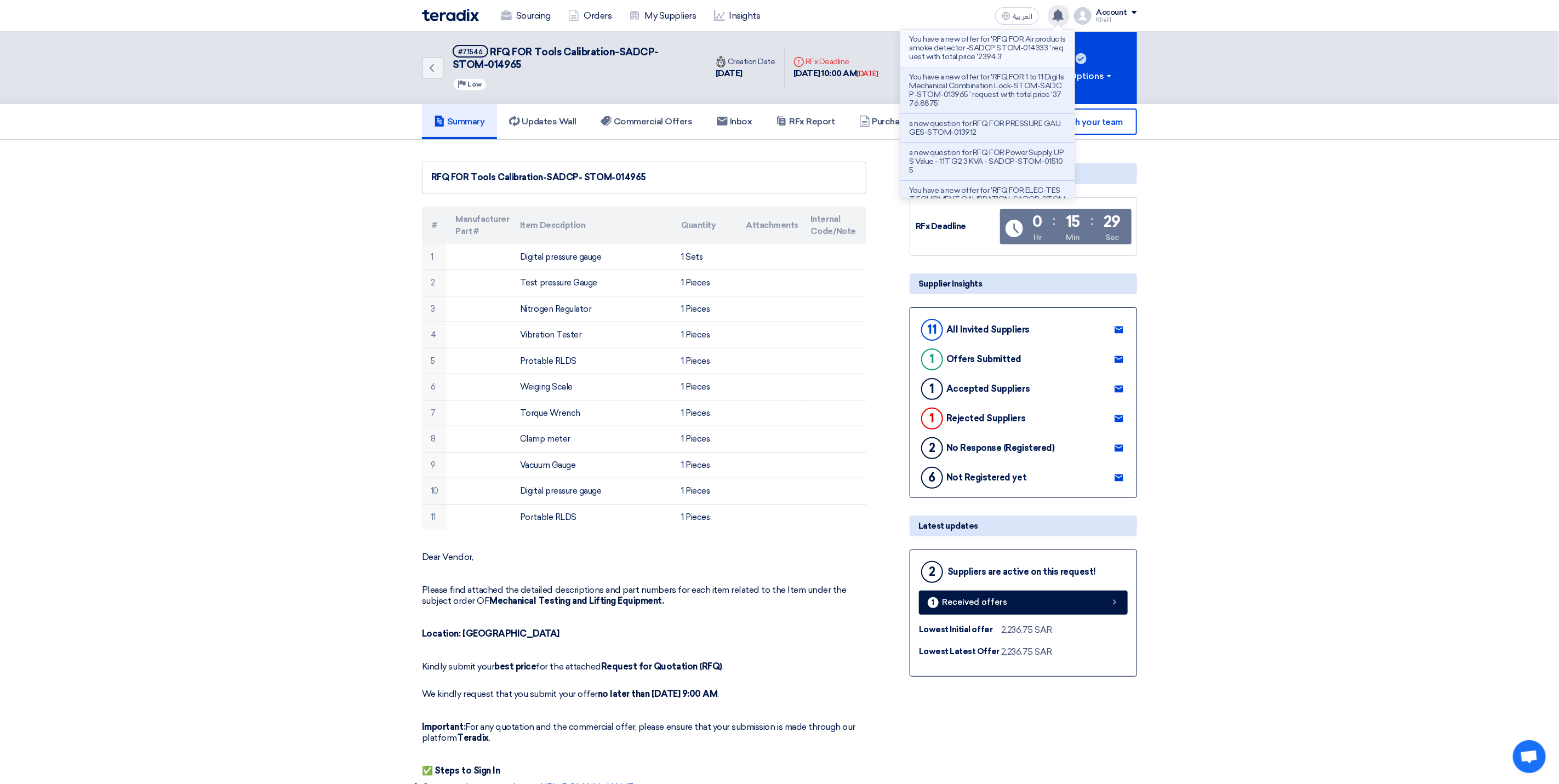
click at [1023, 59] on p "You have a new offer for 'RFQ FOR Air products smoke detector -SADCP STOM-01433…" at bounding box center [987, 48] width 156 height 26
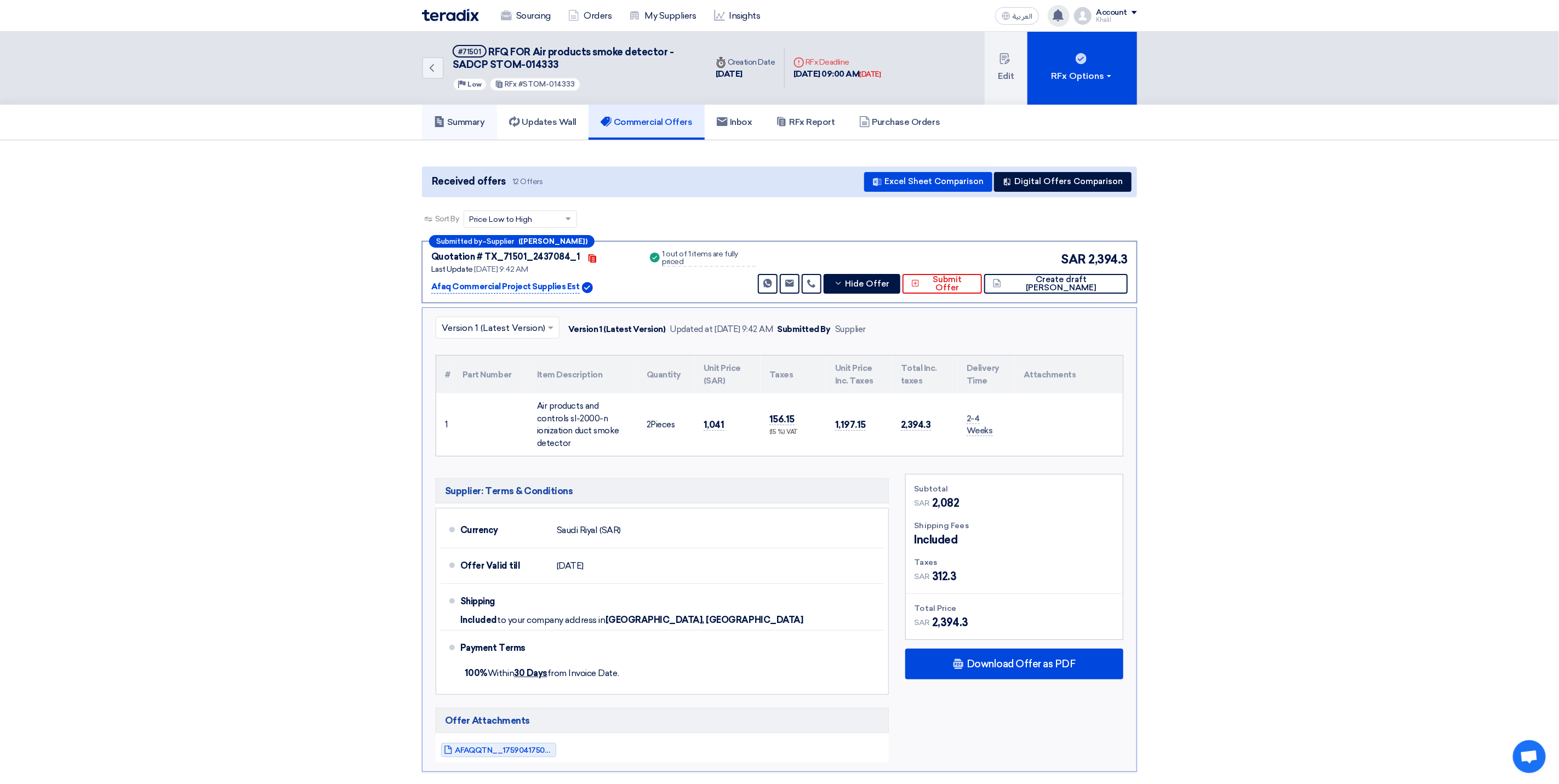
click at [482, 117] on h5 "Summary" at bounding box center [459, 122] width 51 height 11
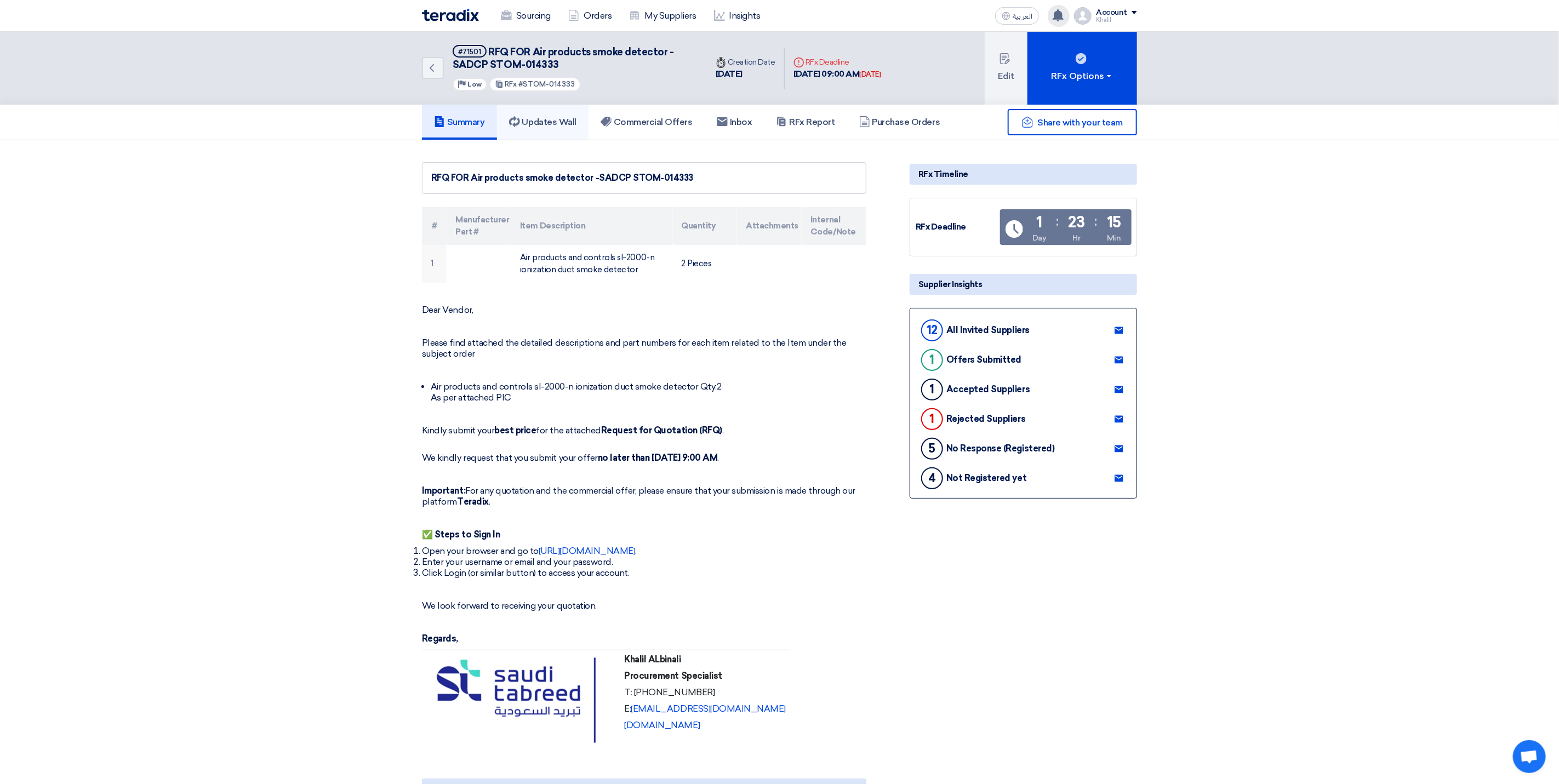
click at [533, 120] on h5 "Updates Wall" at bounding box center [542, 122] width 68 height 11
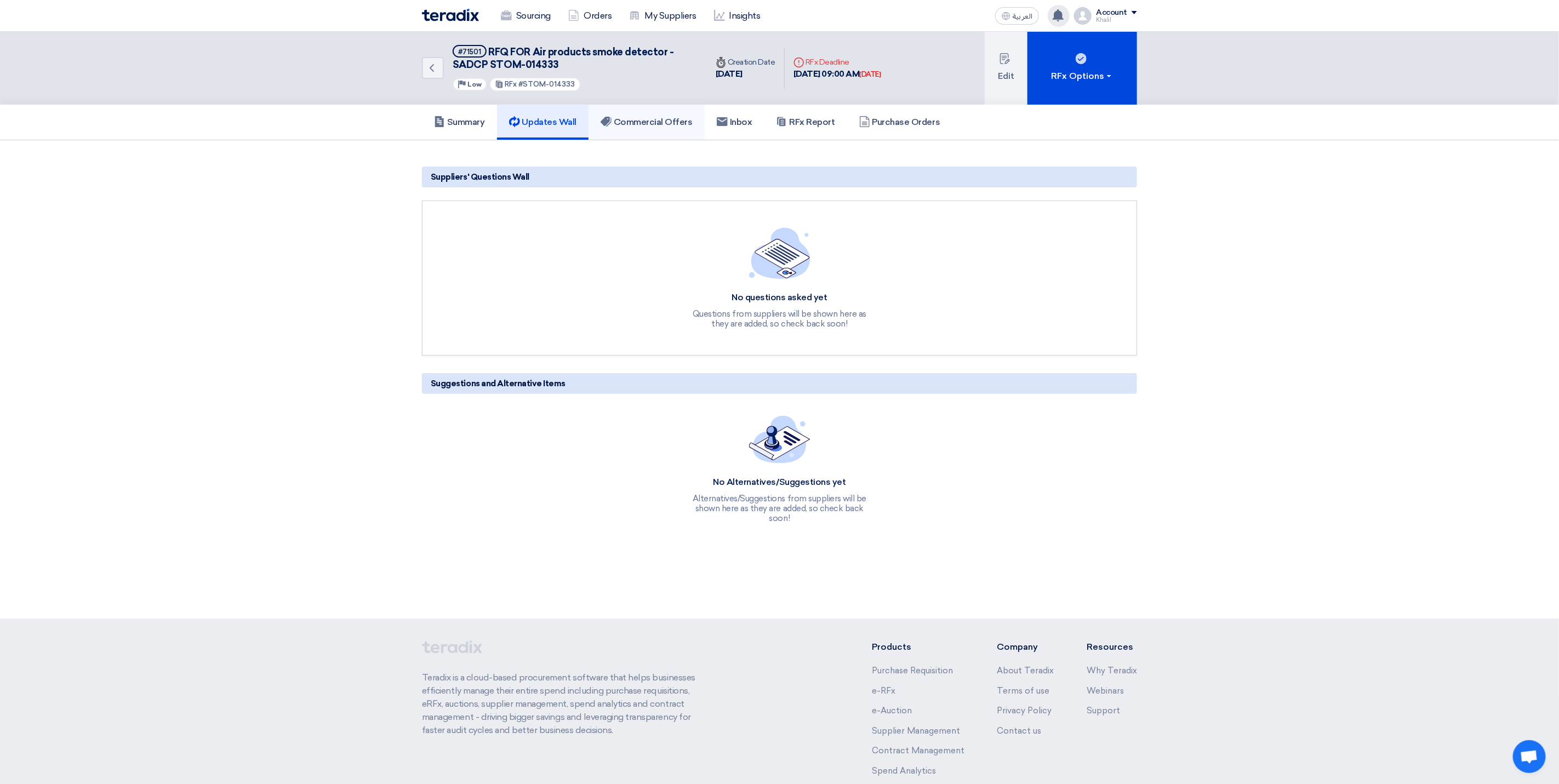
click at [632, 117] on h5 "Commercial Offers" at bounding box center [646, 122] width 92 height 11
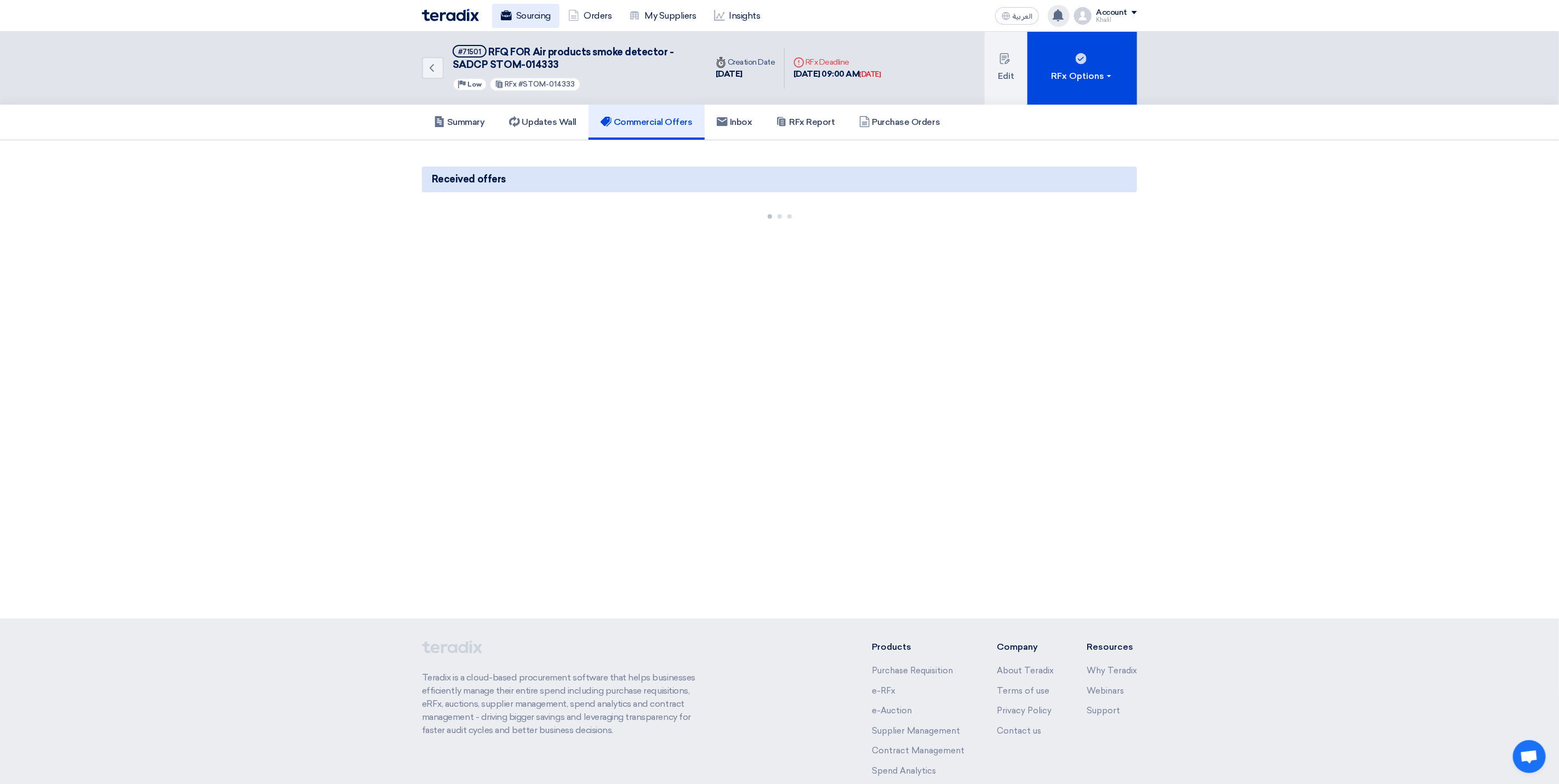
click at [526, 13] on link "Sourcing" at bounding box center [525, 16] width 68 height 24
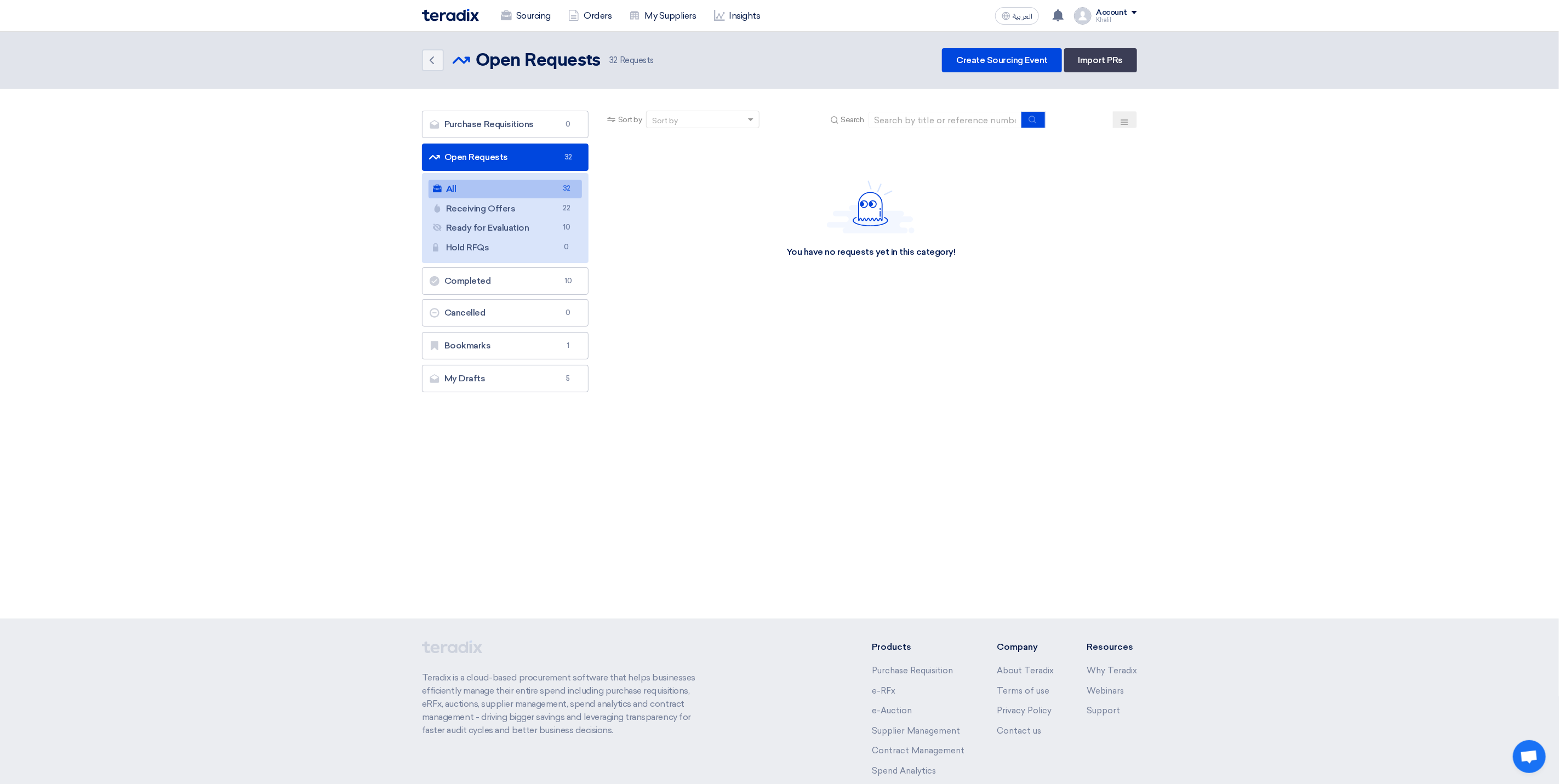
click at [508, 186] on link "All All 32" at bounding box center [505, 188] width 154 height 18
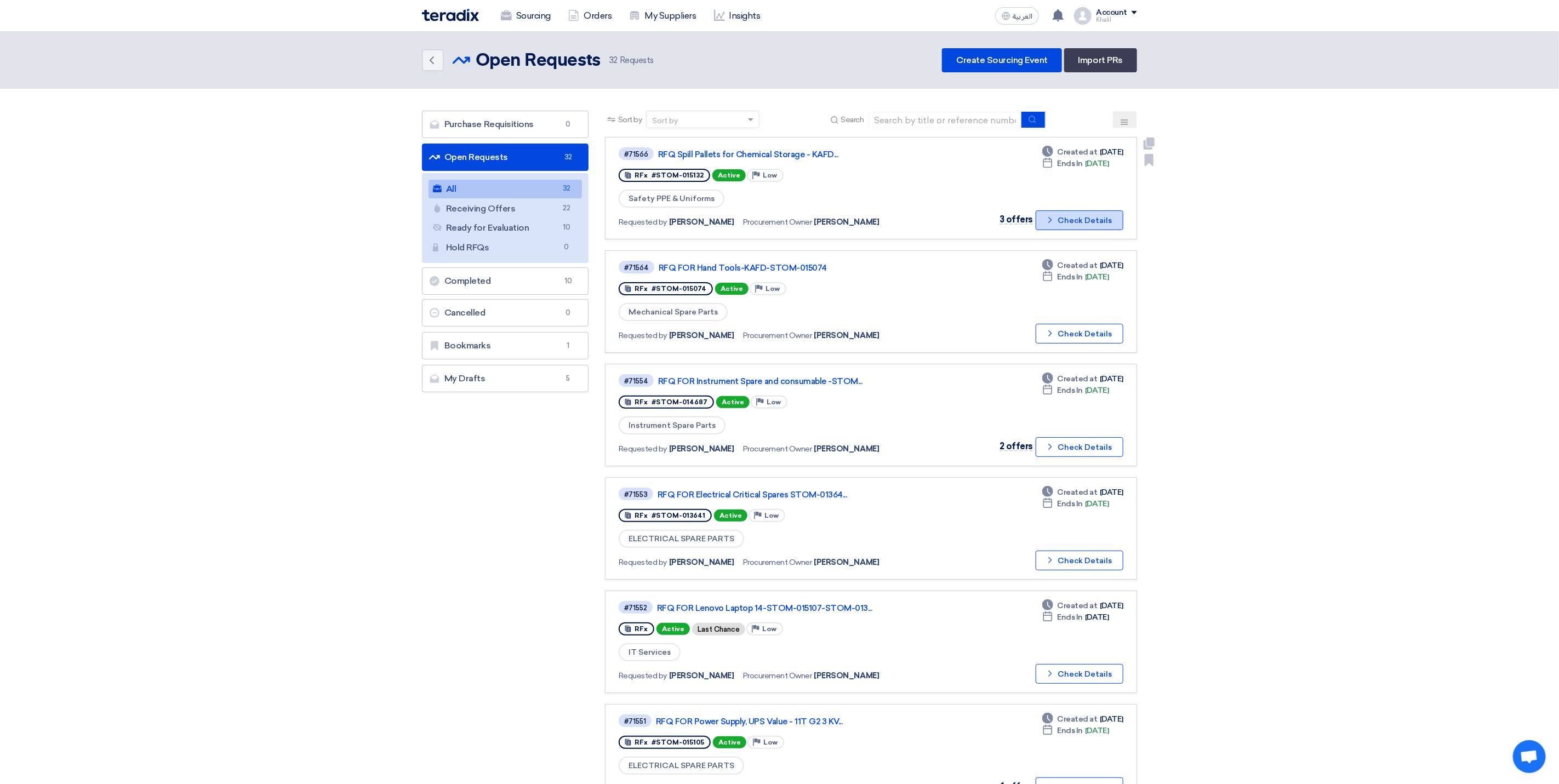
click at [1058, 215] on button "Check details Check Details" at bounding box center [1079, 220] width 87 height 20
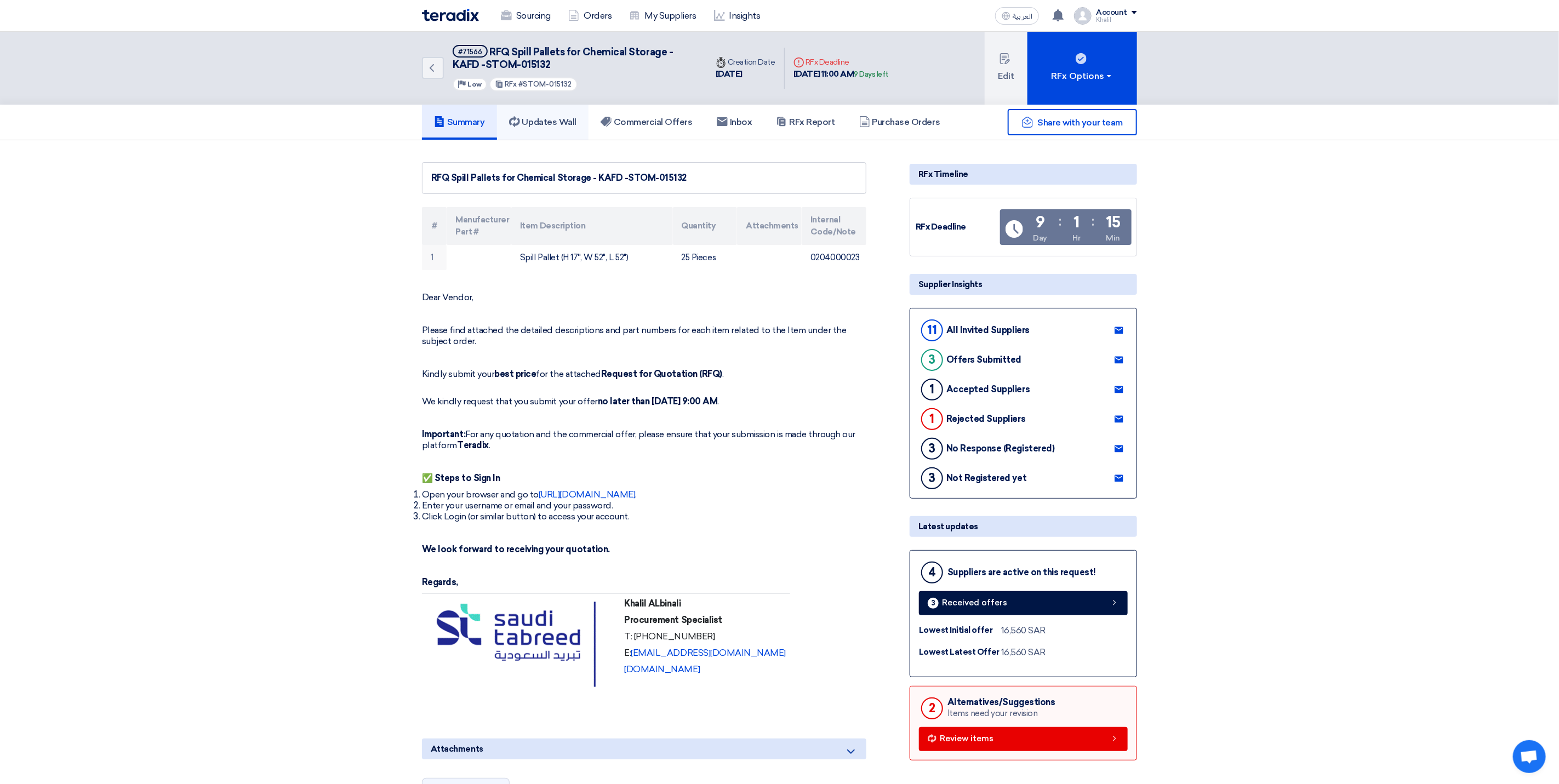
click at [557, 117] on h5 "Updates Wall" at bounding box center [542, 122] width 68 height 11
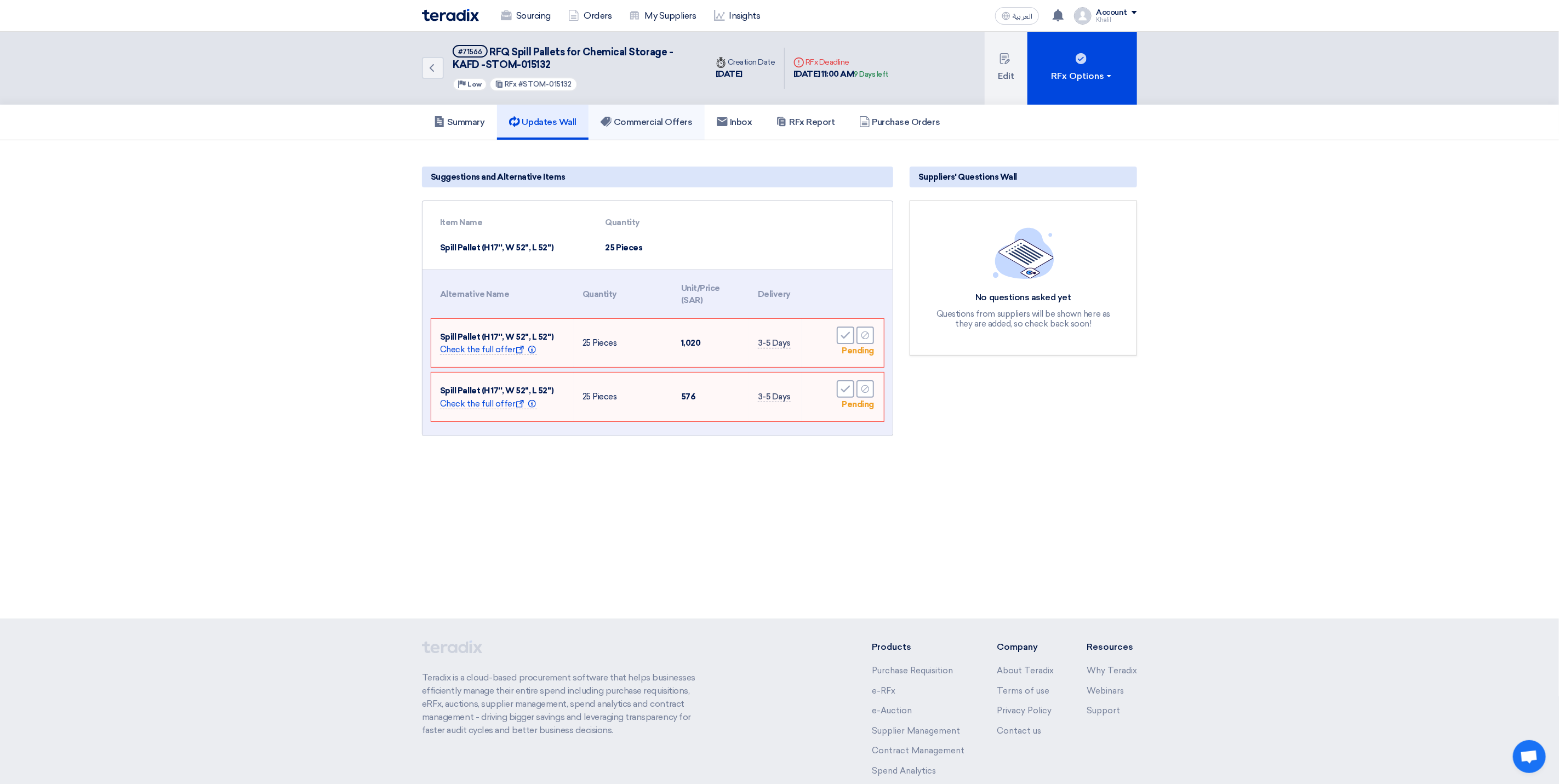
click at [635, 118] on h5 "Commercial Offers" at bounding box center [646, 122] width 92 height 11
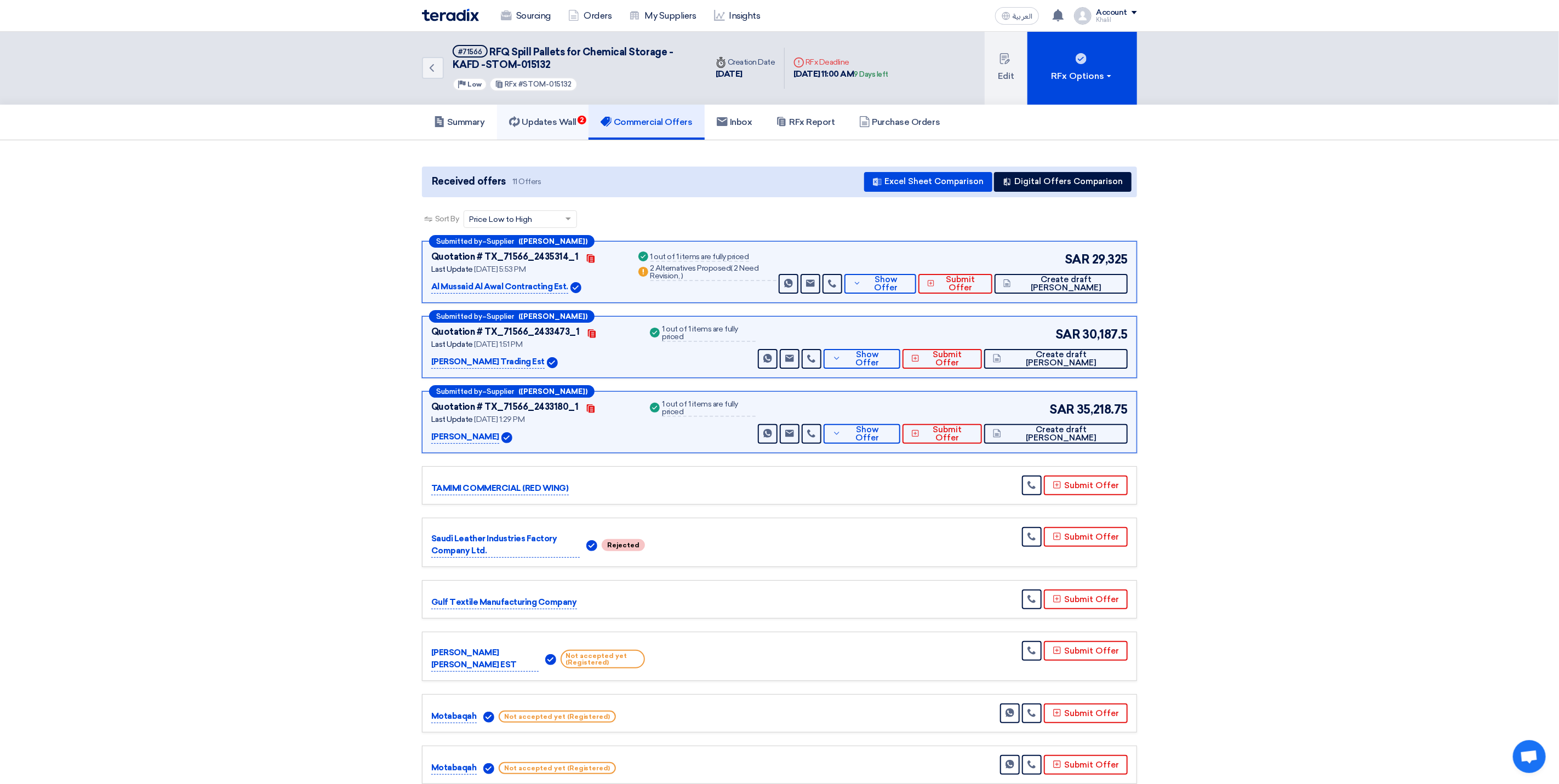
click at [557, 124] on h5 "Updates Wall 2" at bounding box center [542, 122] width 68 height 11
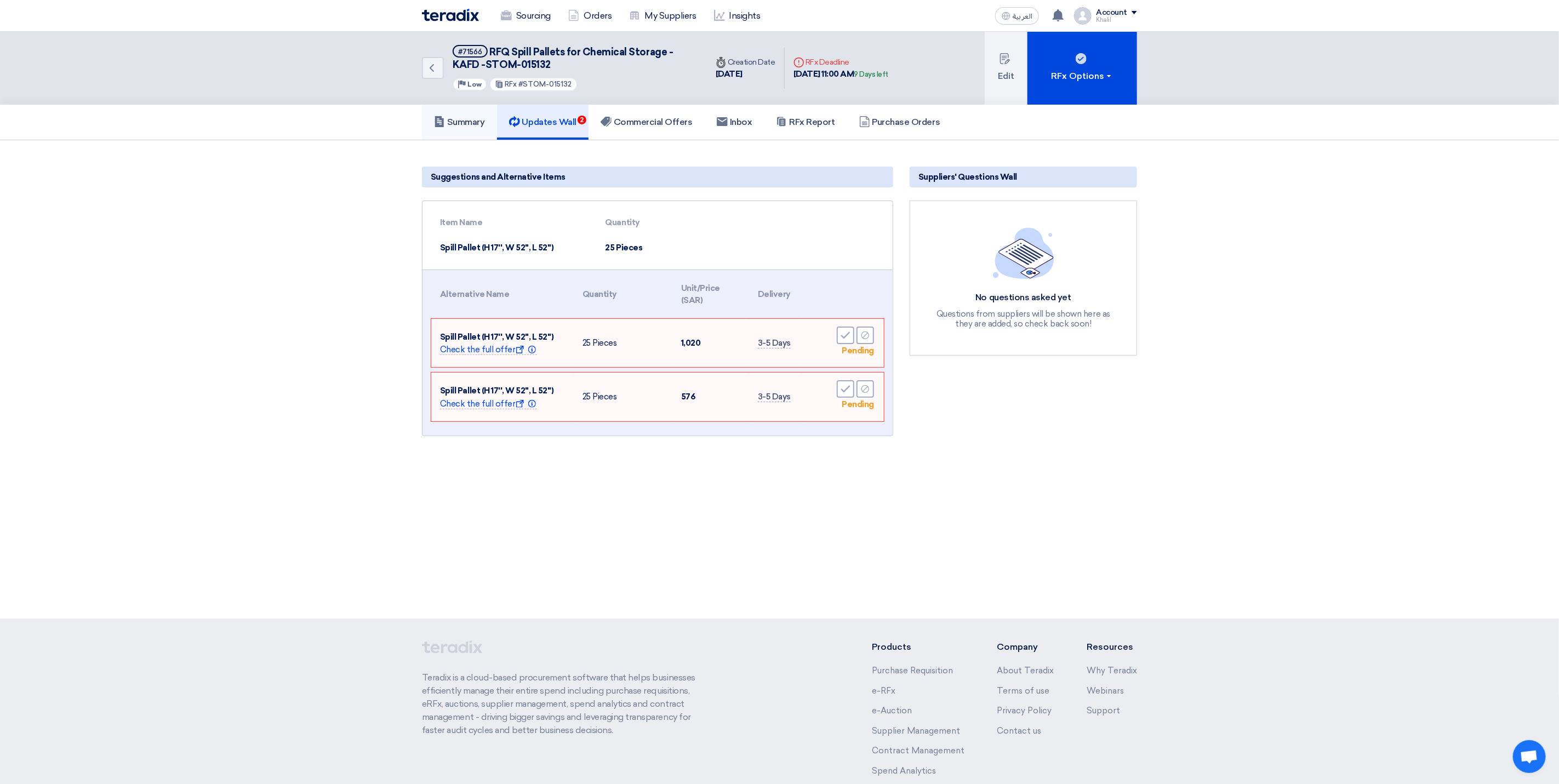
click at [475, 122] on h5 "Summary" at bounding box center [459, 122] width 51 height 11
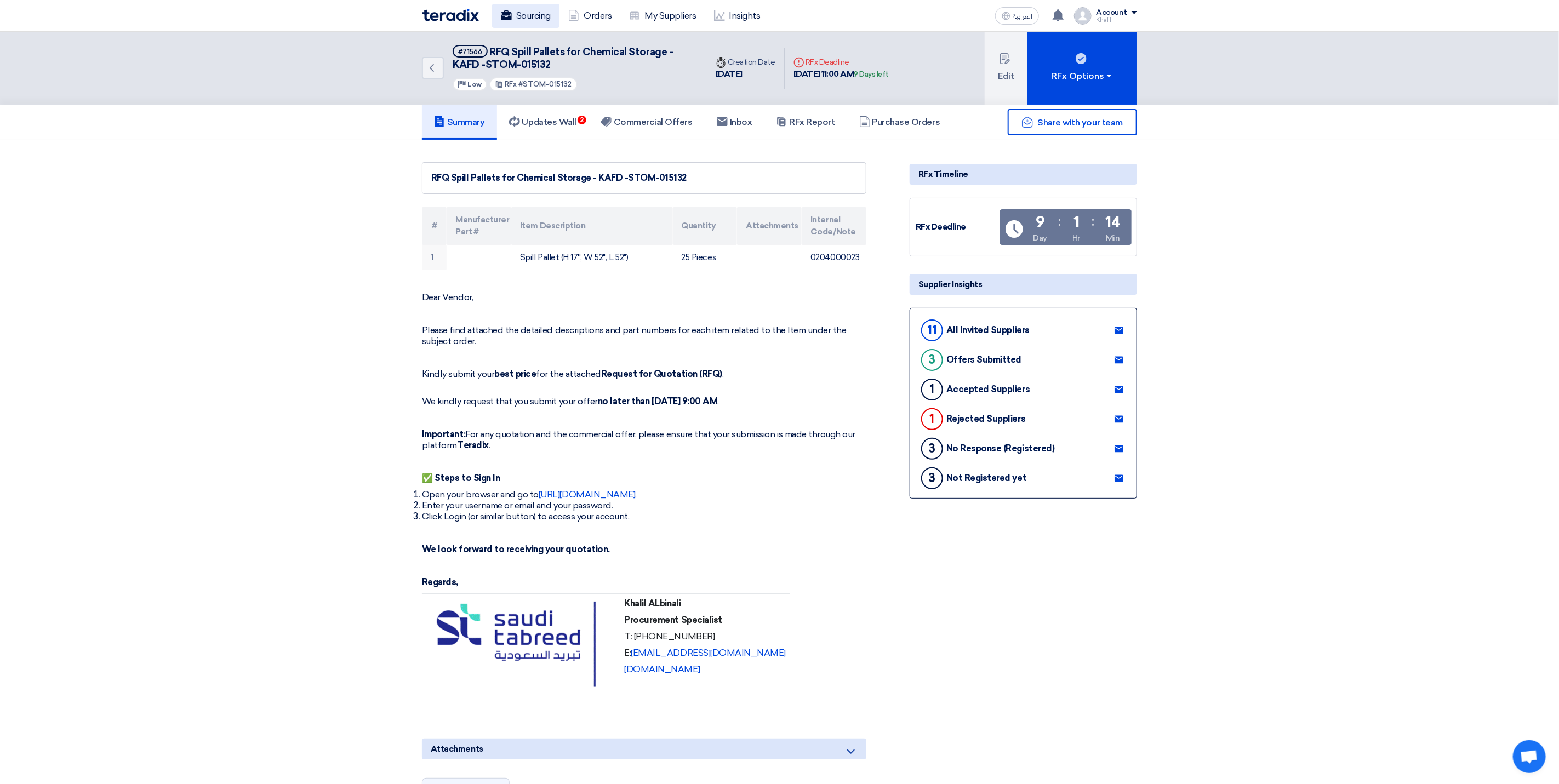
click at [538, 15] on link "Sourcing" at bounding box center [525, 16] width 68 height 24
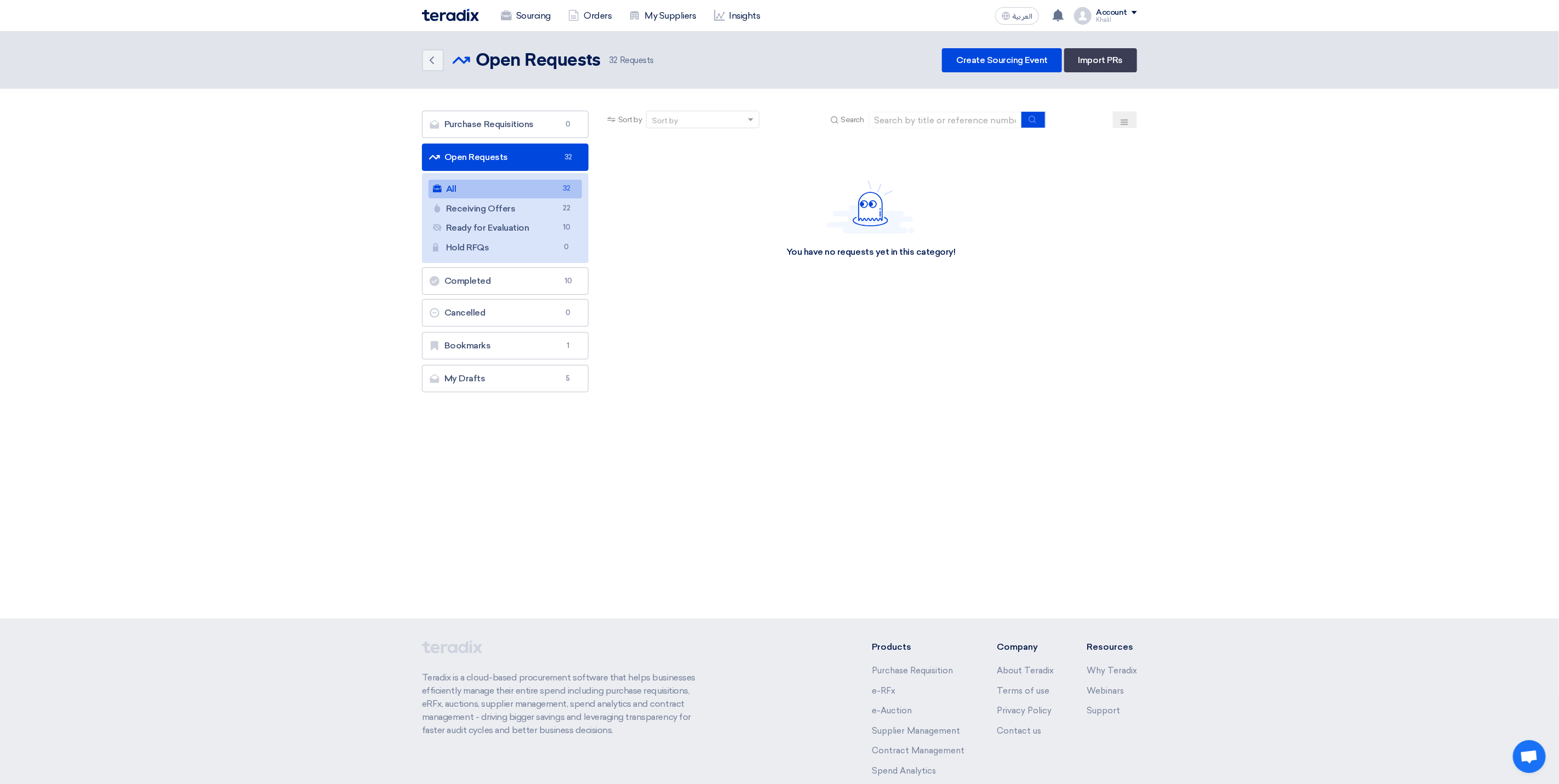
click at [523, 183] on link "All All 32" at bounding box center [505, 188] width 154 height 18
